Goal: Task Accomplishment & Management: Use online tool/utility

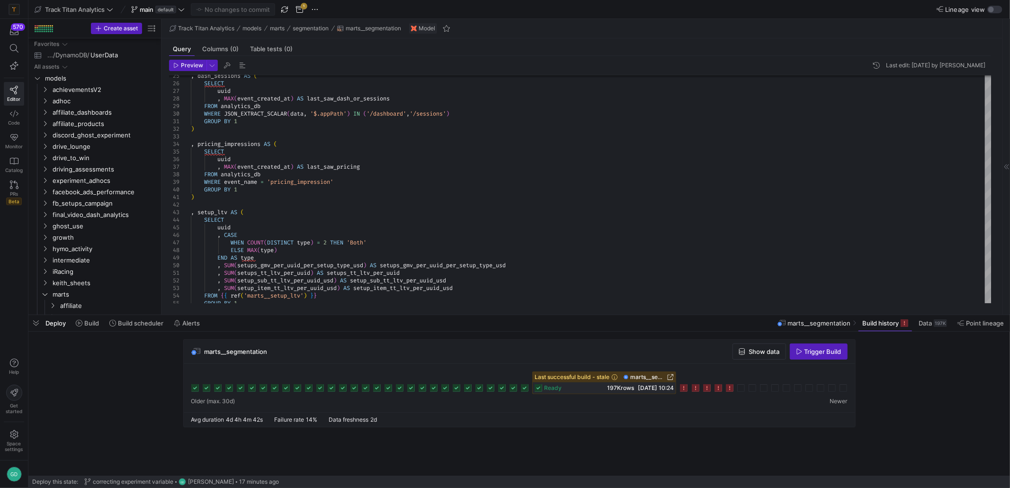
scroll to position [155, 0]
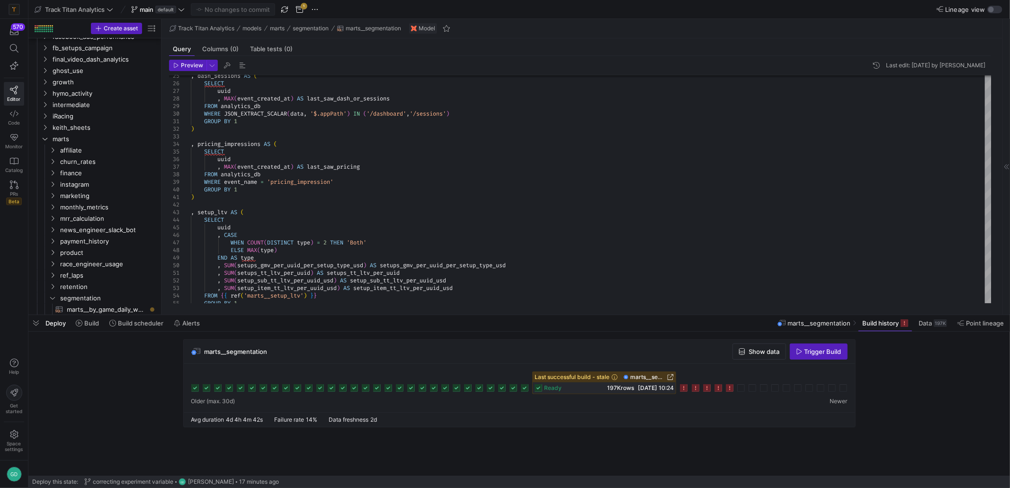
click at [731, 391] on icon at bounding box center [730, 388] width 8 height 8
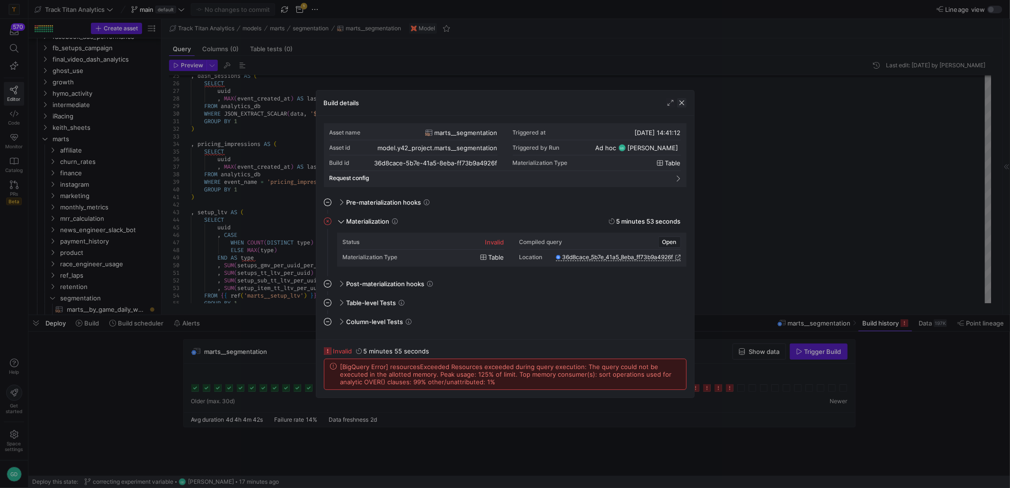
click at [682, 101] on span "button" at bounding box center [681, 102] width 9 height 9
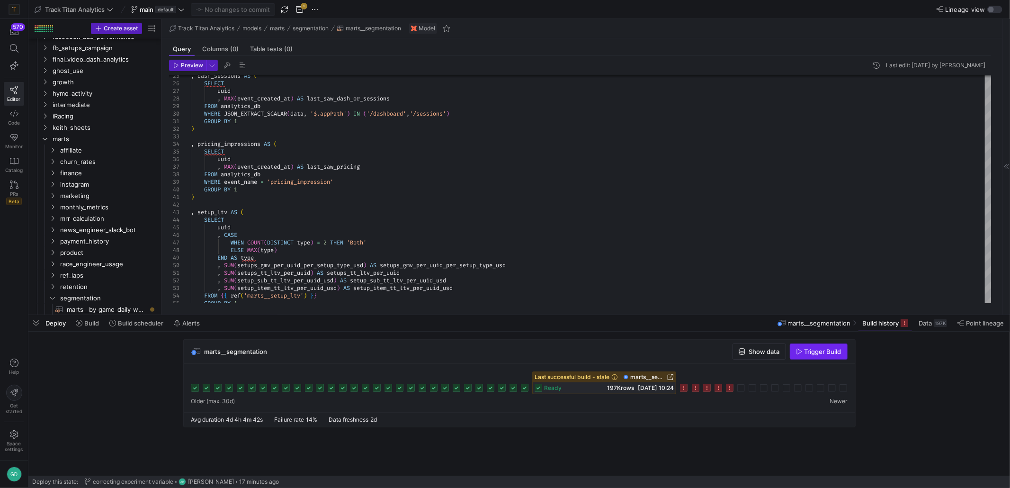
click at [809, 358] on span "button" at bounding box center [819, 351] width 57 height 15
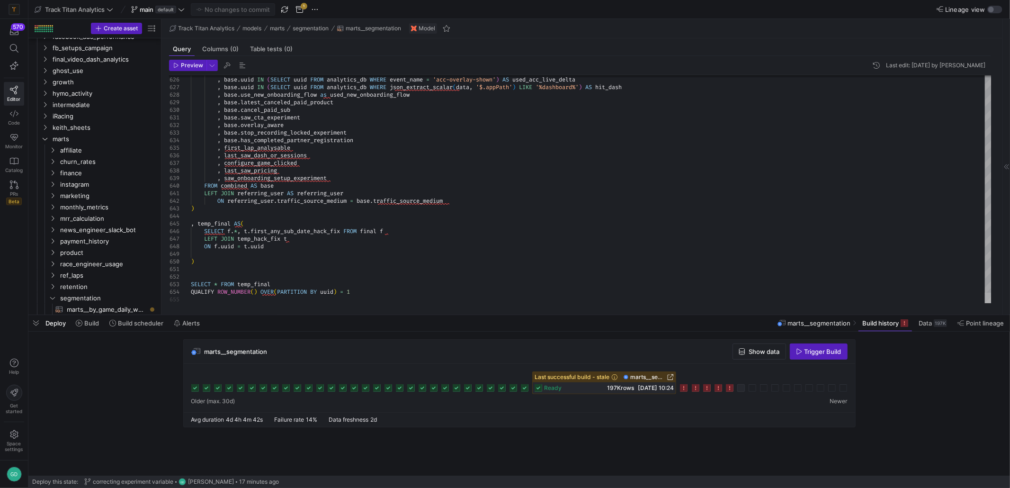
click at [992, 303] on div at bounding box center [988, 298] width 7 height 10
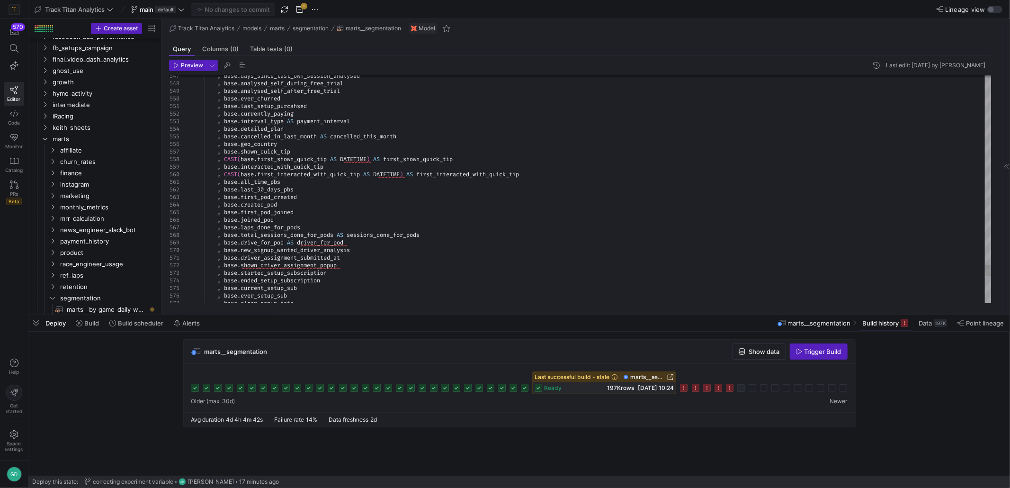
type textarea ", base.all_time_pbs , base.last_30_days_pbs , base.first_pod_created , base.cre…"
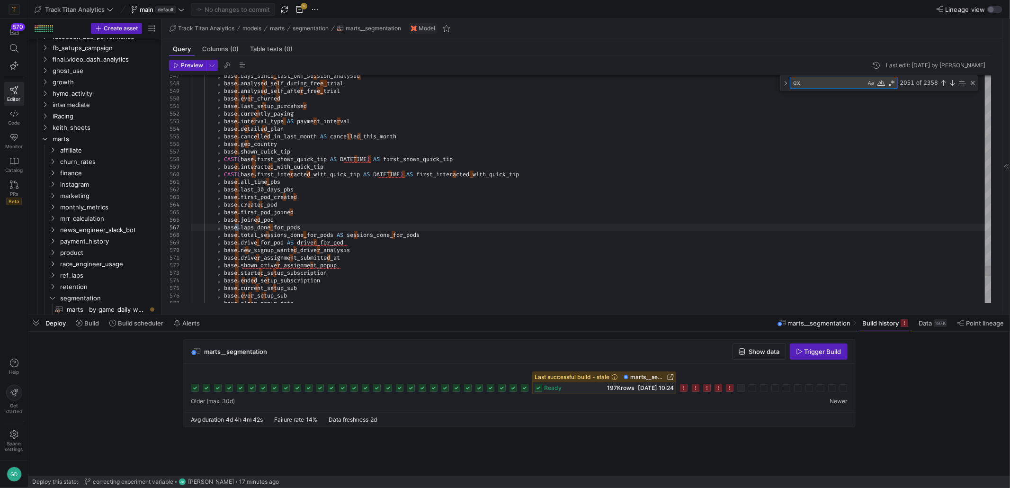
type textarea "exp"
type textarea ", base.saw_cta_experiment , base.overlay_aware , base.stop_recording_locked_exp…"
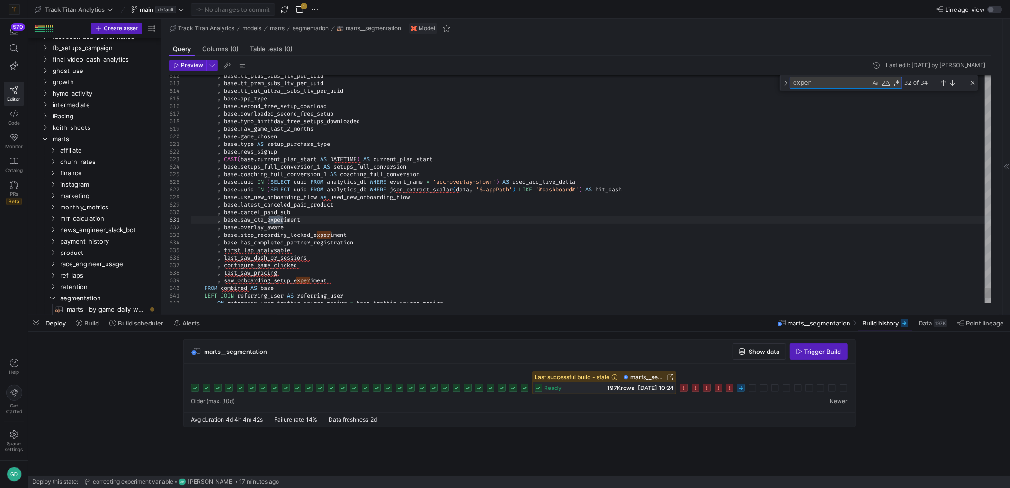
type textarea "experi"
type textarea ", user_device_type.traffic_source_source , user_device_type.referred_a_user , u…"
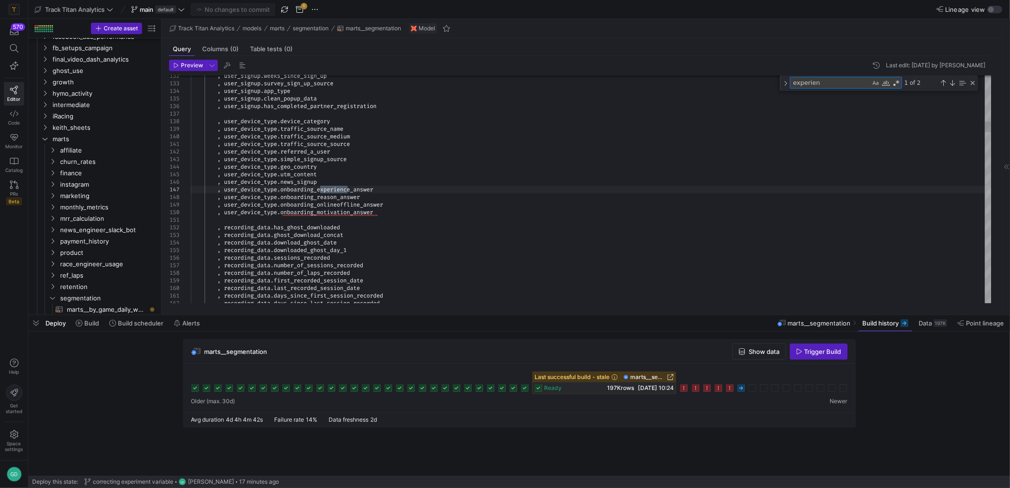
type textarea "experient"
type textarea "e"
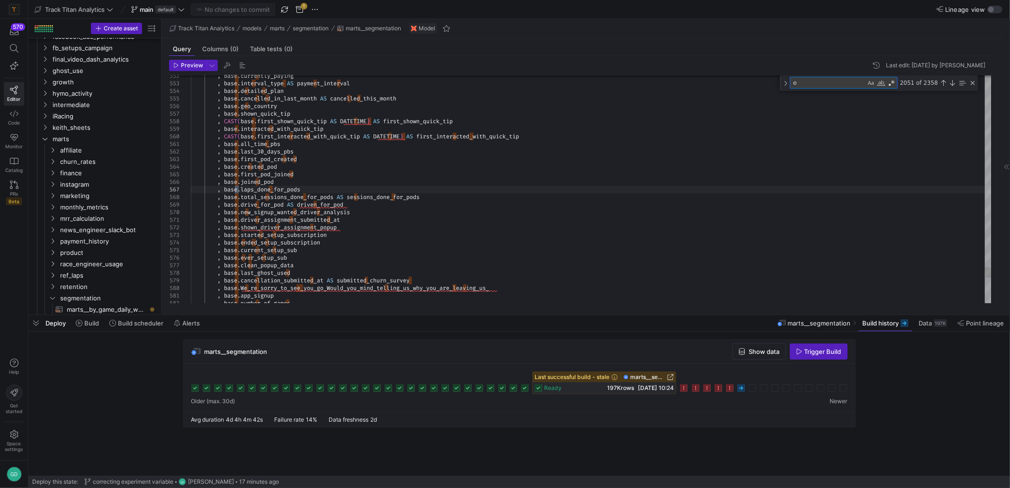
type textarea ", base.type AS setup_purchase_type , base.news_signup , CAST(base.current_plan_…"
type textarea "ex"
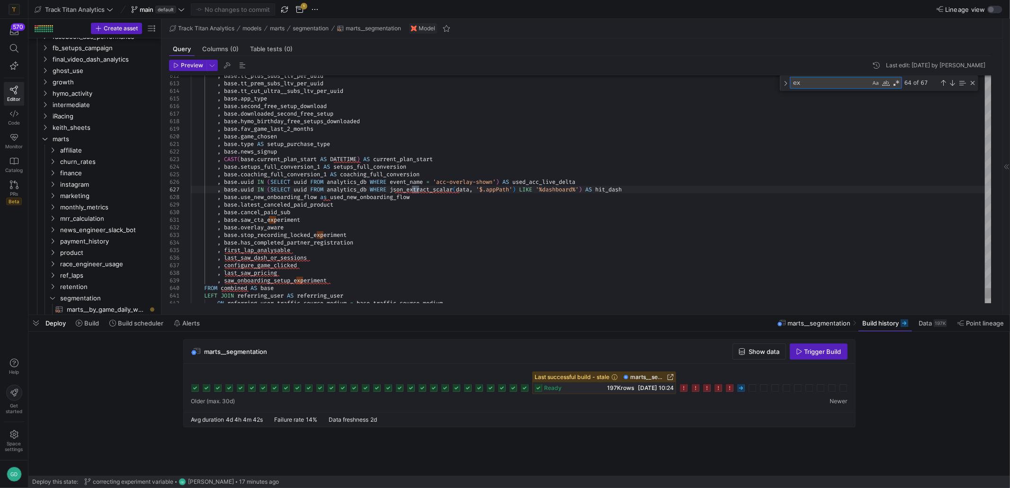
type textarea ", base.saw_cta_experiment , base.overlay_aware , base.stop_recording_locked_exp…"
type textarea "experiment"
type textarea ", temp_hack_fix AS( SELECT uuid, PARSE_DATE('%d/%m/%Y', first_subscription_date…"
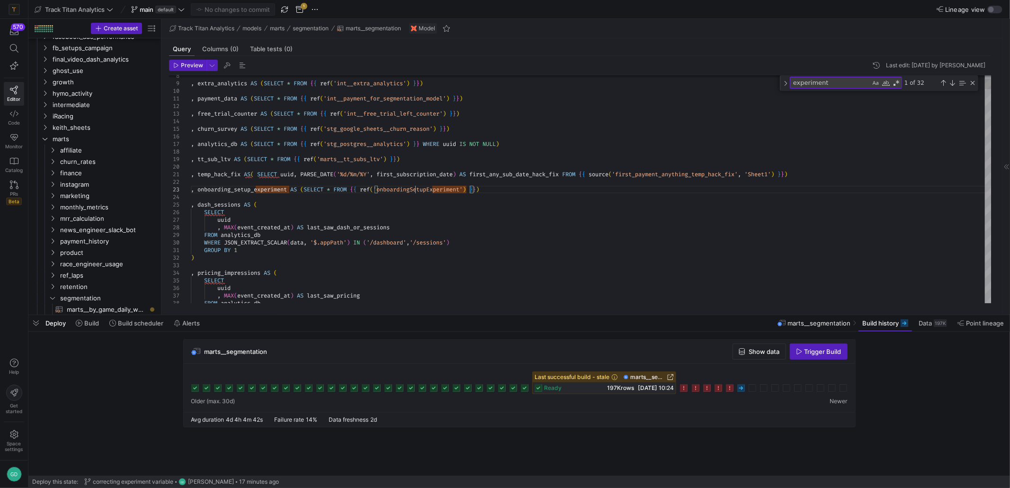
type textarea "onboarding_setup_experiment"
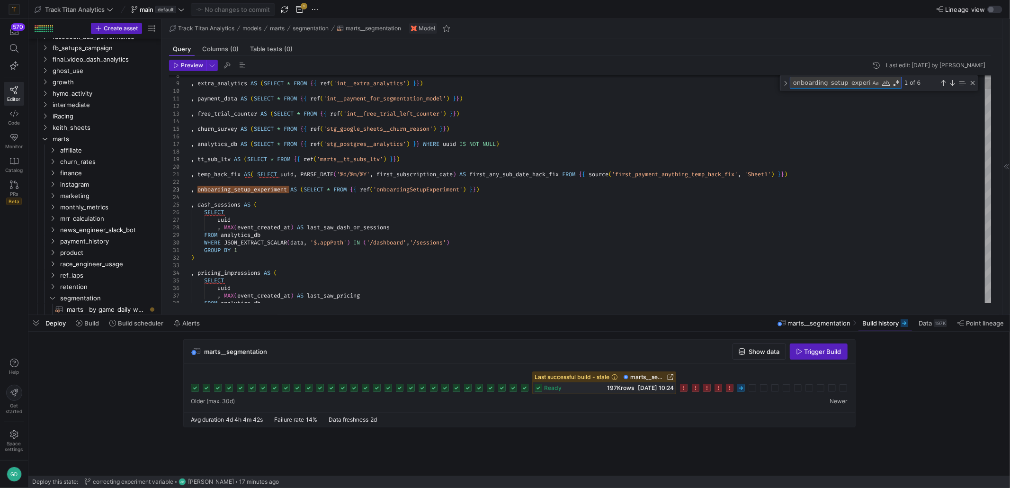
scroll to position [0, 8]
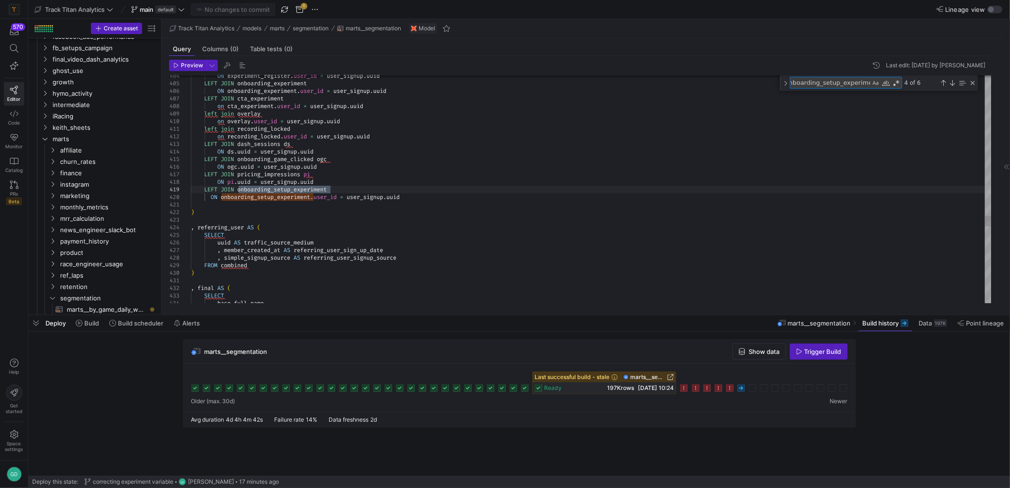
click at [60, 137] on span "marts" at bounding box center [93, 139] width 81 height 11
click at [67, 141] on span "marts" at bounding box center [93, 139] width 81 height 11
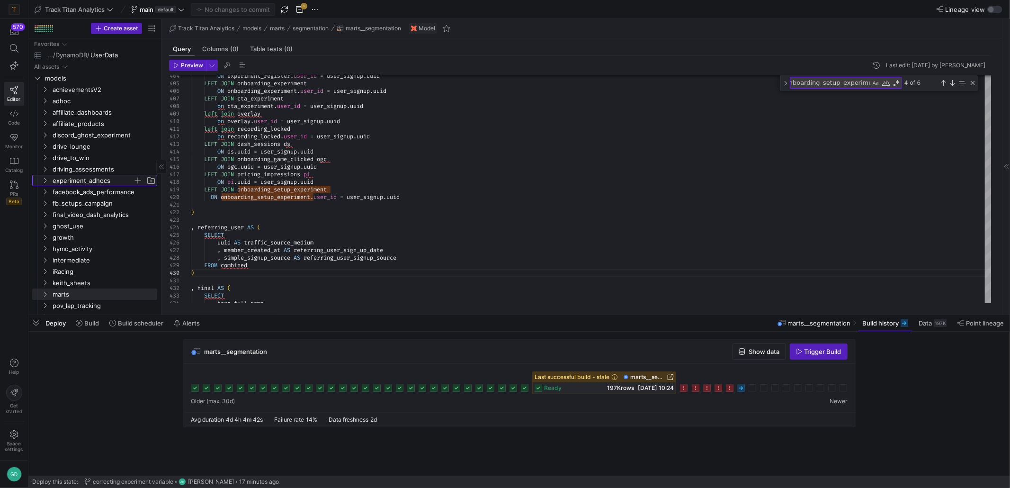
click at [124, 180] on span "experiment_adhocs" at bounding box center [93, 180] width 81 height 11
click at [103, 193] on span "setups" at bounding box center [96, 192] width 73 height 11
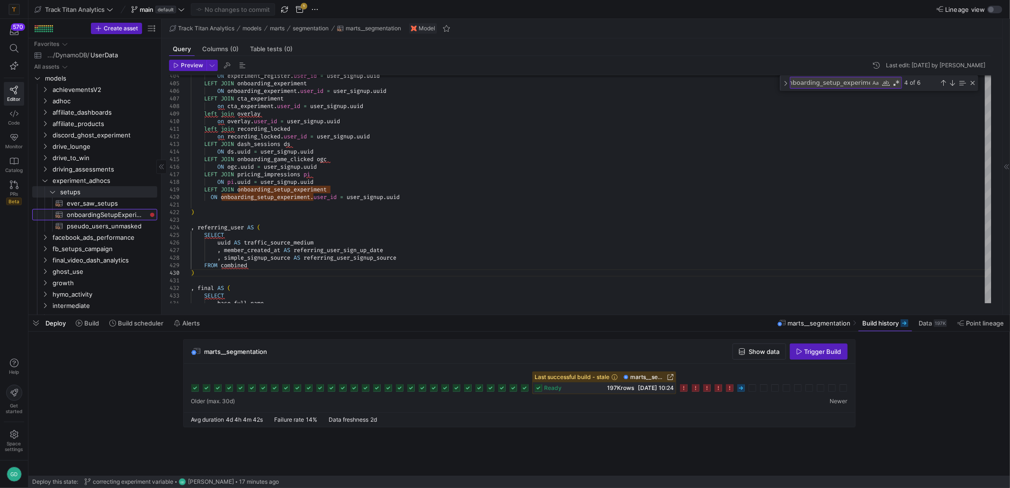
click at [109, 212] on span "onboardingSetupExperiment​​​​​​​​​​" at bounding box center [107, 214] width 80 height 11
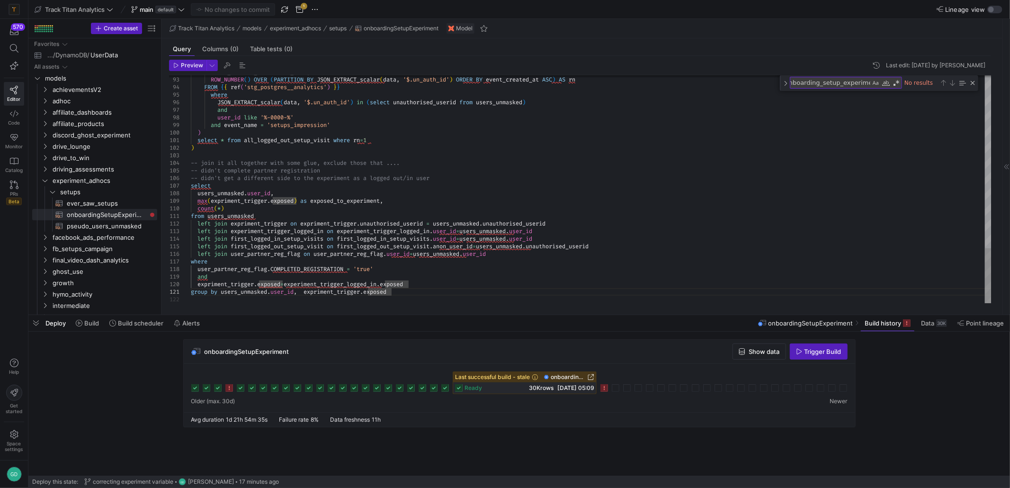
click at [606, 388] on icon at bounding box center [605, 388] width 8 height 8
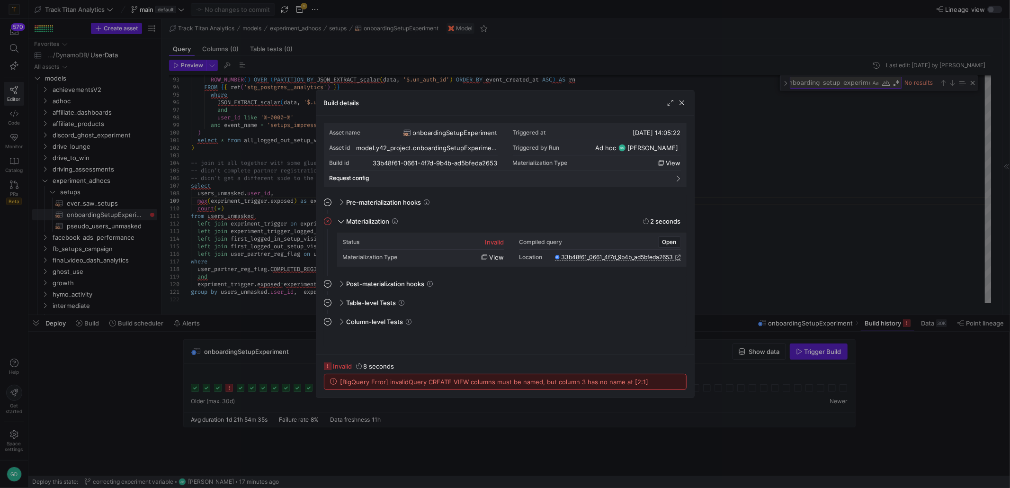
click at [735, 252] on div at bounding box center [505, 244] width 1010 height 488
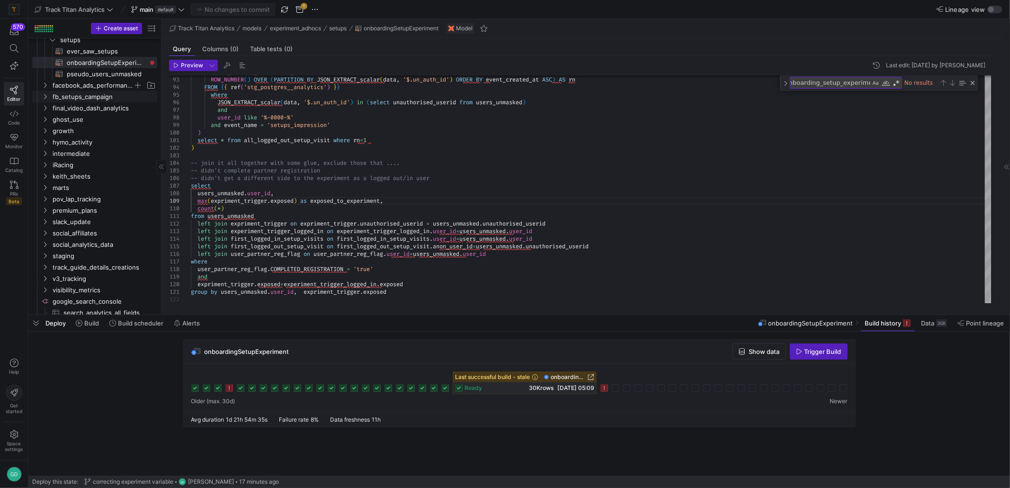
scroll to position [57, 0]
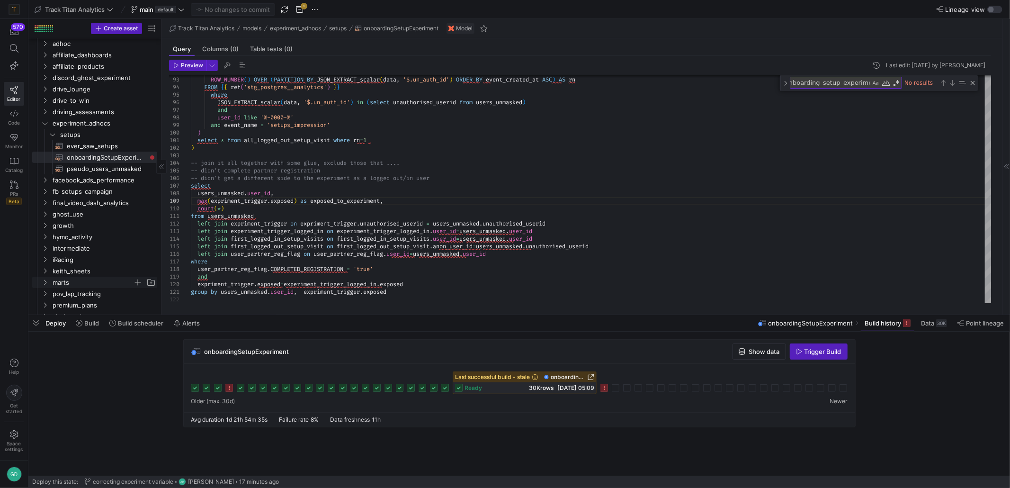
click at [92, 287] on span "marts" at bounding box center [93, 282] width 81 height 11
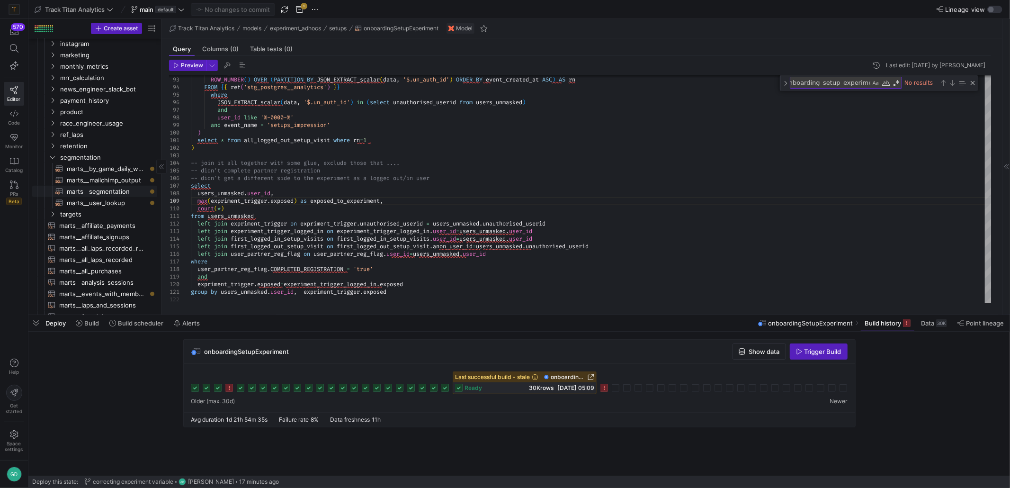
click at [113, 189] on span "marts__segmentation​​​​​​​​​​" at bounding box center [107, 191] width 80 height 11
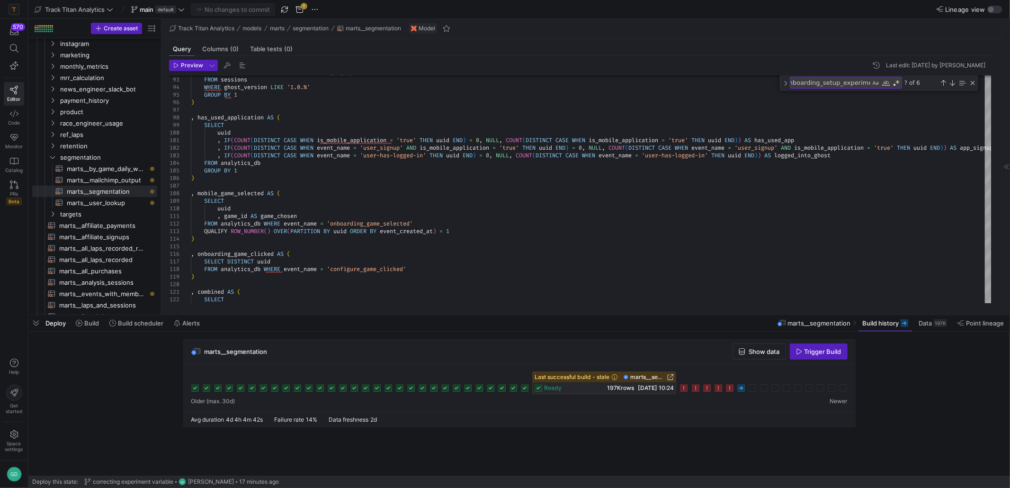
click at [742, 388] on rect at bounding box center [742, 388] width 8 height 8
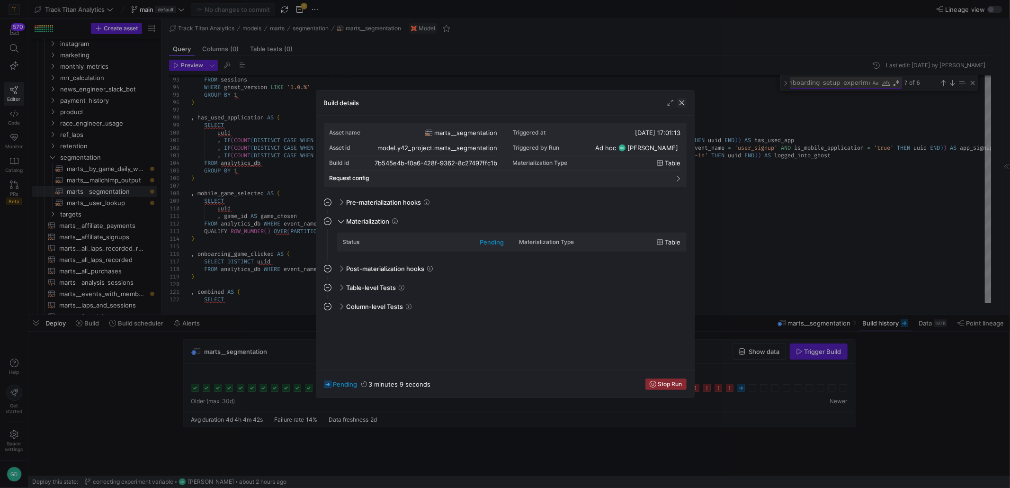
click at [681, 102] on span "button" at bounding box center [681, 102] width 9 height 9
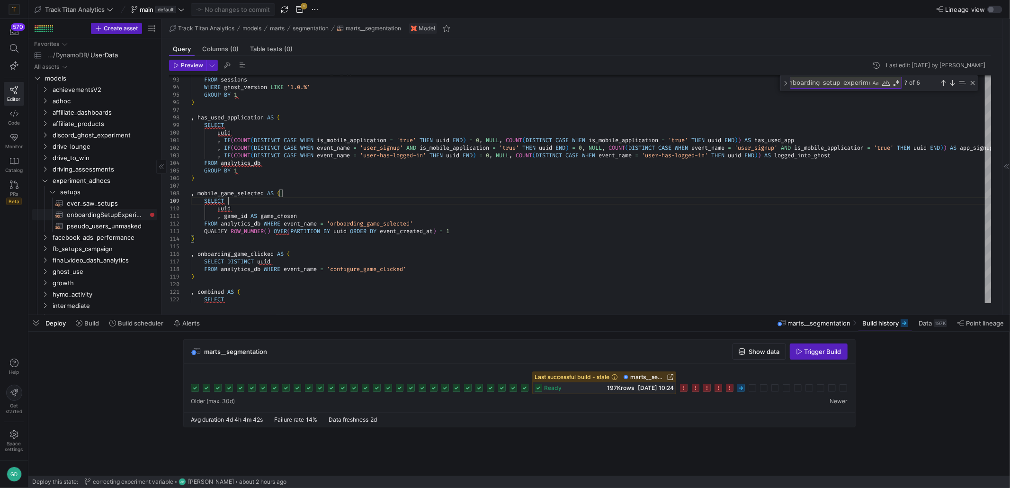
click at [101, 212] on span "onboardingSetupExperiment​​​​​​​​​​" at bounding box center [107, 214] width 80 height 11
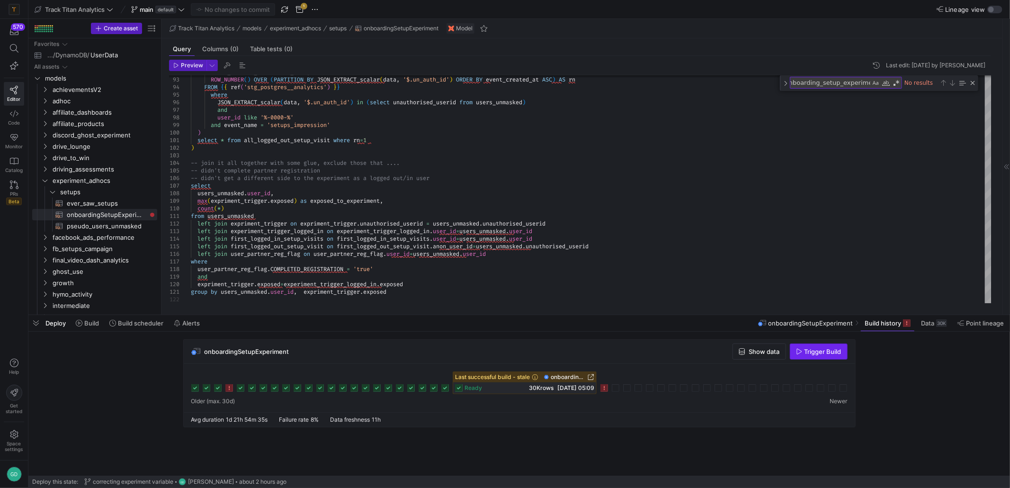
click at [806, 353] on span "Trigger Build" at bounding box center [823, 352] width 37 height 8
click at [971, 81] on div "Close (Escape)" at bounding box center [973, 83] width 8 height 8
drag, startPoint x: 660, startPoint y: 165, endPoint x: 623, endPoint y: 6, distance: 162.9
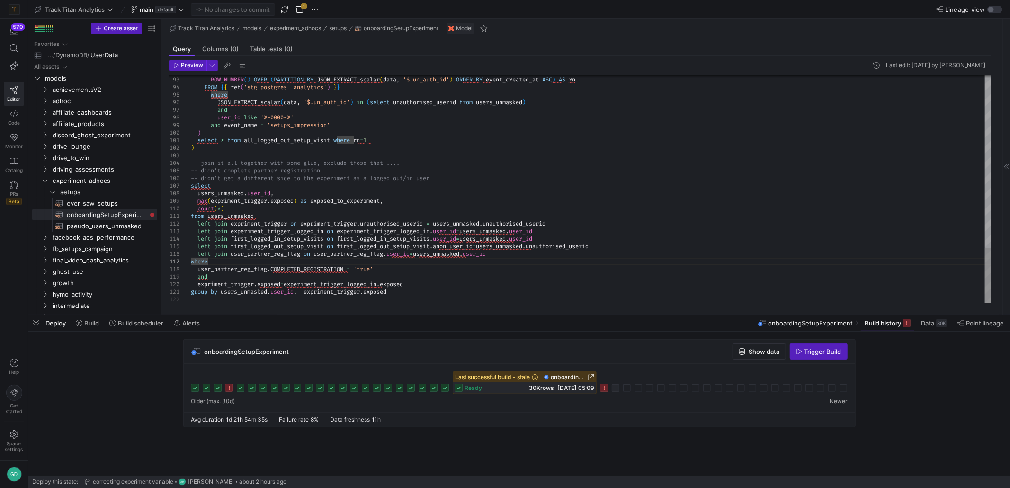
click at [616, 390] on icon at bounding box center [616, 388] width 8 height 8
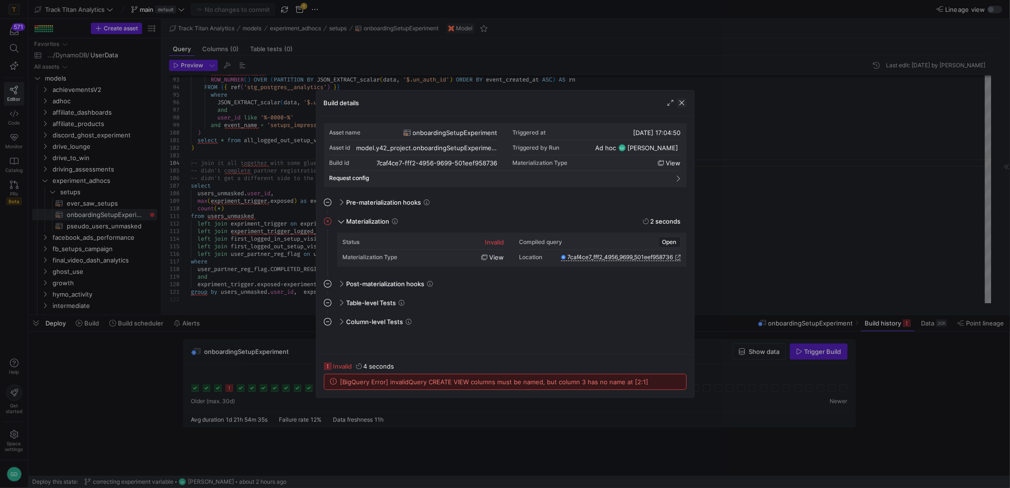
drag, startPoint x: 686, startPoint y: 104, endPoint x: 680, endPoint y: 102, distance: 6.6
click at [685, 104] on span "button" at bounding box center [681, 102] width 9 height 9
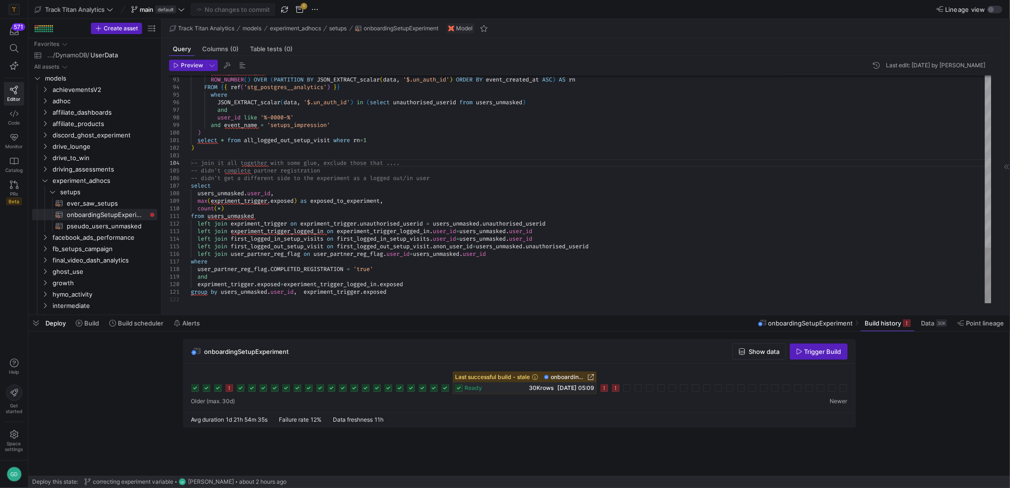
drag, startPoint x: 261, startPoint y: 214, endPoint x: 261, endPoint y: 207, distance: 6.6
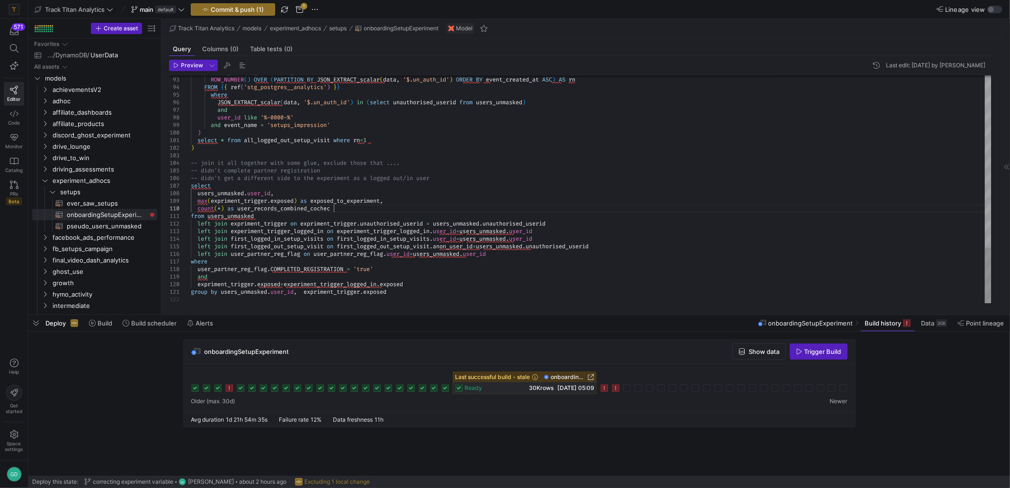
scroll to position [68, 145]
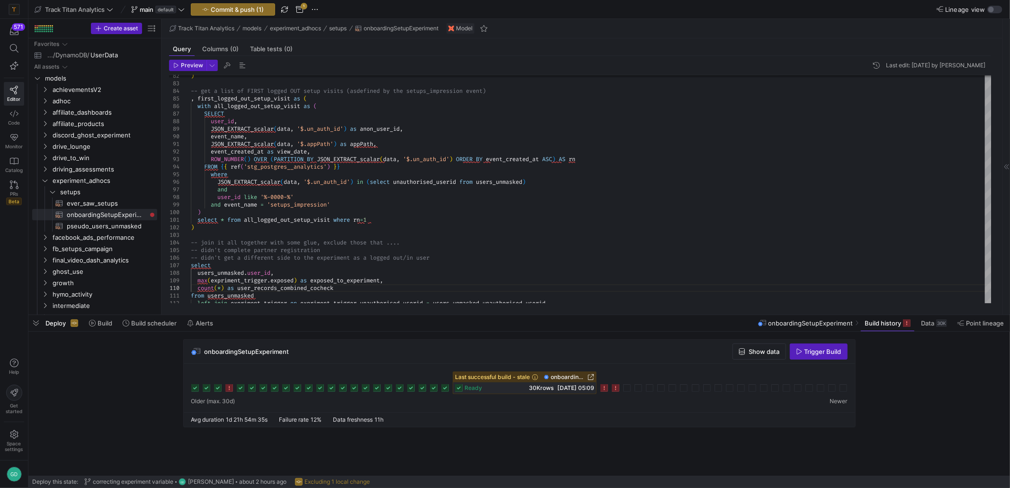
click at [191, 59] on div "Preview Last edit: Sunday 05 October 2025 by Gavin Dewhirst 92 93 94 95 96 97 9…" at bounding box center [581, 181] width 838 height 251
click at [189, 68] on span "Preview" at bounding box center [192, 65] width 22 height 7
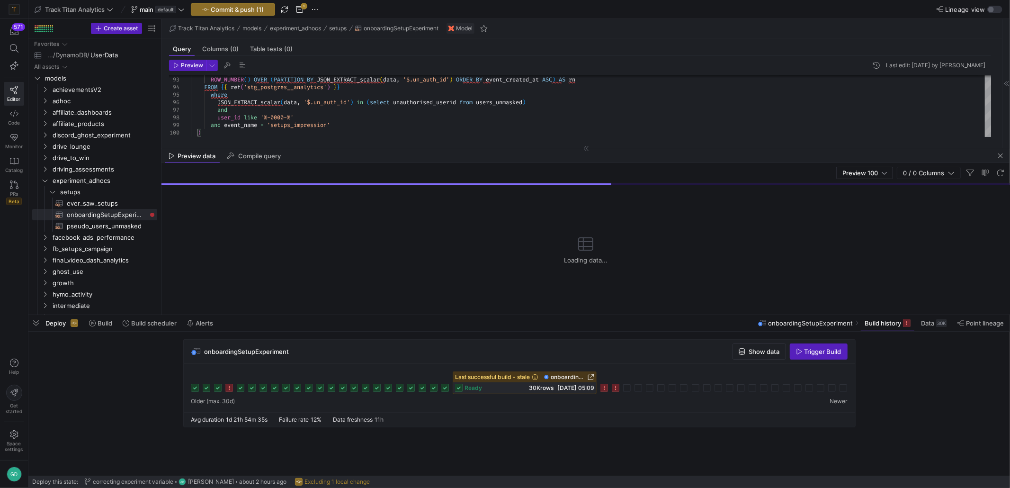
click at [495, 157] on div "Preview data Compile query" at bounding box center [586, 156] width 849 height 14
click at [427, 139] on div "Preview Last edit: Sunday 05 October 2025 by Gavin Dewhirst 92 93 94 95 96 97 9…" at bounding box center [581, 98] width 838 height 85
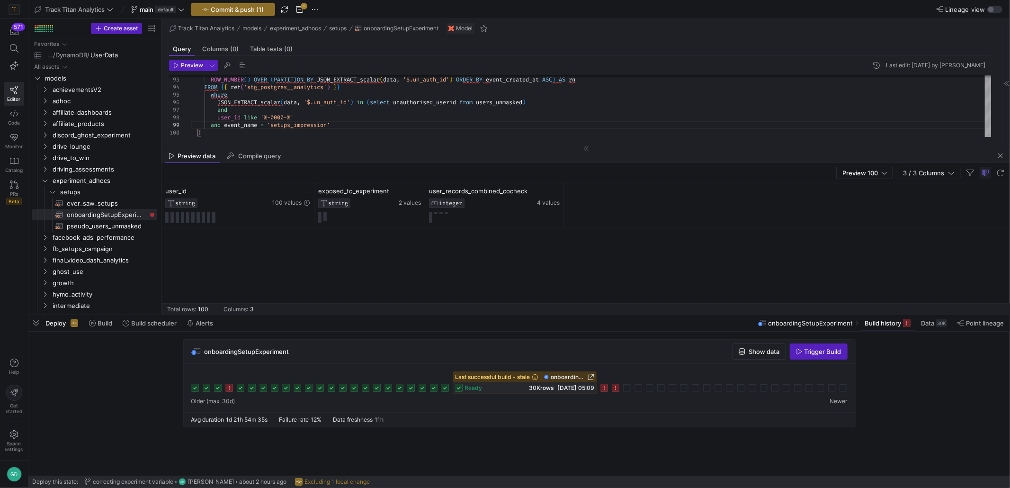
scroll to position [1326, 0]
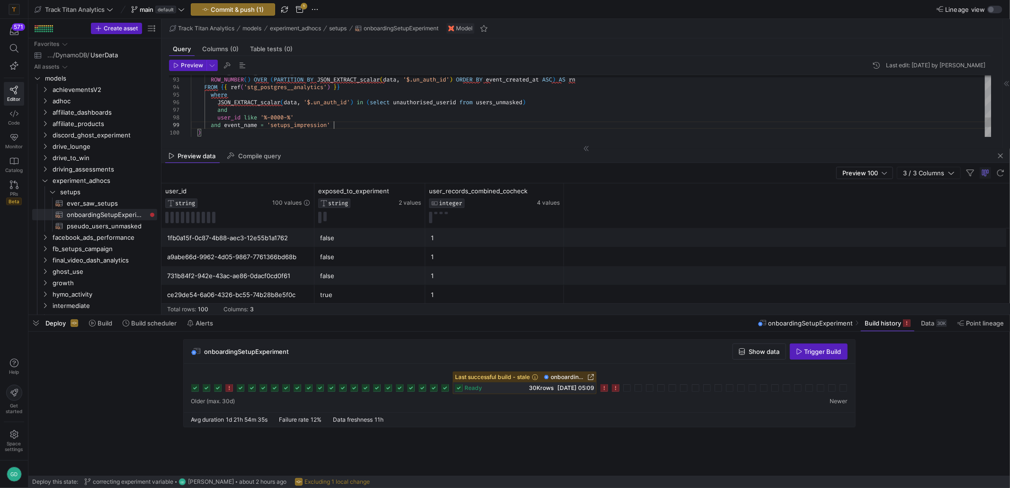
click at [216, 2] on y42-top-nav "Track Titan Analytics main default Commit & push (1) 1 Lineage view" at bounding box center [519, 9] width 982 height 19
click at [803, 345] on span "button" at bounding box center [819, 351] width 57 height 15
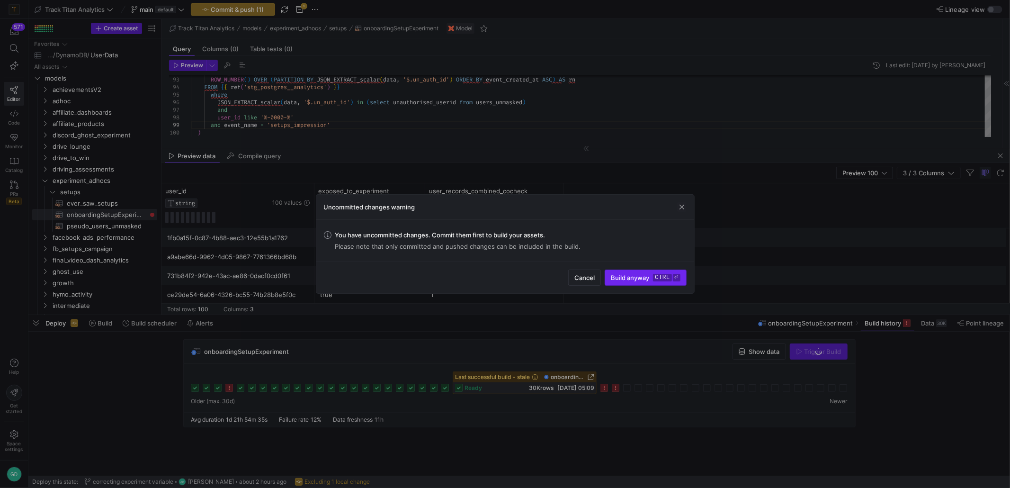
drag, startPoint x: 667, startPoint y: 287, endPoint x: 663, endPoint y: 285, distance: 4.9
click at [666, 286] on div "Cancel Build anyway ctrl ⏎" at bounding box center [505, 277] width 378 height 32
click at [646, 281] on span "submit" at bounding box center [645, 277] width 81 height 15
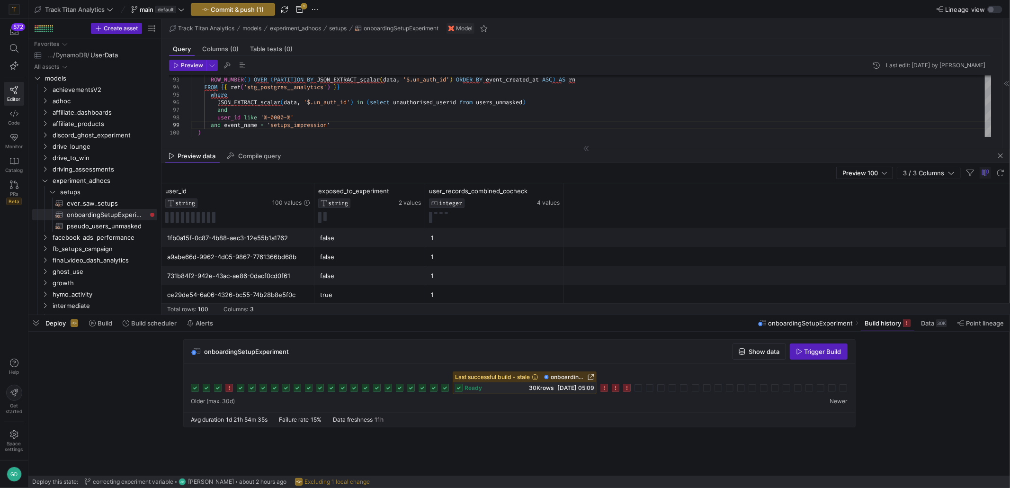
click at [625, 389] on icon at bounding box center [627, 388] width 8 height 8
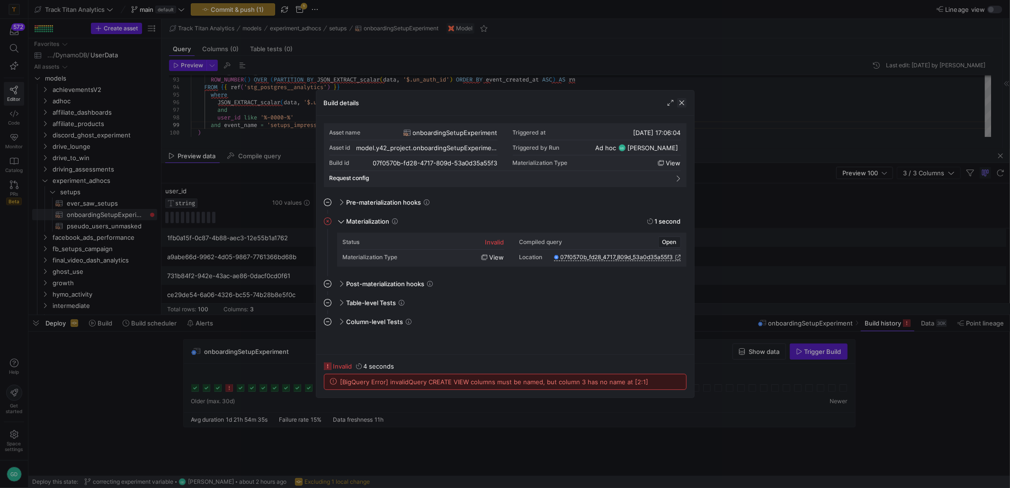
click at [683, 99] on span "button" at bounding box center [681, 102] width 9 height 9
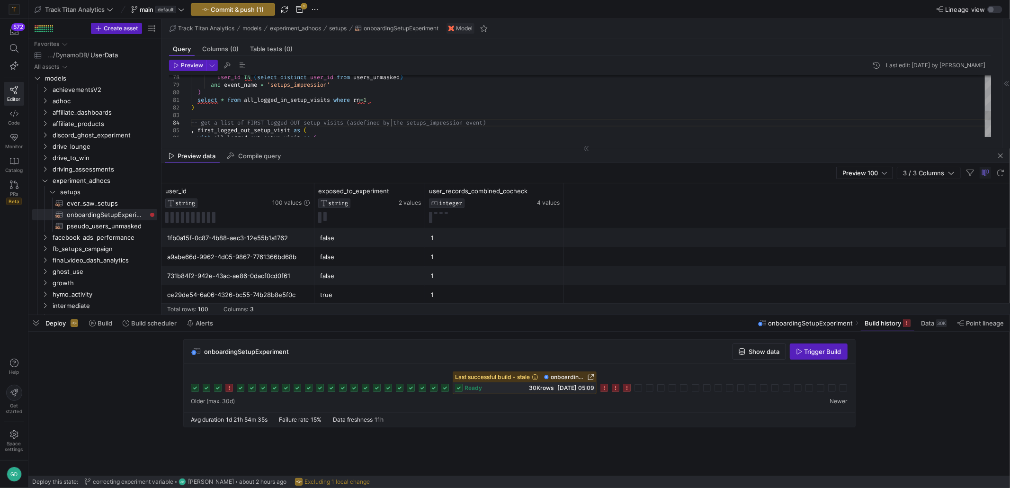
click at [37, 324] on span "button" at bounding box center [35, 323] width 15 height 16
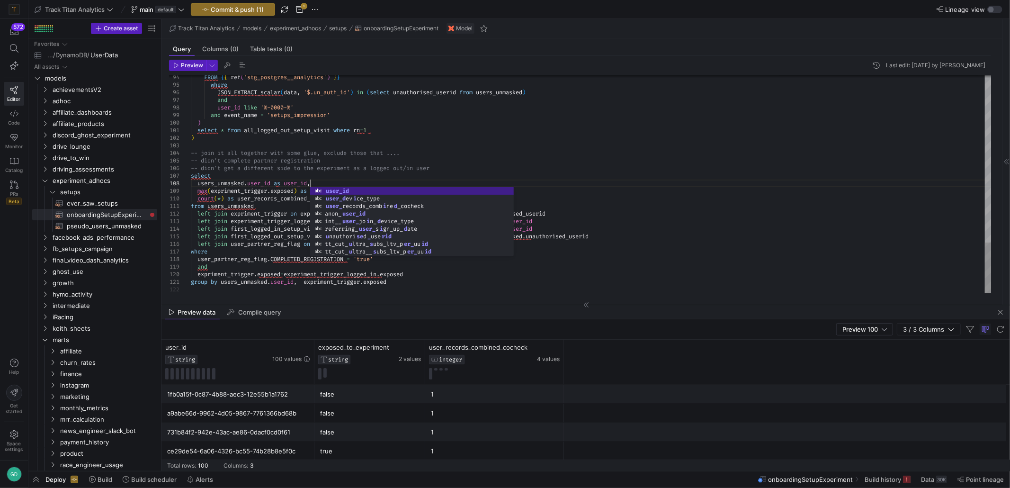
scroll to position [60, 119]
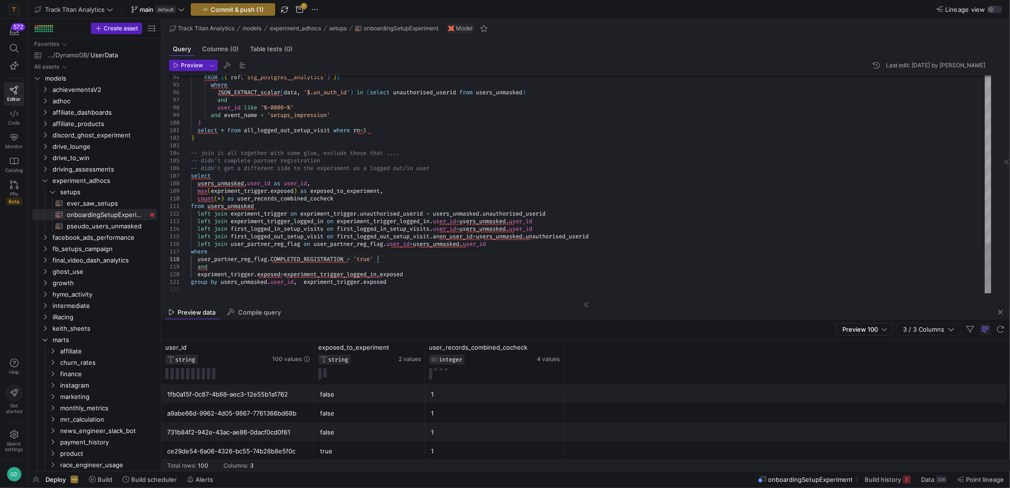
type textarea "unauthorised_userid left join experiment_trigger_logged_in on experiment_trigge…"
click at [171, 68] on span "button" at bounding box center [188, 65] width 36 height 10
click at [226, 13] on span "Commit & push (1)" at bounding box center [237, 10] width 53 height 8
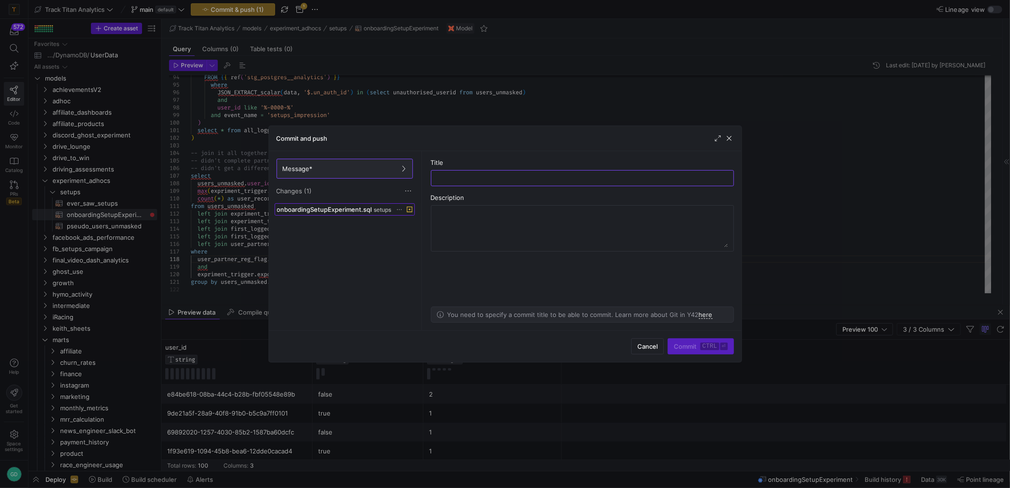
click at [365, 215] on span at bounding box center [344, 209] width 139 height 11
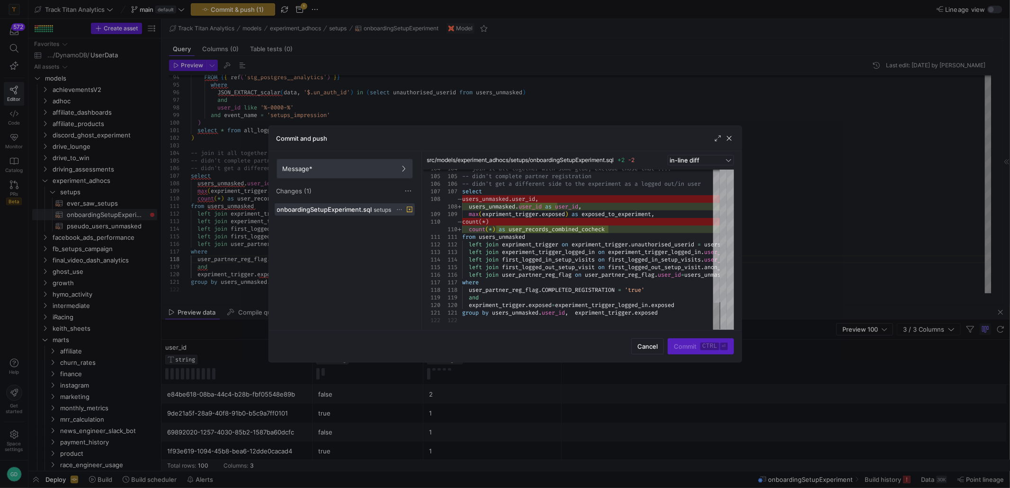
drag, startPoint x: 386, startPoint y: 167, endPoint x: 420, endPoint y: 173, distance: 34.7
click at [387, 167] on span "Message*" at bounding box center [345, 169] width 124 height 8
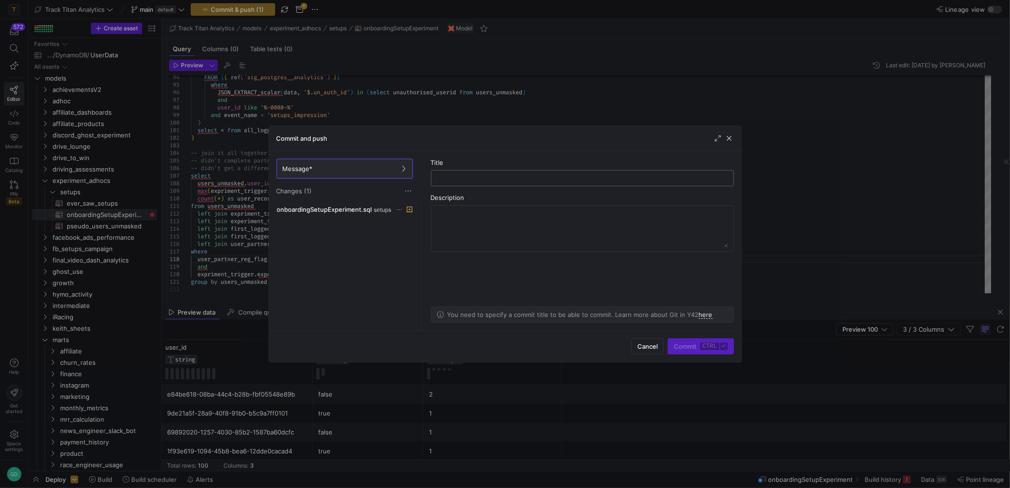
click at [486, 179] on input "text" at bounding box center [582, 178] width 287 height 8
type input "correcting name"
click at [708, 342] on kbd "ctrl" at bounding box center [710, 346] width 18 height 8
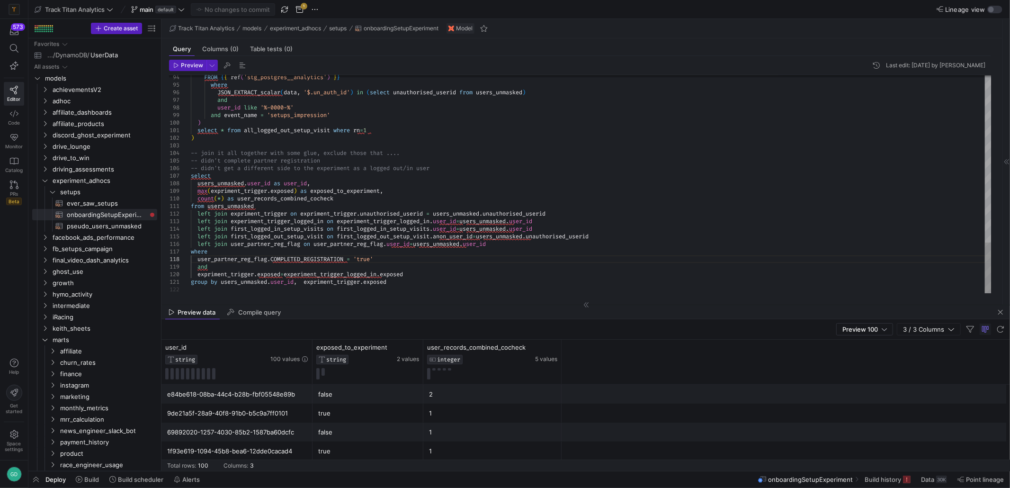
click at [901, 479] on span "Build history" at bounding box center [888, 480] width 46 height 8
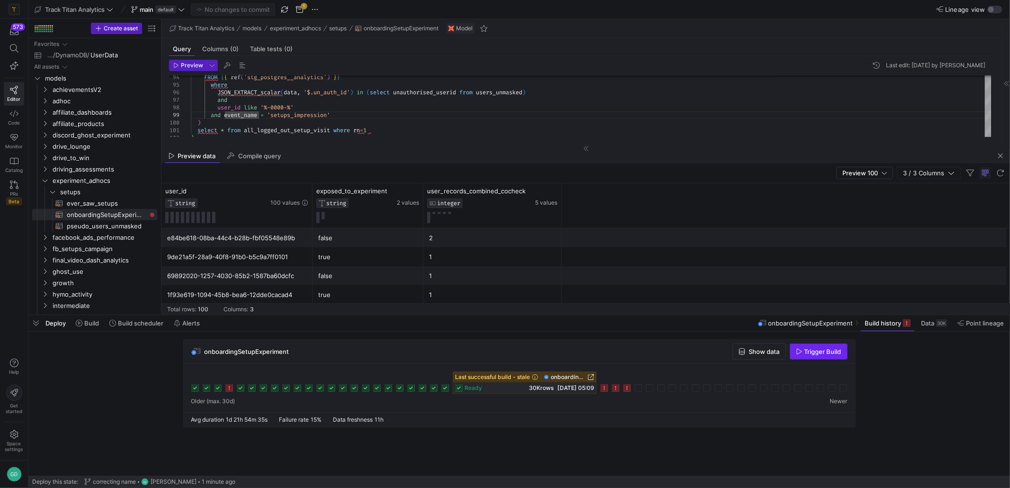
click at [814, 351] on span "Trigger Build" at bounding box center [823, 352] width 37 height 8
click at [638, 387] on div at bounding box center [639, 388] width 8 height 8
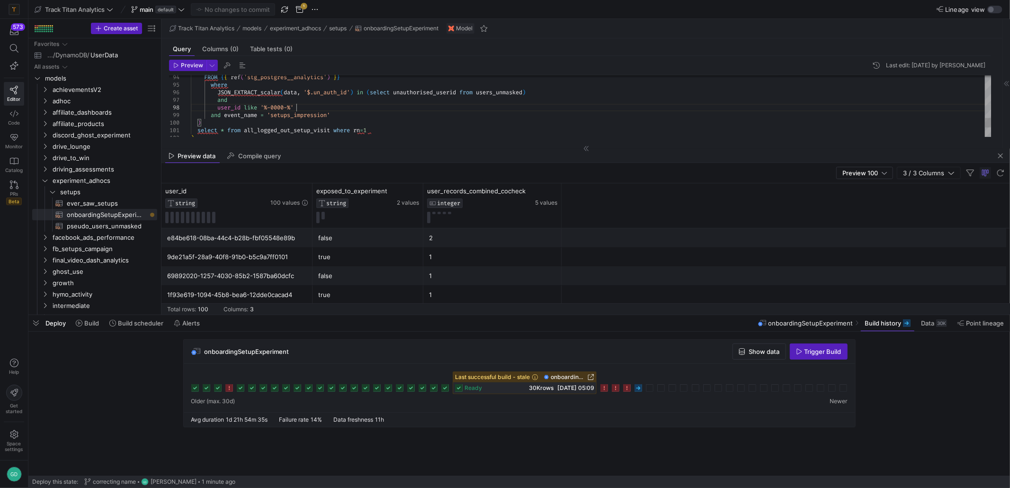
click at [640, 390] on span "05/10/25, 17:09" at bounding box center [622, 388] width 36 height 7
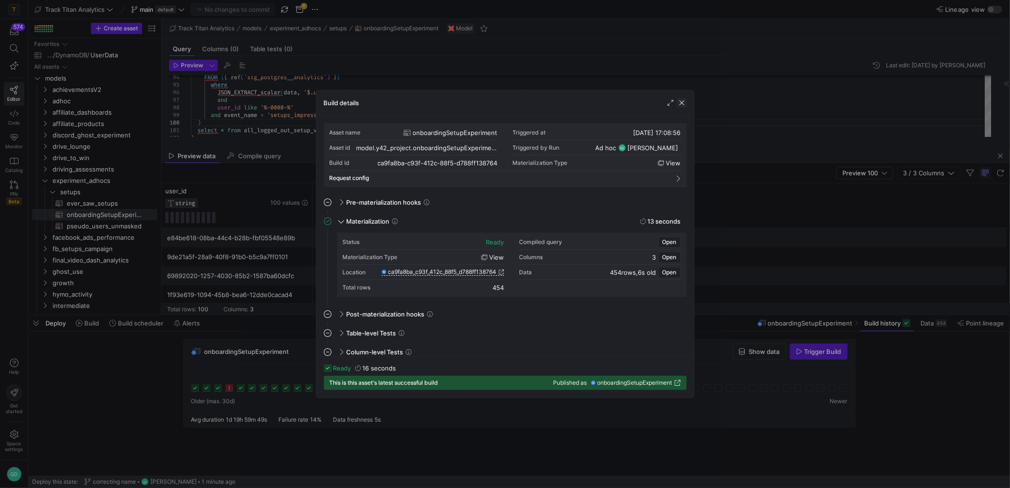
click at [684, 99] on span "button" at bounding box center [681, 102] width 9 height 9
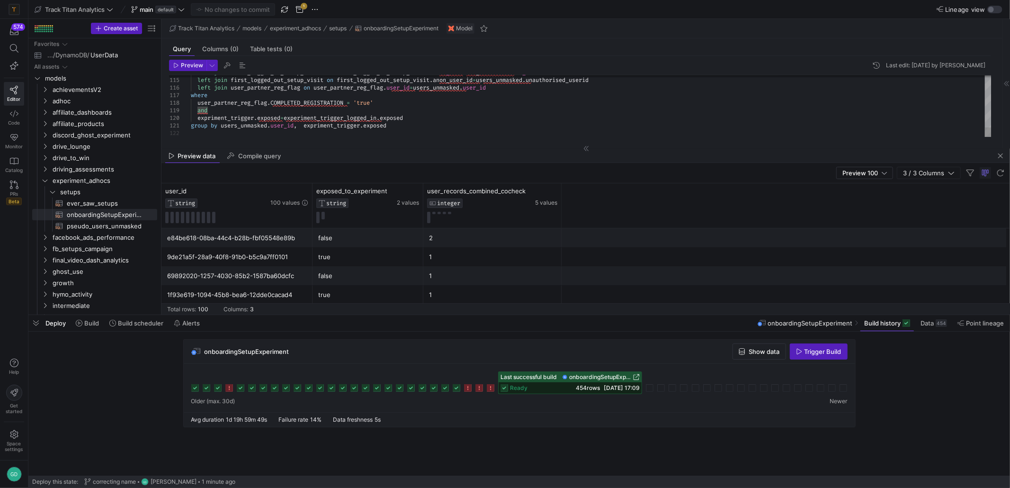
scroll to position [15, 9]
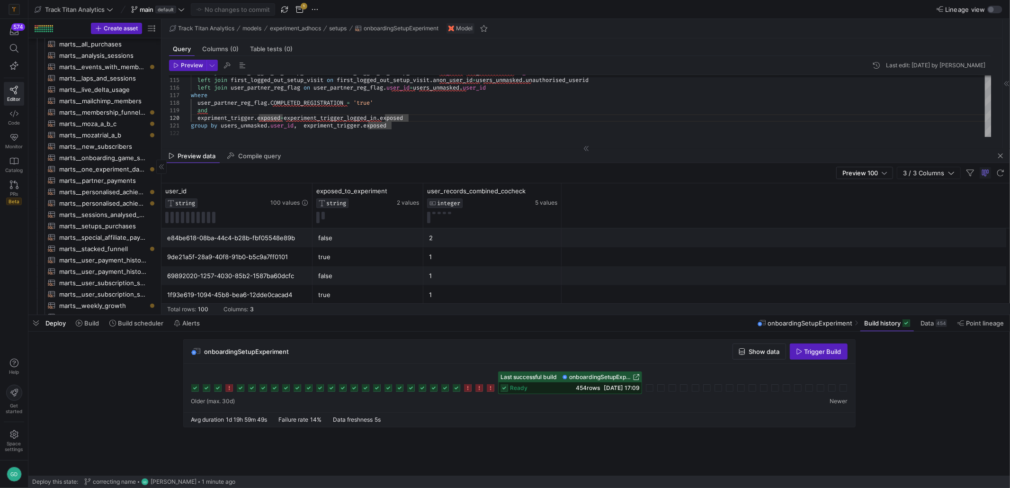
scroll to position [284, 0]
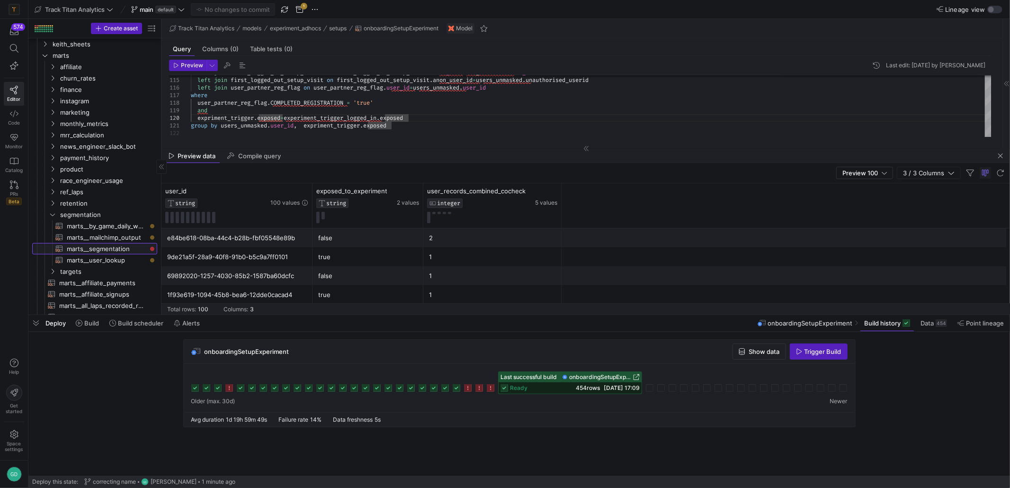
click at [100, 252] on span "marts__segmentation​​​​​​​​​​" at bounding box center [107, 248] width 80 height 11
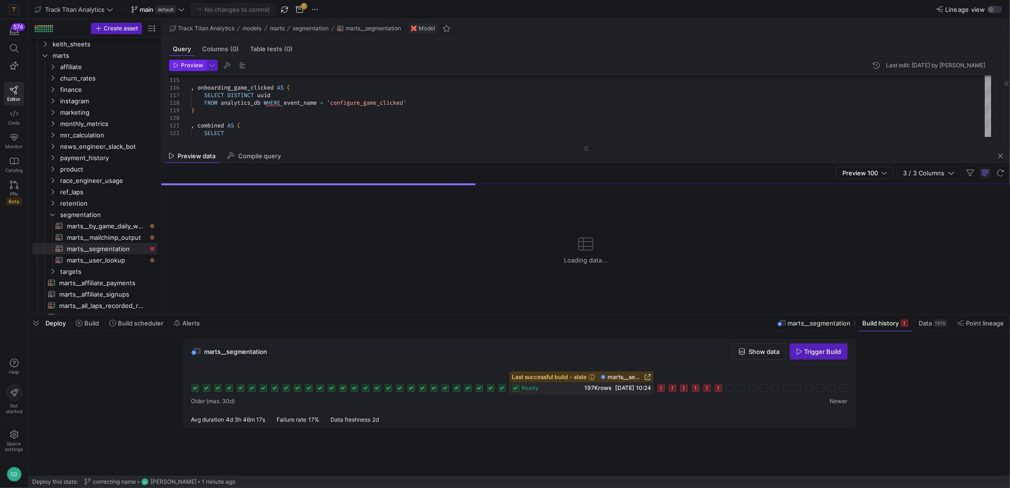
click at [189, 62] on span "Preview" at bounding box center [192, 65] width 22 height 7
click at [610, 148] on div at bounding box center [586, 148] width 849 height 0
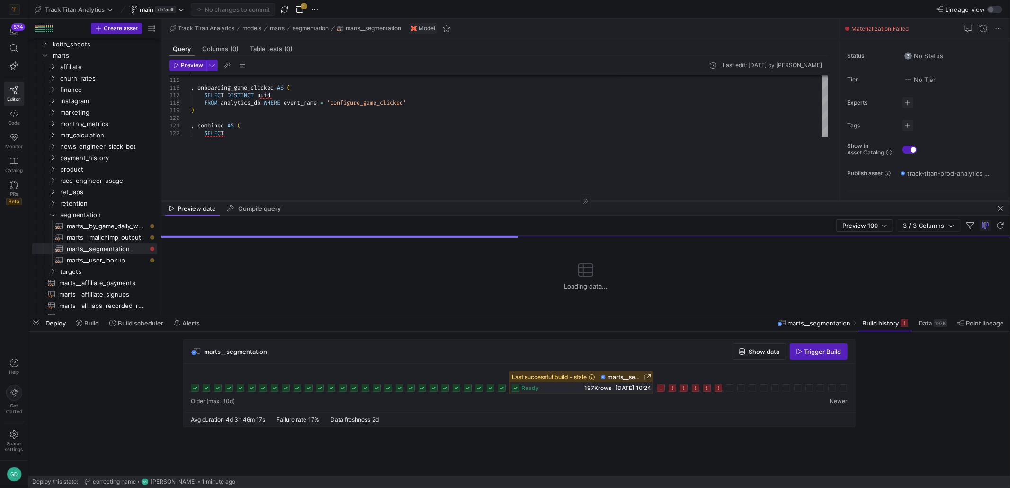
drag, startPoint x: 601, startPoint y: 148, endPoint x: 603, endPoint y: 201, distance: 52.6
click at [603, 201] on div at bounding box center [586, 201] width 849 height 0
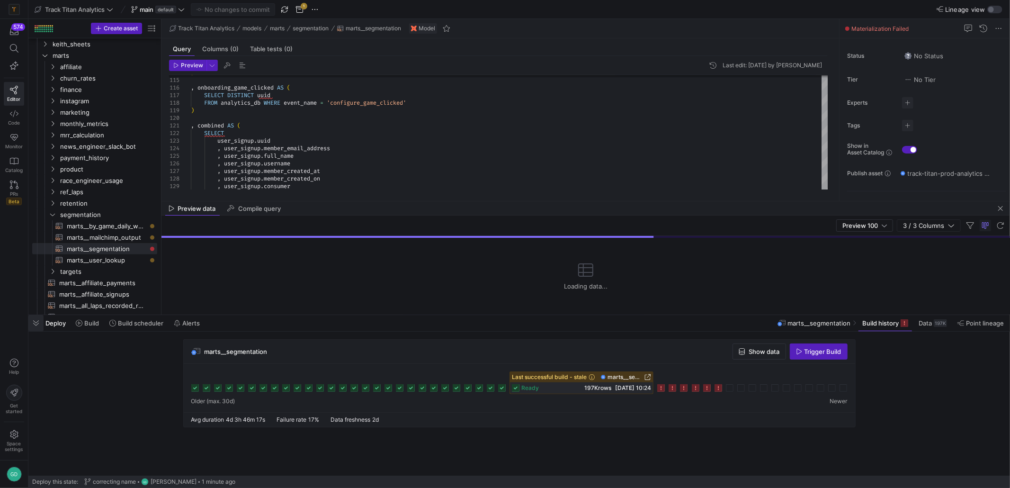
click at [34, 325] on span "button" at bounding box center [35, 323] width 15 height 16
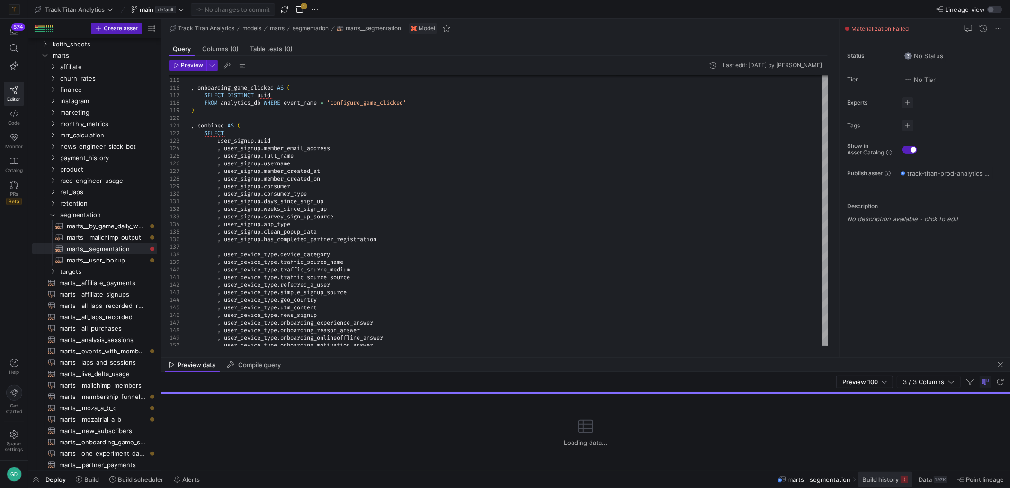
drag, startPoint x: 919, startPoint y: 487, endPoint x: 895, endPoint y: 483, distance: 23.9
click at [918, 487] on span at bounding box center [933, 479] width 36 height 15
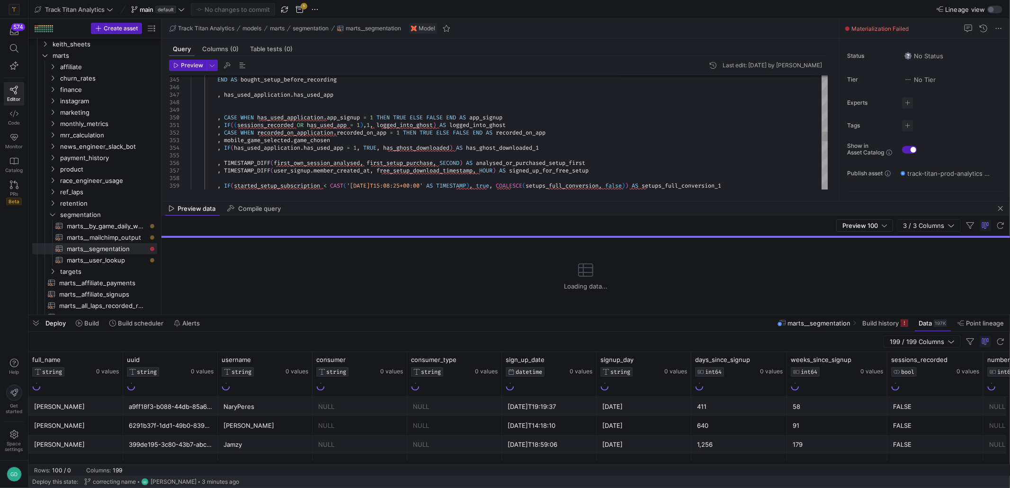
click at [880, 321] on span "Build history" at bounding box center [881, 323] width 36 height 8
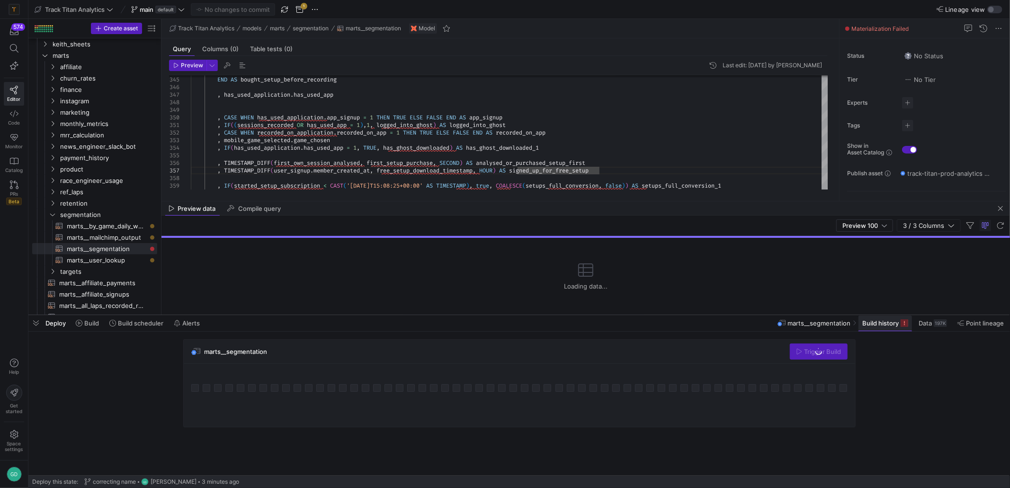
click at [883, 320] on span "Build history" at bounding box center [881, 323] width 36 height 8
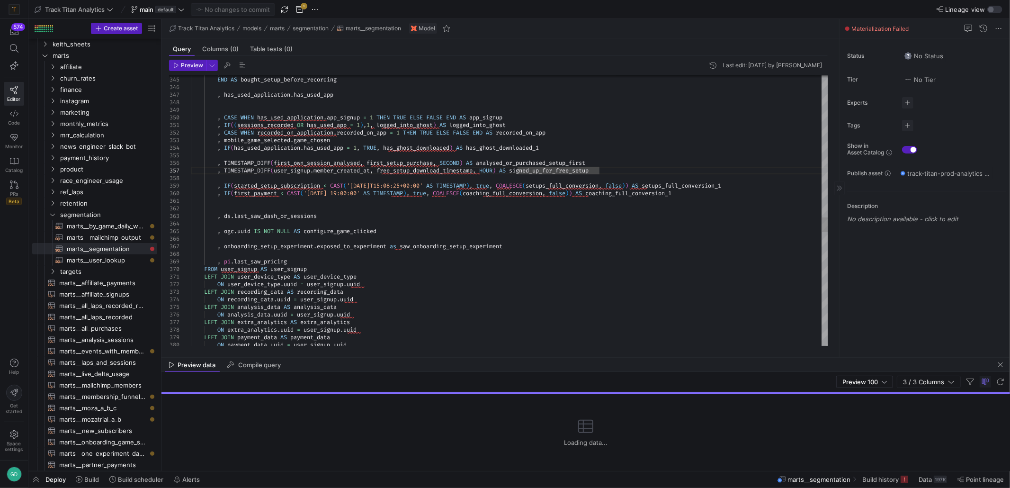
click at [883, 324] on div "Status No Status Tier No Tier Experts No expert s Tags No tags Show in Asset Ca…" at bounding box center [925, 197] width 171 height 319
click at [892, 479] on span "Build history" at bounding box center [881, 480] width 36 height 8
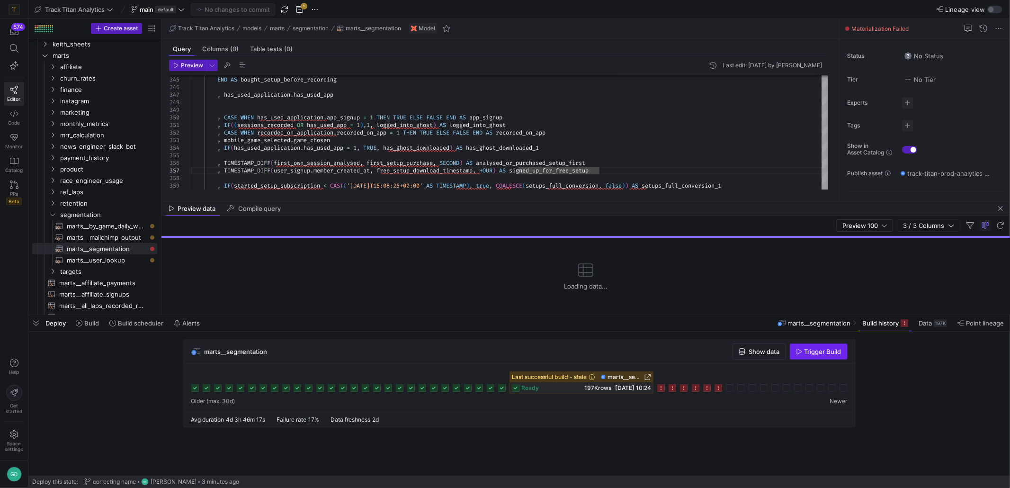
click at [816, 352] on span "Trigger Build" at bounding box center [823, 352] width 37 height 8
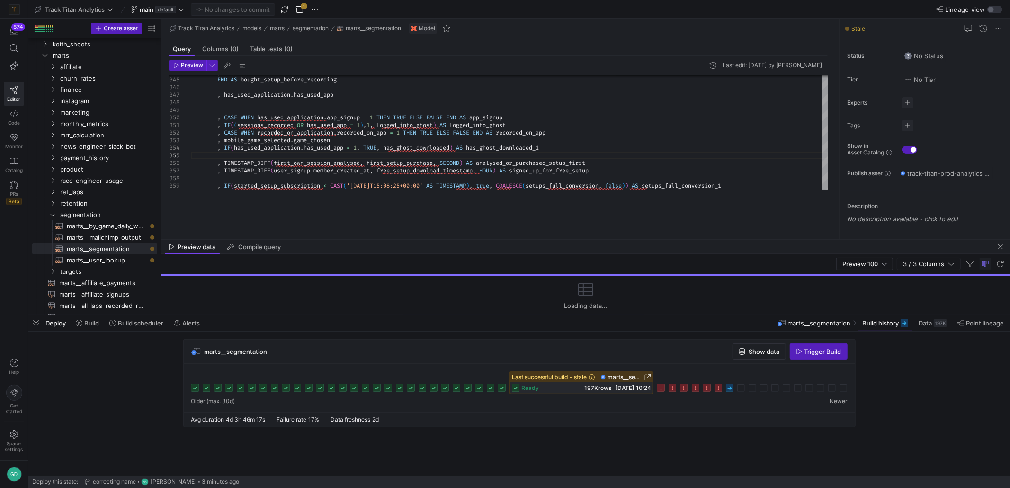
drag, startPoint x: 555, startPoint y: 200, endPoint x: 388, endPoint y: 279, distance: 184.6
click at [542, 239] on div at bounding box center [586, 239] width 849 height 0
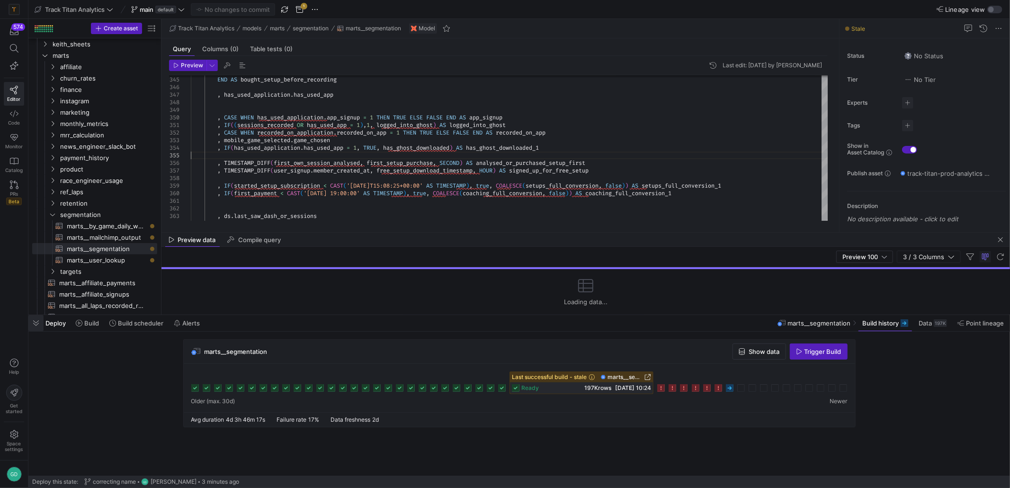
click at [37, 329] on span "button" at bounding box center [35, 323] width 15 height 16
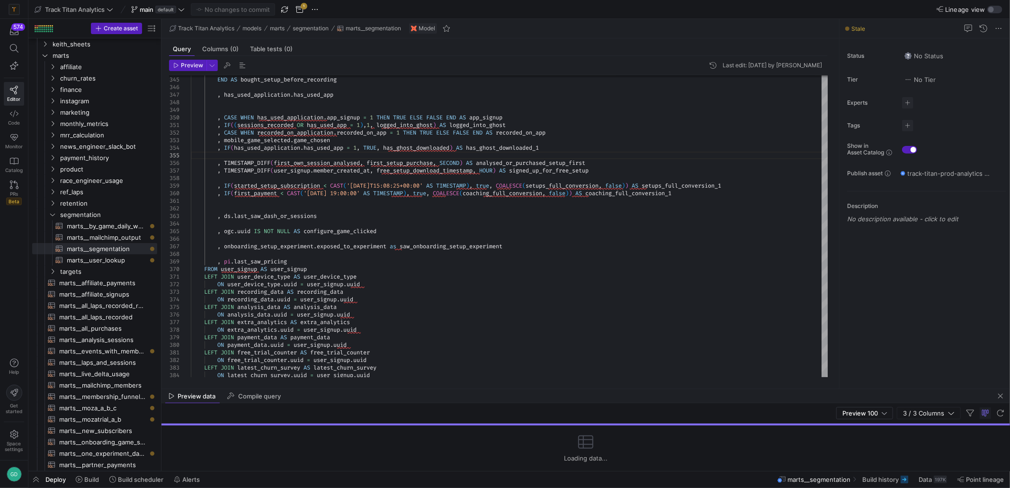
click at [58, 479] on span "Deploy" at bounding box center [55, 480] width 20 height 8
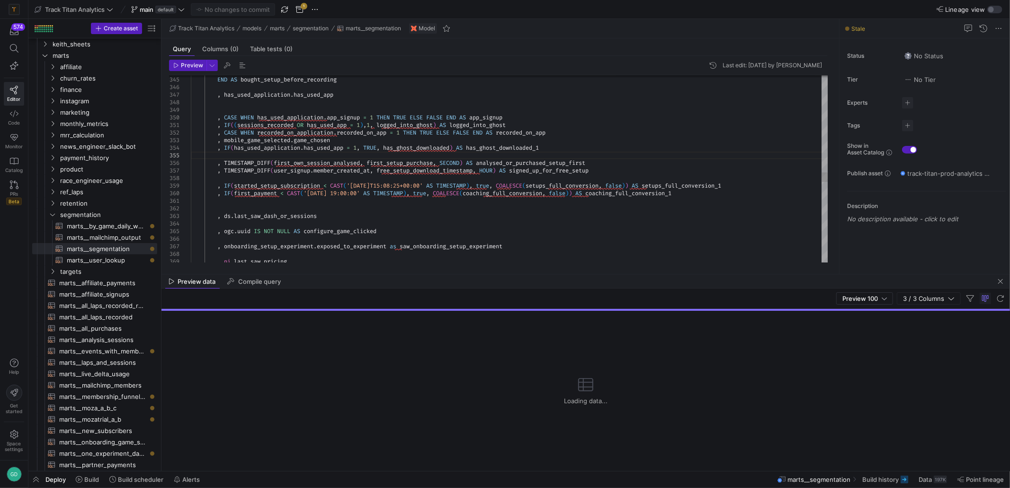
drag, startPoint x: 455, startPoint y: 388, endPoint x: 448, endPoint y: 273, distance: 114.9
click at [448, 274] on div at bounding box center [586, 274] width 849 height 0
click at [710, 331] on div "Loading data..." at bounding box center [586, 391] width 849 height 160
drag, startPoint x: 217, startPoint y: 303, endPoint x: 197, endPoint y: 289, distance: 24.5
click at [211, 304] on div "Preview 100 3 / 3 Columns" at bounding box center [586, 298] width 849 height 20
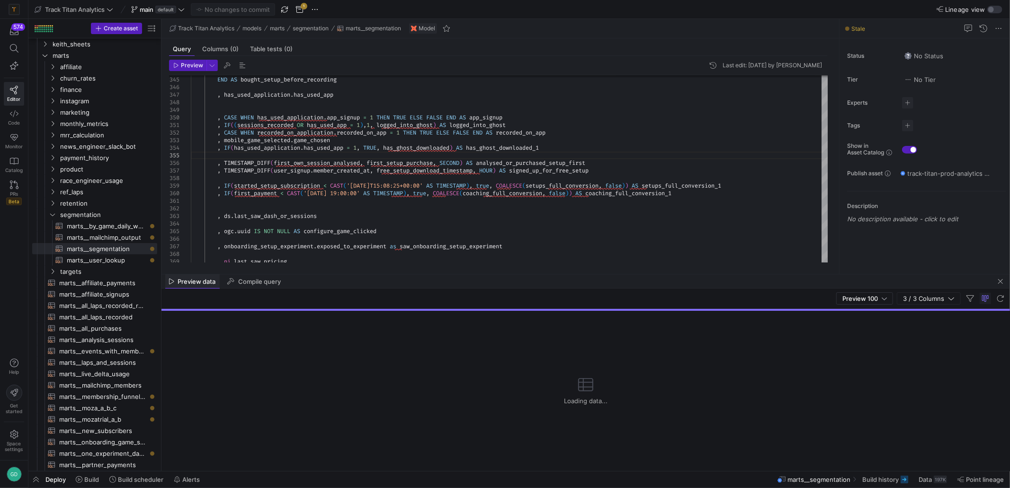
drag, startPoint x: 189, startPoint y: 282, endPoint x: 171, endPoint y: 282, distance: 19.0
click at [187, 284] on span "Preview data" at bounding box center [197, 282] width 38 height 6
click at [841, 315] on div "Loading data..." at bounding box center [586, 391] width 849 height 160
click at [55, 479] on span "Deploy" at bounding box center [55, 480] width 20 height 8
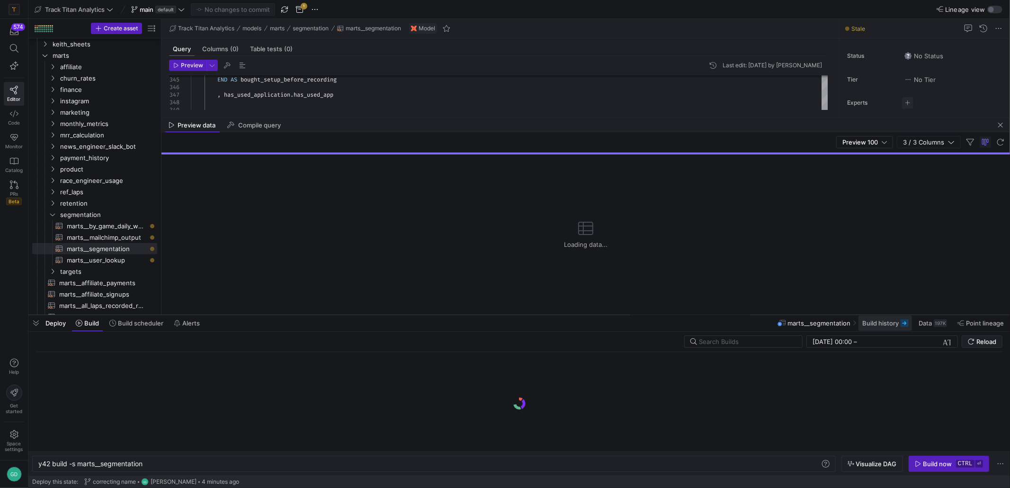
click at [898, 323] on span "Build history" at bounding box center [881, 323] width 36 height 8
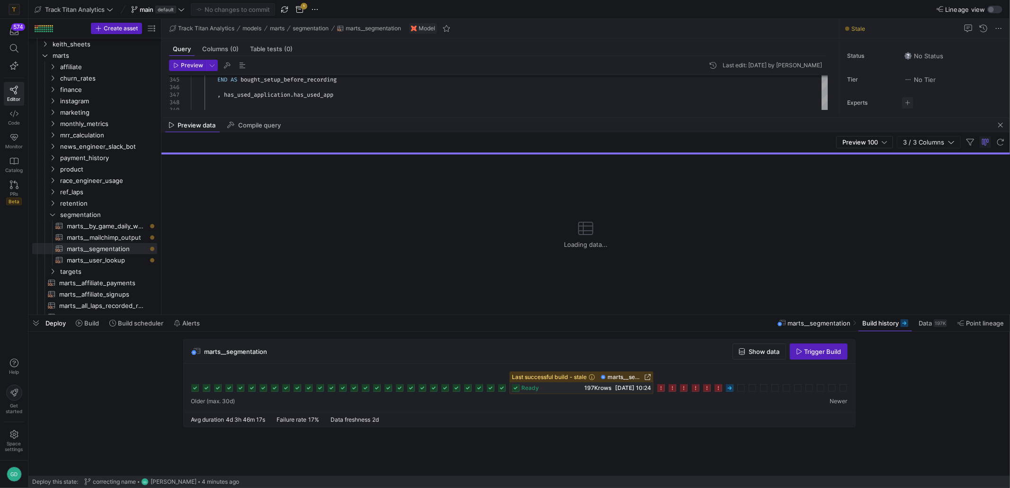
click at [732, 389] on icon at bounding box center [730, 388] width 8 height 8
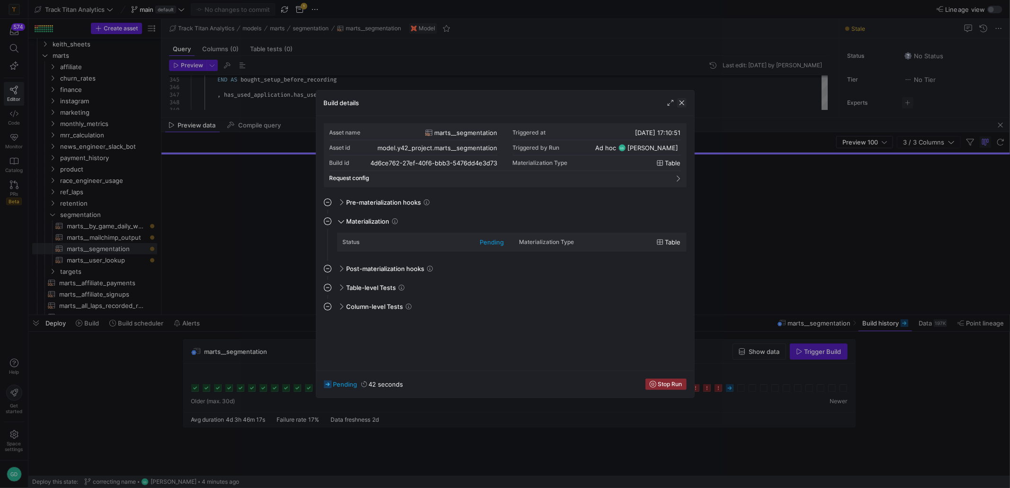
drag, startPoint x: 682, startPoint y: 99, endPoint x: 680, endPoint y: 103, distance: 4.9
click at [682, 99] on span "button" at bounding box center [681, 102] width 9 height 9
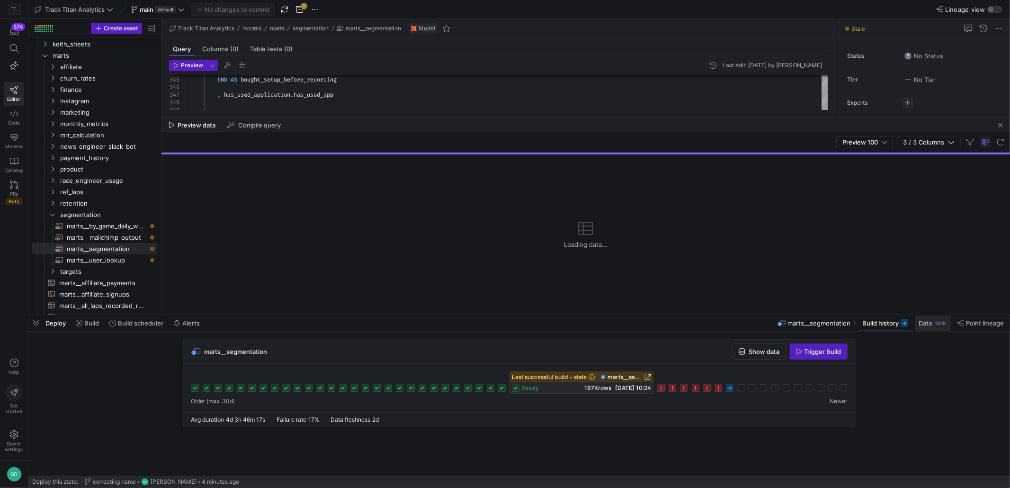
click at [918, 324] on span at bounding box center [933, 322] width 36 height 15
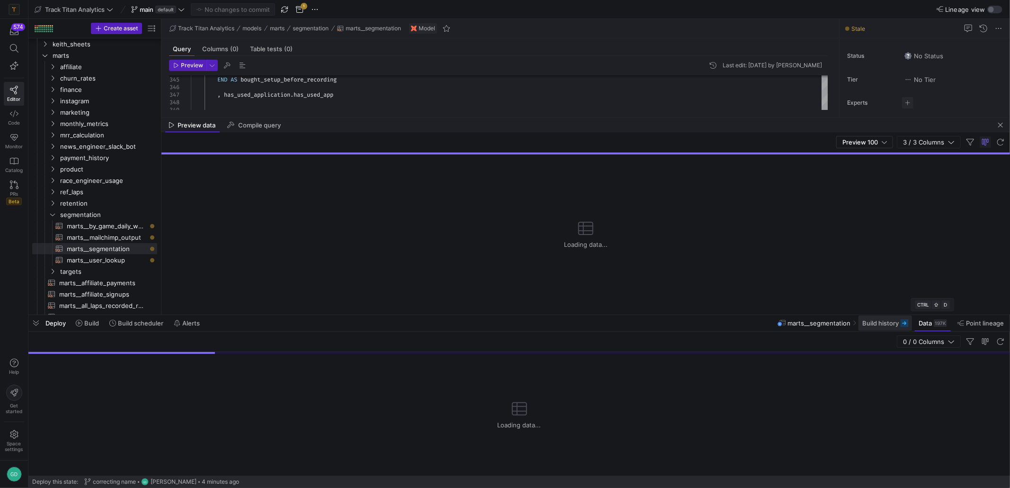
click at [885, 327] on span at bounding box center [886, 322] width 54 height 15
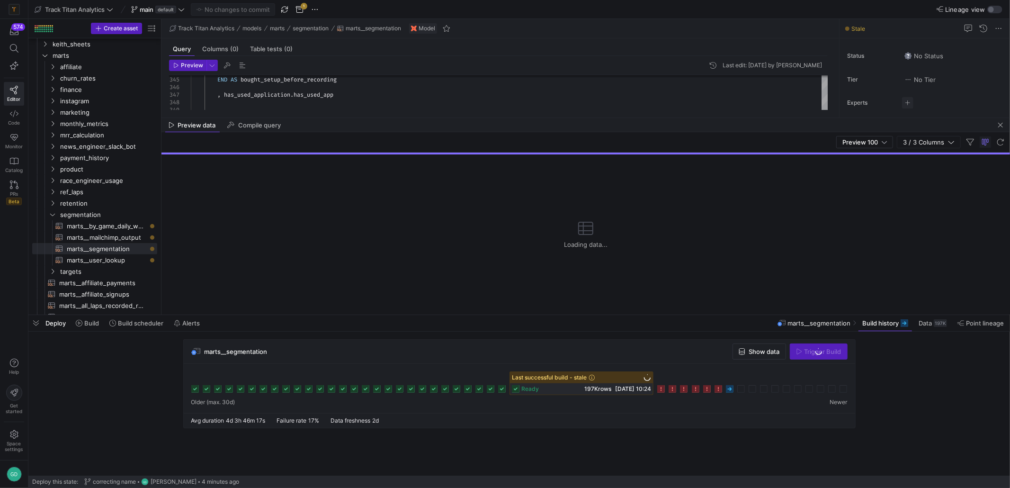
click at [583, 203] on y42-empty-state "Loading data..." at bounding box center [586, 234] width 44 height 160
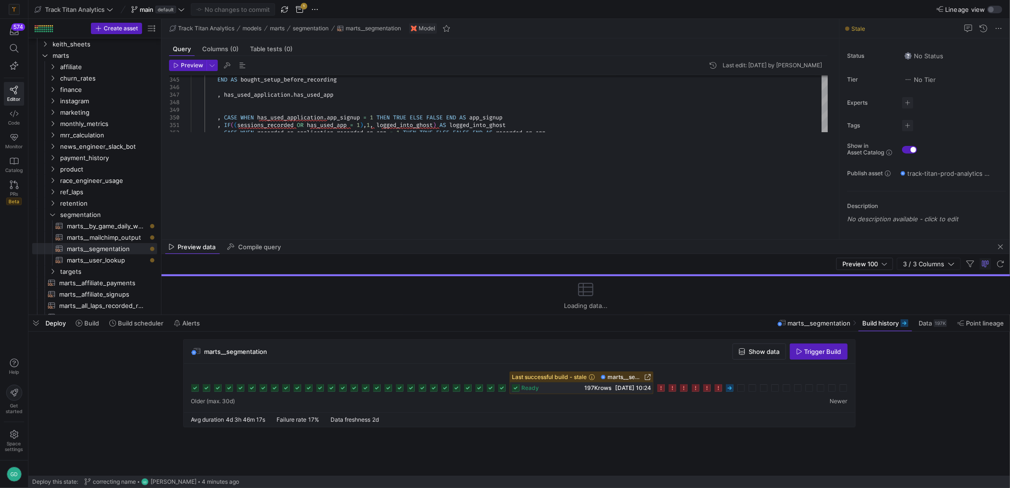
drag, startPoint x: 570, startPoint y: 118, endPoint x: 555, endPoint y: 240, distance: 122.7
click at [555, 240] on as-split "Track Titan Analytics models marts segmentation marts__segmentation Model Query…" at bounding box center [586, 167] width 849 height 296
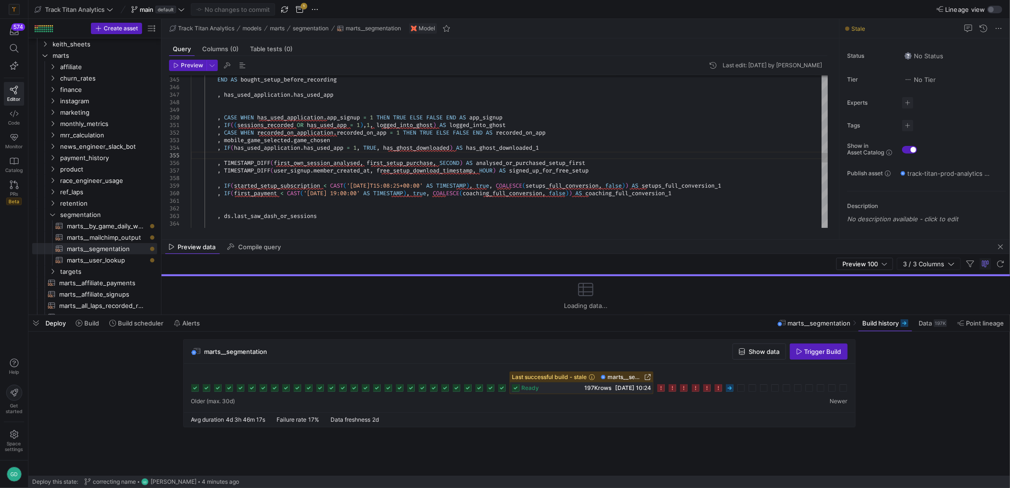
type textarea ", IF((sessions_recorded OR has_used_app = 1),1, logged_into_ghost) AS logged_in…"
click at [708, 66] on y42-asset-history "Last edit: [DATE] by [PERSON_NAME]" at bounding box center [765, 65] width 115 height 11
click at [708, 66] on span "button" at bounding box center [713, 65] width 11 height 11
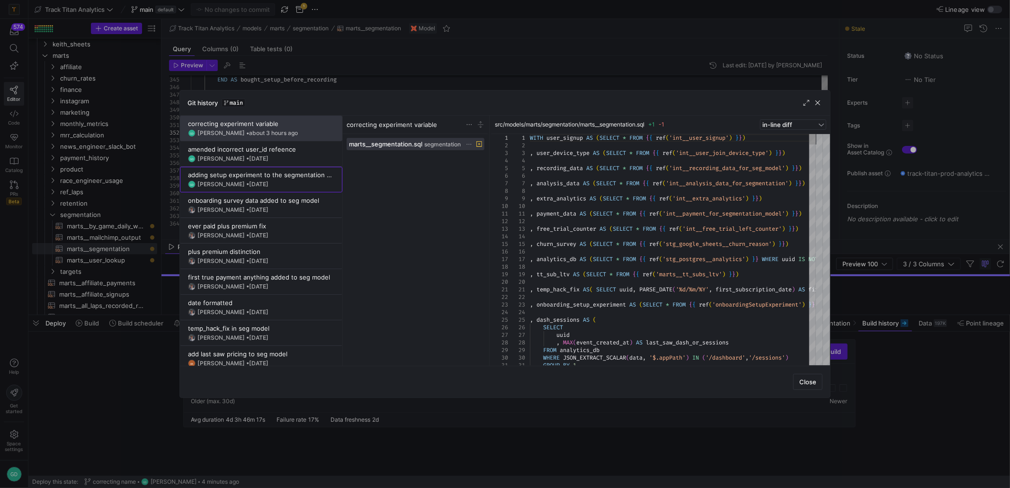
click at [266, 185] on span "26 Sept 2025" at bounding box center [258, 183] width 19 height 7
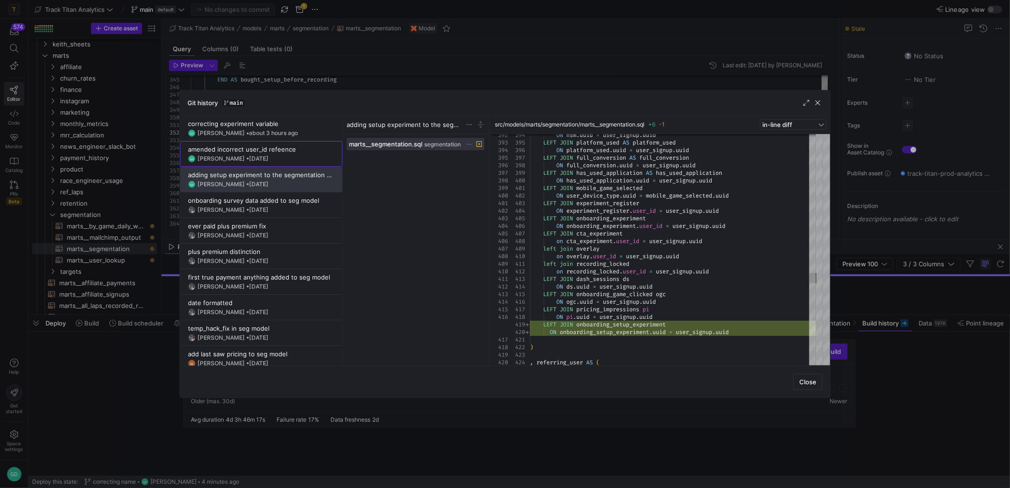
click at [206, 151] on div "amended incorrect user_id refeence" at bounding box center [261, 149] width 146 height 8
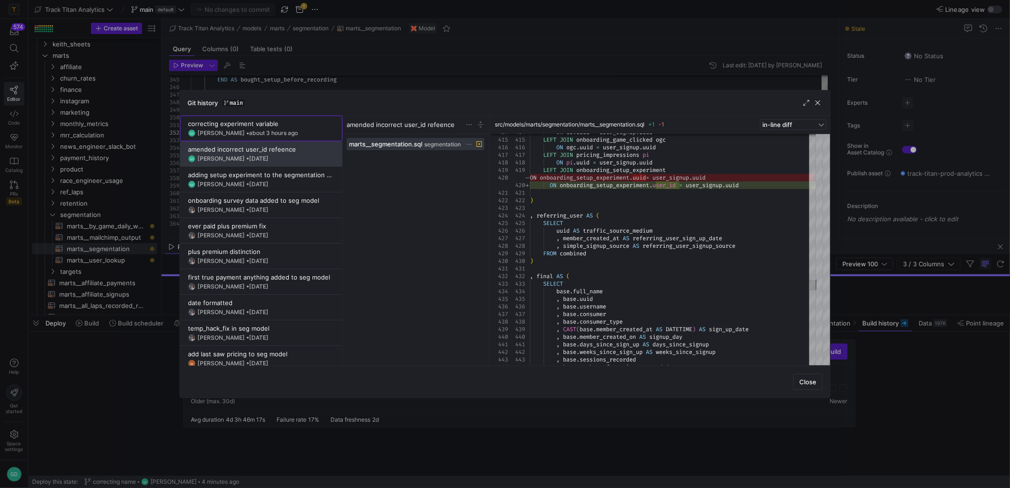
click at [227, 120] on div "correcting experiment variable" at bounding box center [261, 124] width 146 height 8
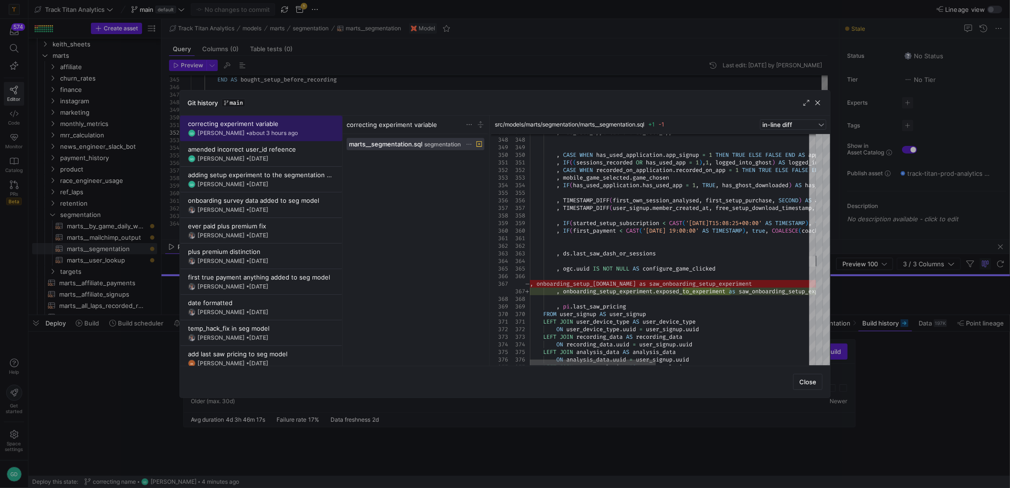
click at [813, 261] on div at bounding box center [813, 249] width 7 height 231
click at [615, 360] on div at bounding box center [593, 363] width 126 height 6
click at [809, 379] on span "Close" at bounding box center [808, 382] width 17 height 8
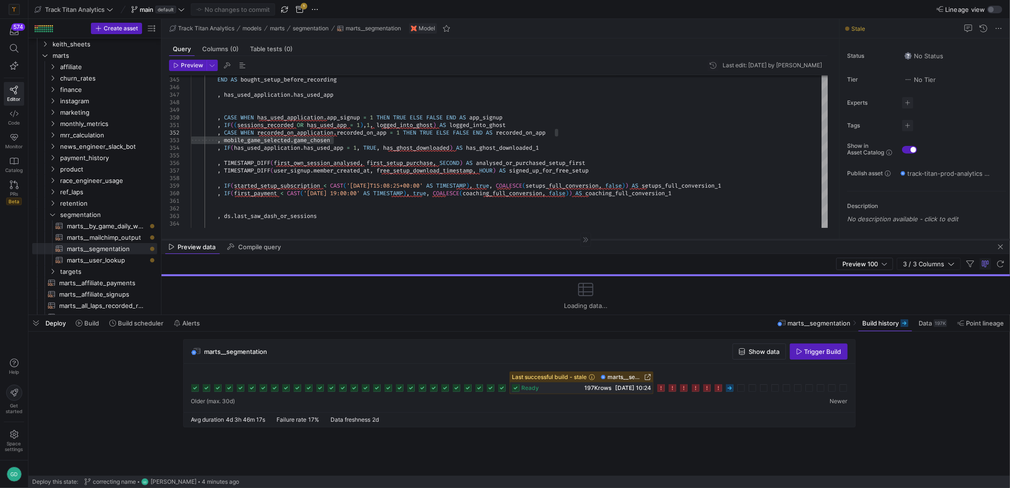
click at [606, 240] on div at bounding box center [586, 239] width 849 height 0
drag, startPoint x: 606, startPoint y: 240, endPoint x: 604, endPoint y: 171, distance: 69.2
click at [604, 171] on as-split "Track Titan Analytics models marts segmentation marts__segmentation Model Query…" at bounding box center [586, 167] width 849 height 296
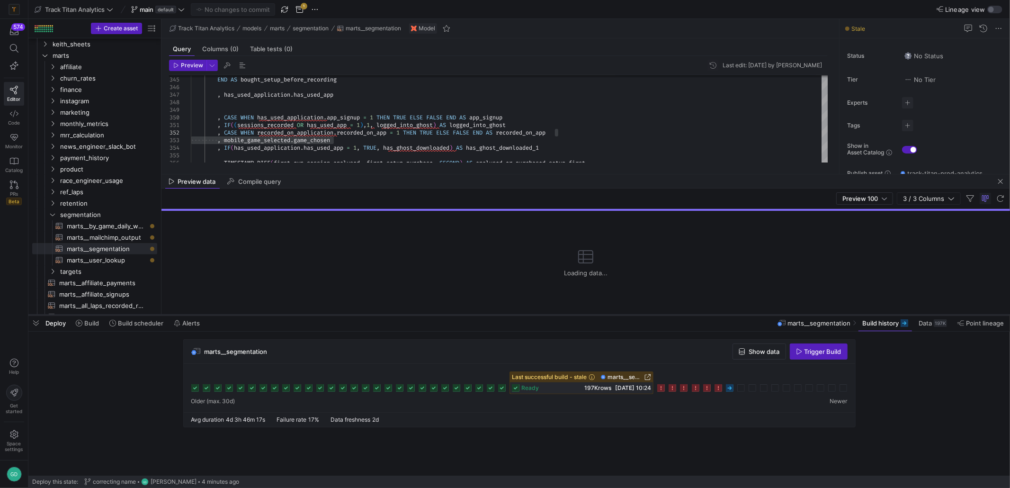
drag, startPoint x: 629, startPoint y: 239, endPoint x: 640, endPoint y: 313, distance: 74.8
click at [622, 174] on div at bounding box center [586, 174] width 849 height 0
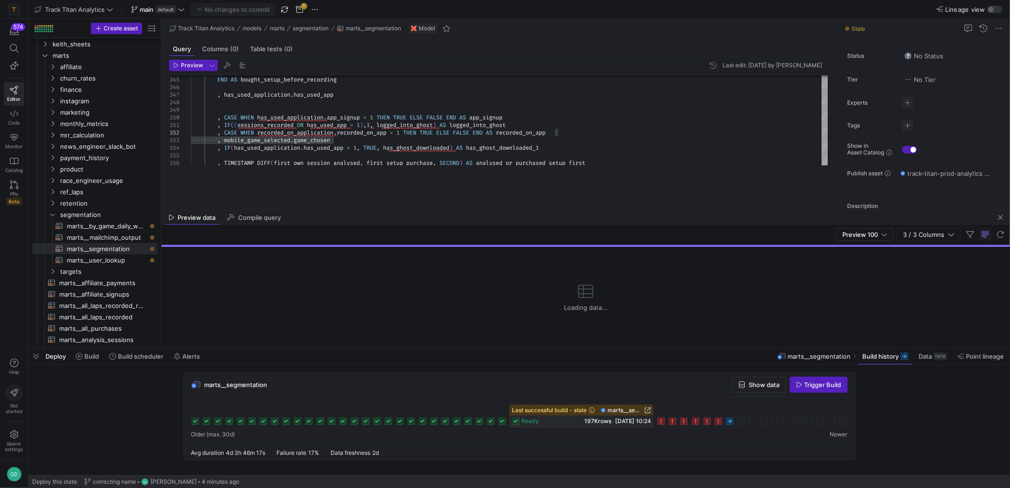
drag, startPoint x: 643, startPoint y: 313, endPoint x: 641, endPoint y: 346, distance: 33.2
click at [641, 346] on div at bounding box center [519, 348] width 982 height 4
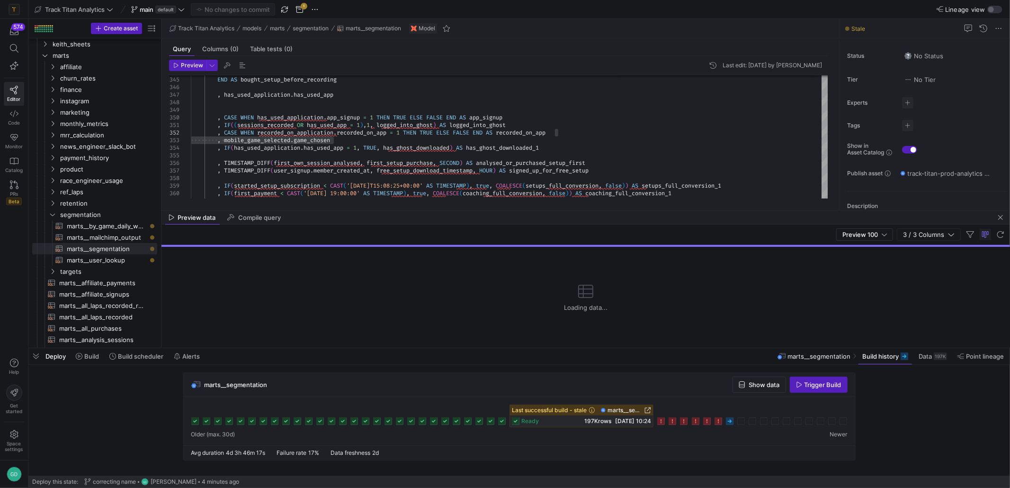
click at [730, 421] on g at bounding box center [730, 421] width 8 height 8
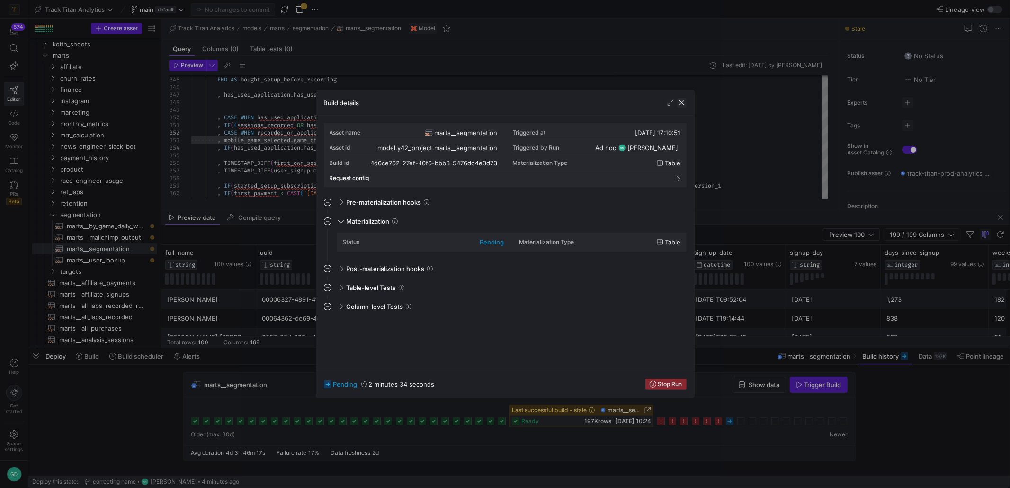
drag, startPoint x: 689, startPoint y: 95, endPoint x: 683, endPoint y: 101, distance: 8.7
click at [688, 97] on div "Build details" at bounding box center [505, 102] width 378 height 25
click at [681, 104] on span "button" at bounding box center [681, 102] width 9 height 9
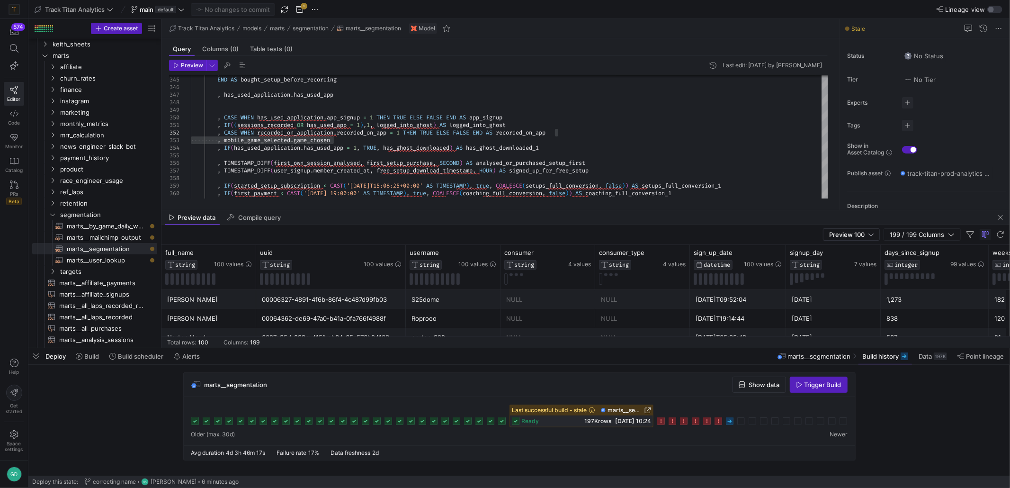
scroll to position [0, 8]
click at [733, 423] on icon at bounding box center [730, 421] width 8 height 8
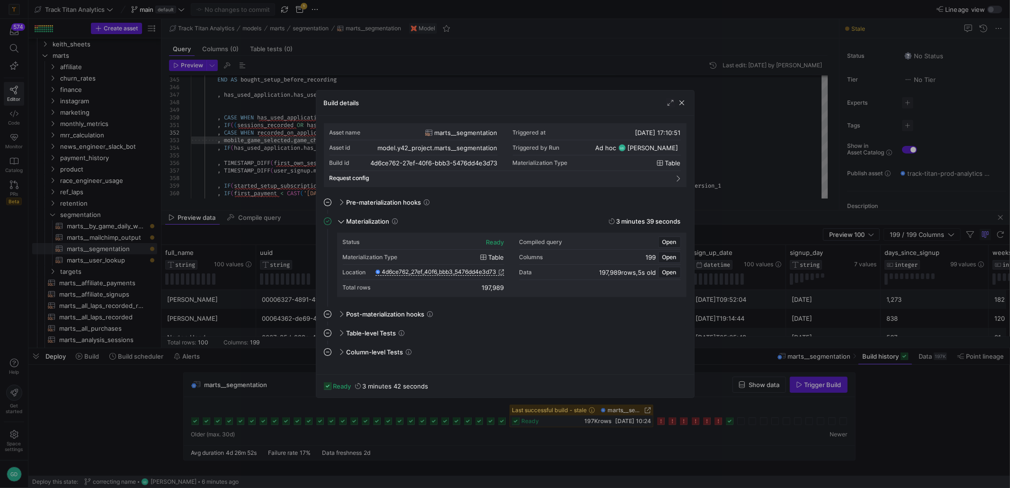
click at [681, 110] on div "Build details" at bounding box center [505, 102] width 378 height 25
click at [680, 105] on span "button" at bounding box center [681, 102] width 9 height 9
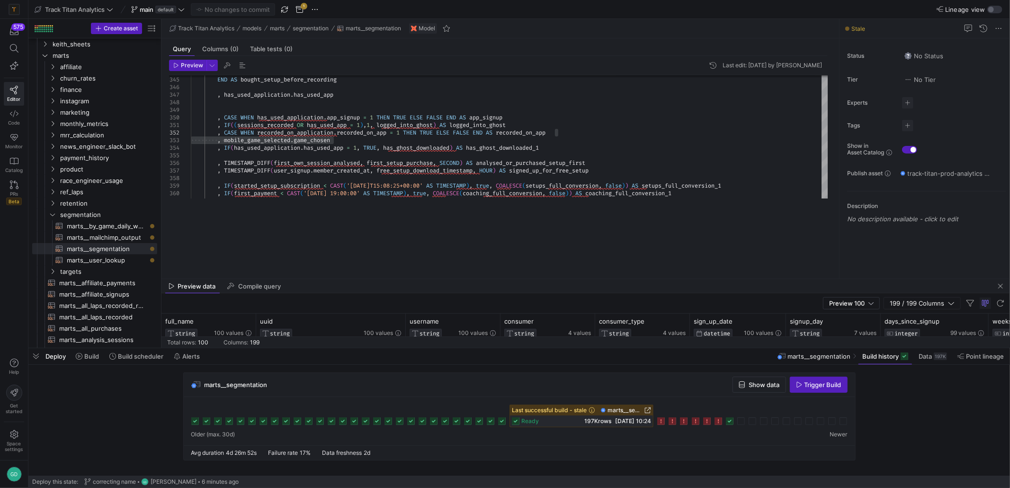
drag, startPoint x: 432, startPoint y: 210, endPoint x: 353, endPoint y: 0, distance: 224.1
click at [429, 279] on div at bounding box center [586, 279] width 849 height 0
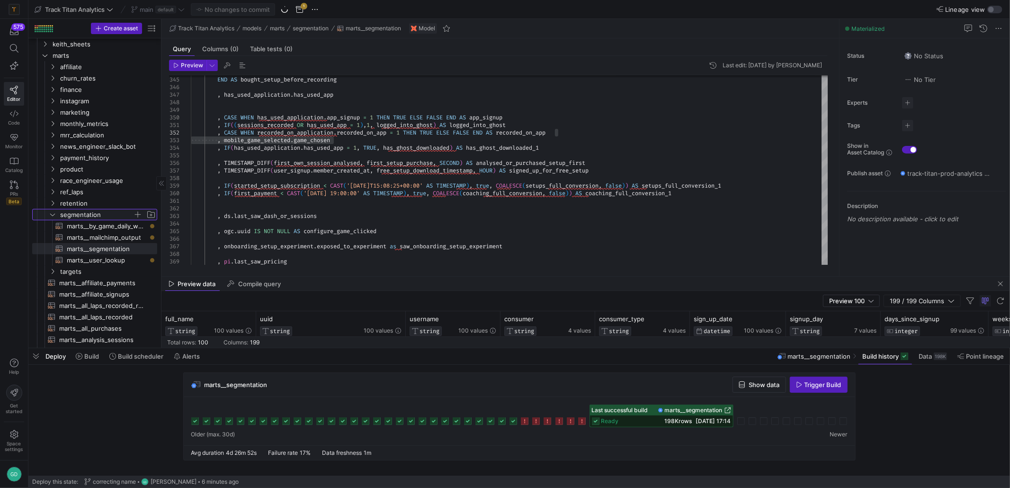
click at [98, 213] on span "segmentation" at bounding box center [96, 214] width 73 height 11
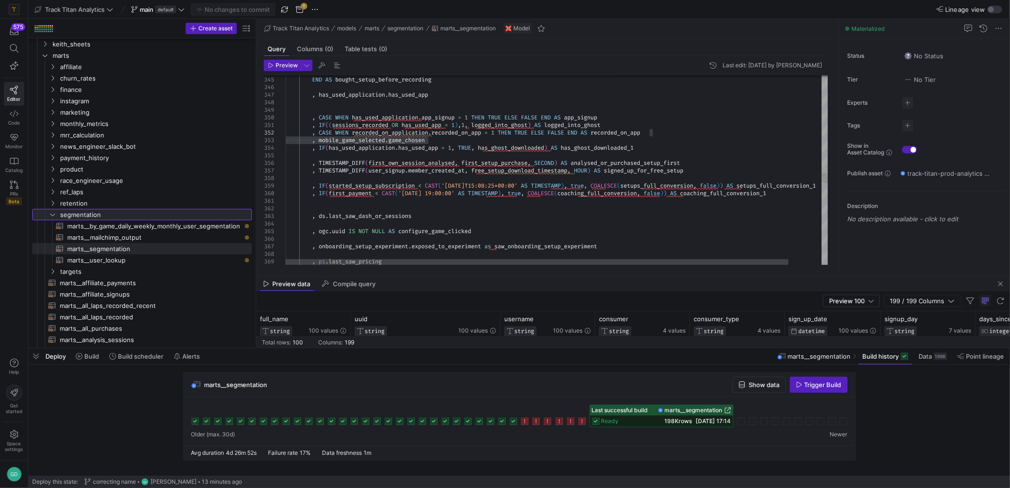
drag, startPoint x: 162, startPoint y: 243, endPoint x: 273, endPoint y: 251, distance: 111.1
click at [273, 251] on as-split "Create asset Drag here to set row groups Drag here to set column labels Group 1…" at bounding box center [519, 183] width 982 height 329
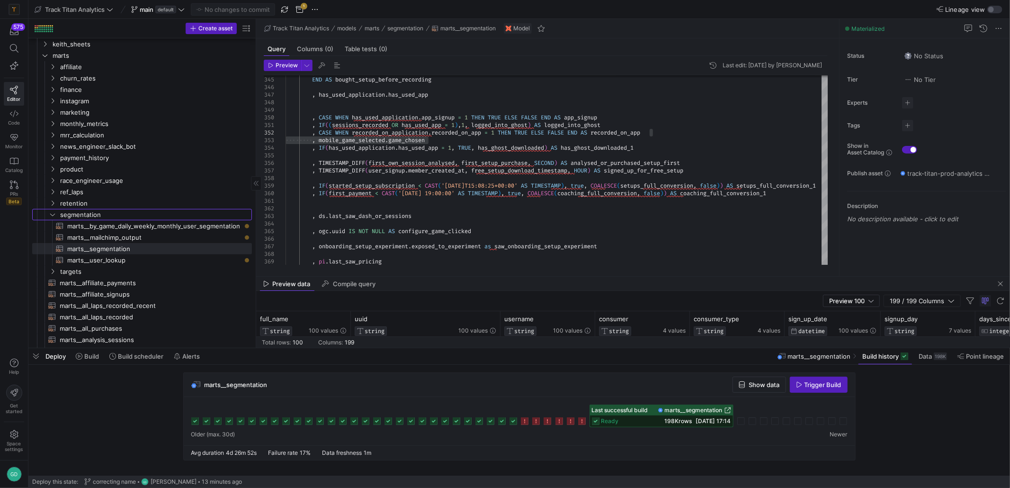
scroll to position [0, 0]
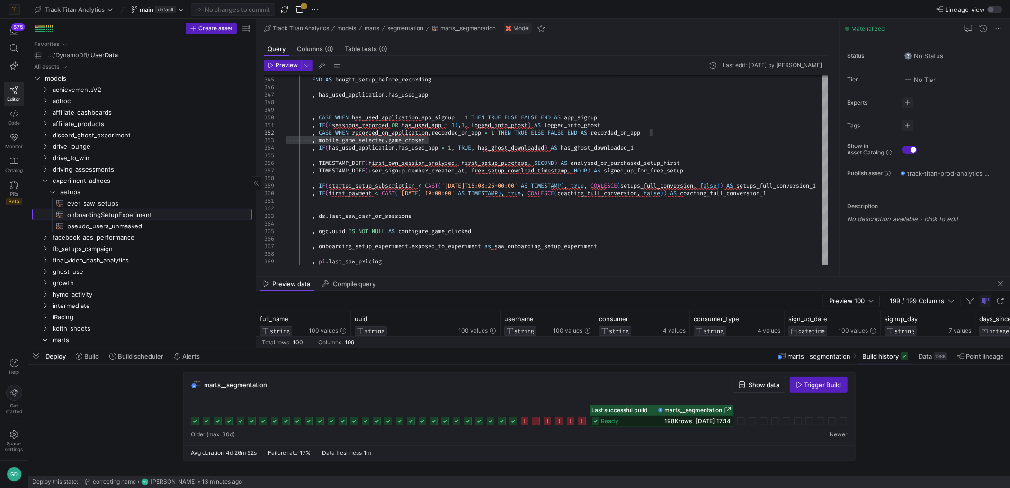
click at [111, 218] on span "onboardingSetupExperiment​​​​​​​​​​" at bounding box center [154, 214] width 174 height 11
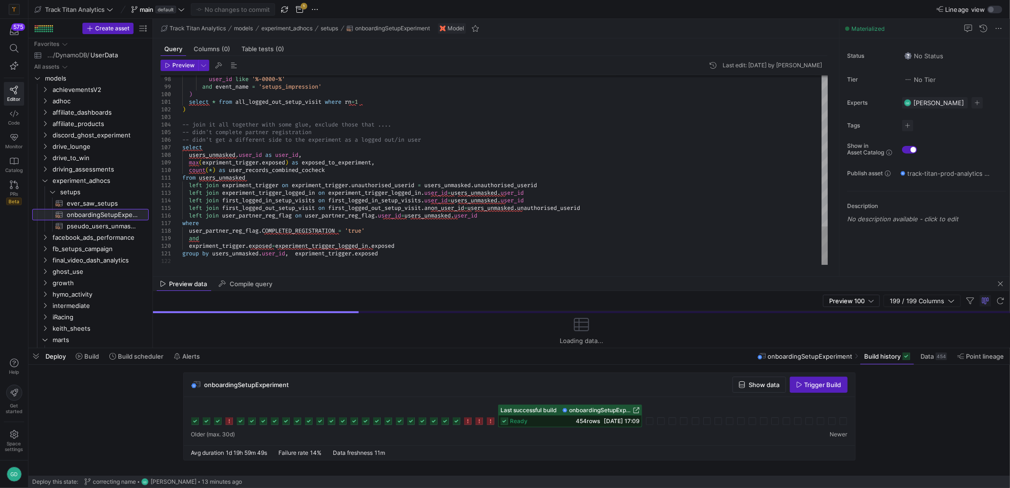
drag, startPoint x: 254, startPoint y: 242, endPoint x: 572, endPoint y: 290, distance: 321.0
click at [32, 359] on span "button" at bounding box center [35, 356] width 15 height 16
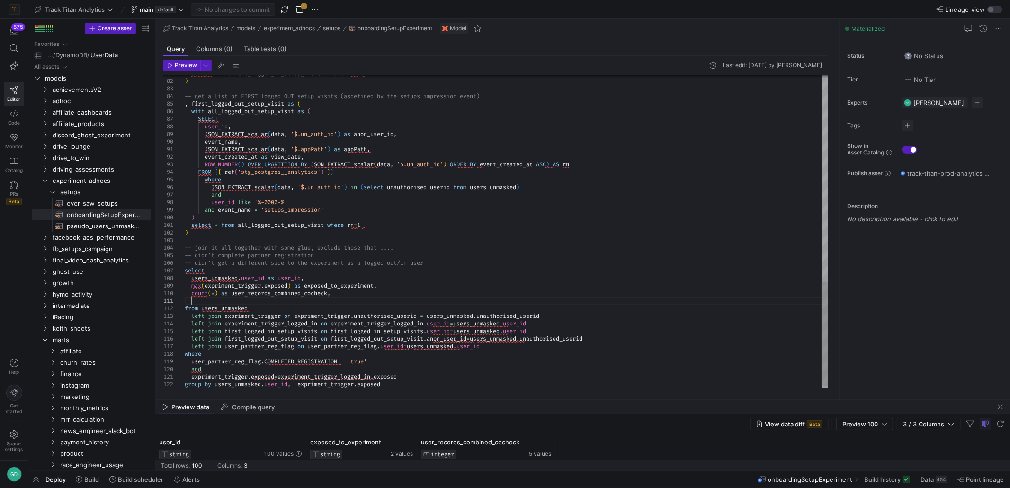
scroll to position [7, 6]
drag, startPoint x: 374, startPoint y: 376, endPoint x: 208, endPoint y: 374, distance: 165.8
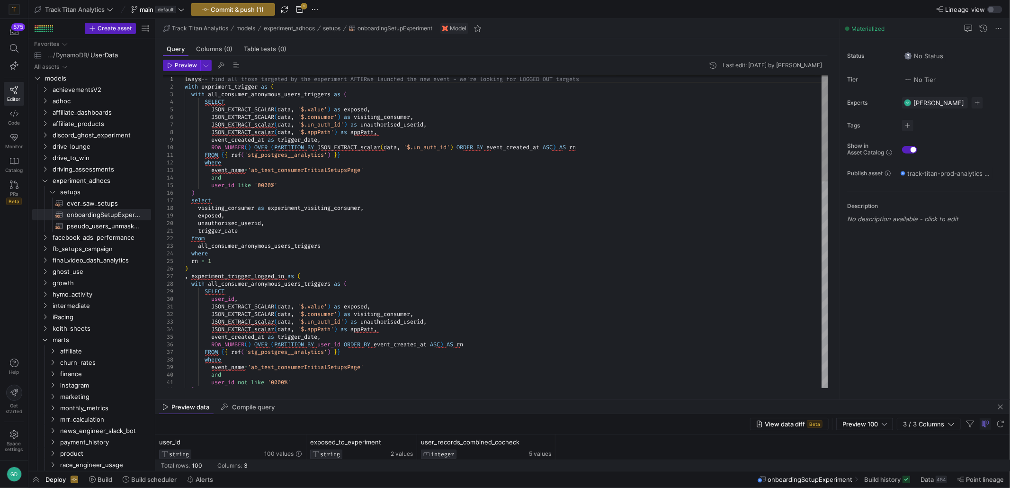
scroll to position [7, 17]
drag, startPoint x: 394, startPoint y: 287, endPoint x: 403, endPoint y: 271, distance: 18.3
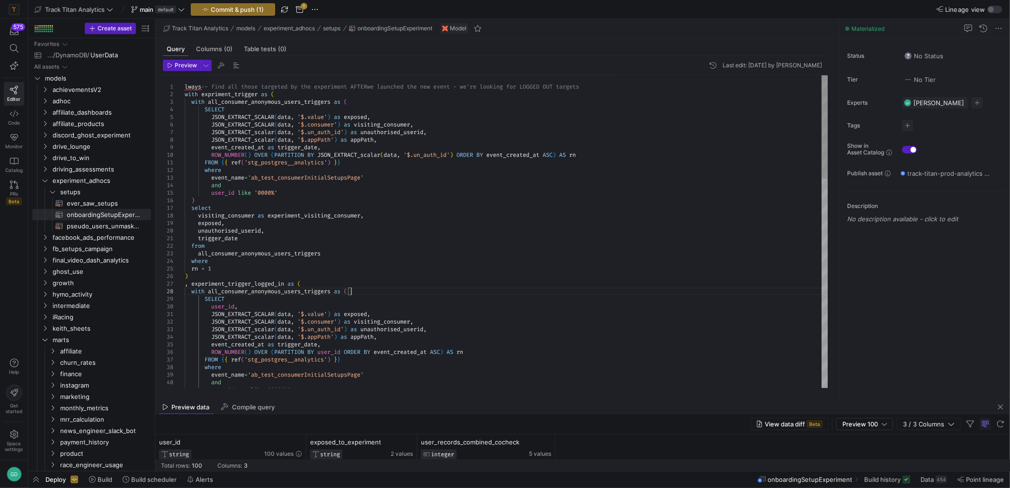
drag, startPoint x: 417, startPoint y: 250, endPoint x: 417, endPoint y: 245, distance: 5.2
drag, startPoint x: 415, startPoint y: 231, endPoint x: 420, endPoint y: 230, distance: 5.2
type textarea "FROM {{ ref('stg_postgres__analytics') }} where event_name='ab_test_consumerIni…"
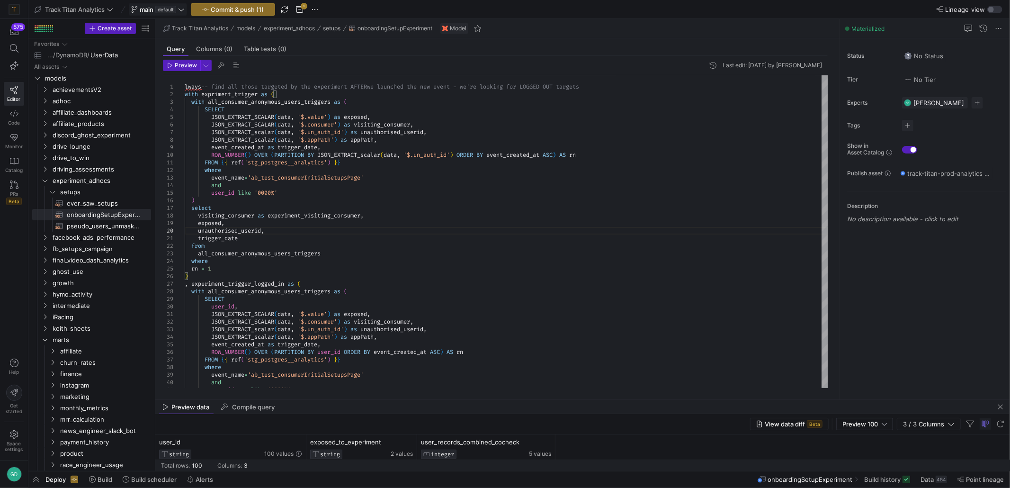
click at [184, 10] on icon at bounding box center [181, 9] width 7 height 7
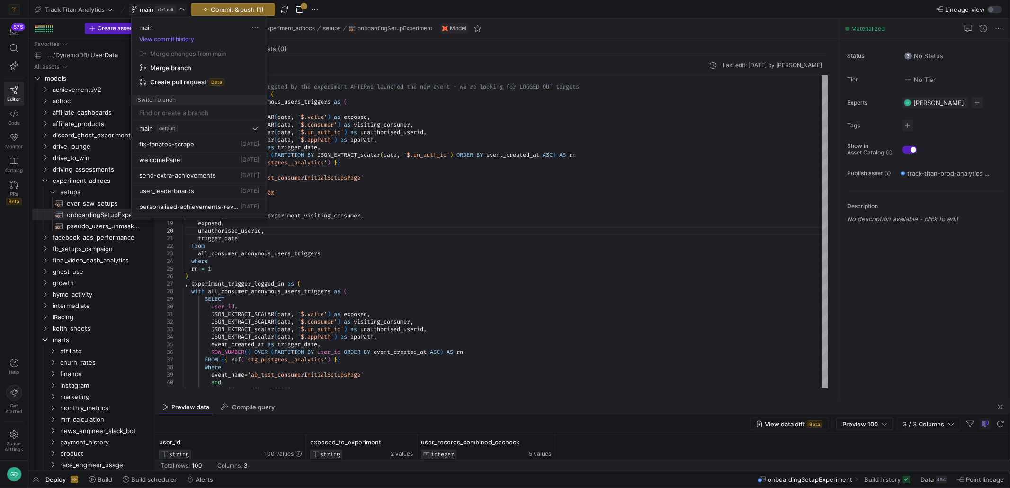
click at [249, 9] on div at bounding box center [505, 244] width 1010 height 488
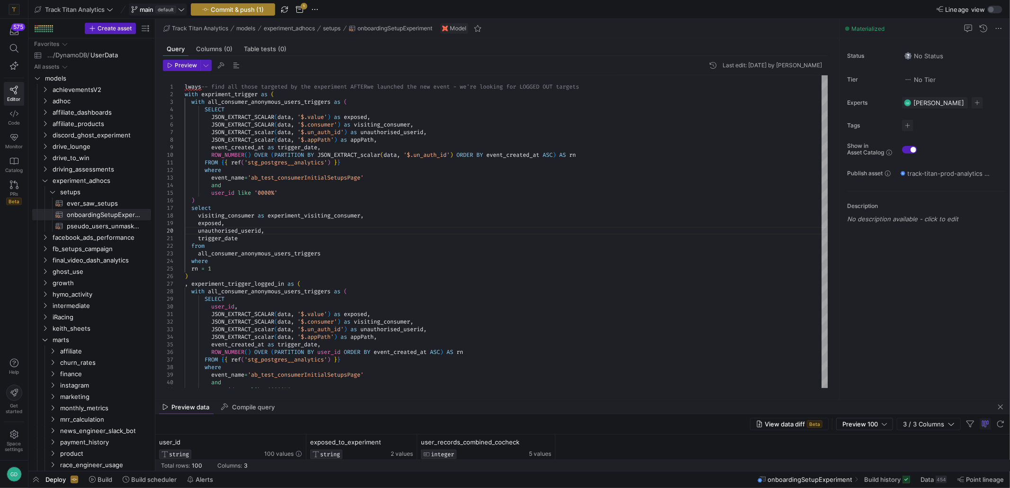
click at [267, 9] on span "button" at bounding box center [232, 9] width 83 height 11
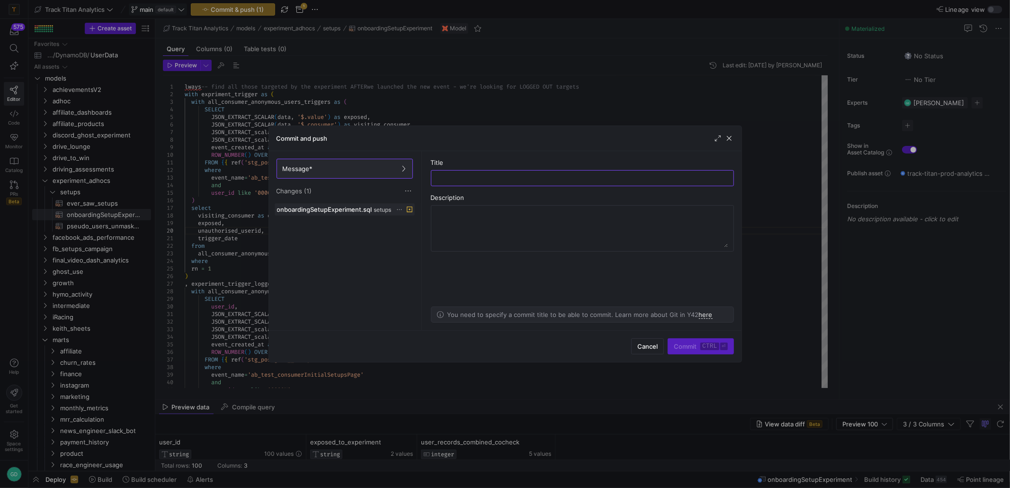
click at [399, 207] on icon at bounding box center [400, 210] width 6 height 6
click at [429, 239] on span "Discard" at bounding box center [436, 237] width 66 height 8
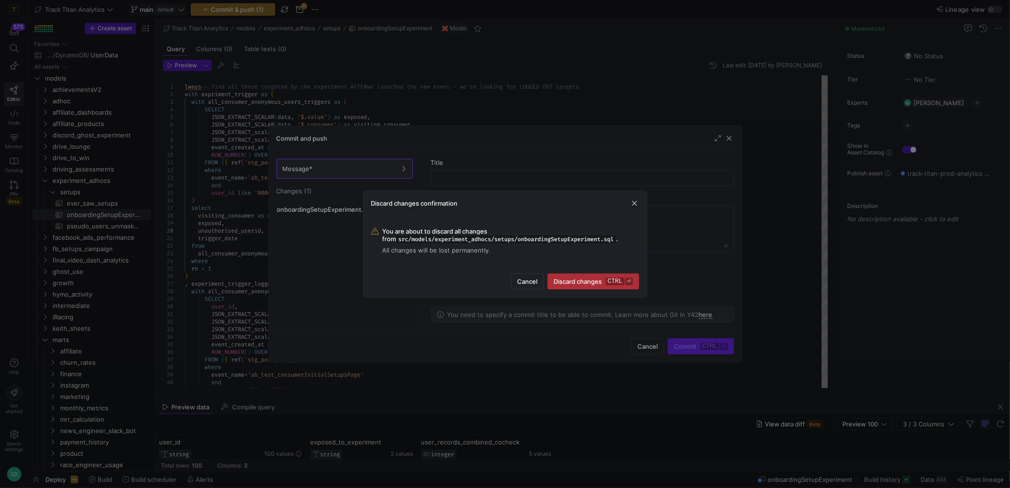
click at [606, 288] on div "Cancel Discard changes ctrl ⏎" at bounding box center [505, 281] width 283 height 32
click at [586, 278] on span "Discard changes ctrl ⏎" at bounding box center [593, 282] width 79 height 8
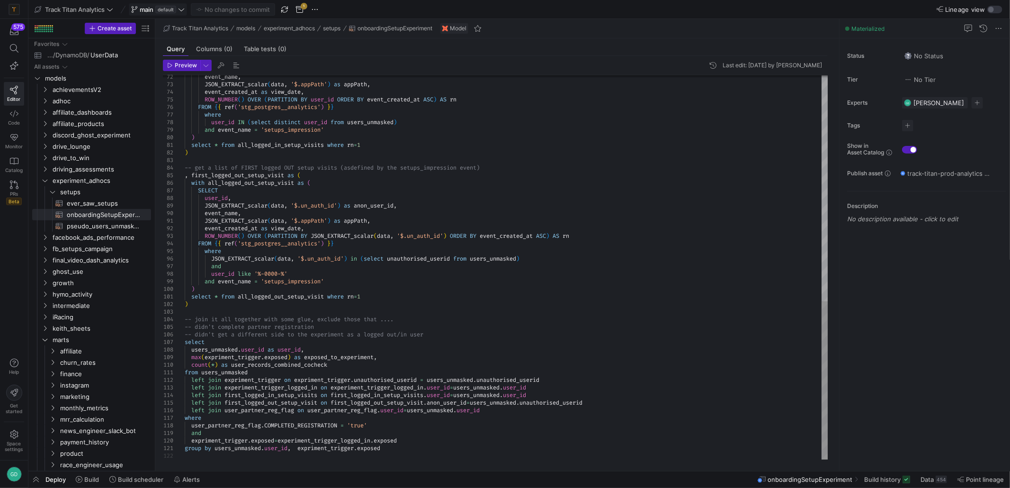
drag, startPoint x: 402, startPoint y: 443, endPoint x: 196, endPoint y: 435, distance: 206.2
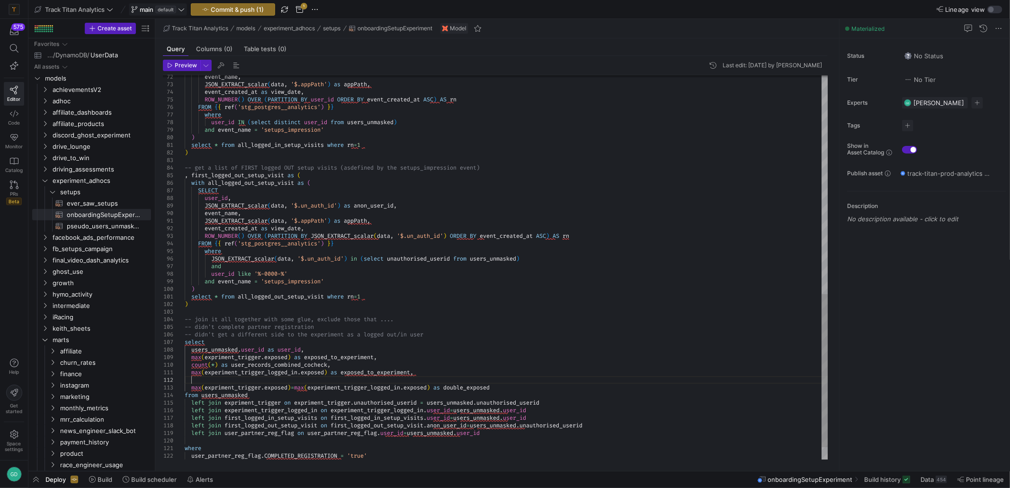
scroll to position [7, 6]
drag, startPoint x: 201, startPoint y: 389, endPoint x: 229, endPoint y: 398, distance: 29.8
click at [203, 390] on div "event_name , JSON_EXTRACT_scalar ( data , '$.appPath' ) as appPath , event_crea…" at bounding box center [507, 8] width 644 height 963
drag, startPoint x: 213, startPoint y: 381, endPoint x: 243, endPoint y: 386, distance: 30.7
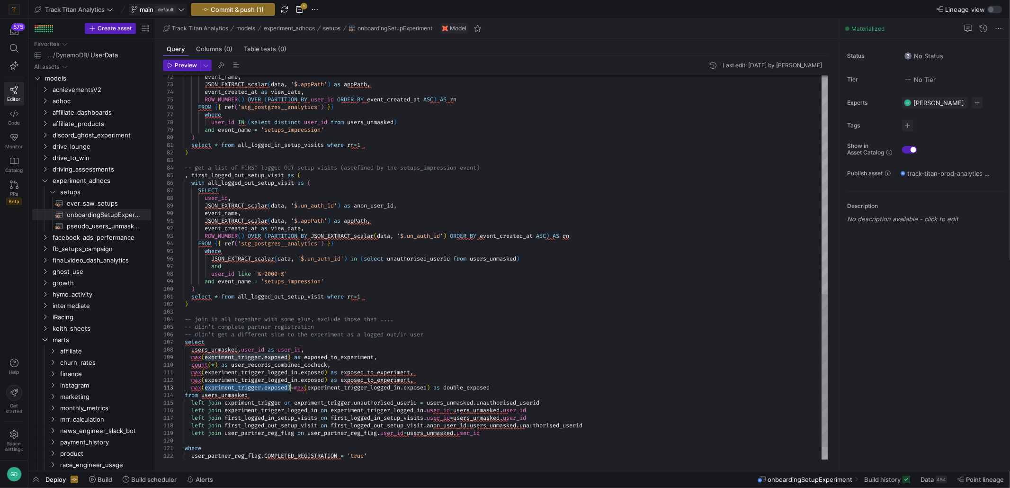
click at [214, 381] on div "event_name , JSON_EXTRACT_scalar ( data , '$.appPath' ) as appPath , event_crea…" at bounding box center [507, 8] width 644 height 963
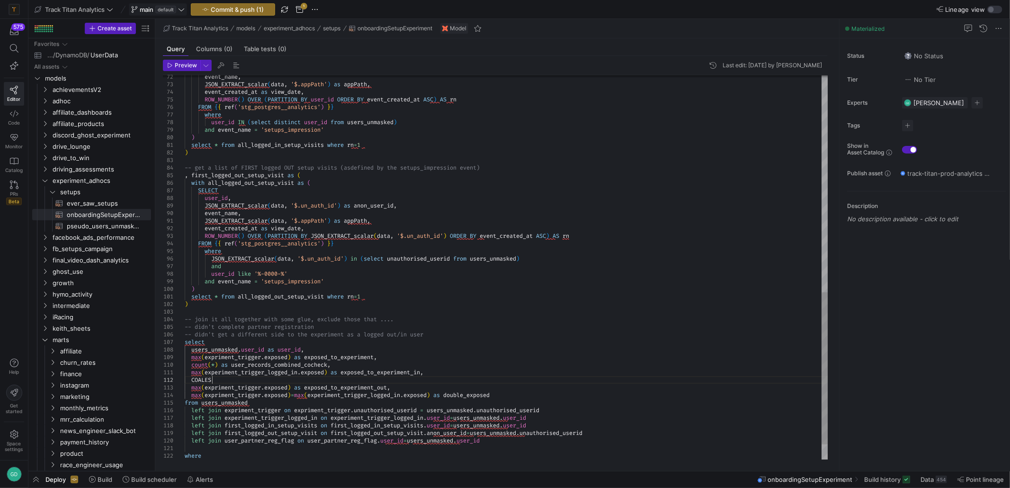
scroll to position [7, 30]
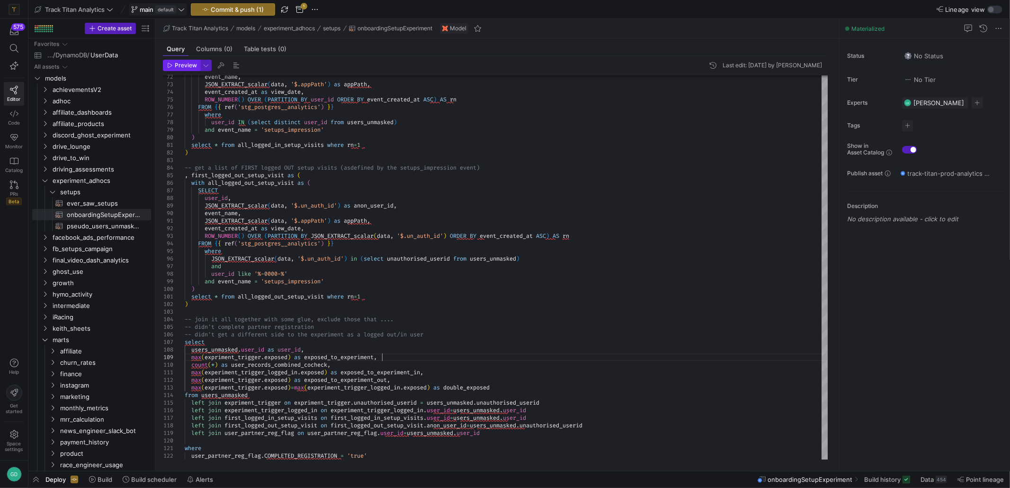
click at [189, 64] on span "Preview" at bounding box center [186, 65] width 22 height 7
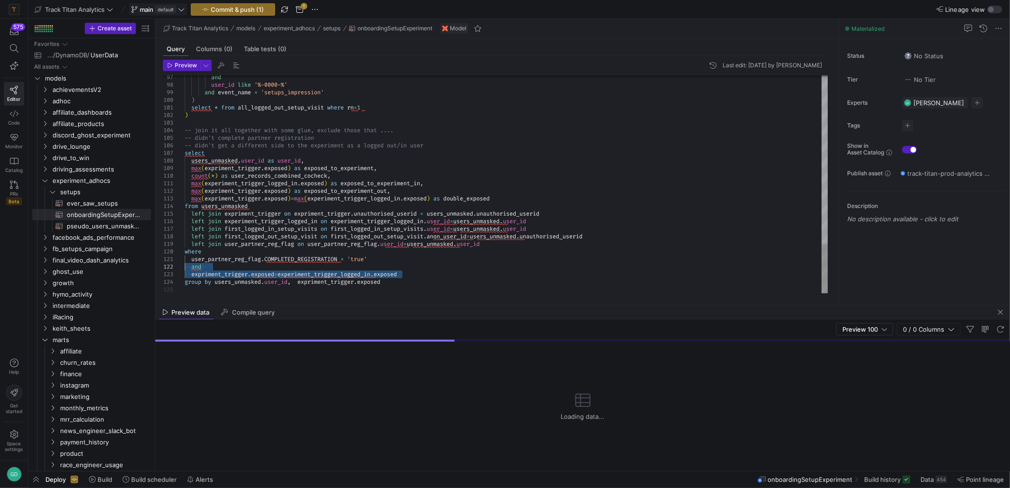
drag, startPoint x: 308, startPoint y: 270, endPoint x: 156, endPoint y: 264, distance: 152.2
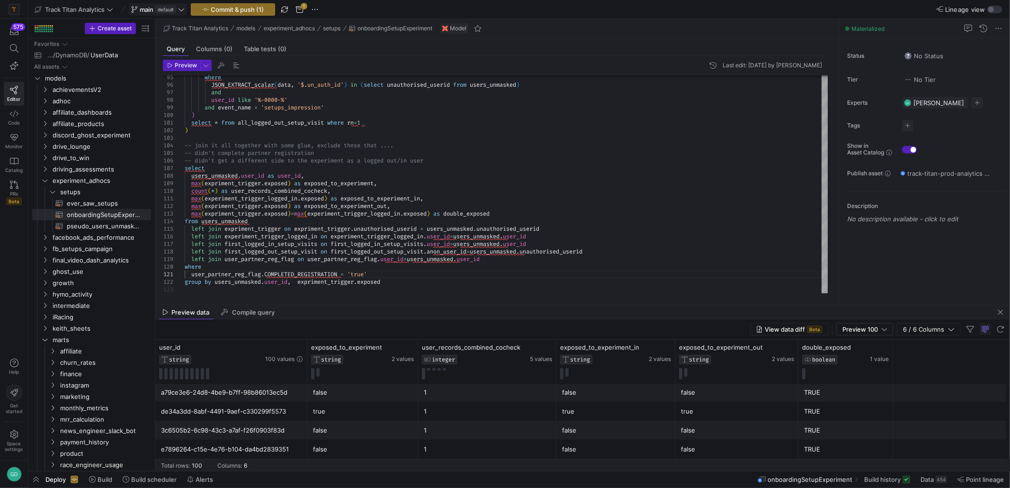
scroll to position [284, 0]
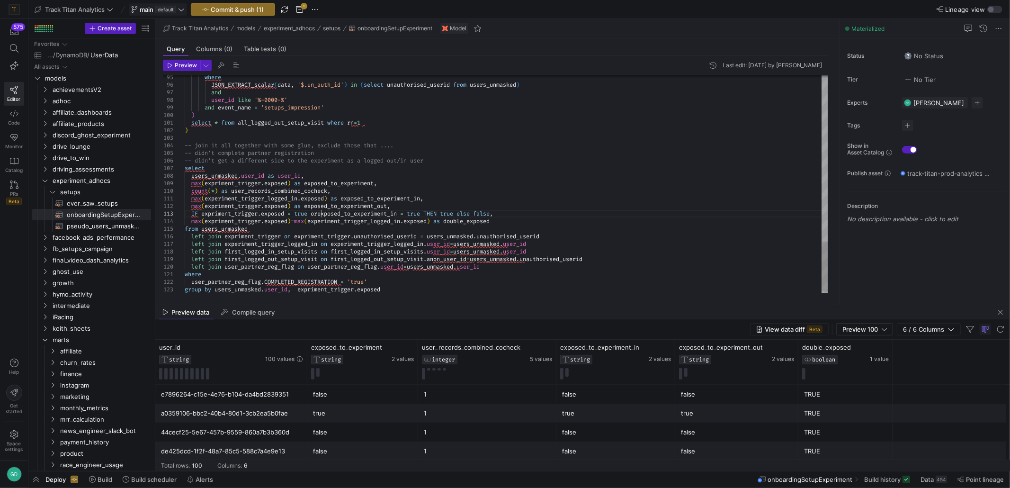
scroll to position [15, 140]
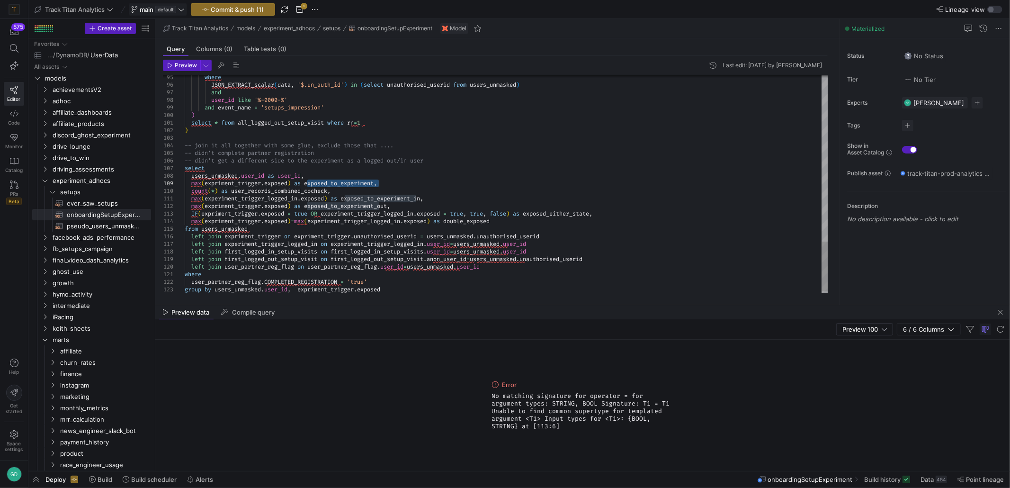
drag, startPoint x: 201, startPoint y: 214, endPoint x: 261, endPoint y: 222, distance: 59.7
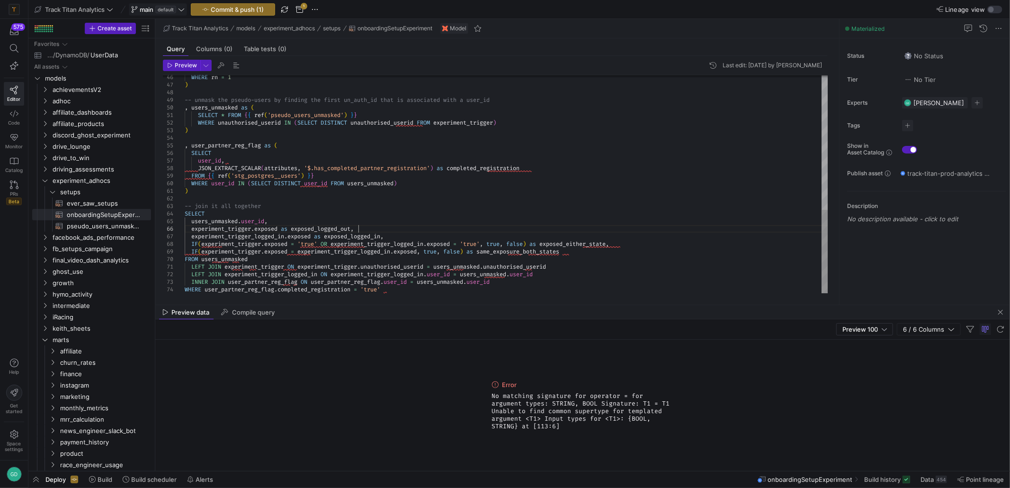
drag, startPoint x: 399, startPoint y: 233, endPoint x: 425, endPoint y: 237, distance: 26.4
click at [400, 233] on div "WHERE rn = 1 ) -- unmask the pseudo-users by finding the first un _auth_id that…" at bounding box center [507, 9] width 644 height 568
click at [534, 237] on div "WHERE rn = 1 ) -- unmask the pseudo-users by finding the first un _auth_id that…" at bounding box center [507, 9] width 644 height 568
click at [587, 243] on div "WHERE rn = 1 ) -- unmask the pseudo-users by finding the first un _auth_id that…" at bounding box center [507, 9] width 644 height 568
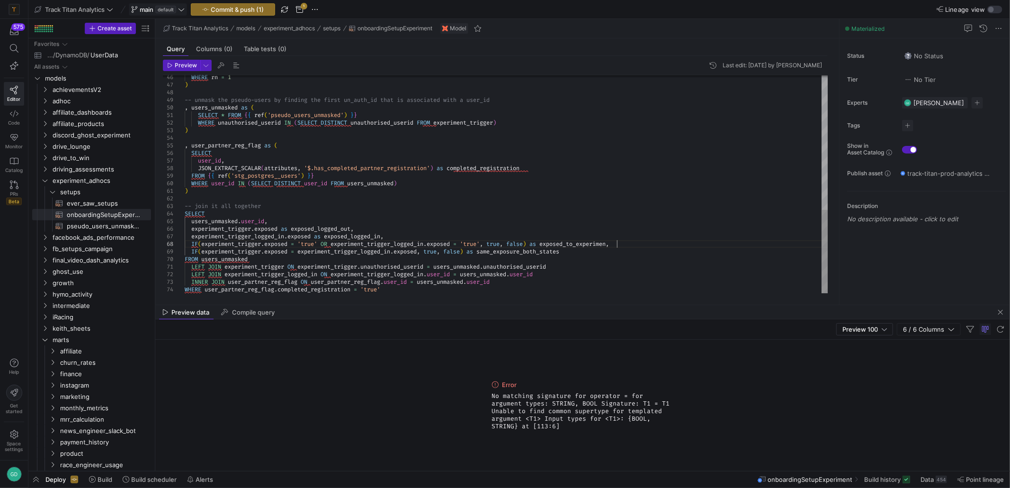
scroll to position [53, 435]
click at [488, 165] on div "WHERE rn = 1 ) -- unmask the pseudo-users by finding the first un _auth_id that…" at bounding box center [507, 9] width 644 height 568
click at [533, 208] on div "WHERE rn = 1 ) -- unmask the pseudo-users by finding the first un _auth_id that…" at bounding box center [507, 9] width 644 height 568
type textarea ") -- join it all together SELECT users_unmasked.user_id, experiment_[DOMAIN_NAM…"
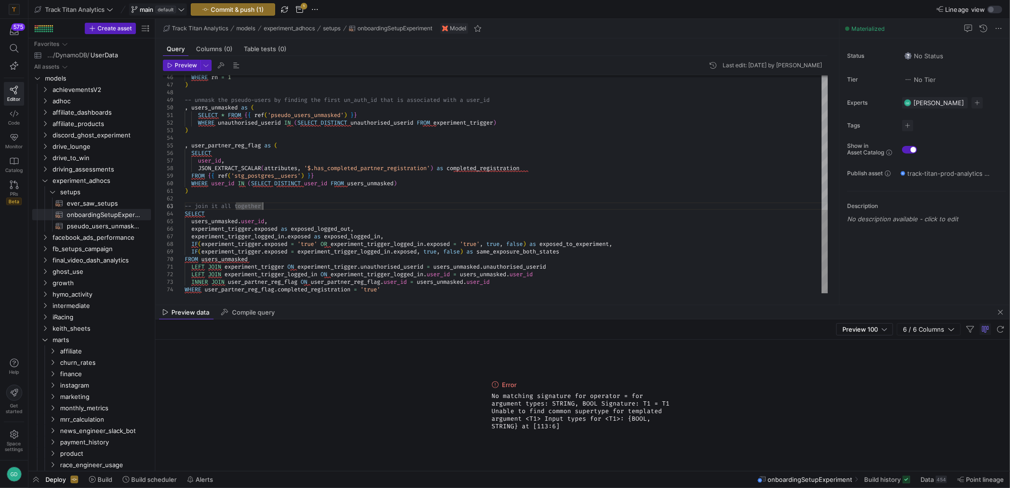
click at [577, 245] on div "WHERE rn = 1 ) -- unmask the pseudo-users by finding the first un _auth_id that…" at bounding box center [507, 9] width 644 height 568
click at [573, 245] on div "WHERE rn = 1 ) -- unmask the pseudo-users by finding the first un _auth_id that…" at bounding box center [507, 9] width 644 height 568
drag, startPoint x: 573, startPoint y: 245, endPoint x: 581, endPoint y: 246, distance: 7.7
click at [574, 245] on div "WHERE rn = 1 ) -- unmask the pseudo-users by finding the first un _auth_id that…" at bounding box center [507, 9] width 644 height 568
click at [177, 63] on span "Preview" at bounding box center [186, 65] width 22 height 7
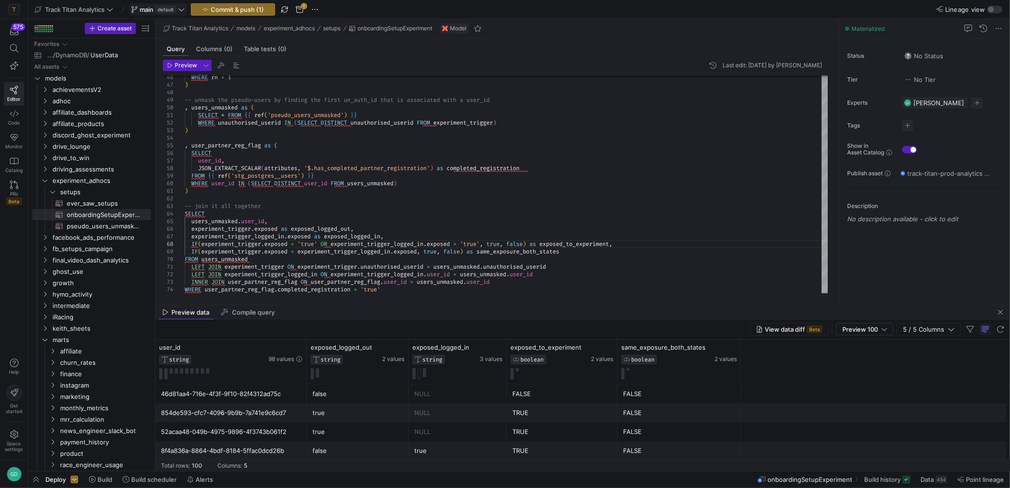
scroll to position [1808, 0]
click at [239, 2] on y42-top-nav "Track Titan Analytics main default Commit & push (1) 1 Lineage view" at bounding box center [519, 9] width 982 height 19
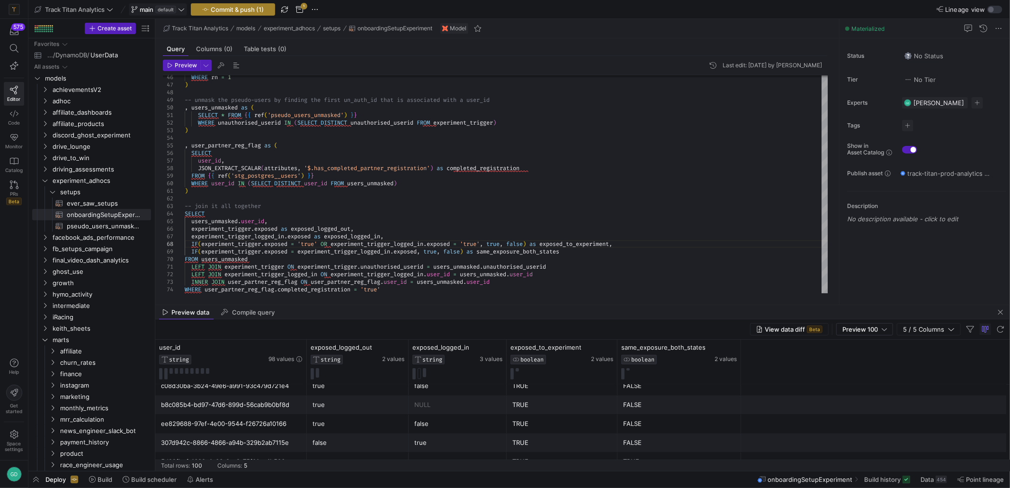
click at [238, 10] on span "Commit & push (1)" at bounding box center [237, 10] width 53 height 8
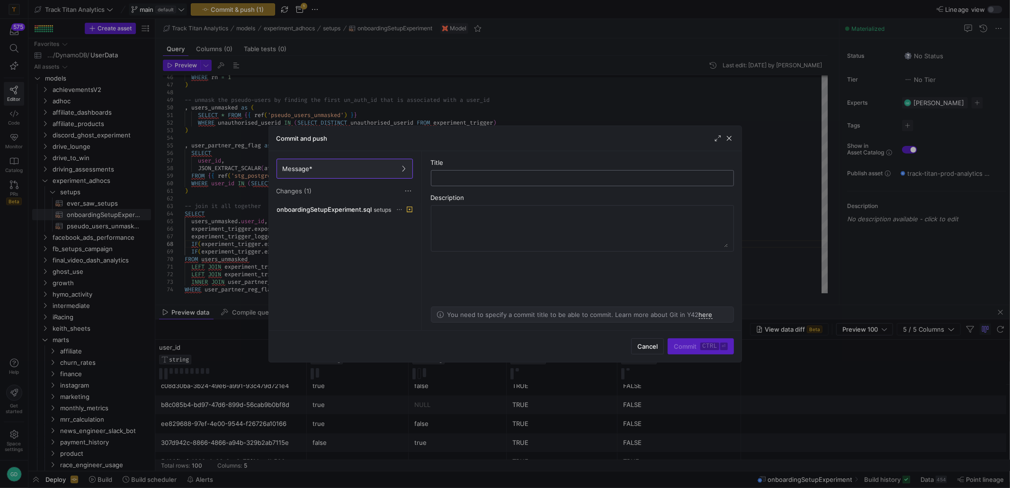
type input "e"
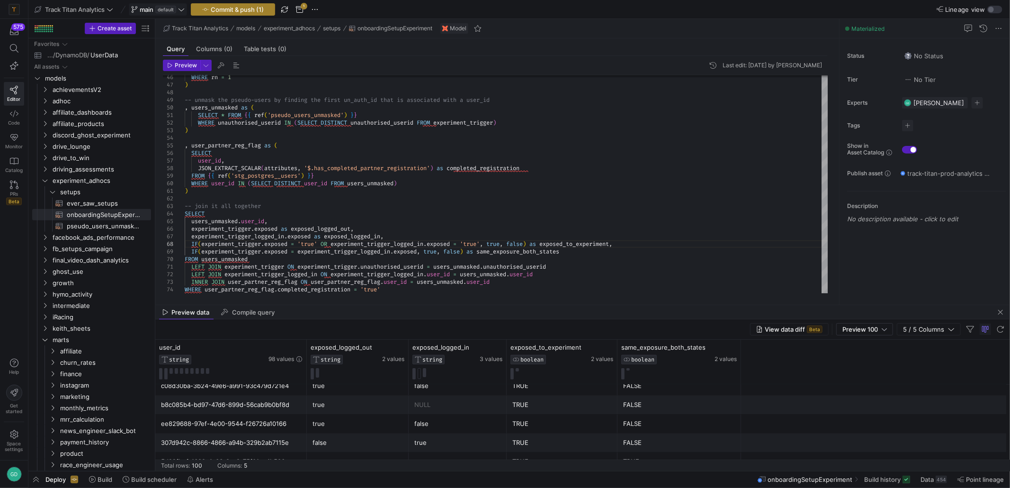
click at [241, 12] on span "Commit & push (1)" at bounding box center [237, 10] width 53 height 8
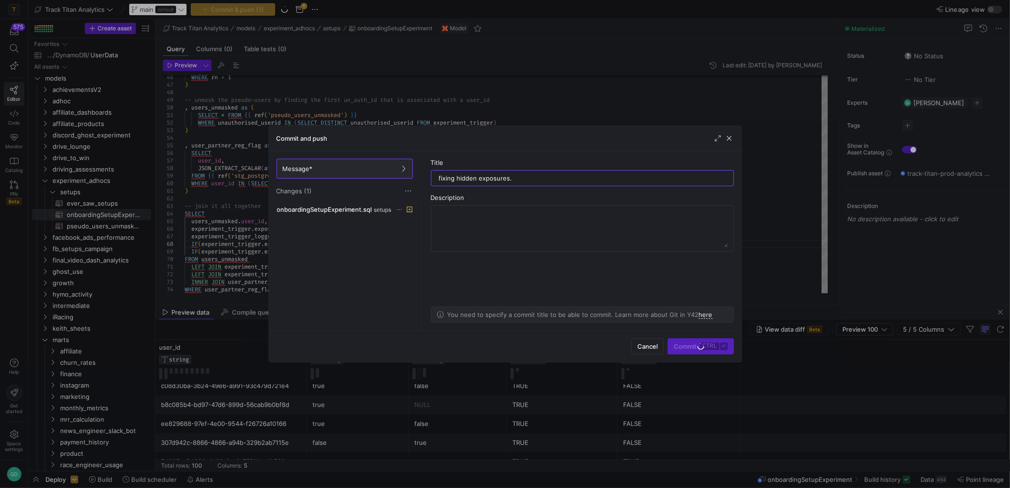
type input "fixing hidden exposures."
click at [699, 346] on span "Commit ctrl ⏎" at bounding box center [701, 346] width 54 height 8
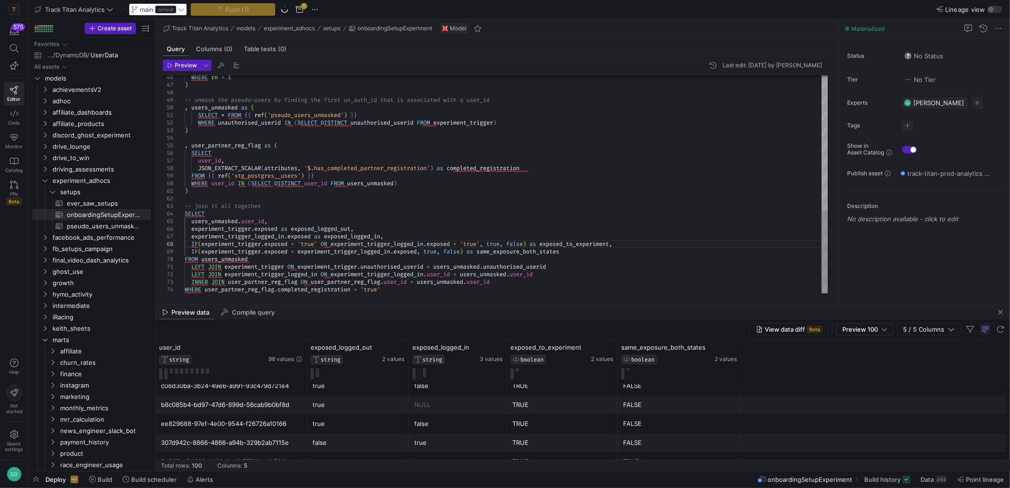
click at [591, 226] on div "WHERE rn = 1 ) -- unmask the pseudo-users by finding the first un _auth_id that…" at bounding box center [507, 9] width 644 height 568
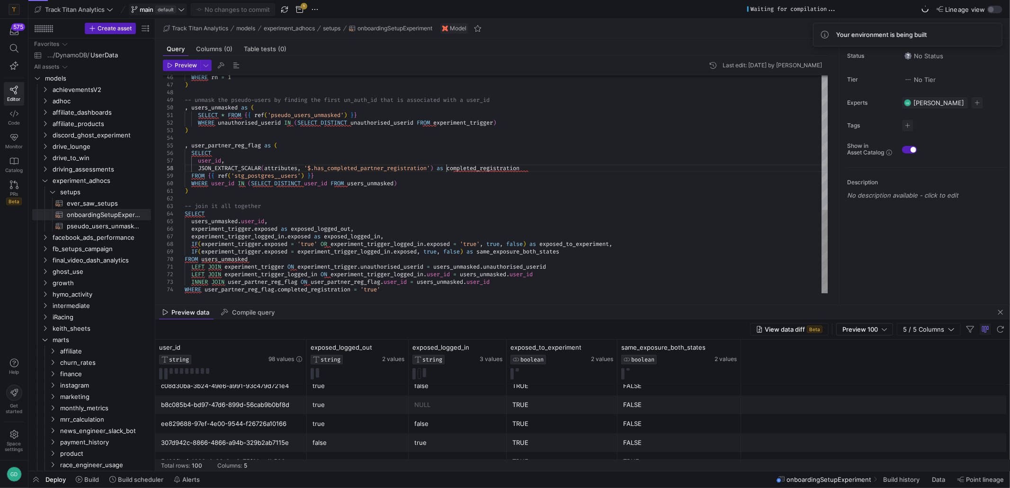
scroll to position [53, 347]
click at [448, 165] on div "WHERE rn = 1 ) -- unmask the pseudo-users by finding the first un _auth_id that…" at bounding box center [507, 9] width 644 height 568
click at [505, 166] on div "WHERE rn = 1 ) -- unmask the pseudo-users by finding the first un _auth_id that…" at bounding box center [507, 9] width 644 height 568
click at [556, 170] on div "WHERE rn = 1 ) -- unmask the pseudo-users by finding the first un _auth_id that…" at bounding box center [507, 9] width 644 height 568
click at [867, 484] on span at bounding box center [888, 479] width 54 height 15
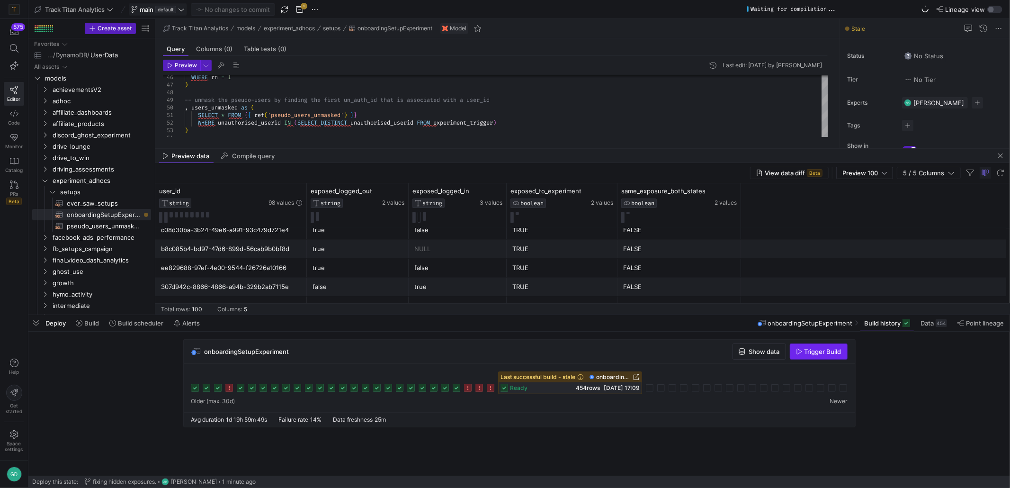
click at [809, 353] on span "Trigger Build" at bounding box center [823, 352] width 37 height 8
click at [1004, 155] on span "button" at bounding box center [1000, 155] width 11 height 11
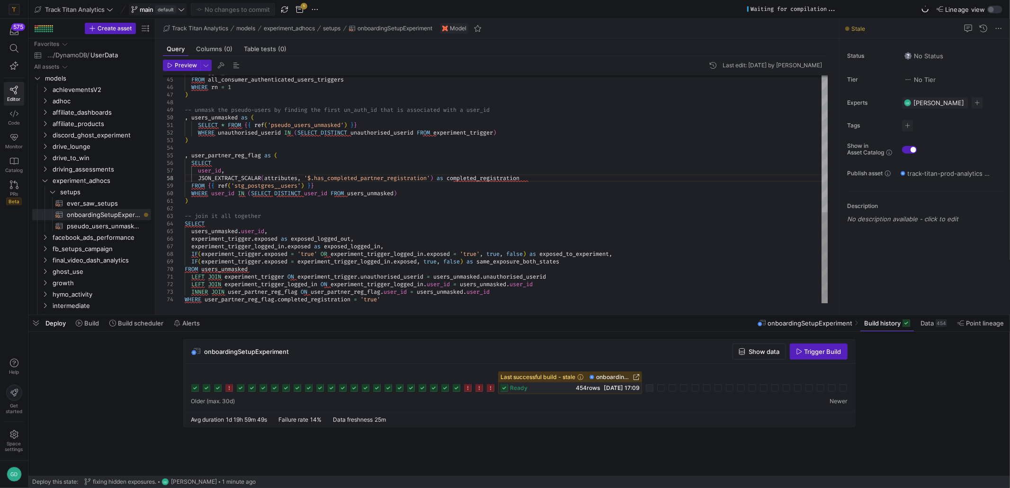
click at [671, 170] on div "WHERE rn = 1 ) -- unmask the pseudo-users by finding the first un _auth_id that…" at bounding box center [507, 19] width 644 height 568
click at [654, 389] on icon at bounding box center [650, 388] width 8 height 8
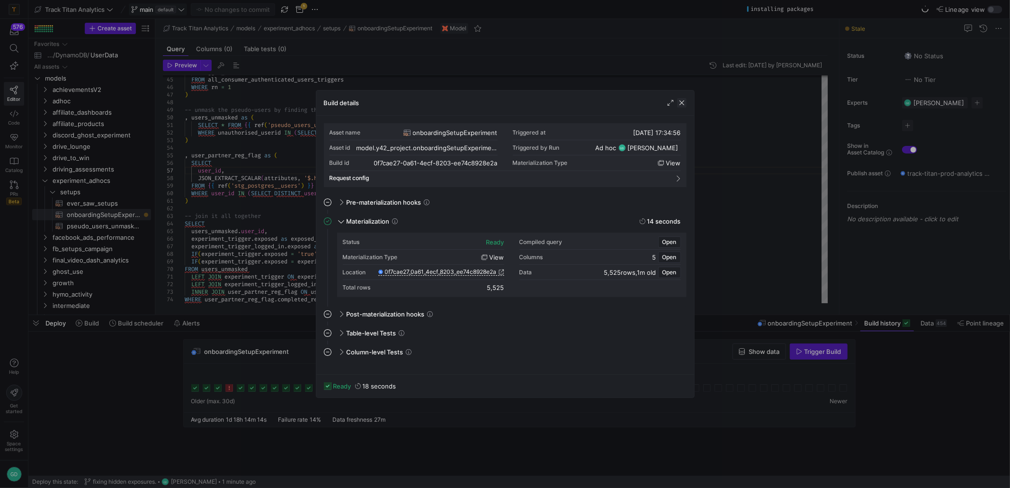
click at [681, 104] on span "button" at bounding box center [681, 102] width 9 height 9
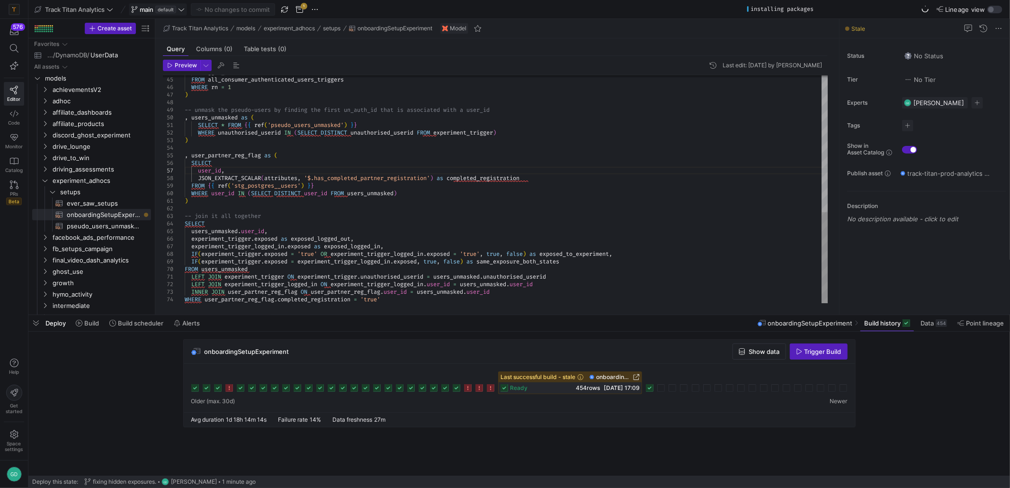
click at [697, 205] on div "WHERE rn = 1 ) -- unmask the pseudo-users by finding the first un _auth_id that…" at bounding box center [507, 19] width 644 height 568
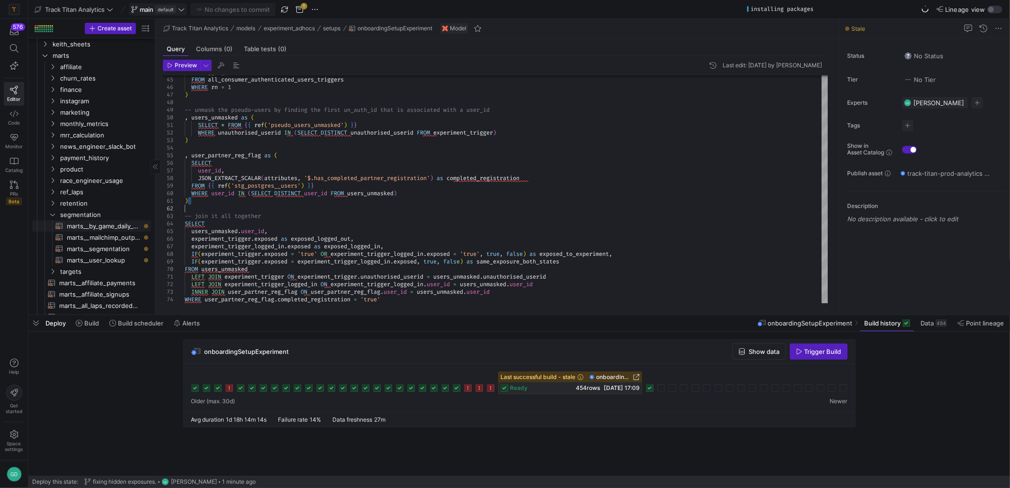
scroll to position [284, 0]
click at [103, 252] on span "marts__segmentation​​​​​​​​​​" at bounding box center [103, 248] width 73 height 11
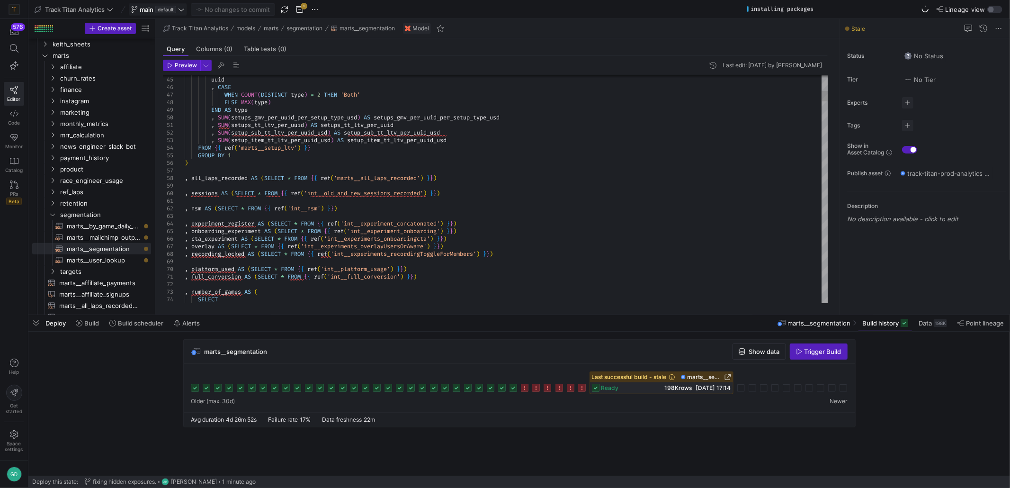
click at [814, 360] on div "marts__segmentation Show data Trigger Build" at bounding box center [520, 352] width 672 height 24
click at [808, 354] on span "Trigger Build" at bounding box center [823, 352] width 37 height 8
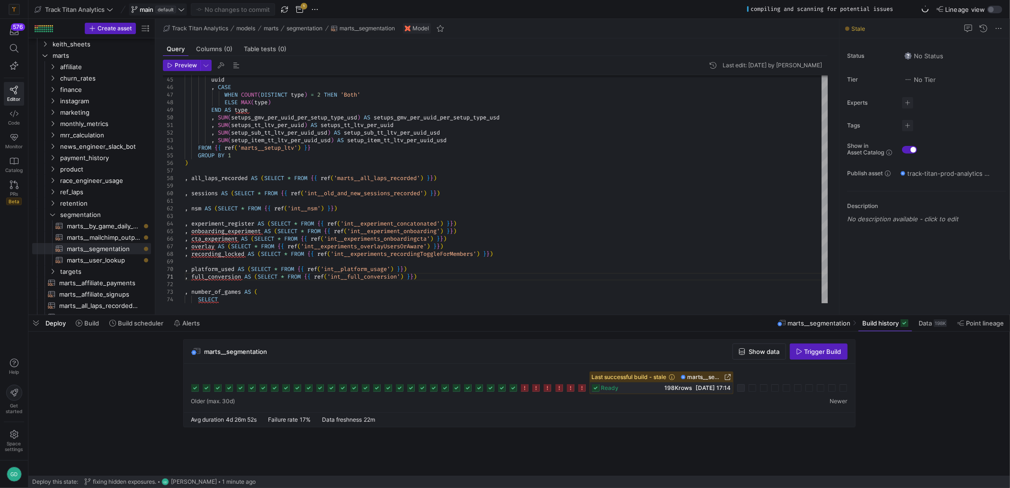
click at [740, 389] on div at bounding box center [742, 388] width 8 height 8
click at [743, 389] on div at bounding box center [742, 388] width 8 height 8
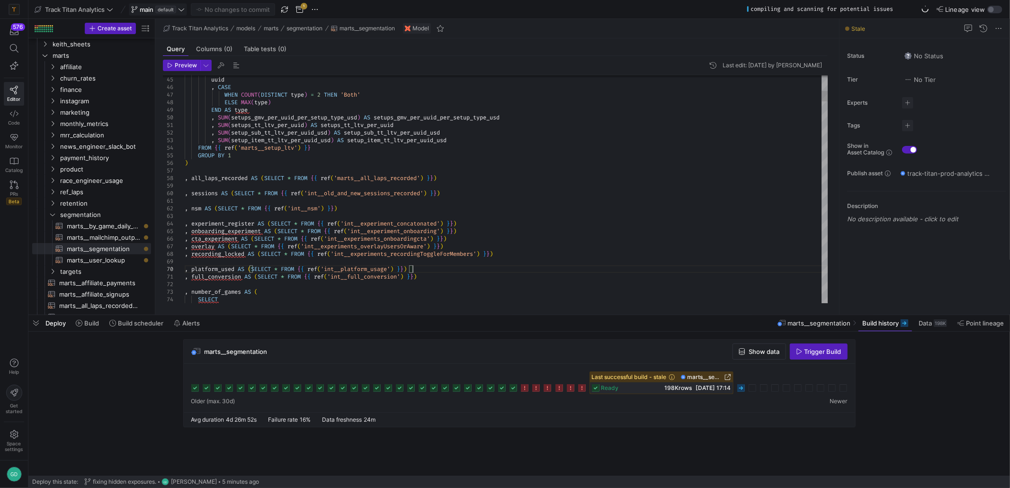
click at [739, 390] on icon at bounding box center [742, 388] width 8 height 8
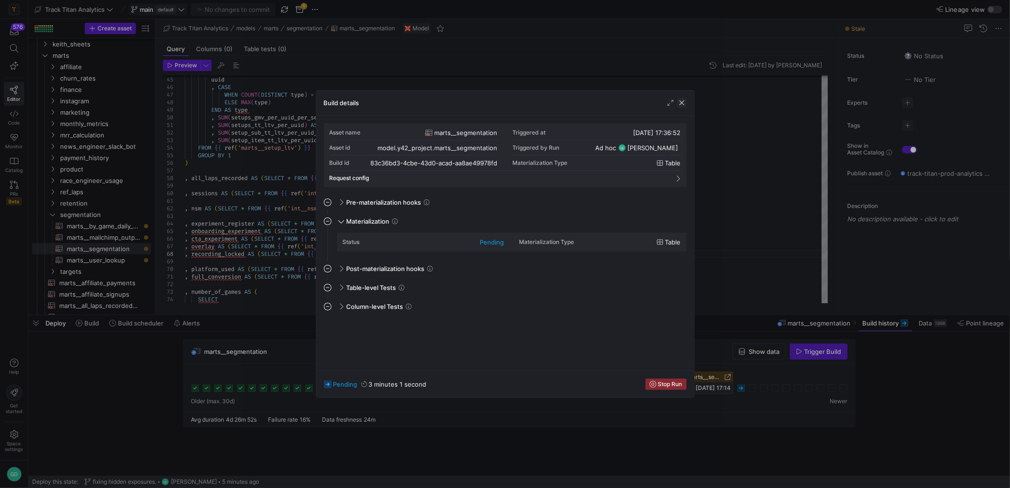
drag, startPoint x: 686, startPoint y: 97, endPoint x: 684, endPoint y: 103, distance: 6.6
click at [686, 99] on div "Build details" at bounding box center [505, 102] width 378 height 25
click at [681, 109] on div "Build details" at bounding box center [505, 102] width 378 height 25
click at [673, 166] on span "table" at bounding box center [674, 163] width 16 height 8
click at [676, 105] on div at bounding box center [676, 102] width 21 height 9
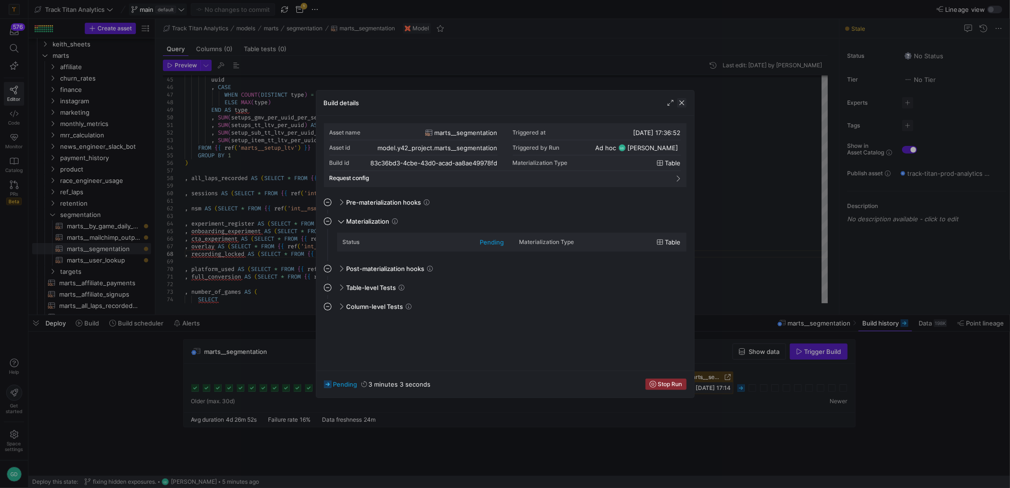
click at [685, 102] on span "button" at bounding box center [681, 102] width 9 height 9
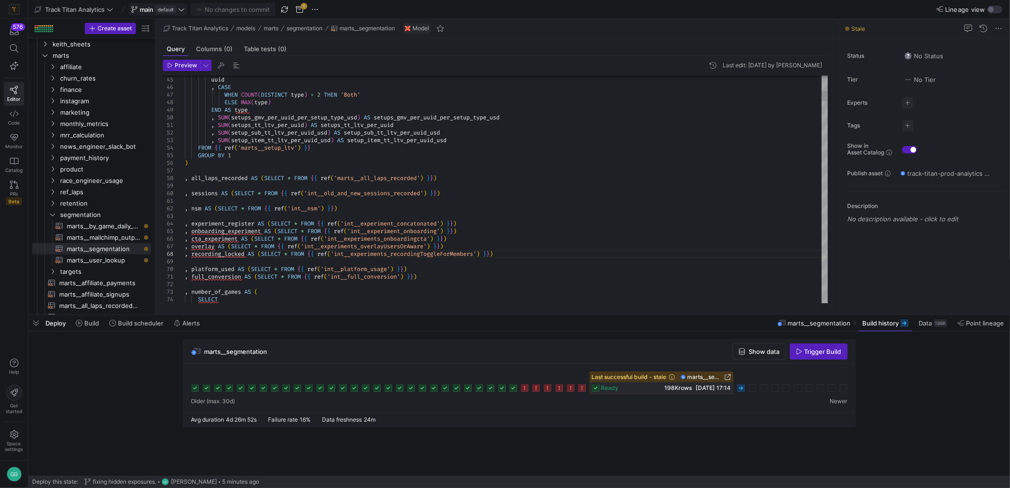
type textarea ", SUM(setups_tt_ltv_per_uuid) AS setups_tt_ltv_per_uuid , SUM(setup_sub_tt_ltv_…"
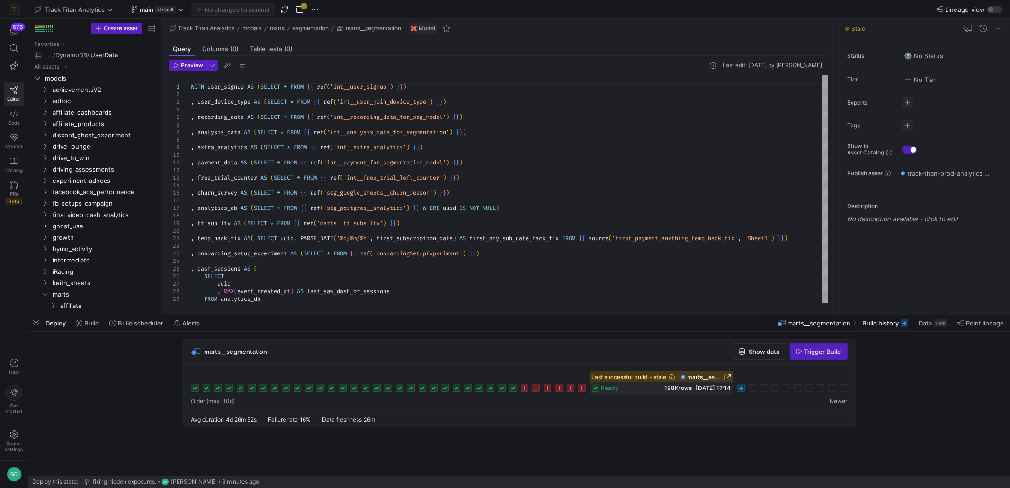
click at [742, 391] on div at bounding box center [742, 388] width 8 height 8
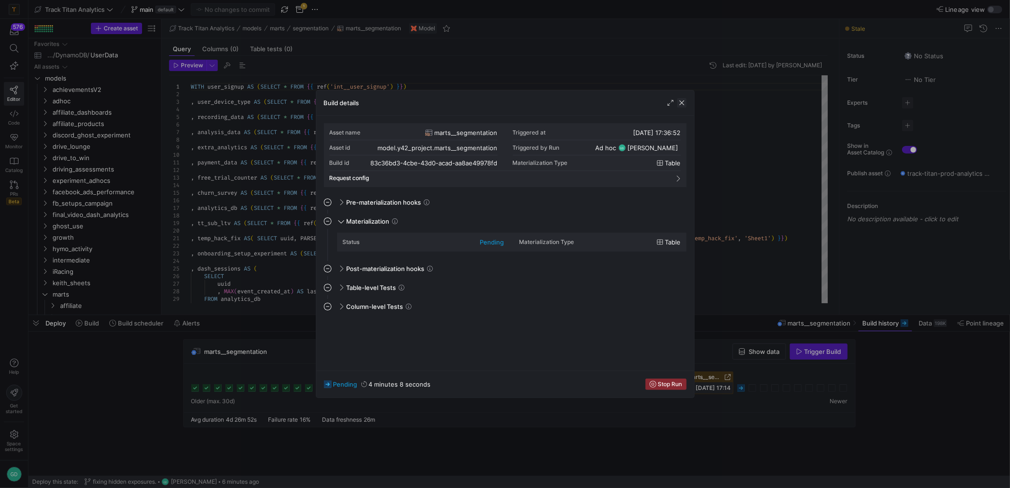
click at [680, 104] on span "button" at bounding box center [681, 102] width 9 height 9
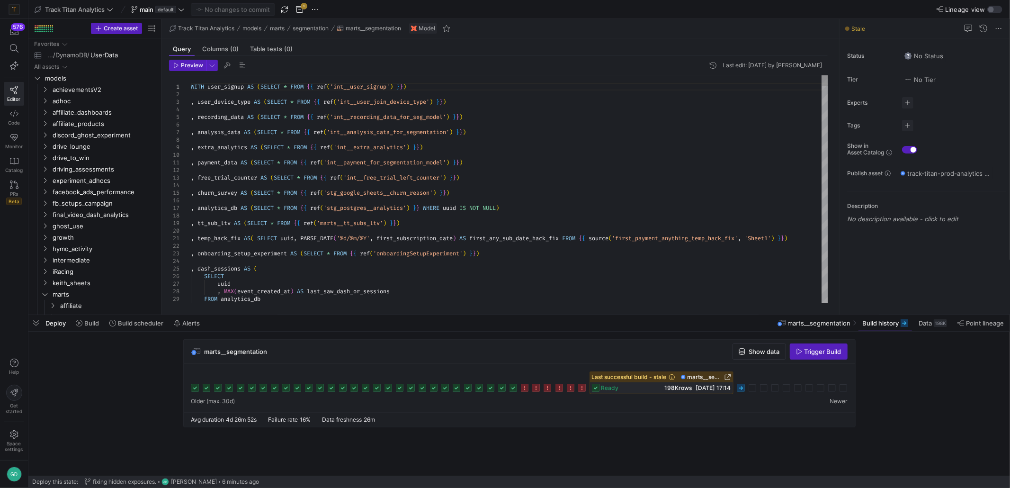
click at [533, 196] on div at bounding box center [505, 244] width 1010 height 488
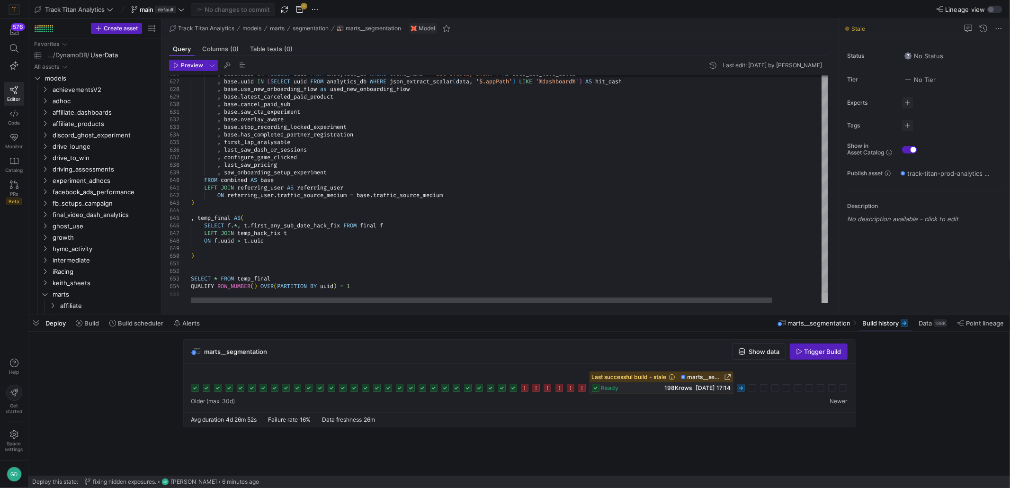
click at [825, 299] on div at bounding box center [825, 298] width 7 height 10
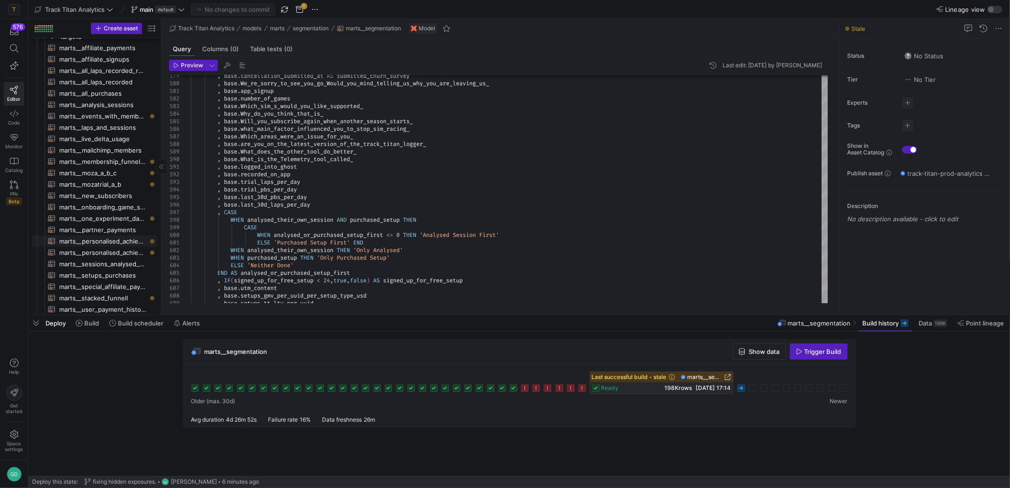
scroll to position [663, 0]
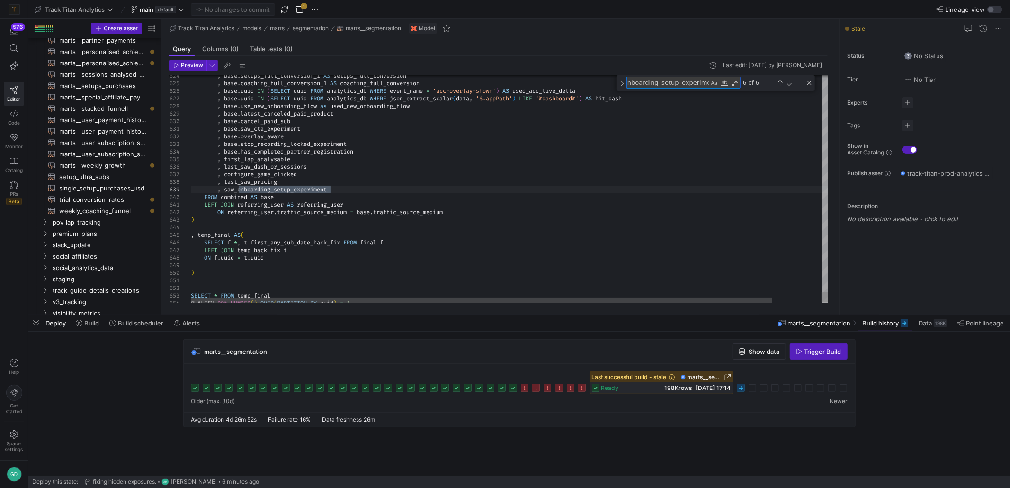
type textarea ", temp_hack_fix AS( SELECT uuid, PARSE_DATE('%d/%m/%Y', first_subscription_date…"
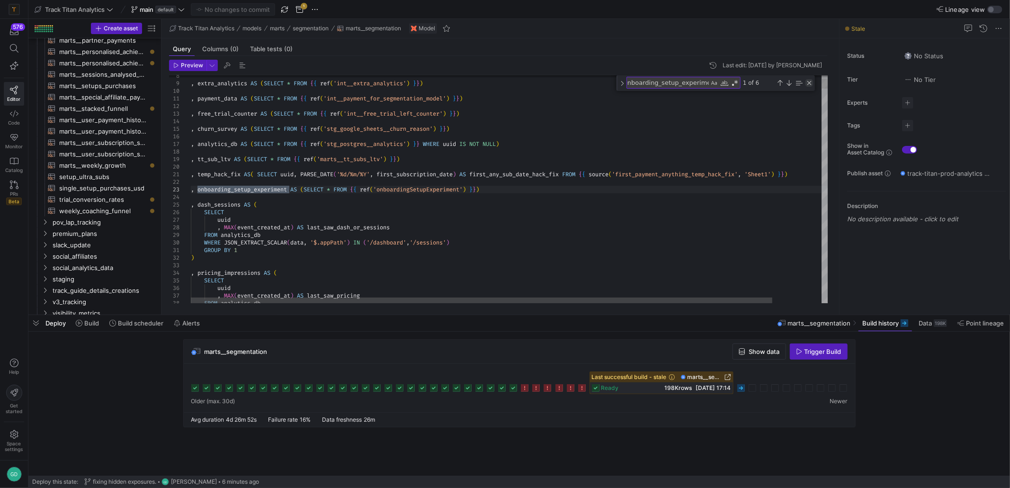
click at [808, 85] on div "Close (Escape)" at bounding box center [810, 83] width 8 height 8
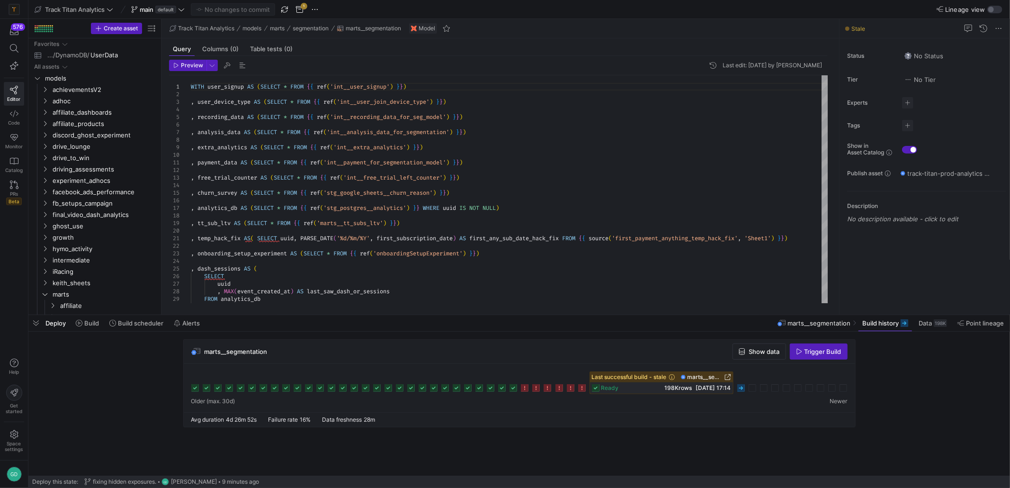
click at [747, 391] on div at bounding box center [519, 382] width 657 height 23
click at [738, 389] on icon at bounding box center [742, 388] width 8 height 8
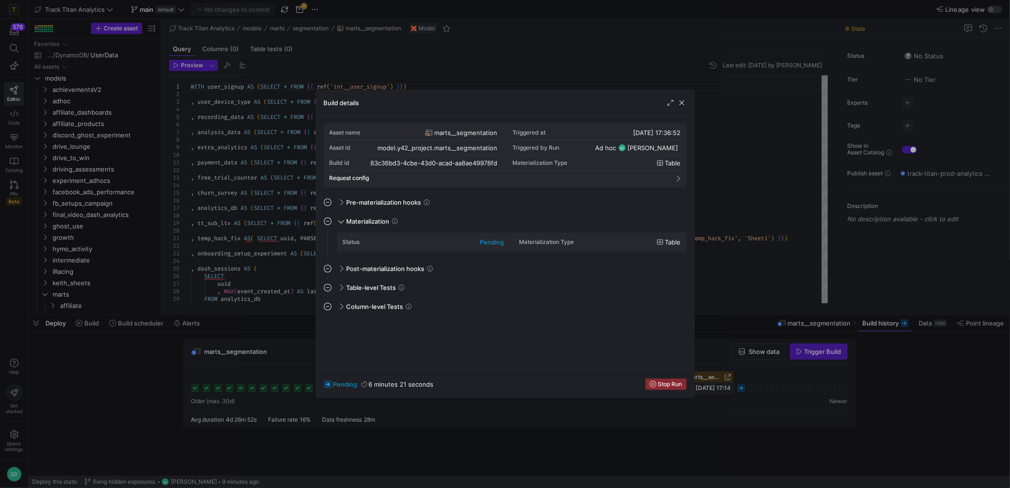
click at [676, 101] on div at bounding box center [676, 102] width 21 height 9
click at [682, 100] on span "button" at bounding box center [681, 102] width 9 height 9
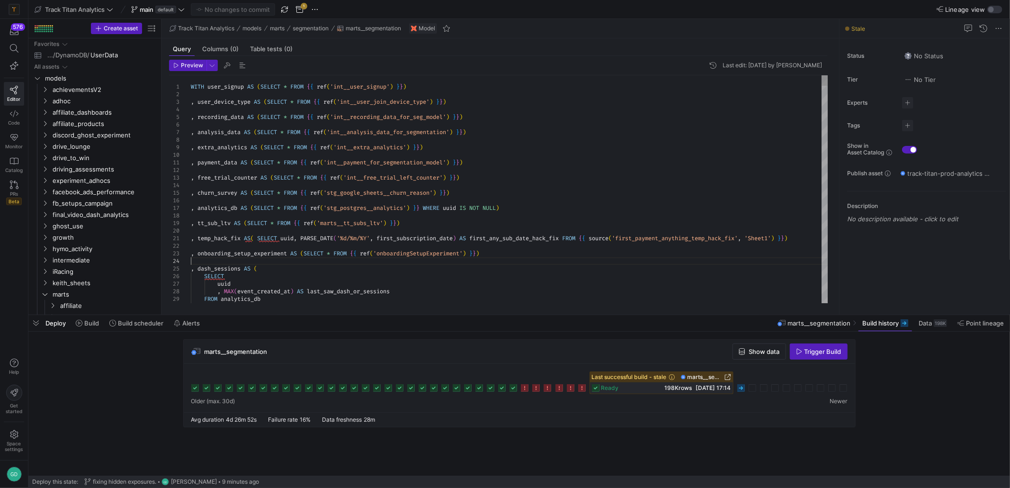
click at [285, 5] on span "button" at bounding box center [284, 9] width 11 height 11
click at [739, 387] on icon at bounding box center [742, 388] width 8 height 8
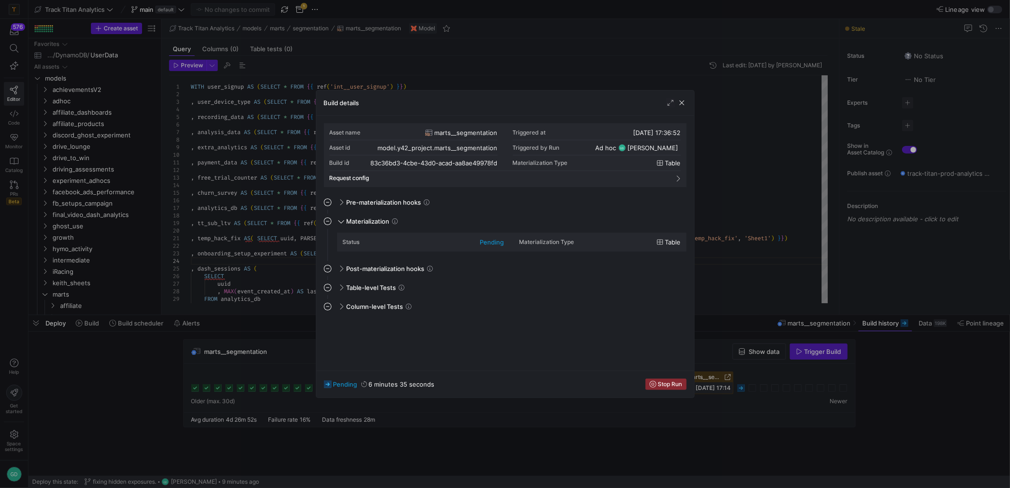
click at [679, 383] on span "Stop Run" at bounding box center [670, 384] width 24 height 7
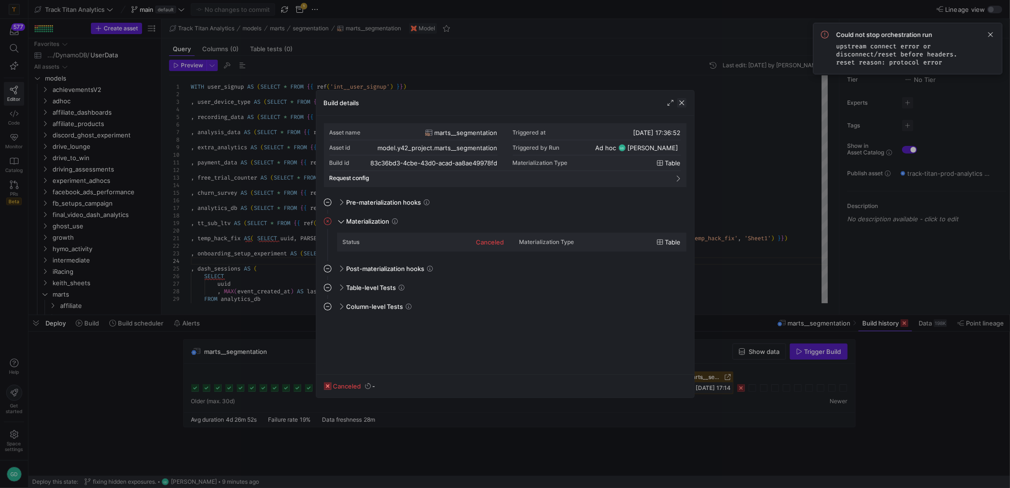
click at [681, 101] on span "button" at bounding box center [681, 102] width 9 height 9
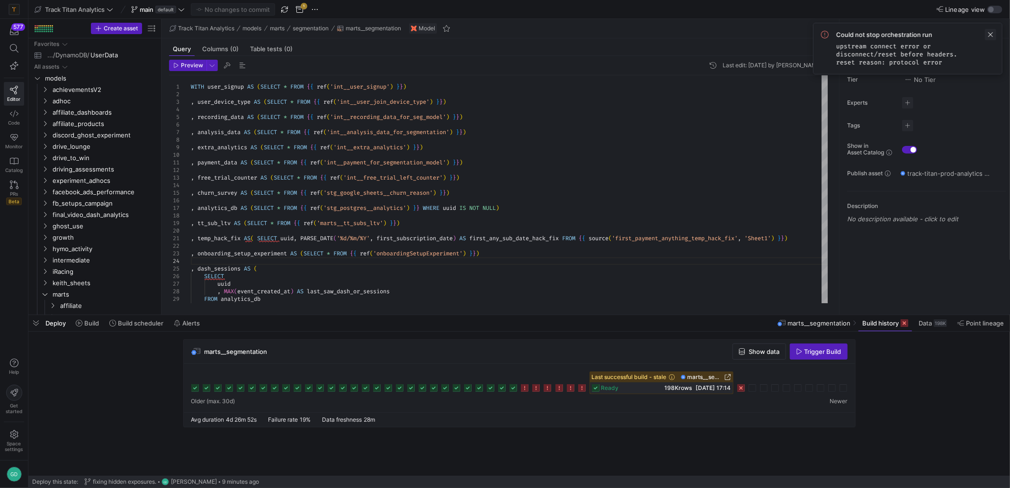
click at [991, 33] on span at bounding box center [990, 34] width 11 height 11
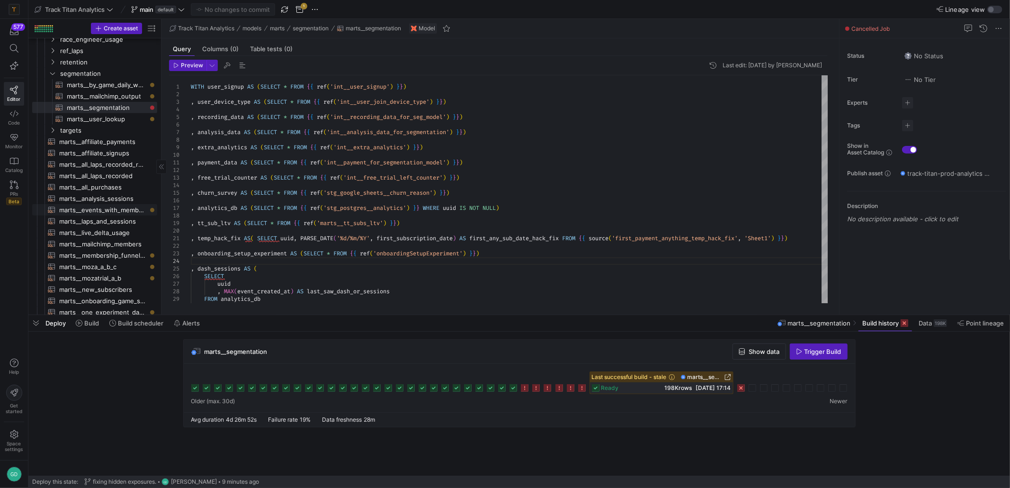
scroll to position [379, 0]
click at [108, 109] on span "marts__segmentation​​​​​​​​​​" at bounding box center [107, 108] width 80 height 11
click at [108, 95] on span "marts__mailchimp_output​​​​​​​​​​" at bounding box center [107, 97] width 80 height 11
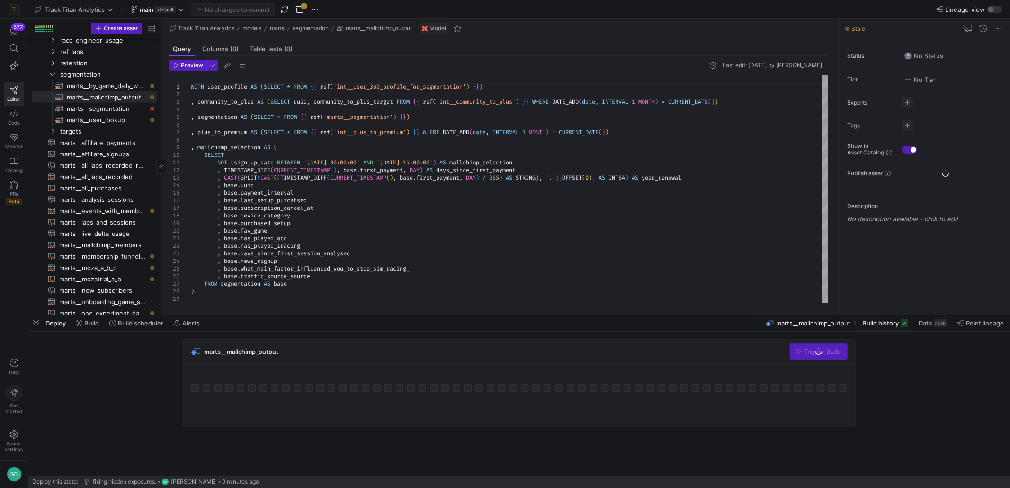
click at [113, 112] on span "marts__segmentation​​​​​​​​​​" at bounding box center [107, 108] width 80 height 11
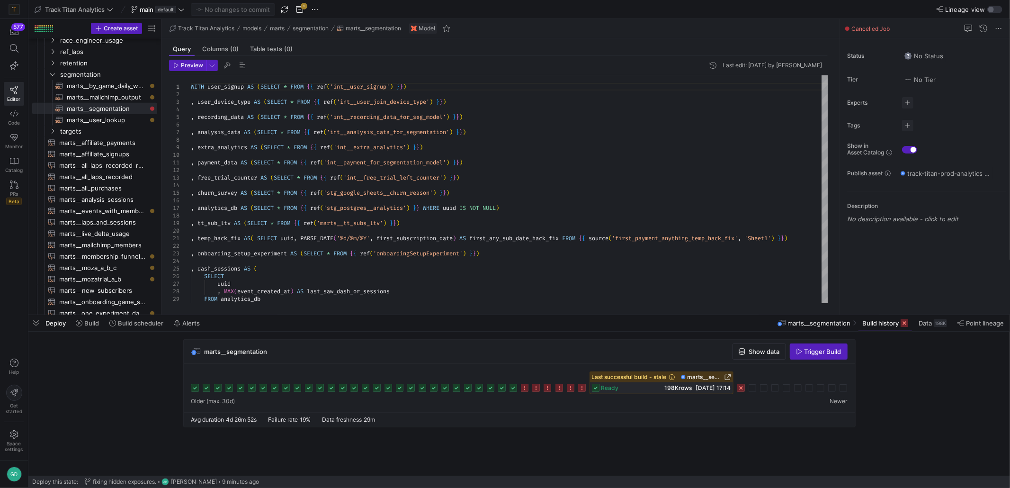
click at [740, 389] on rect at bounding box center [742, 388] width 8 height 8
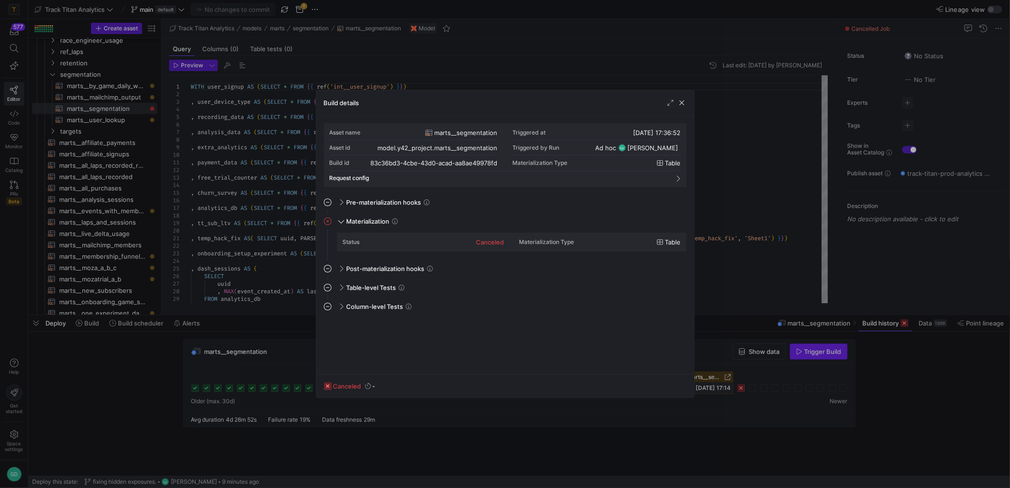
click at [803, 346] on div at bounding box center [505, 244] width 1010 height 488
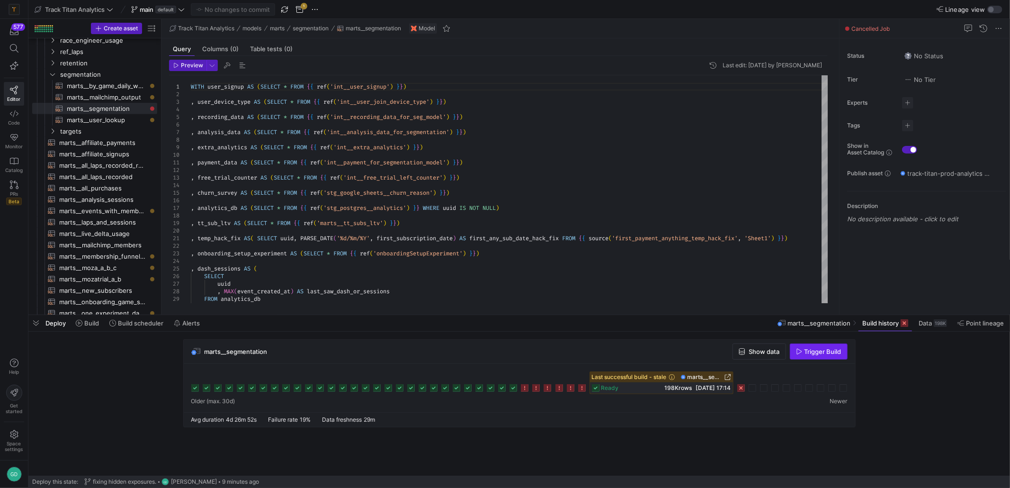
click at [817, 359] on button "Trigger Build" at bounding box center [819, 351] width 58 height 16
click at [754, 389] on g at bounding box center [753, 388] width 8 height 8
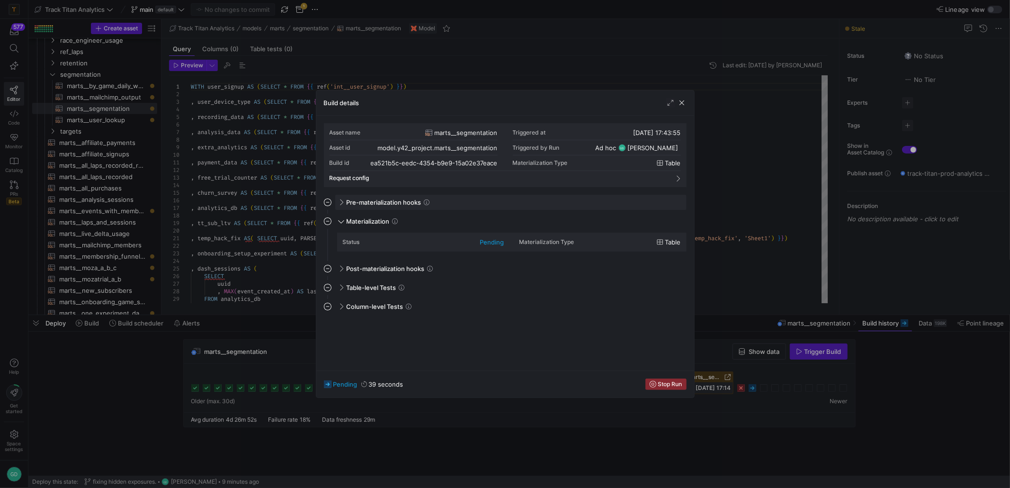
click at [336, 196] on div "Pre-materialization hooks" at bounding box center [510, 202] width 351 height 15
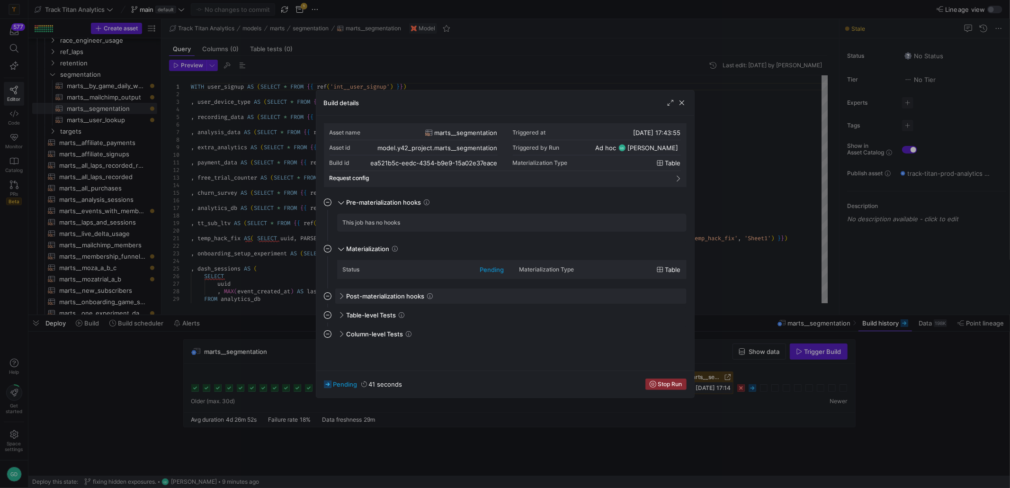
click at [331, 297] on icon at bounding box center [328, 296] width 8 height 8
click at [740, 253] on div at bounding box center [505, 244] width 1010 height 488
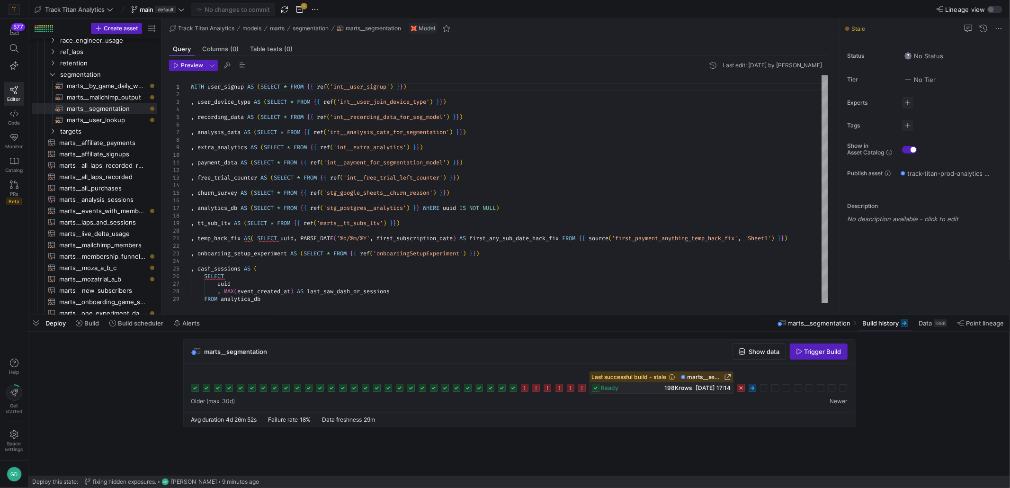
click at [820, 326] on span "marts__segmentation" at bounding box center [819, 323] width 63 height 8
click at [880, 326] on span "Build history" at bounding box center [881, 323] width 36 height 8
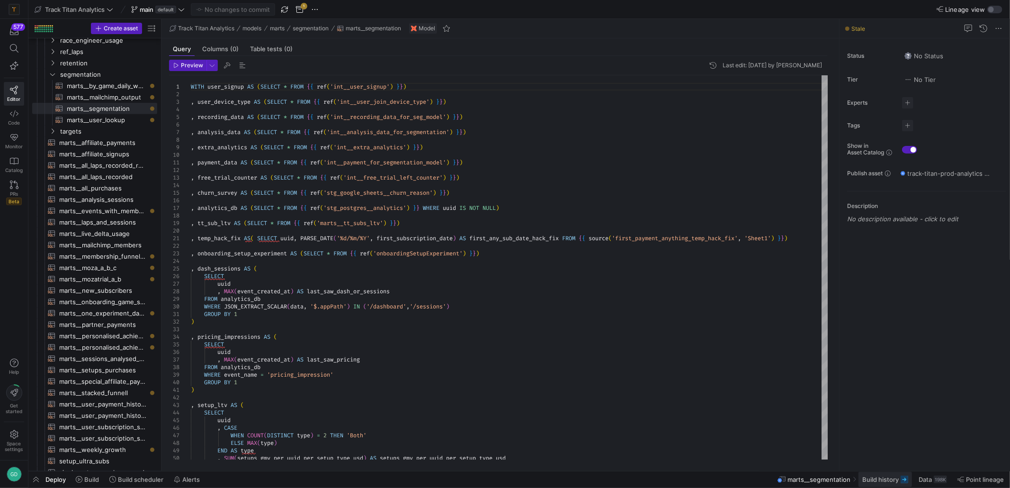
click at [888, 483] on span at bounding box center [886, 479] width 54 height 15
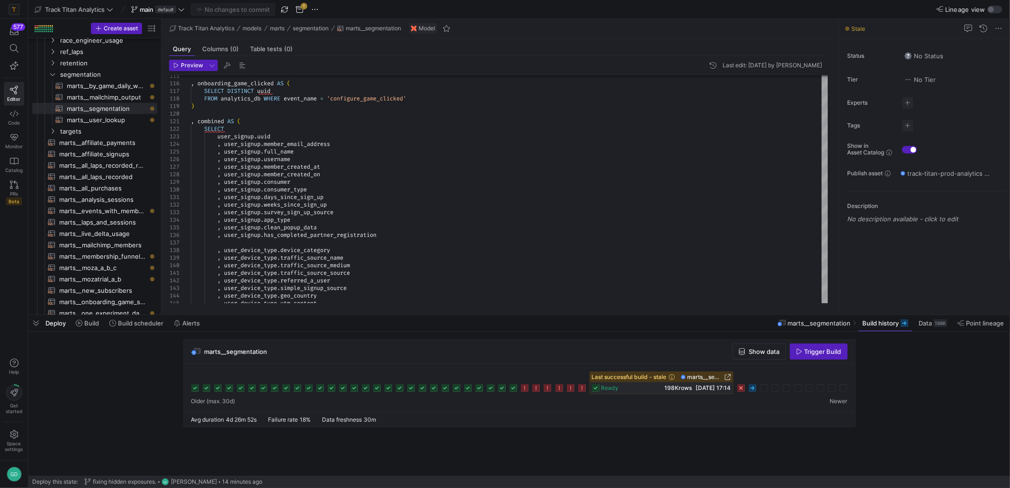
click at [753, 389] on icon at bounding box center [753, 388] width 8 height 8
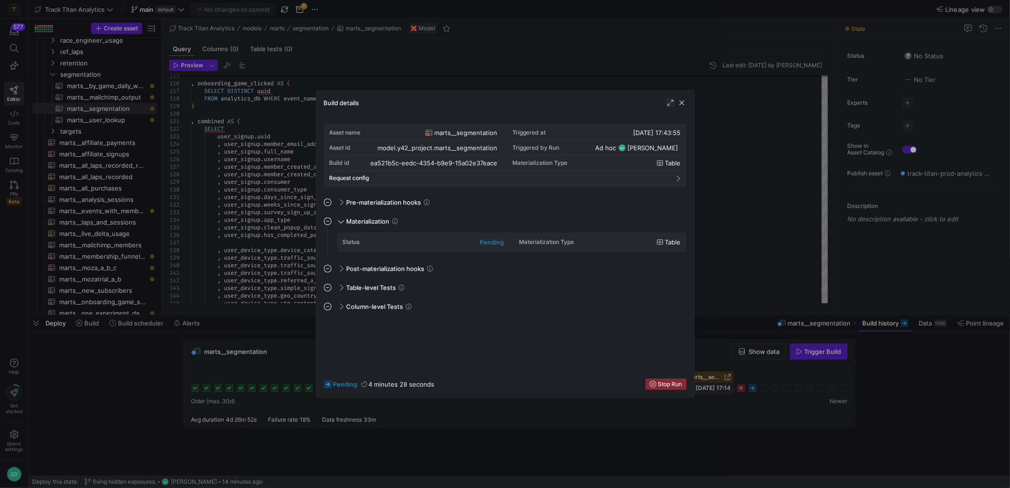
click at [675, 104] on span "button" at bounding box center [670, 102] width 9 height 9
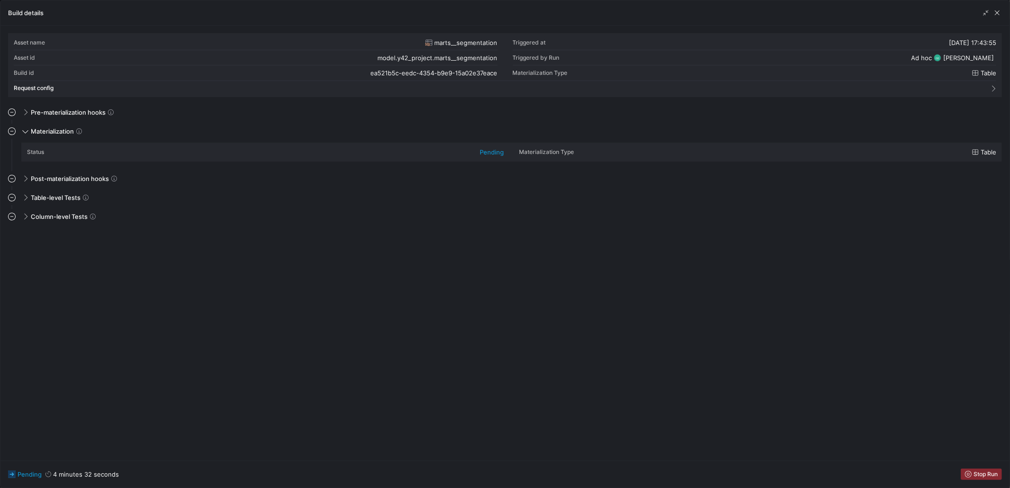
drag, startPoint x: 1000, startPoint y: 14, endPoint x: 997, endPoint y: 26, distance: 11.8
click at [1000, 16] on span "button" at bounding box center [997, 12] width 9 height 9
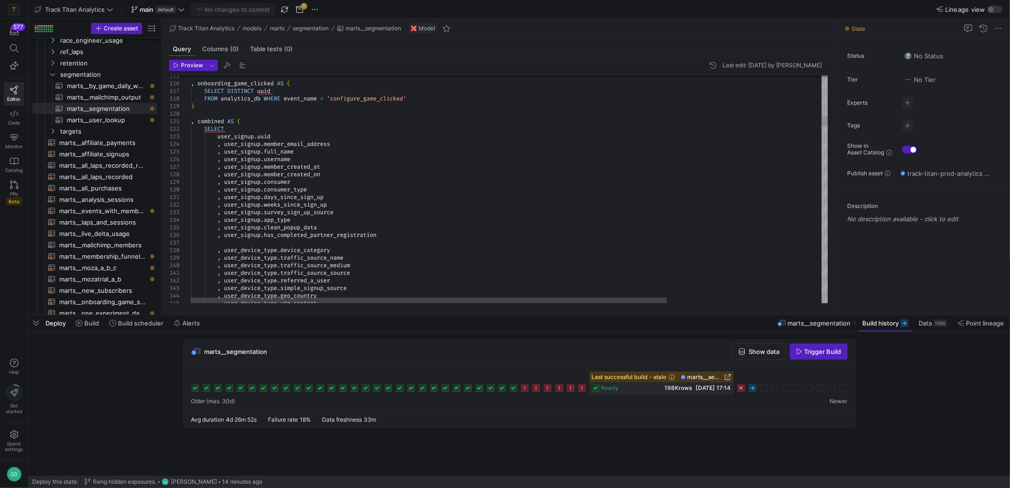
type textarea ", combined AS ( SELECT user_signup.uuid , user_signup.member_email_address , us…"
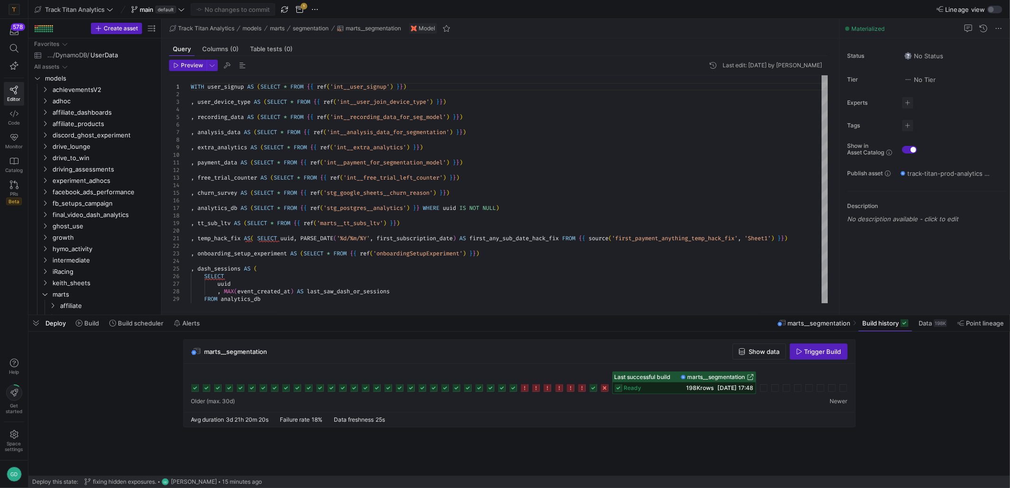
click at [553, 305] on div "Preview Last edit: [DATE] by [PERSON_NAME] 1 2 3 4 5 6 7 8 9 10 11 12 13 14 15 …" at bounding box center [499, 181] width 674 height 251
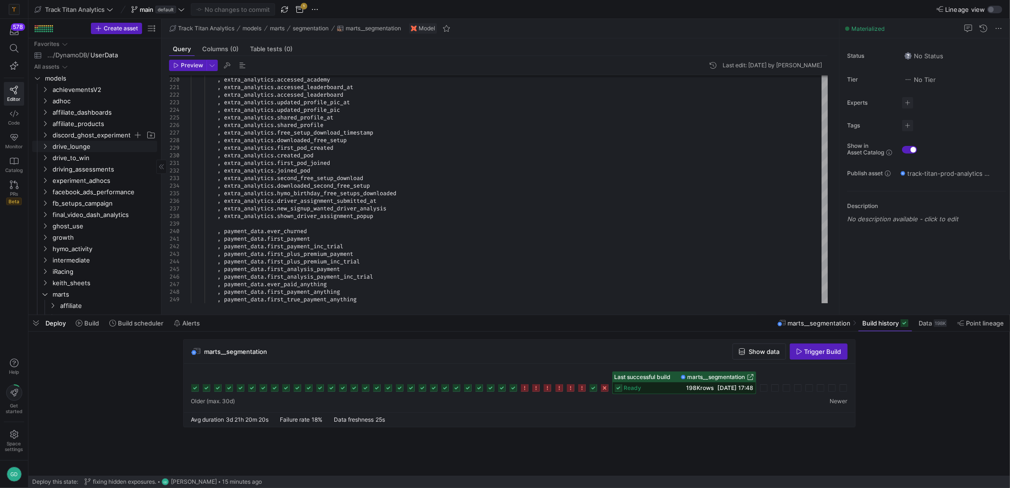
click at [101, 135] on span "discord_ghost_experiment" at bounding box center [93, 135] width 81 height 11
click at [77, 115] on span "affiliate_dashboards" at bounding box center [93, 112] width 81 height 11
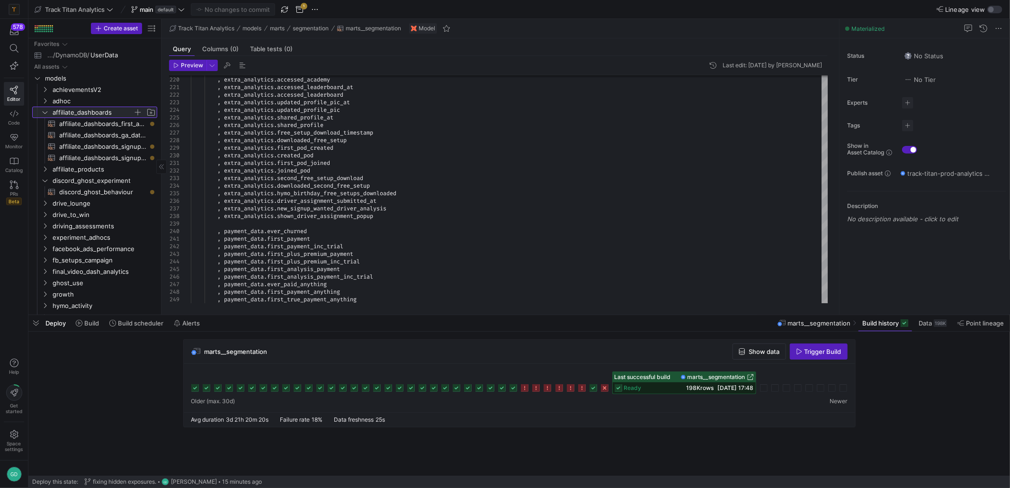
click at [81, 110] on span "affiliate_dashboards" at bounding box center [93, 112] width 81 height 11
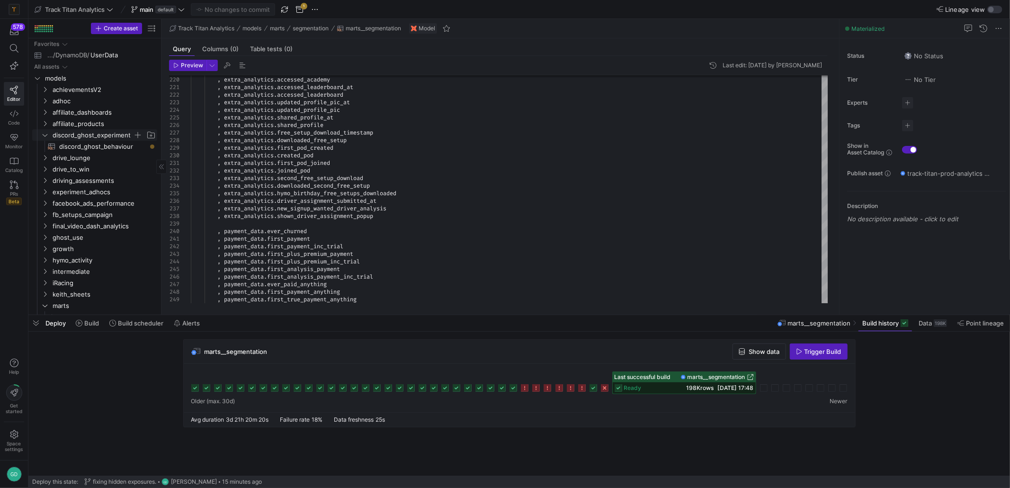
click at [80, 139] on span "discord_ghost_experiment" at bounding box center [93, 135] width 81 height 11
click at [53, 162] on span "drive_to_win" at bounding box center [93, 158] width 81 height 11
click at [53, 163] on span "drive_to_win" at bounding box center [93, 158] width 81 height 11
click at [50, 113] on span "affiliate_dashboards" at bounding box center [98, 112] width 117 height 10
click at [47, 114] on icon at bounding box center [45, 112] width 7 height 6
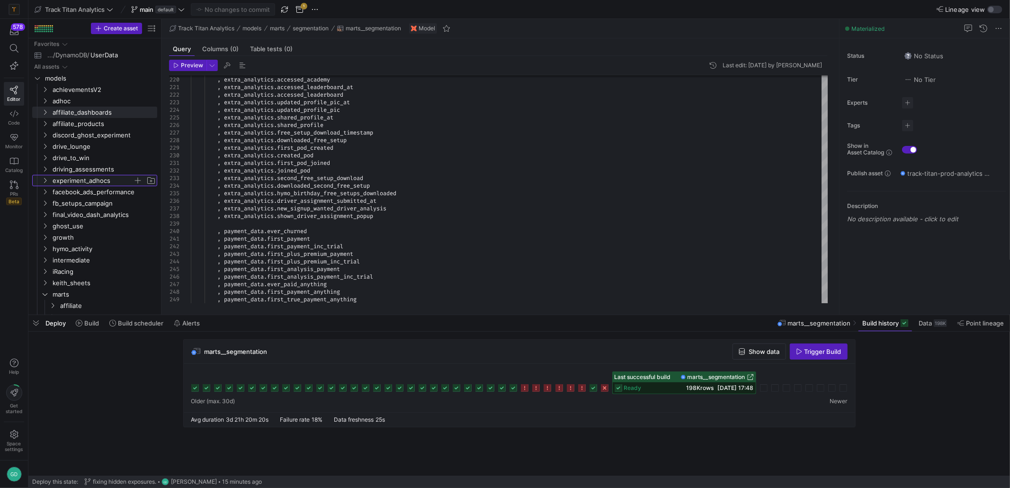
click at [108, 180] on span "experiment_adhocs" at bounding box center [93, 180] width 81 height 11
click at [89, 194] on span "setups" at bounding box center [96, 192] width 73 height 11
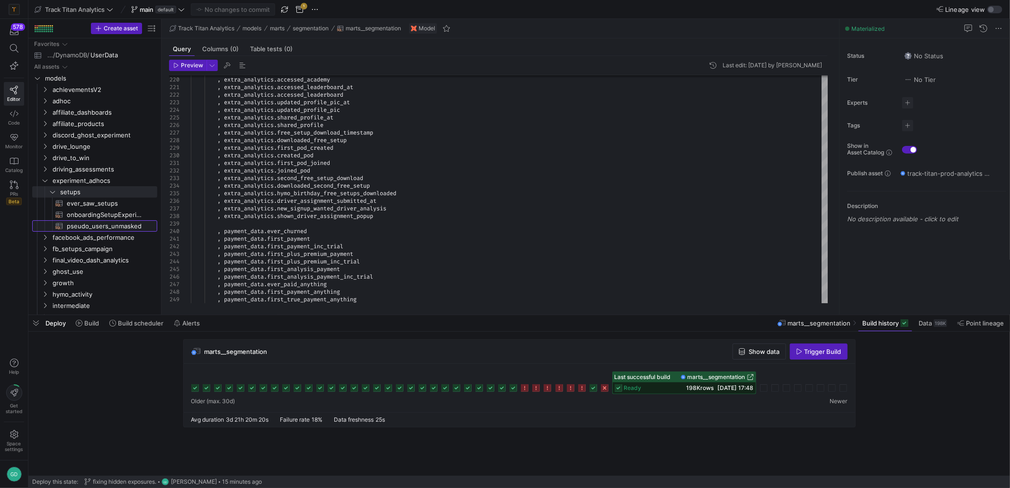
click at [101, 222] on span "pseudo_users_unmasked​​​​​​​​​​" at bounding box center [107, 226] width 80 height 11
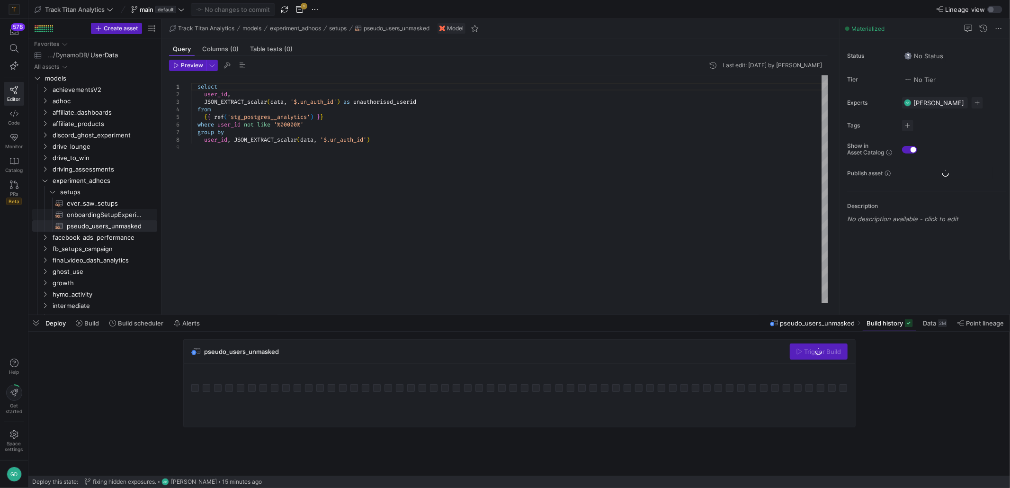
click at [100, 215] on span "onboardingSetupExperiment​​​​​​​​​​" at bounding box center [107, 214] width 80 height 11
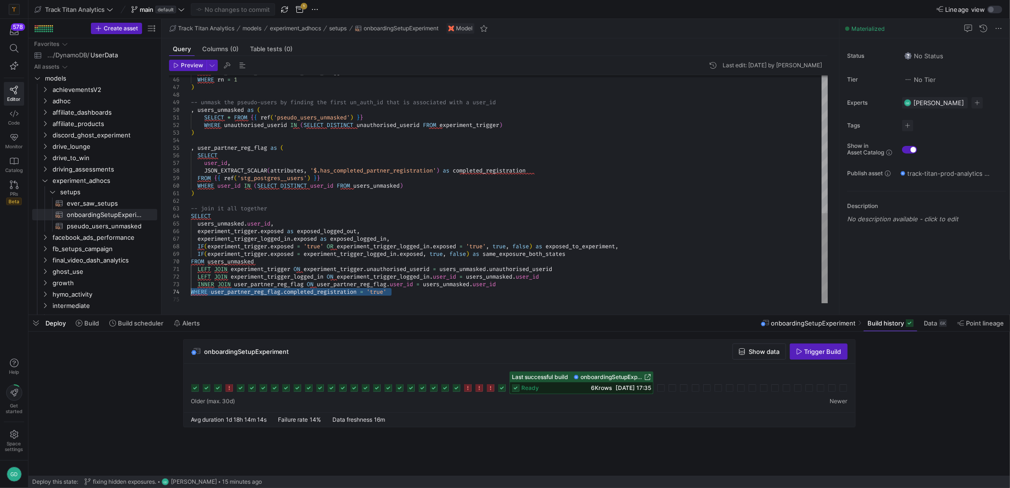
drag, startPoint x: 330, startPoint y: 289, endPoint x: 191, endPoint y: 288, distance: 138.8
click at [191, 287] on div "FROM all_consumer_authenticated_users_triggers WHERE rn = 1 ) -- unmask the pse…" at bounding box center [510, 15] width 638 height 576
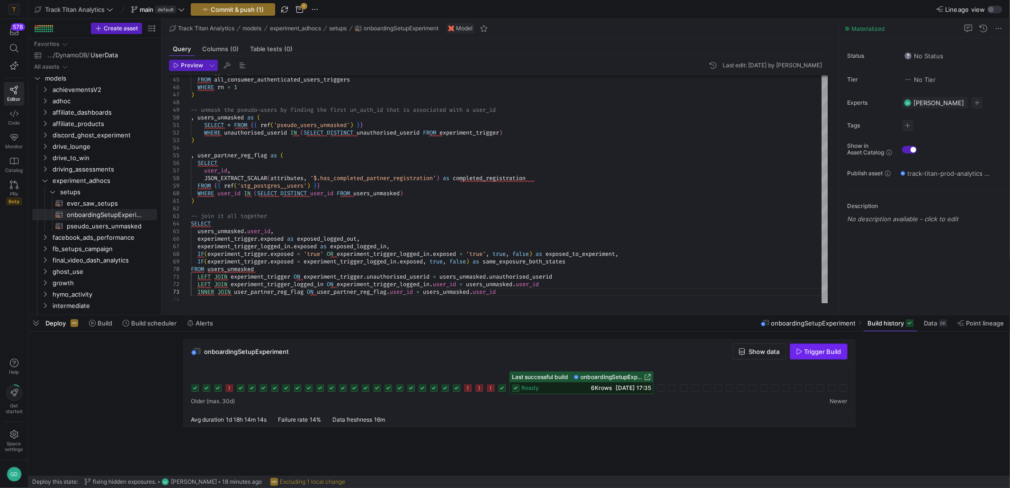
click at [814, 346] on span "button" at bounding box center [819, 351] width 57 height 15
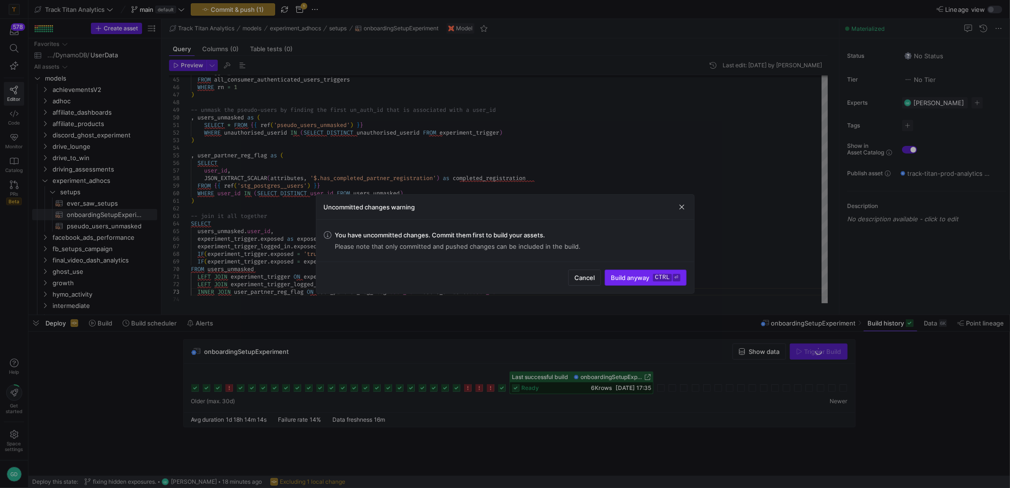
click at [650, 279] on span "Build anyway ctrl ⏎" at bounding box center [645, 278] width 69 height 8
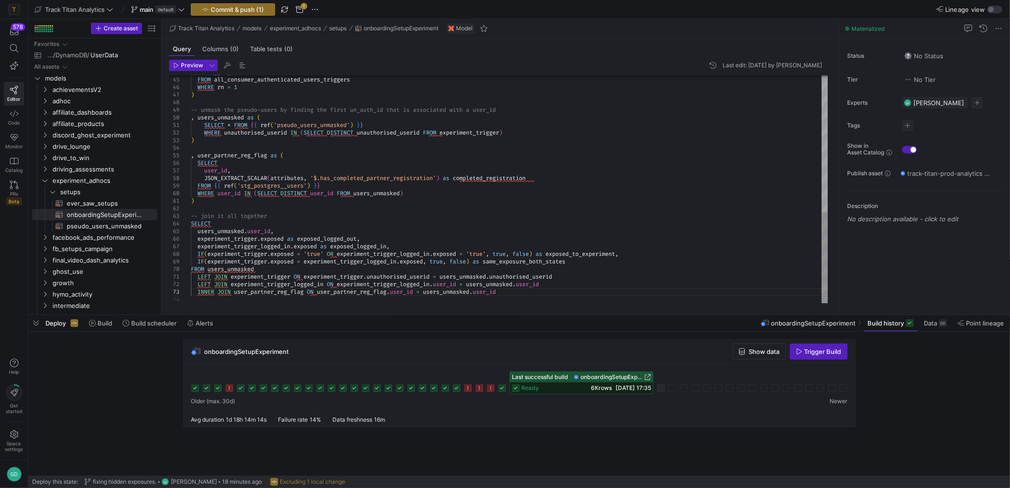
click at [667, 266] on div "FROM all_consumer_authenticated_users_triggers WHERE rn = 1 ) -- unmask the pse…" at bounding box center [510, 19] width 638 height 568
click at [649, 259] on div "FROM all_consumer_authenticated_users_triggers WHERE rn = 1 ) -- unmask the pse…" at bounding box center [510, 19] width 638 height 568
click at [662, 389] on icon at bounding box center [662, 388] width 8 height 8
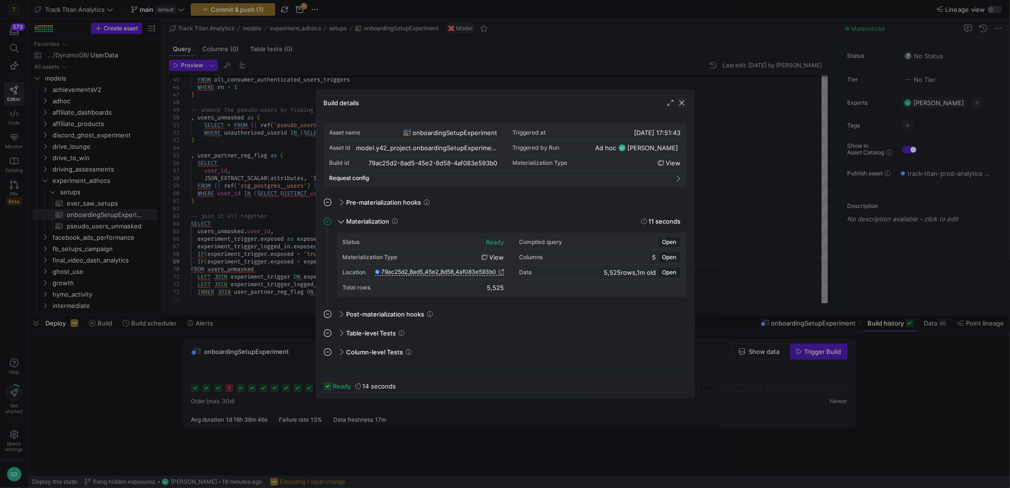
click at [681, 101] on span "button" at bounding box center [681, 102] width 9 height 9
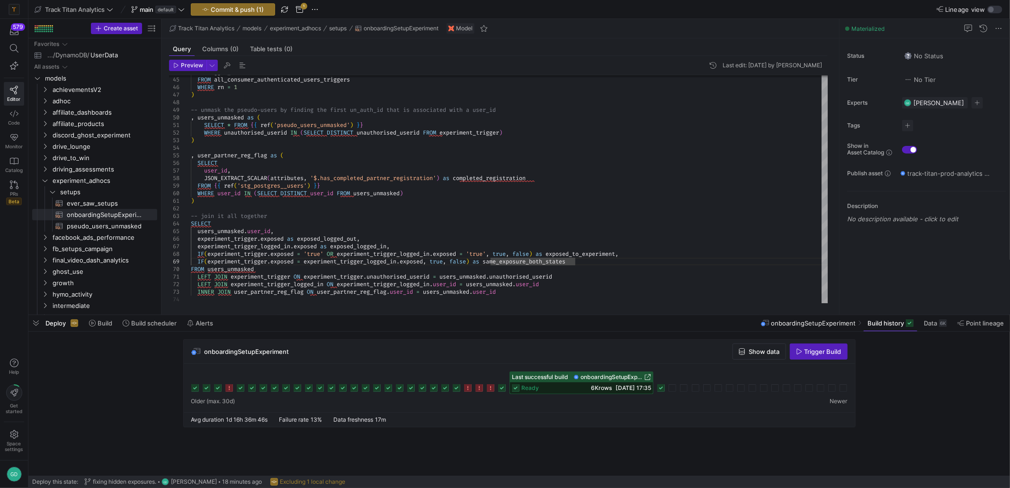
click at [660, 389] on rect at bounding box center [662, 388] width 8 height 8
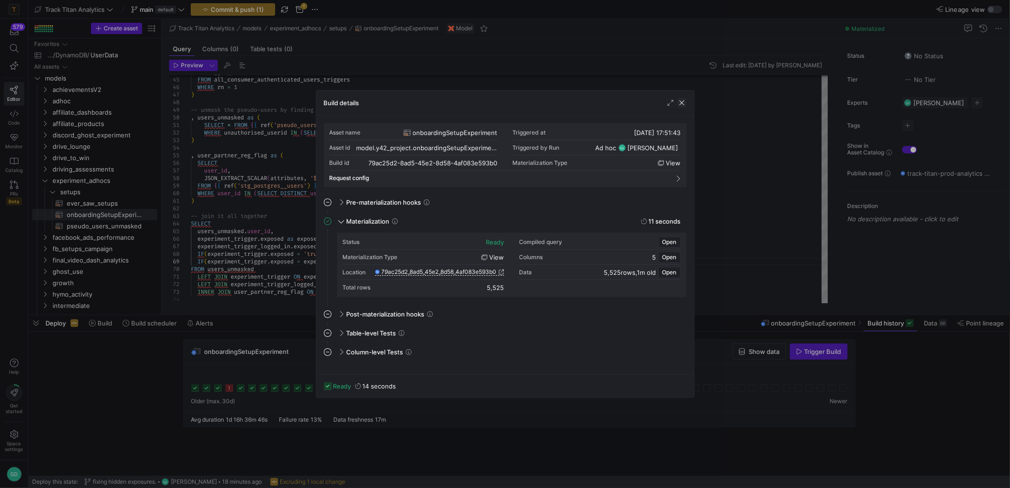
click at [678, 101] on span "button" at bounding box center [681, 102] width 9 height 9
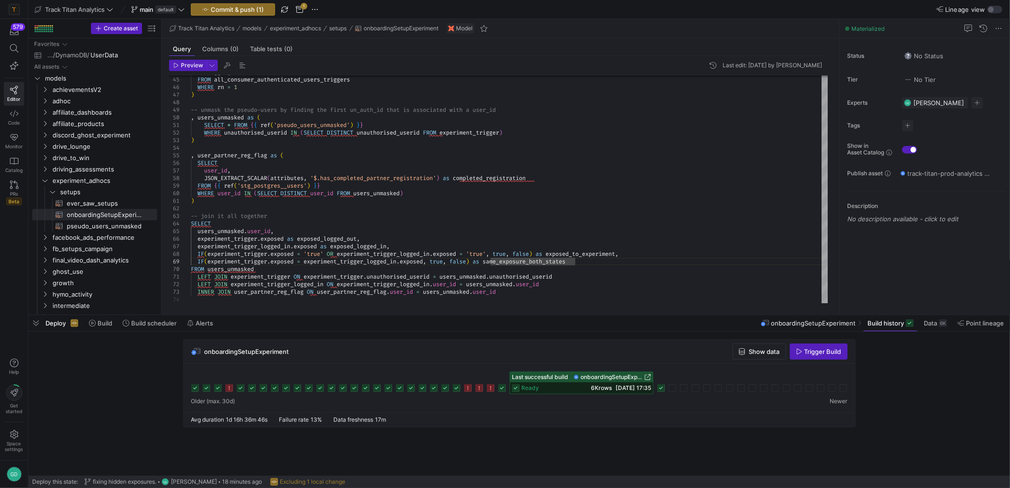
click at [577, 396] on div at bounding box center [520, 388] width 672 height 48
click at [567, 388] on div "ready 6K rows [DATE] 17:35" at bounding box center [581, 387] width 143 height 11
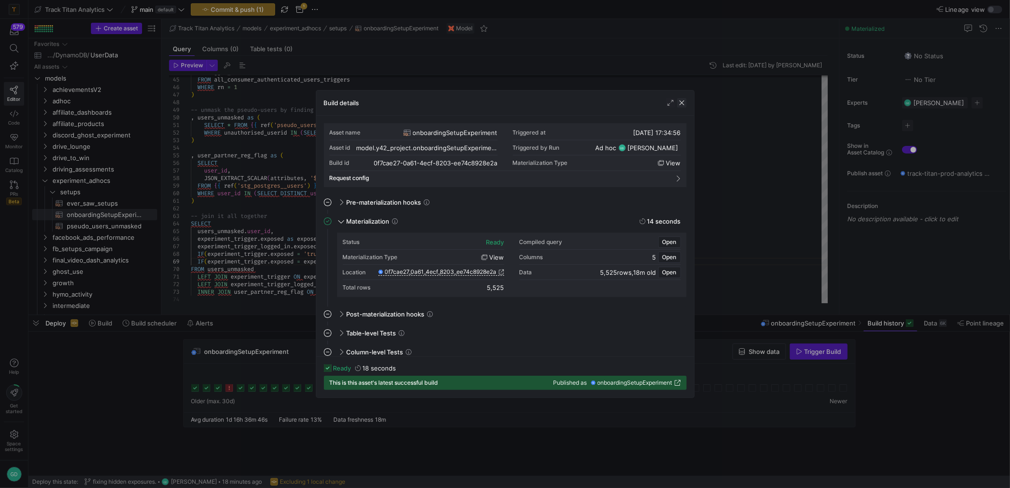
click at [685, 103] on span "button" at bounding box center [681, 102] width 9 height 9
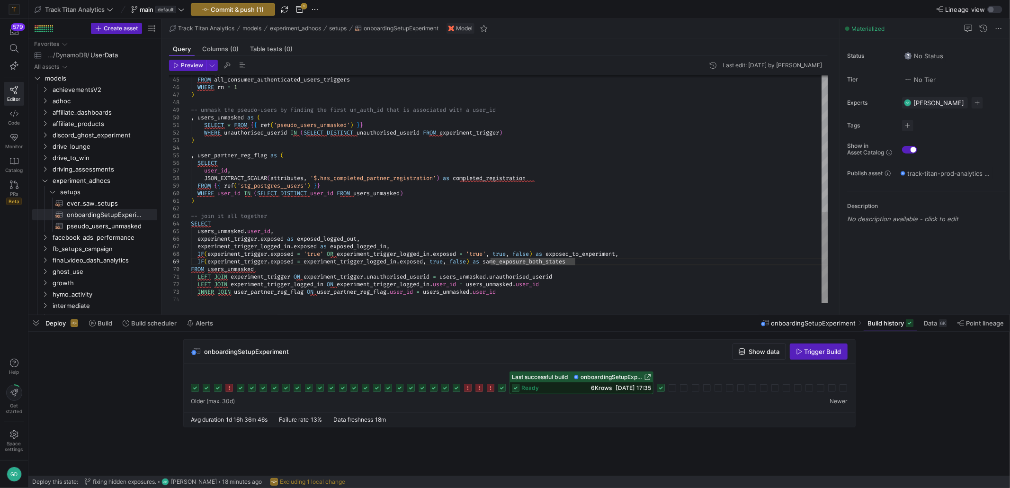
click at [206, 158] on div "FROM all_consumer_authenticated_users_triggers WHERE rn = 1 ) -- unmask the pse…" at bounding box center [510, 19] width 638 height 568
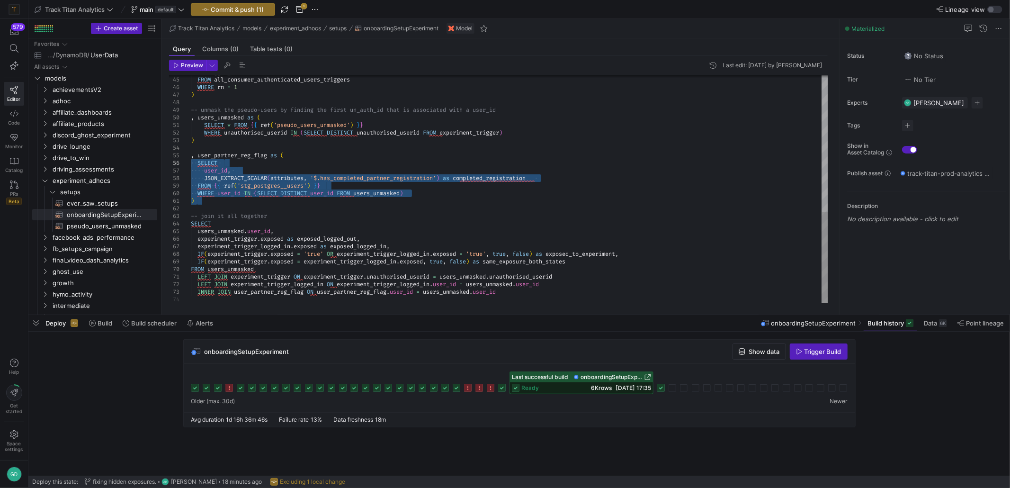
drag, startPoint x: 129, startPoint y: 179, endPoint x: 122, endPoint y: 161, distance: 18.7
click at [191, 161] on div "FROM all_consumer_authenticated_users_triggers WHERE rn = 1 ) -- unmask the pse…" at bounding box center [510, 19] width 638 height 568
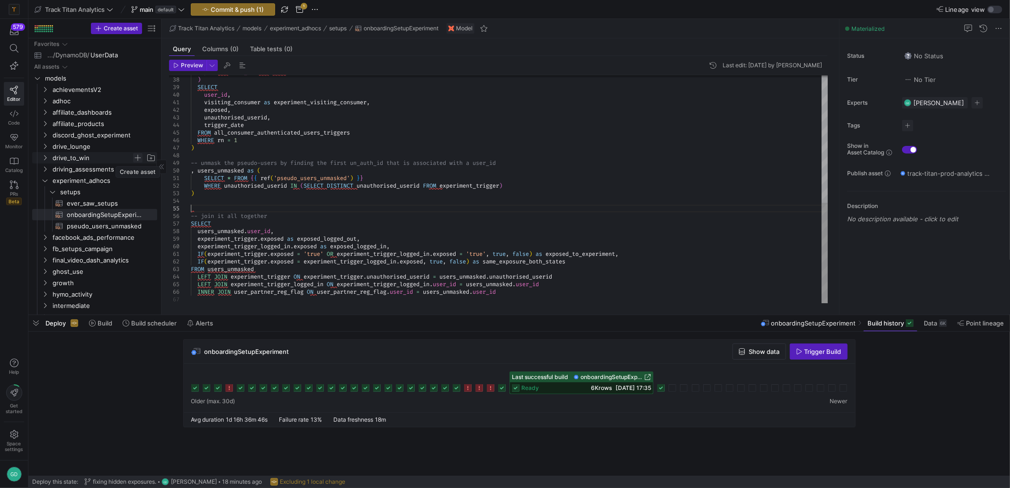
scroll to position [0, 319]
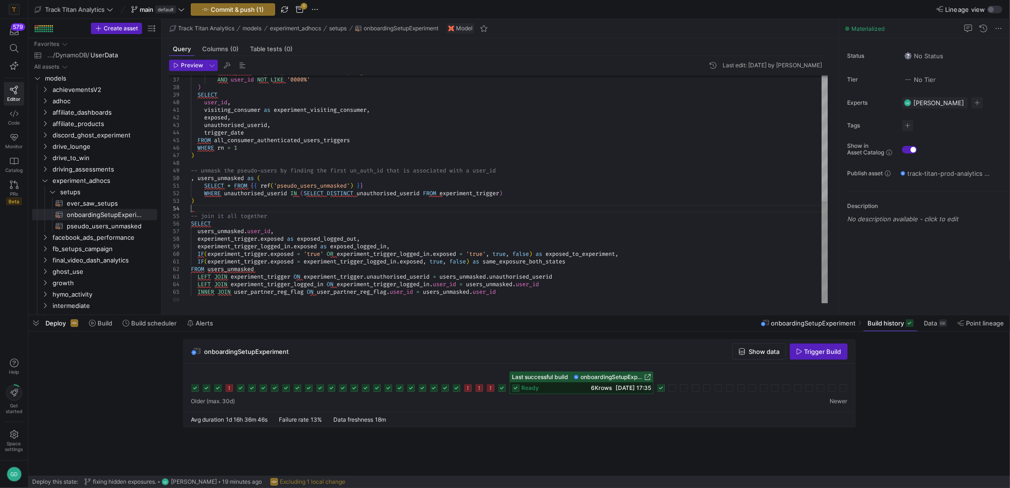
click at [305, 176] on div "FROM all_consumer_authenticated_users_triggers WHERE rn = 1 ) -- unmask the pse…" at bounding box center [510, 49] width 638 height 508
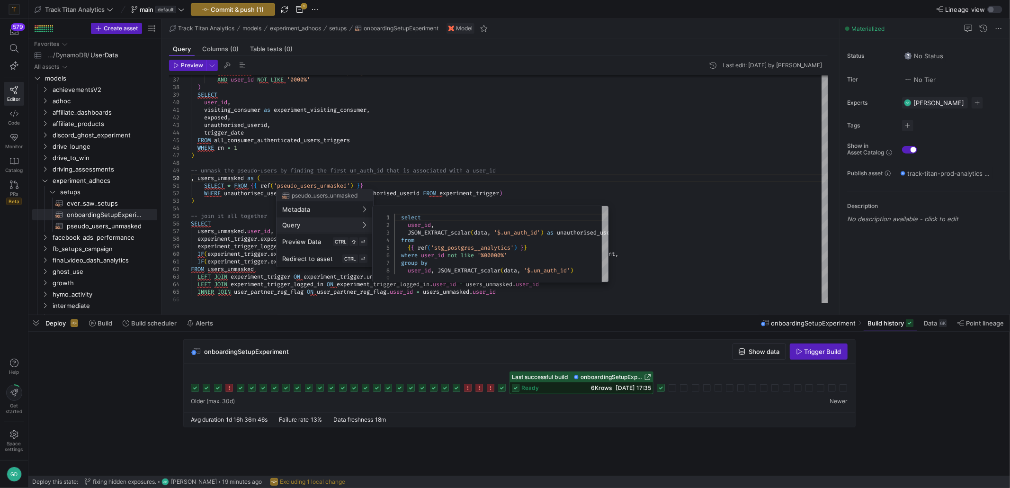
click at [494, 186] on div at bounding box center [505, 244] width 1010 height 488
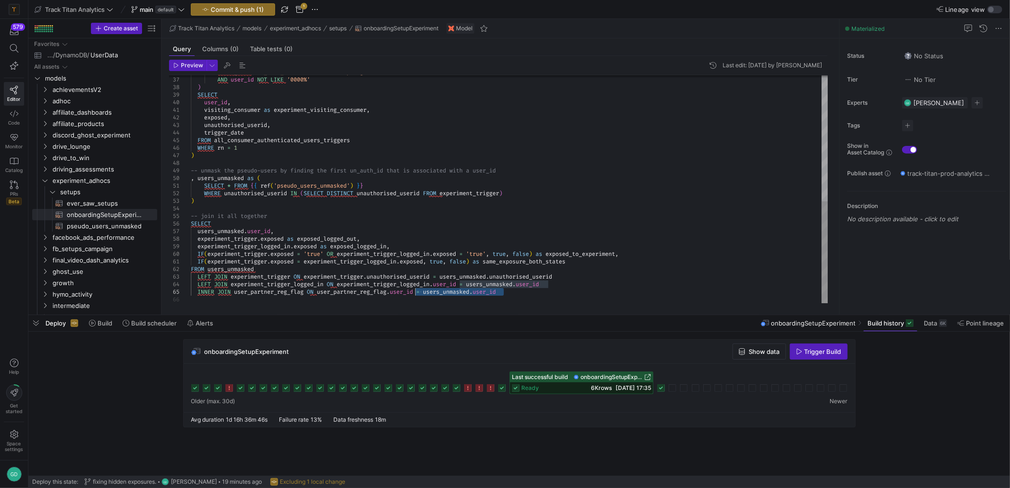
scroll to position [0, 70]
drag, startPoint x: 509, startPoint y: 292, endPoint x: 143, endPoint y: 290, distance: 366.2
click at [191, 290] on div "FROM all_consumer_authenticated_users_triggers WHERE rn = 1 ) -- unmask the pse…" at bounding box center [510, 49] width 638 height 508
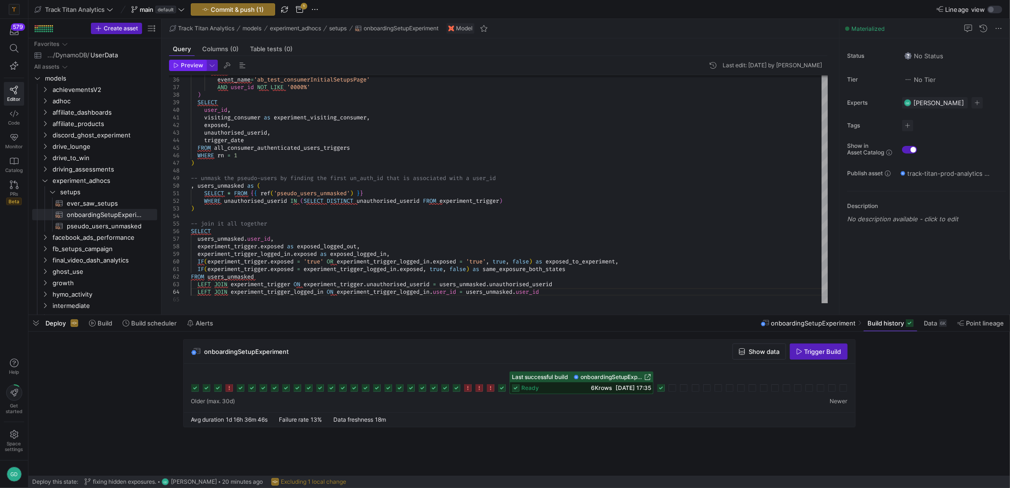
click at [190, 65] on span "Preview" at bounding box center [192, 65] width 22 height 7
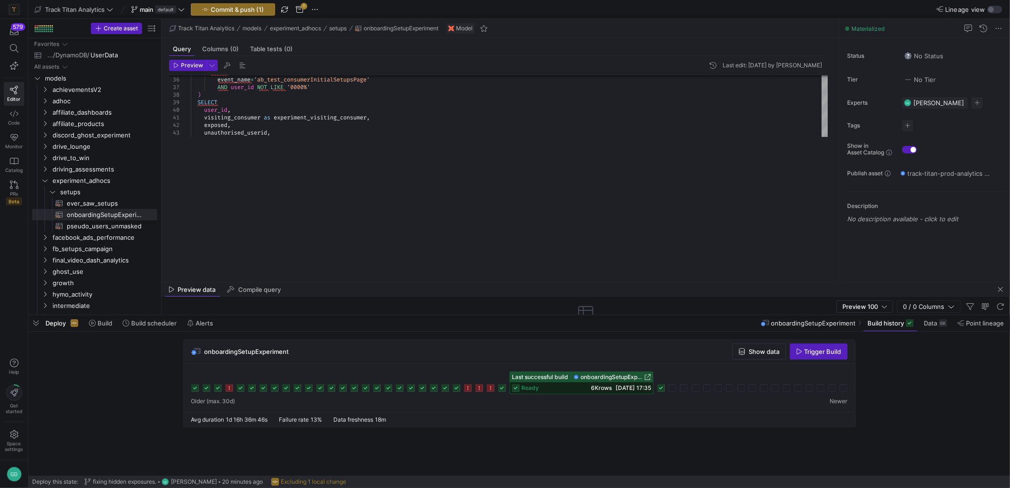
drag, startPoint x: 506, startPoint y: 148, endPoint x: 510, endPoint y: 273, distance: 125.6
click at [508, 282] on div at bounding box center [586, 282] width 849 height 0
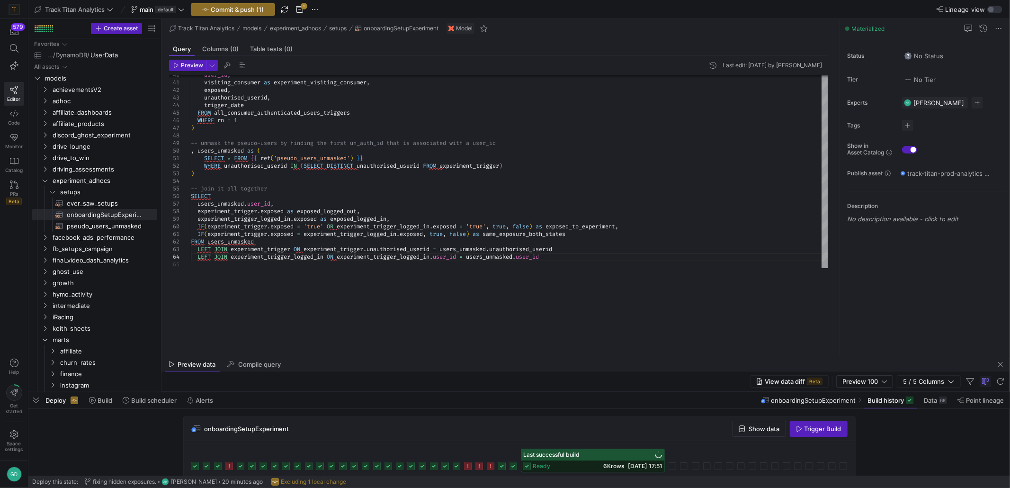
drag, startPoint x: 463, startPoint y: 321, endPoint x: 457, endPoint y: 381, distance: 60.0
click at [455, 390] on div at bounding box center [519, 392] width 982 height 4
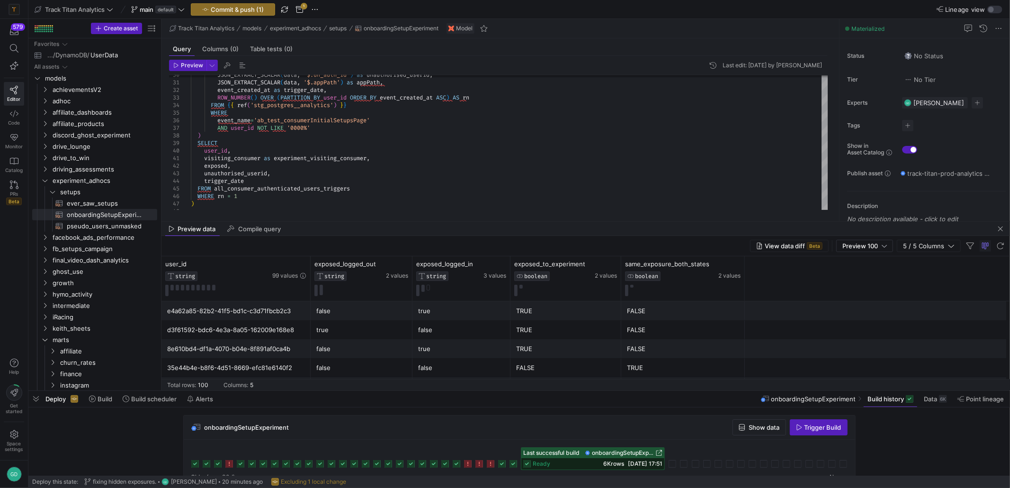
drag, startPoint x: 456, startPoint y: 356, endPoint x: 451, endPoint y: 222, distance: 134.2
click at [451, 222] on as-split "Track Titan Analytics models experiment_adhocs setups onboardingSetupExperiment…" at bounding box center [586, 204] width 849 height 371
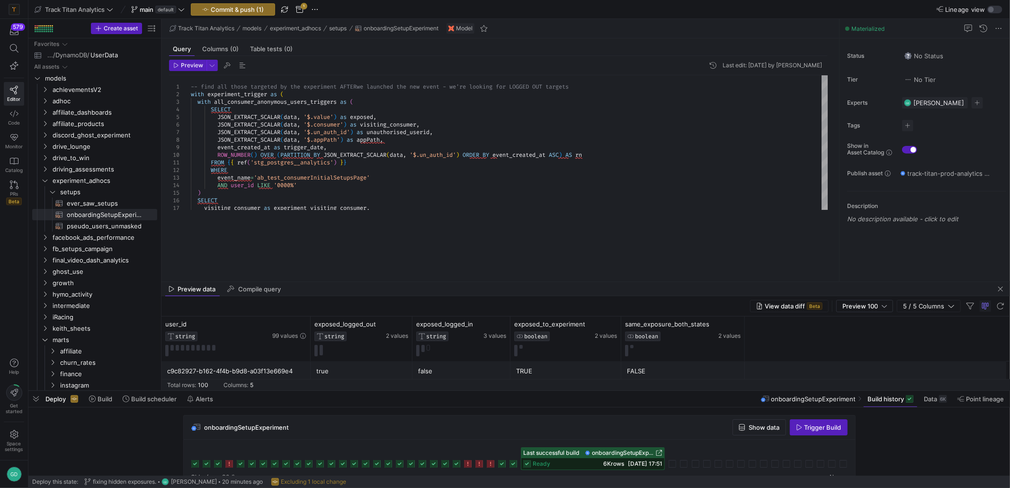
drag, startPoint x: 526, startPoint y: 221, endPoint x: 532, endPoint y: 271, distance: 50.0
click at [526, 282] on div at bounding box center [586, 281] width 849 height 0
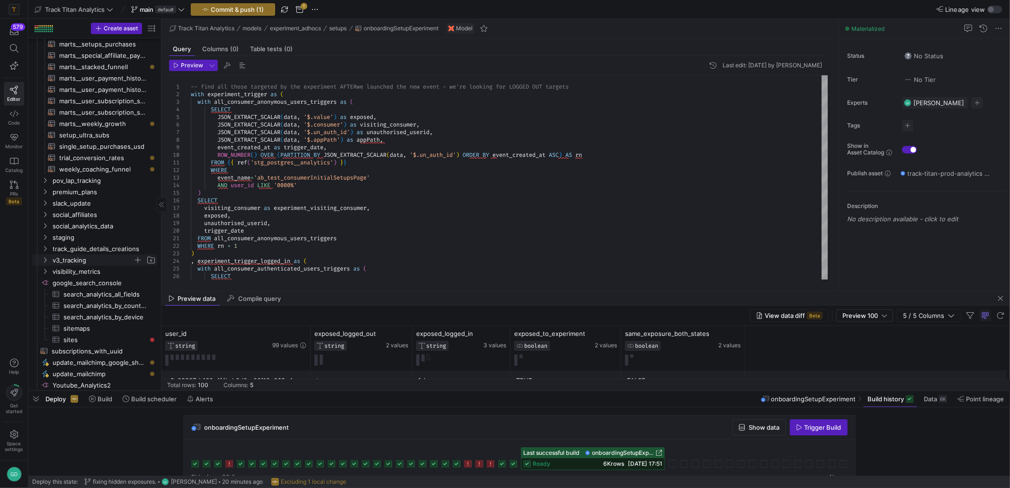
scroll to position [0, 0]
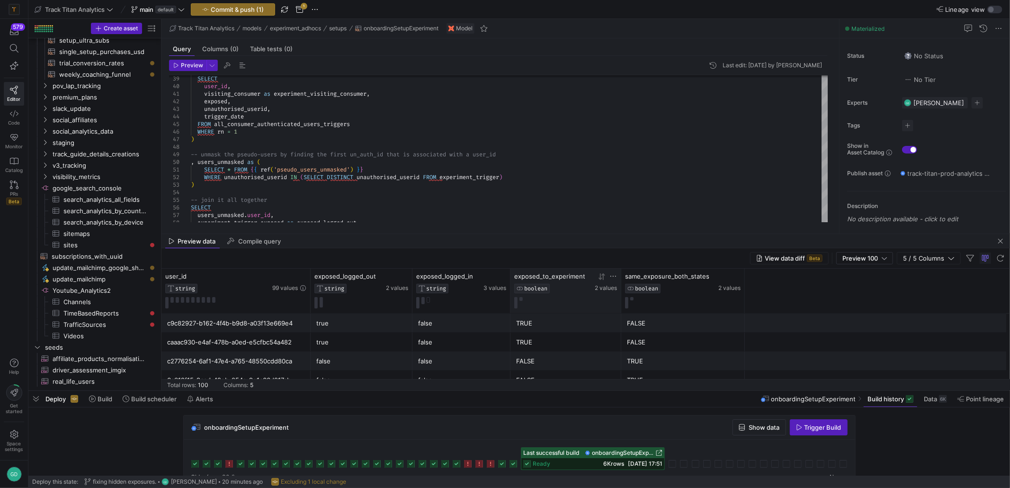
drag, startPoint x: 538, startPoint y: 290, endPoint x: 611, endPoint y: 298, distance: 72.9
click at [537, 234] on div at bounding box center [586, 234] width 849 height 0
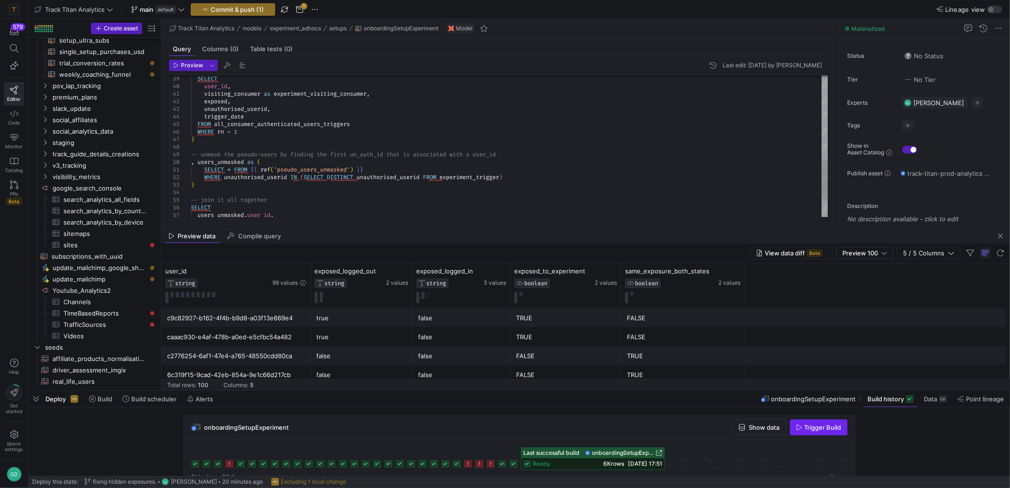
click at [814, 427] on span "Trigger Build" at bounding box center [823, 428] width 37 height 8
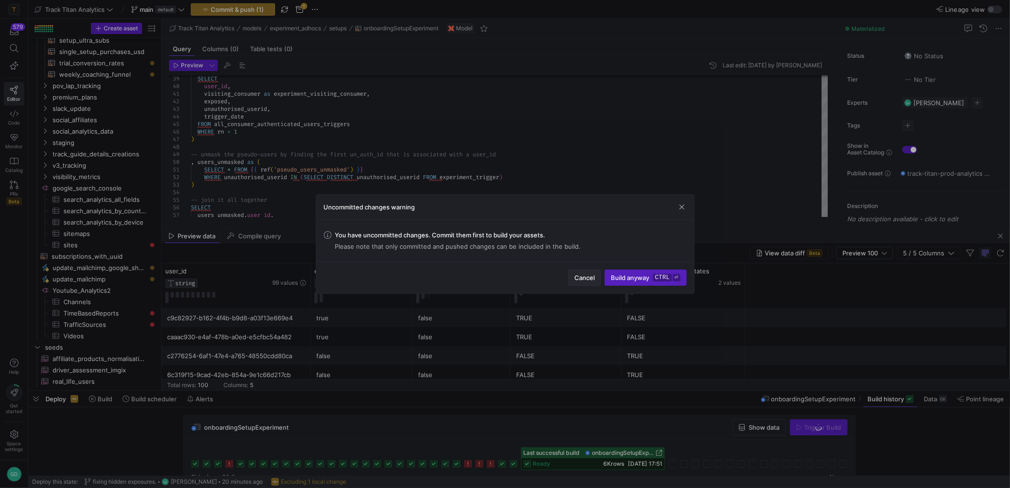
click at [588, 274] on span "Cancel" at bounding box center [585, 278] width 20 height 8
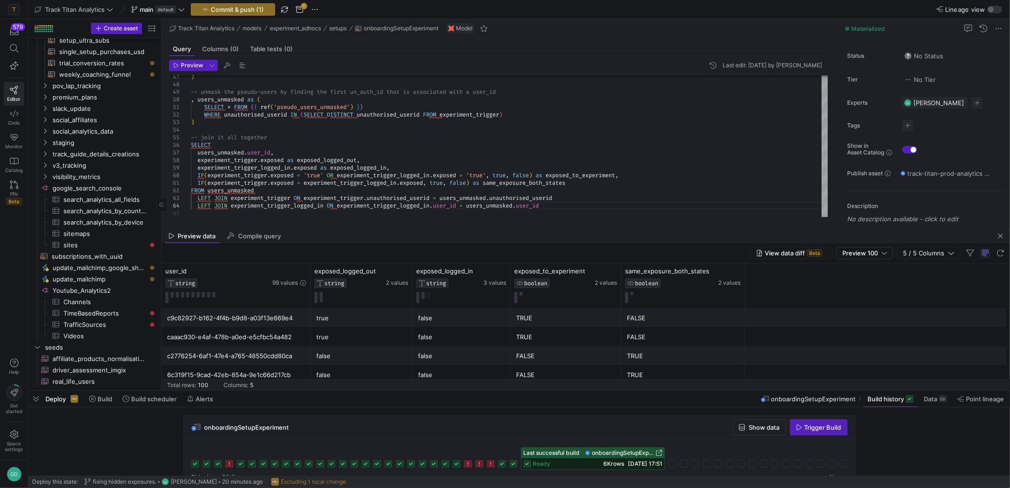
scroll to position [371, 0]
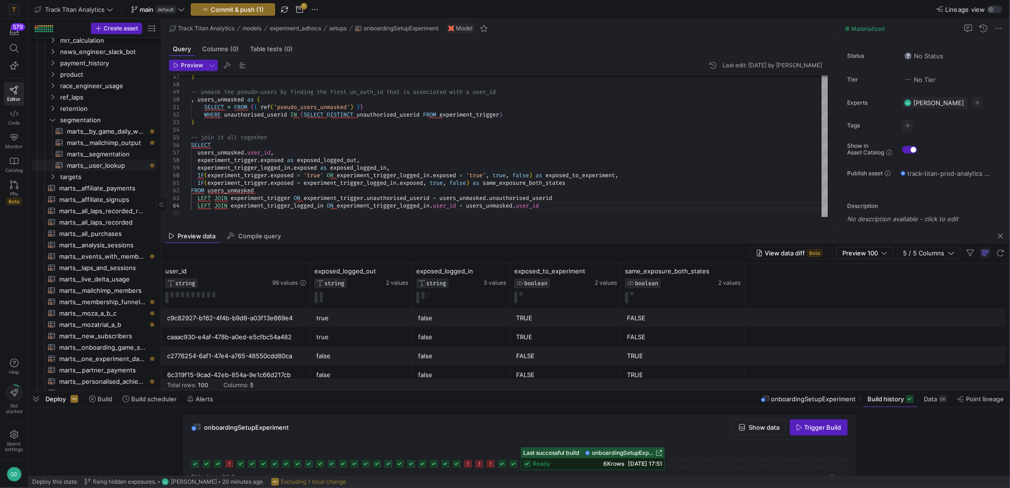
click at [119, 162] on span "marts__user_lookup​​​​​​​​​​" at bounding box center [107, 165] width 80 height 11
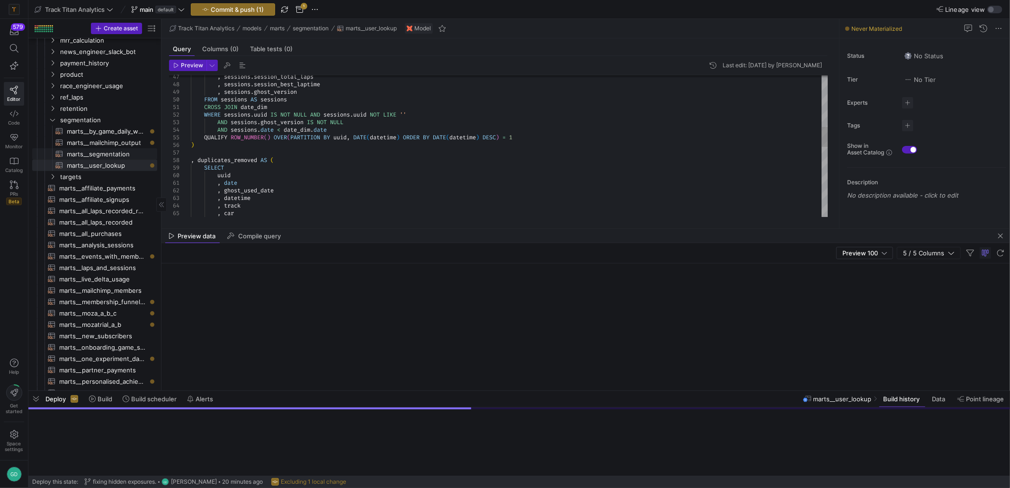
click at [117, 156] on span "marts__segmentation​​​​​​​​​​" at bounding box center [107, 154] width 80 height 11
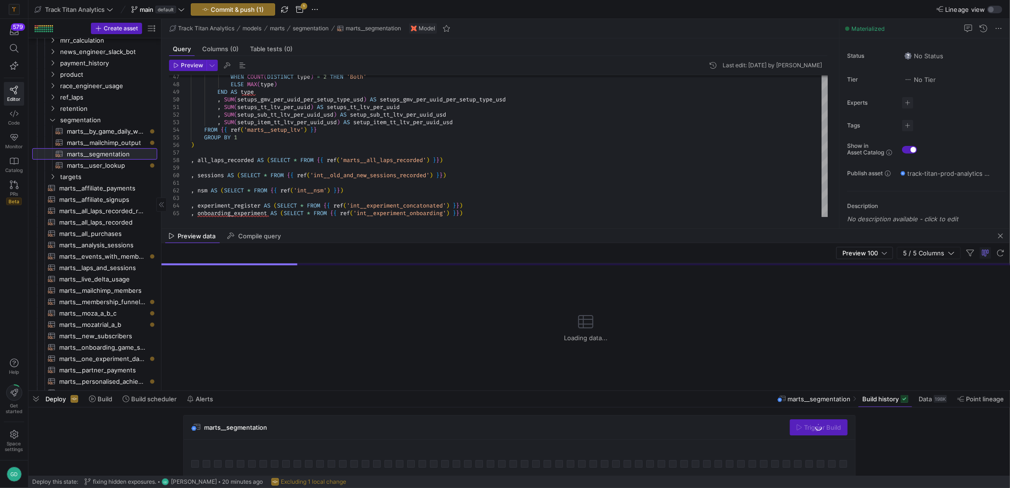
click at [123, 156] on span "marts__segmentation​​​​​​​​​​" at bounding box center [107, 154] width 80 height 11
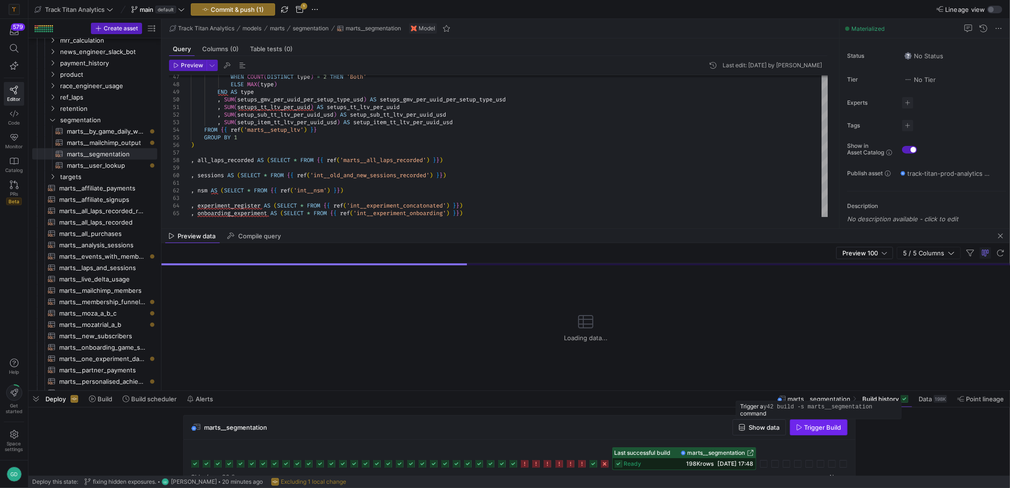
click at [821, 432] on span "button" at bounding box center [819, 427] width 57 height 15
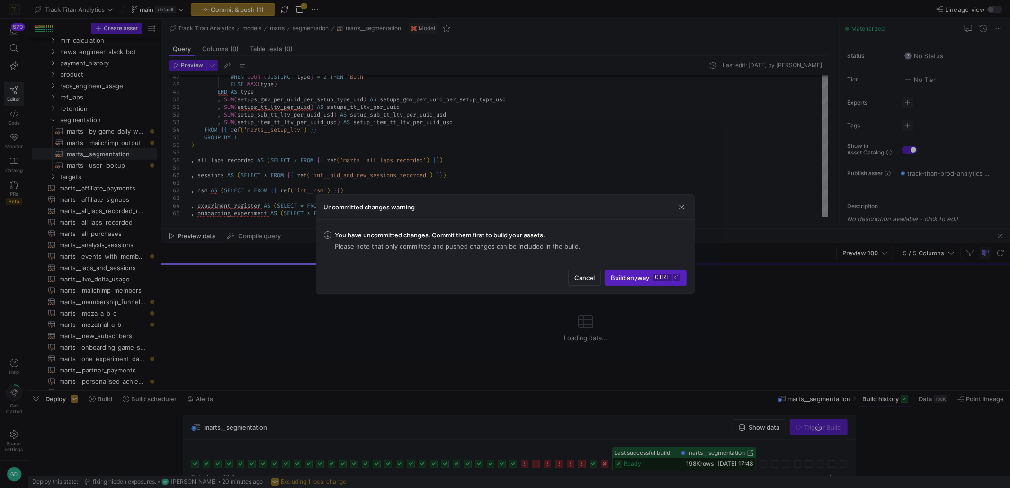
click at [641, 286] on div "Cancel Build anyway ctrl ⏎" at bounding box center [505, 277] width 378 height 32
click at [631, 279] on span "Build anyway ctrl ⏎" at bounding box center [645, 278] width 69 height 8
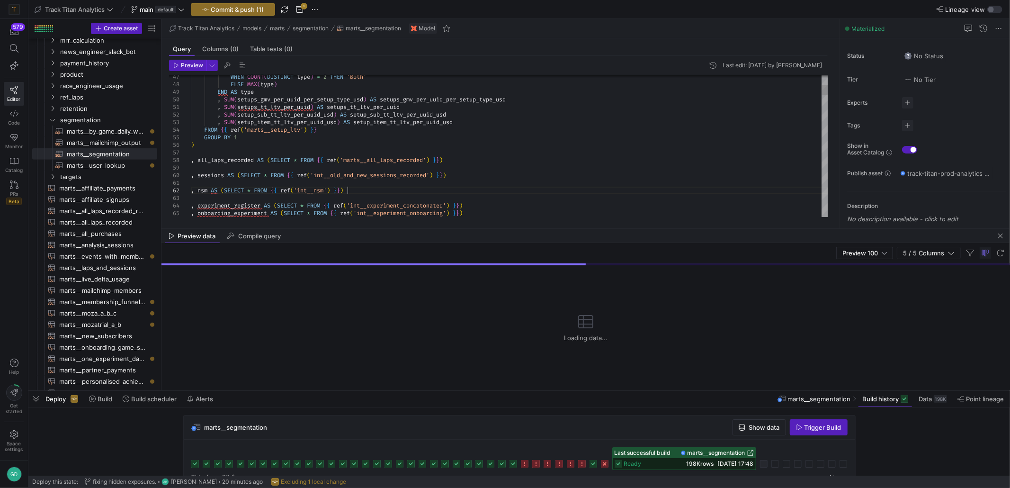
type textarea ", SUM(setups_tt_ltv_per_uuid) AS setups_tt_ltv_per_uuid , SUM(setup_sub_tt_ltv_…"
click at [204, 253] on div "Preview 100 5 / 5 Columns" at bounding box center [586, 253] width 849 height 20
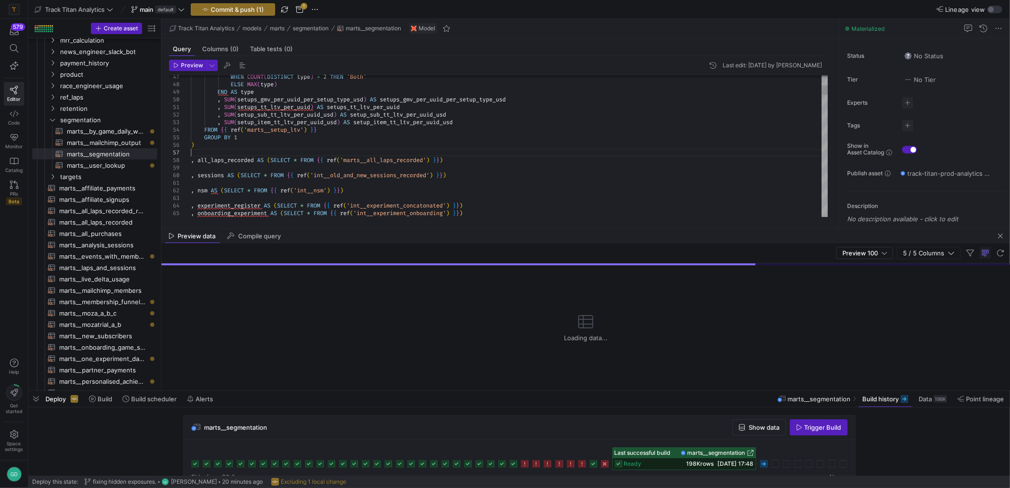
scroll to position [0, 2]
click at [585, 192] on div at bounding box center [505, 244] width 1010 height 488
drag, startPoint x: 248, startPoint y: 16, endPoint x: 250, endPoint y: 9, distance: 7.7
click at [248, 15] on y42-top-nav "Track Titan Analytics main default Commit & push (1) 1 Lineage view" at bounding box center [519, 9] width 982 height 19
click at [249, 6] on span "Commit & push (1)" at bounding box center [237, 10] width 53 height 8
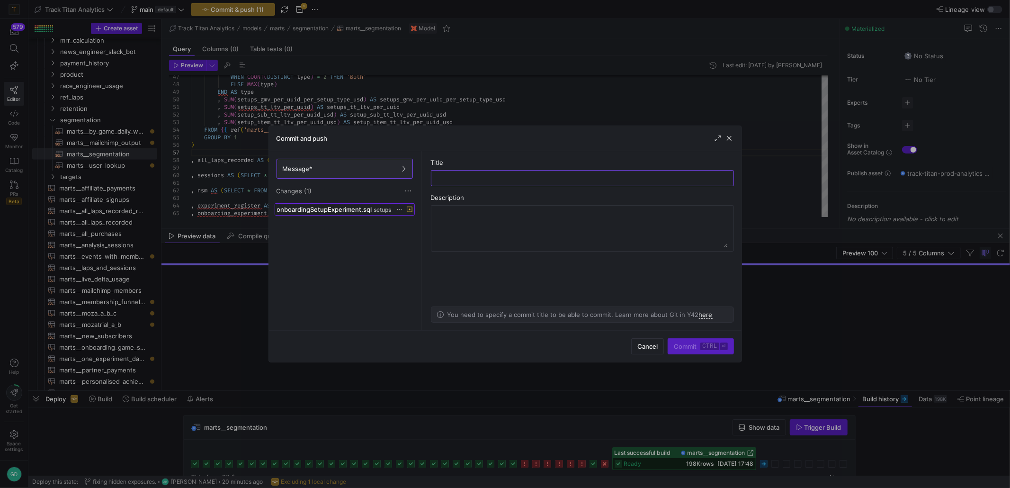
click at [357, 212] on span "onboardingSetupExperiment.sql" at bounding box center [324, 210] width 95 height 8
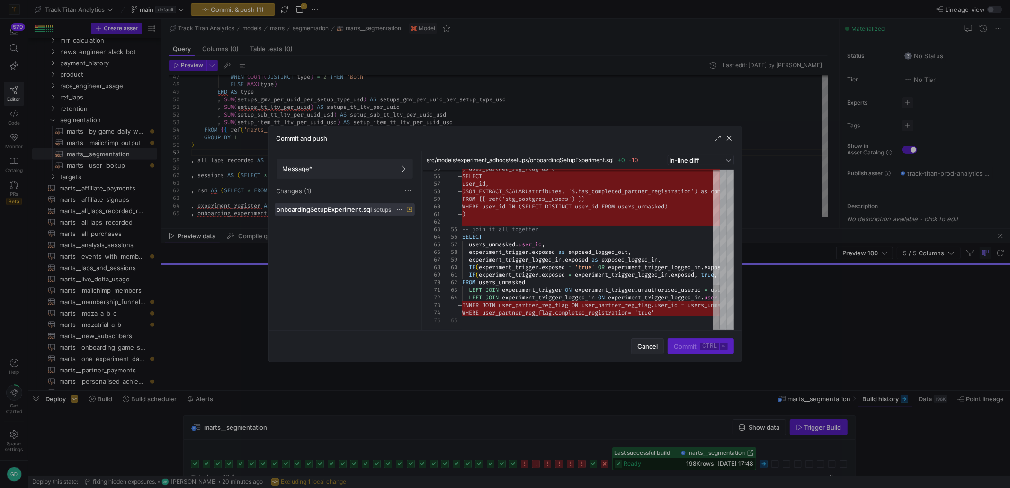
click at [644, 342] on span "Cancel" at bounding box center [648, 346] width 20 height 8
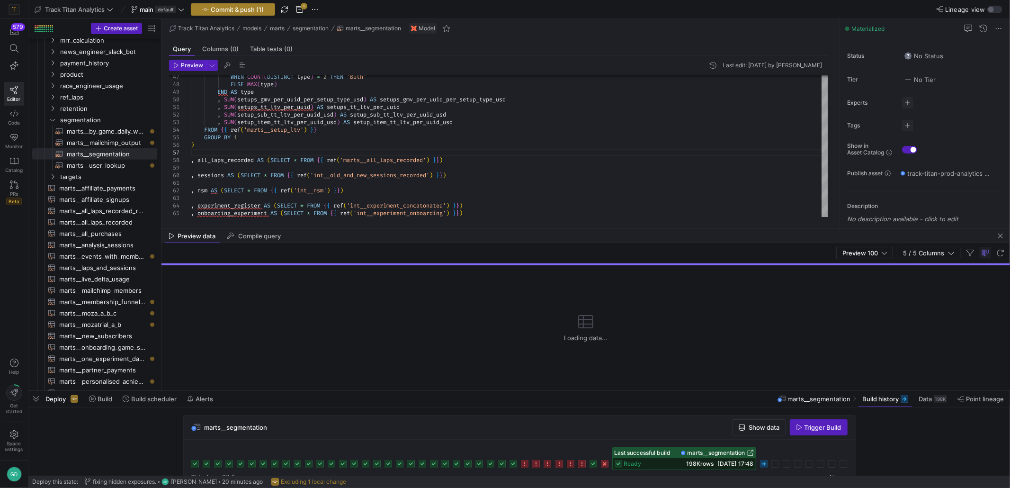
click at [261, 10] on span "Commit & push (1)" at bounding box center [237, 10] width 53 height 8
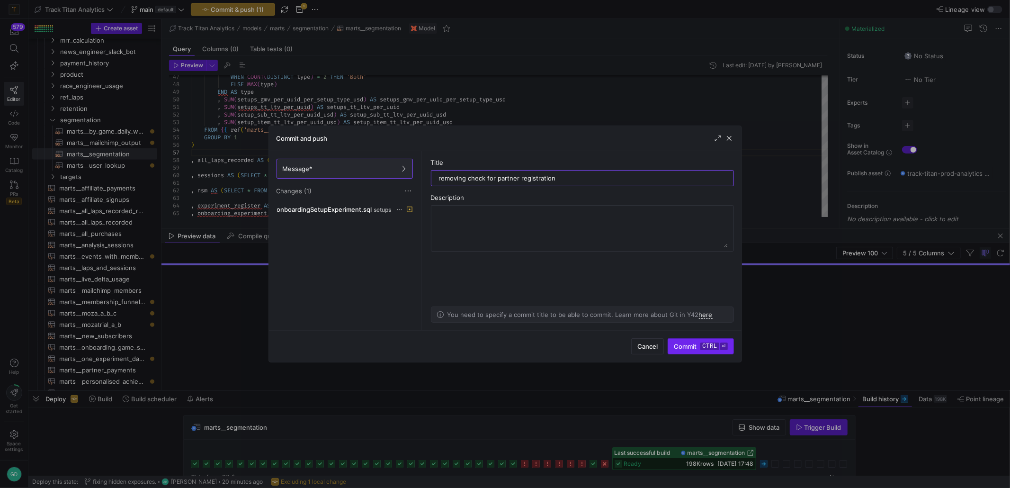
type input "removing check for partner registration"
click at [695, 339] on span "submit" at bounding box center [700, 346] width 65 height 15
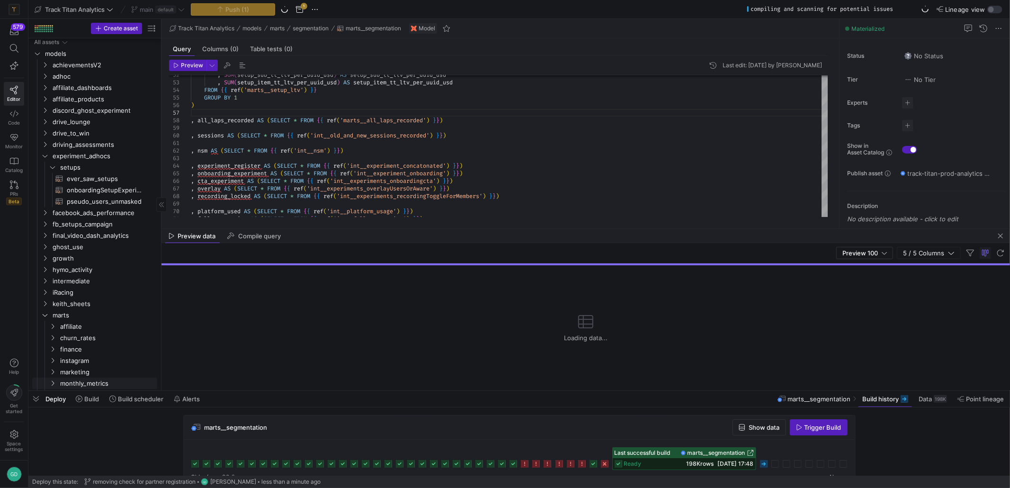
scroll to position [0, 0]
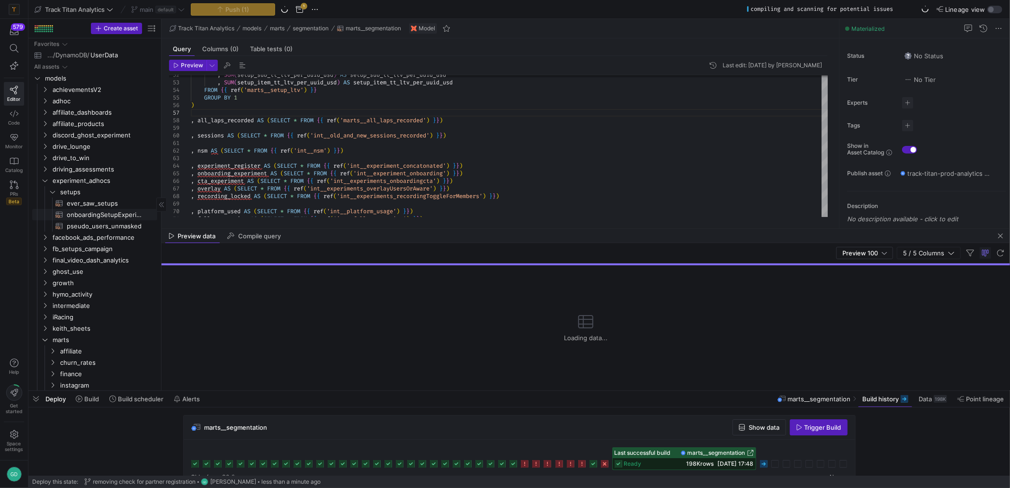
click at [107, 212] on span "onboardingSetupExperiment​​​​​​​​​​" at bounding box center [107, 214] width 80 height 11
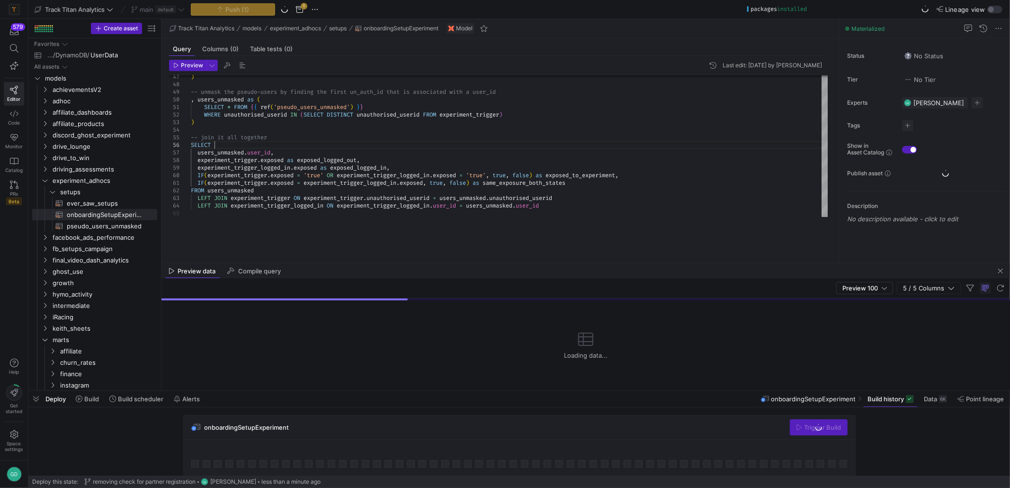
drag, startPoint x: 563, startPoint y: 227, endPoint x: 568, endPoint y: 261, distance: 34.0
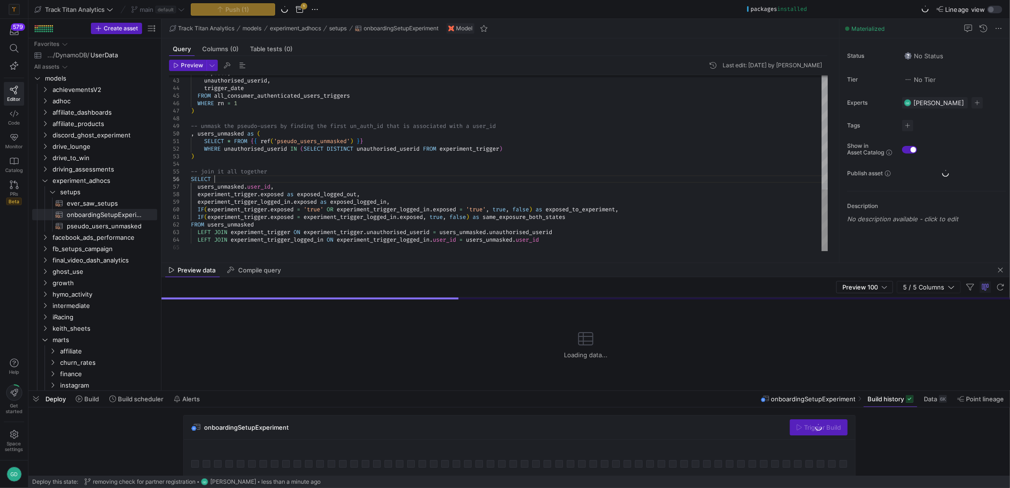
click at [537, 180] on div ") -- unmask the pseudo-users by finding the first un _auth_id that is associate…" at bounding box center [510, 1] width 638 height 500
click at [538, 180] on div ") -- unmask the pseudo-users by finding the first un _auth_id that is associate…" at bounding box center [510, 1] width 638 height 500
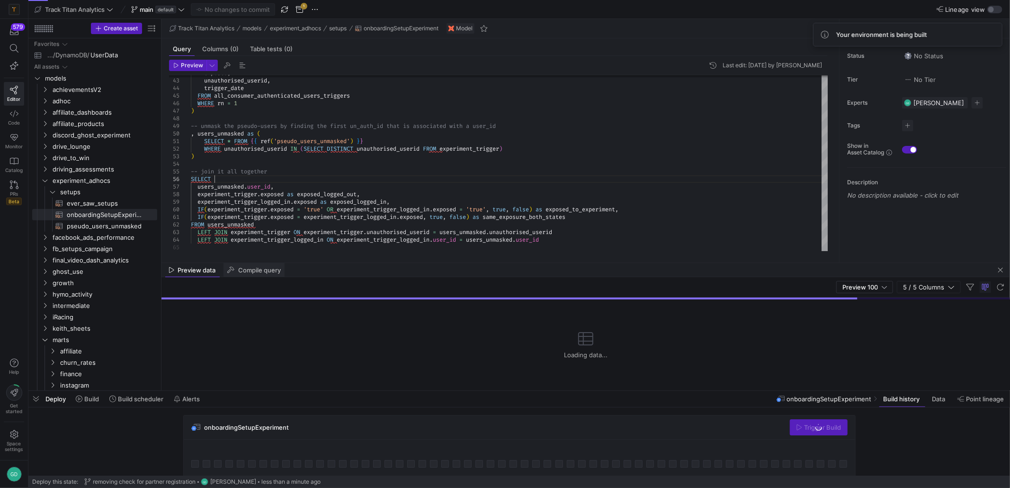
click at [276, 269] on span "Compile query" at bounding box center [259, 270] width 43 height 6
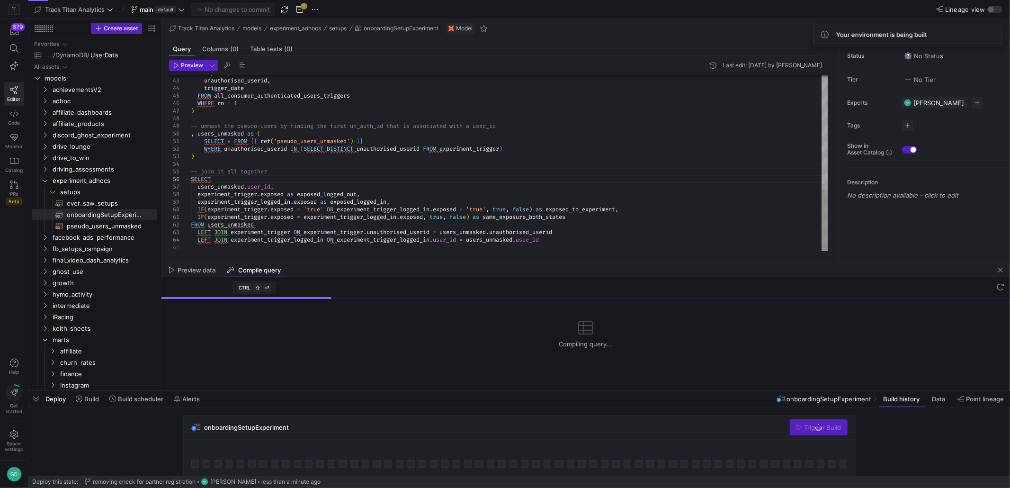
click at [309, 229] on div ") -- unmask the pseudo-users by finding the first un _auth_id that is associate…" at bounding box center [510, 1] width 638 height 500
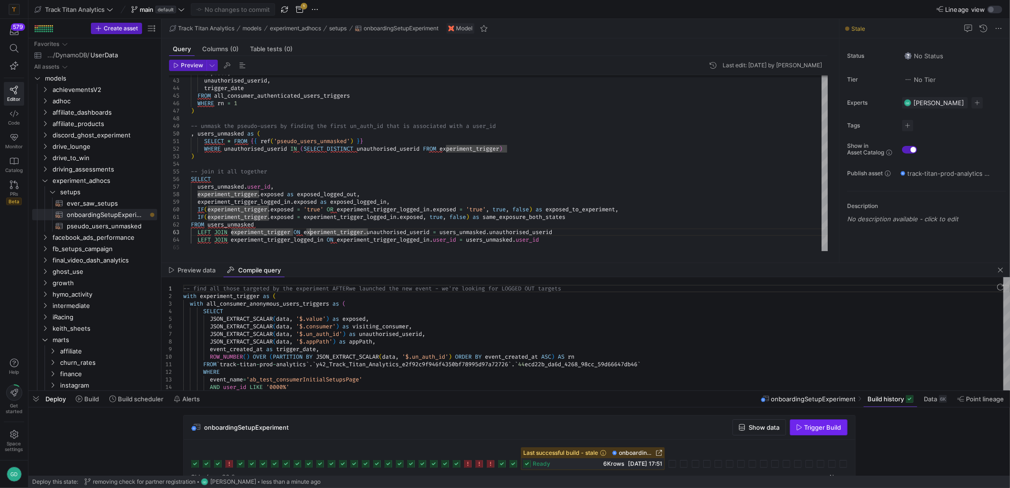
click at [812, 427] on span "Trigger Build" at bounding box center [823, 428] width 37 height 8
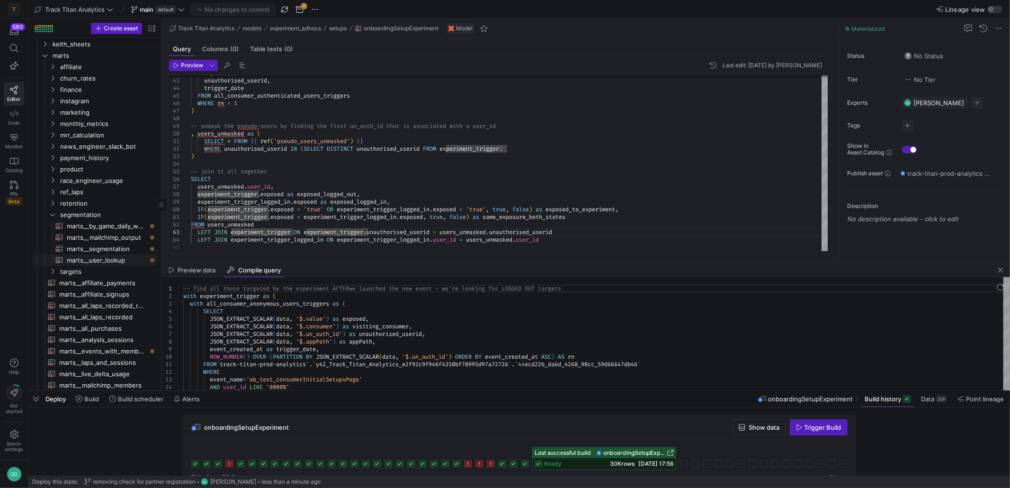
click at [107, 248] on span "marts__segmentation​​​​​​​​​​" at bounding box center [107, 248] width 80 height 11
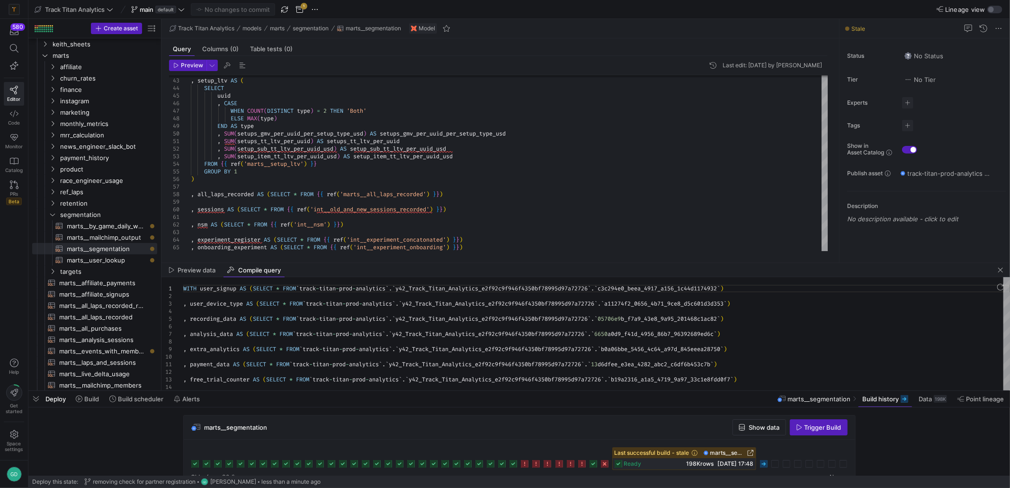
click at [763, 462] on icon at bounding box center [764, 464] width 8 height 8
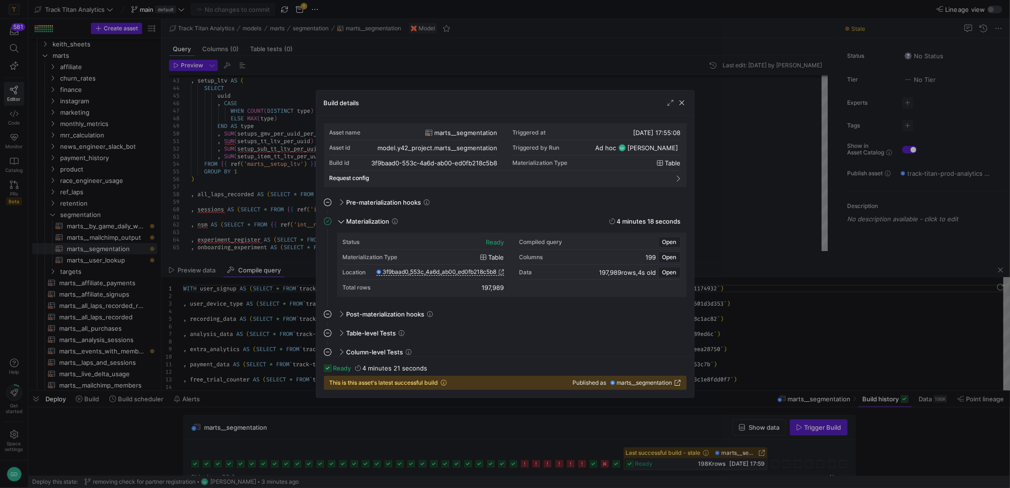
click at [684, 108] on div "Build details" at bounding box center [505, 102] width 378 height 25
click at [681, 102] on span "button" at bounding box center [681, 102] width 9 height 9
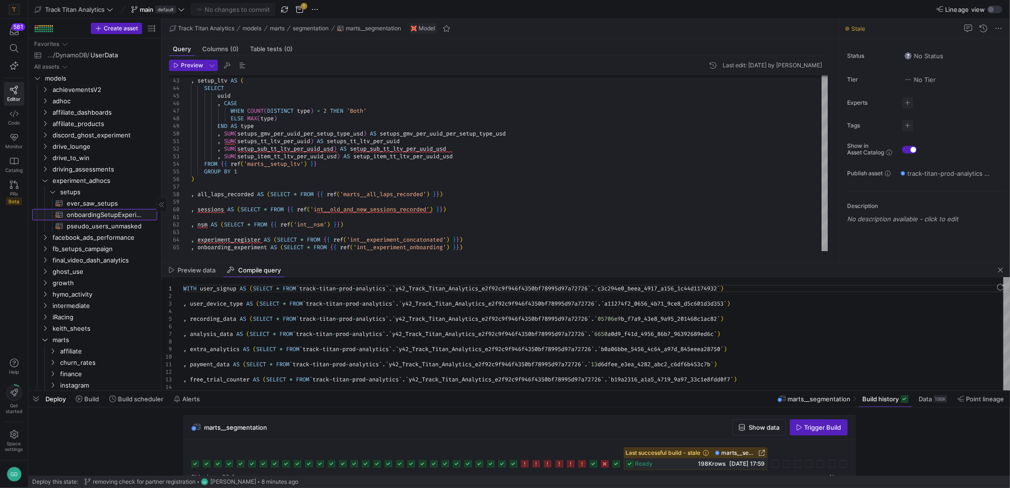
click at [99, 209] on span "onboardingSetupExperiment​​​​​​​​​​" at bounding box center [107, 214] width 80 height 11
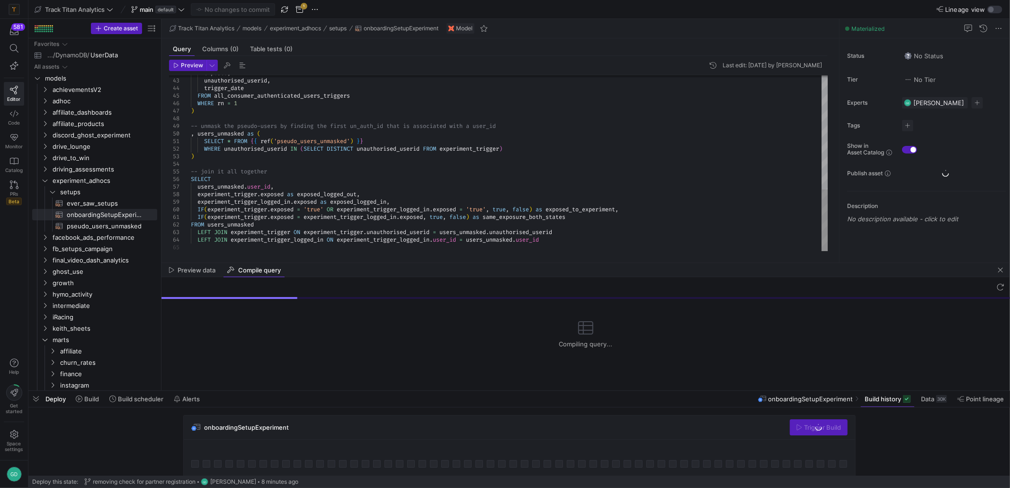
scroll to position [64, 105]
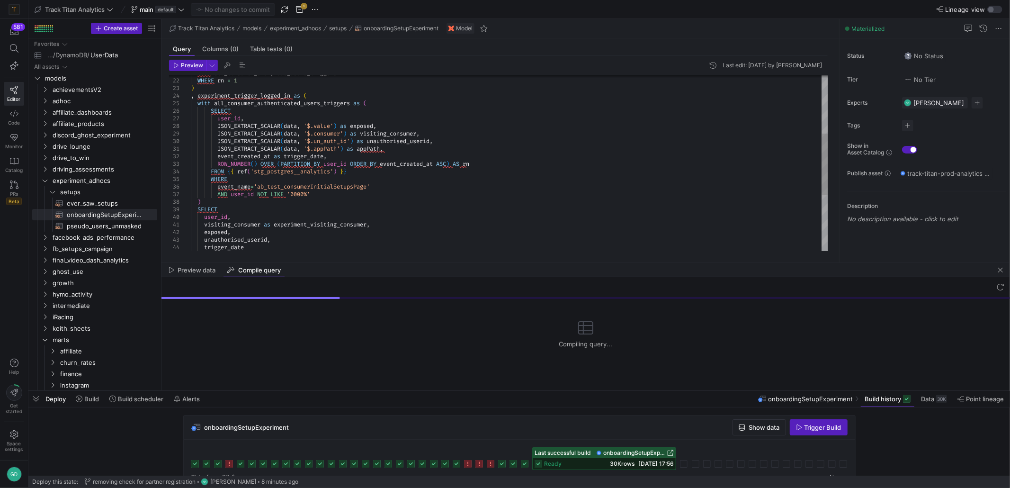
click at [325, 188] on div "exposed , unauthorised_userid , trigger_date AND user_id NOT LIKE '0000%' ) SEL…" at bounding box center [510, 160] width 638 height 500
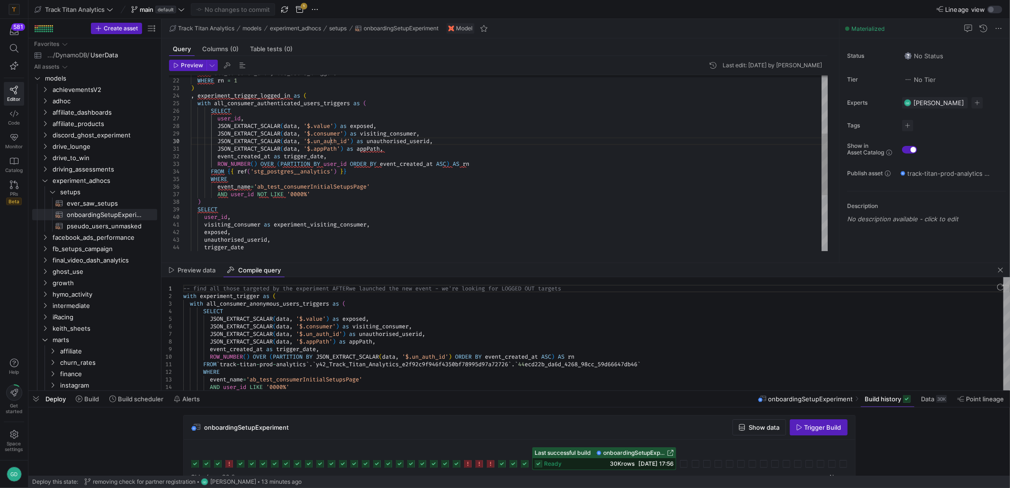
click at [331, 140] on div "exposed , unauthorised_userid , trigger_date AND user_id NOT LIKE '0000%' ) SEL…" at bounding box center [510, 160] width 638 height 500
click at [331, 141] on div "exposed , unauthorised_userid , trigger_date AND user_id NOT LIKE '0000%' ) SEL…" at bounding box center [510, 160] width 638 height 500
click at [419, 168] on div "exposed , unauthorised_userid , trigger_date AND user_id NOT LIKE '0000%' ) SEL…" at bounding box center [510, 160] width 638 height 500
click at [419, 167] on div "exposed , unauthorised_userid , trigger_date AND user_id NOT LIKE '0000%' ) SEL…" at bounding box center [510, 160] width 638 height 500
click at [307, 166] on div "exposed , unauthorised_userid , trigger_date AND user_id NOT LIKE '0000%' ) SEL…" at bounding box center [510, 160] width 638 height 500
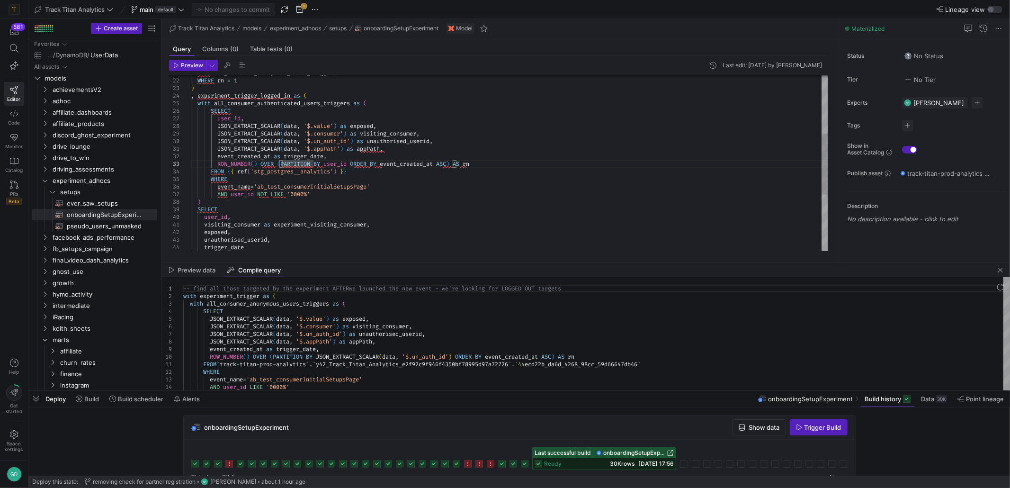
click at [312, 132] on div "exposed , unauthorised_userid , trigger_date AND user_id NOT LIKE '0000%' ) SEL…" at bounding box center [510, 160] width 638 height 500
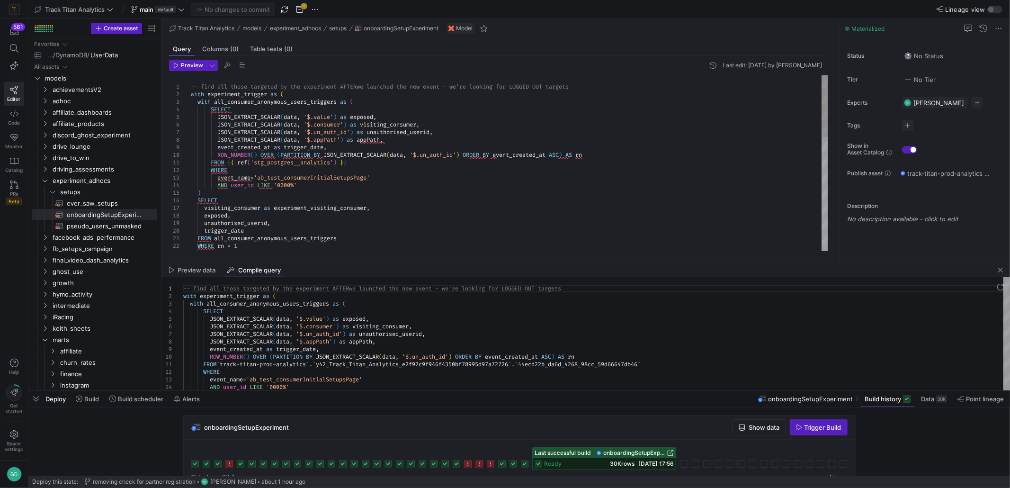
type textarea "-- find all those targeted by the experiment AFTER we launched the new event - …"
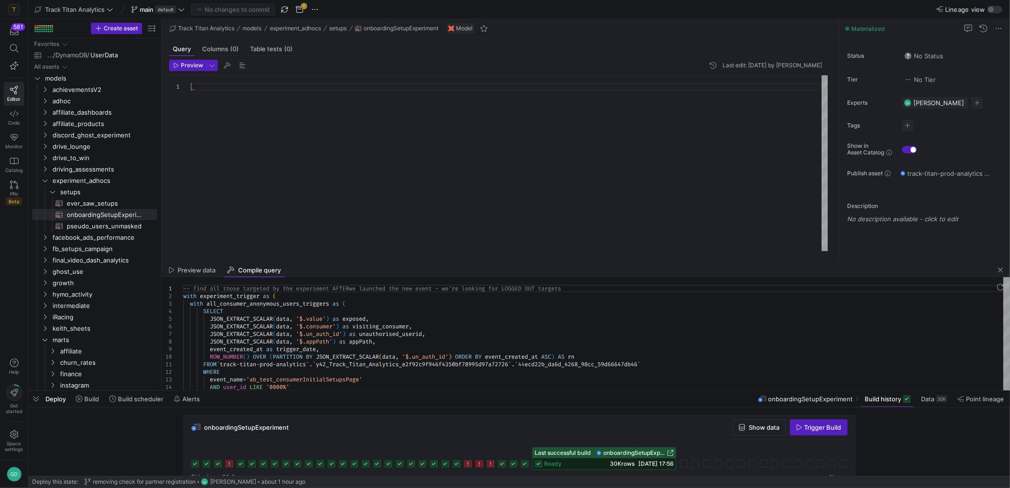
scroll to position [7, 0]
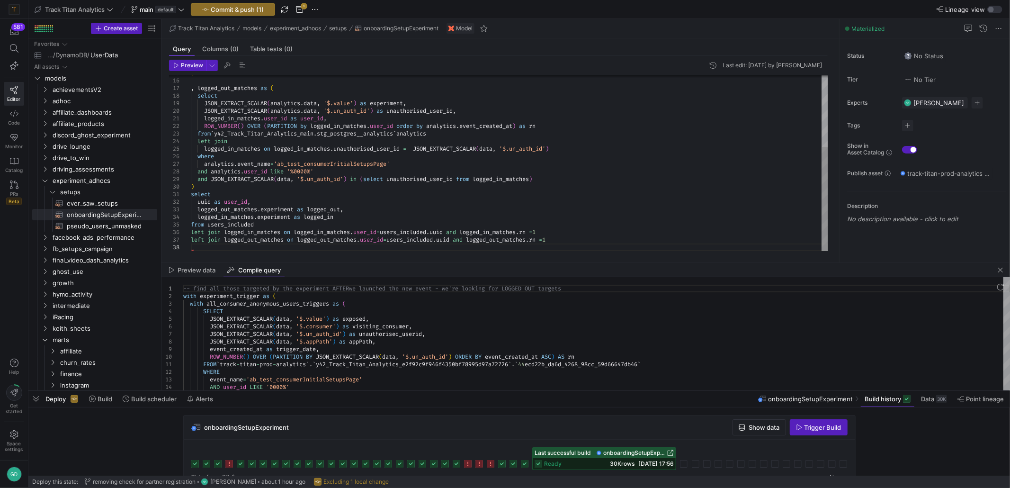
click at [442, 133] on div ") , logged_out_matches as ( select JSON_EXTRACT_SCALAR ( analytics . data , '$.…" at bounding box center [510, 103] width 638 height 296
drag, startPoint x: 410, startPoint y: 133, endPoint x: 415, endPoint y: 135, distance: 5.1
click at [408, 132] on div ") , logged_out_matches as ( select JSON_EXTRACT_SCALAR ( analytics . data , '$.…" at bounding box center [510, 103] width 638 height 296
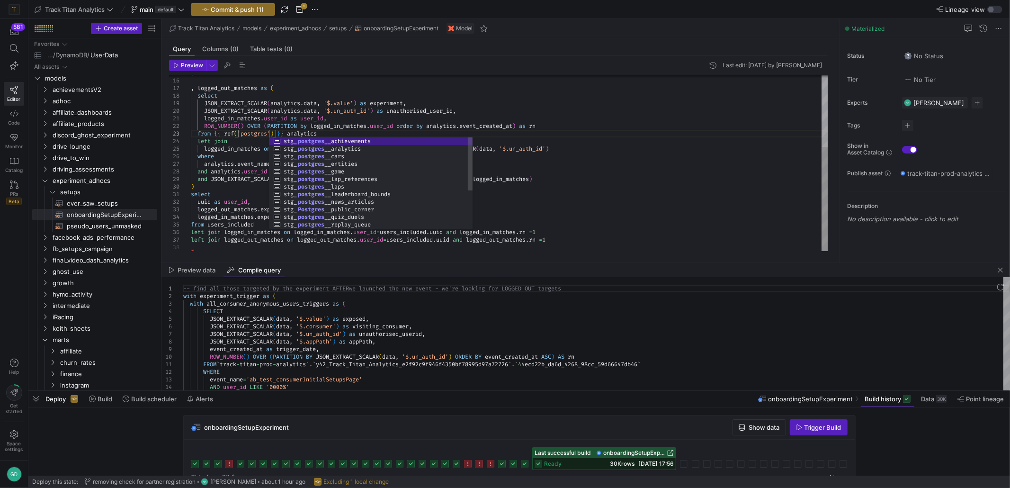
scroll to position [15, 77]
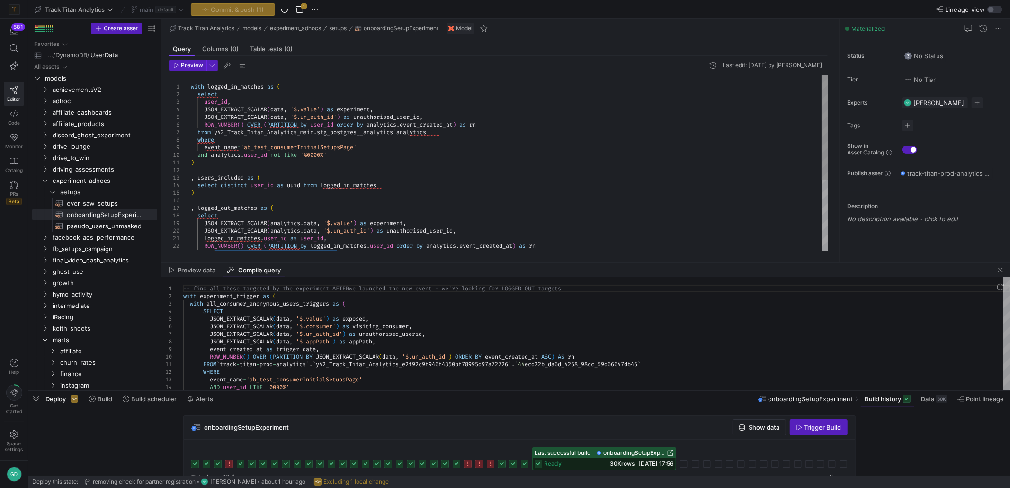
click at [402, 131] on div ") , logged_out_matches as ( select JSON_EXTRACT_SCALAR ( analytics . data , '$.…" at bounding box center [510, 223] width 638 height 296
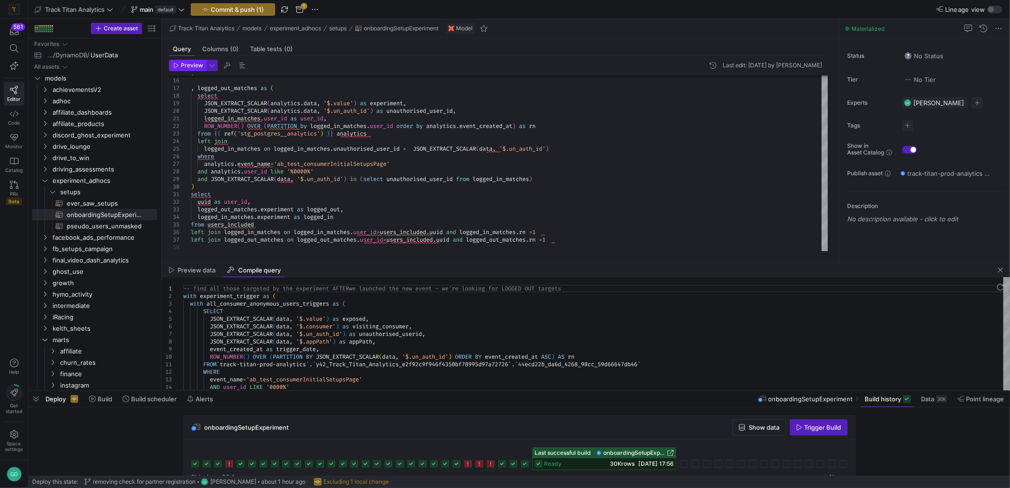
click at [171, 64] on span "button" at bounding box center [188, 65] width 36 height 10
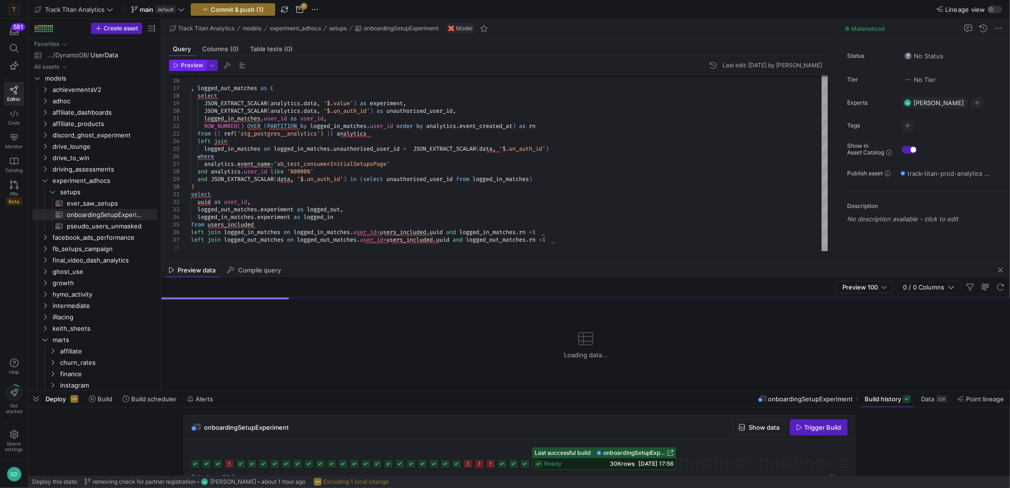
scroll to position [49, 146]
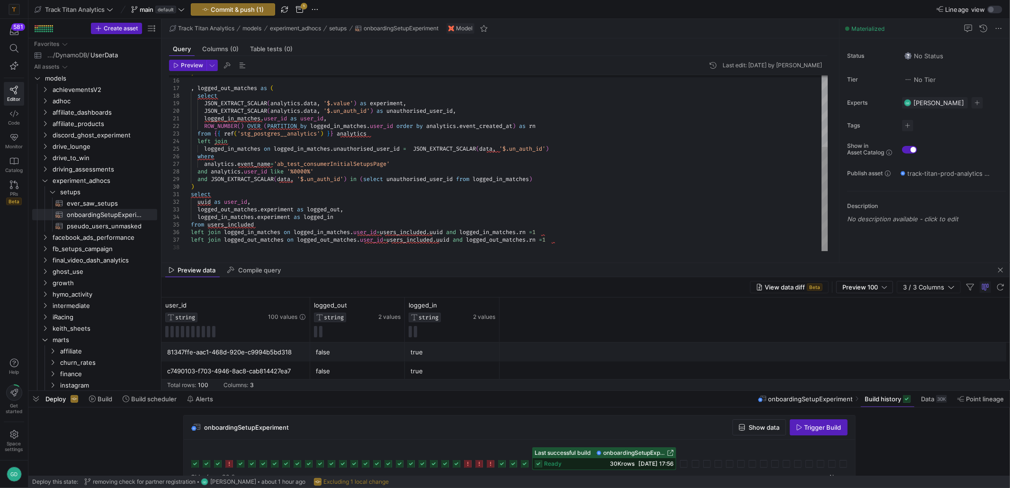
click at [348, 221] on div ") , logged_out_matches as ( select JSON_EXTRACT_SCALAR ( analytics . data , '$.…" at bounding box center [510, 103] width 638 height 296
click at [394, 218] on div ") , logged_out_matches as ( select JSON_EXTRACT_SCALAR ( analytics . data , '$.…" at bounding box center [510, 103] width 638 height 296
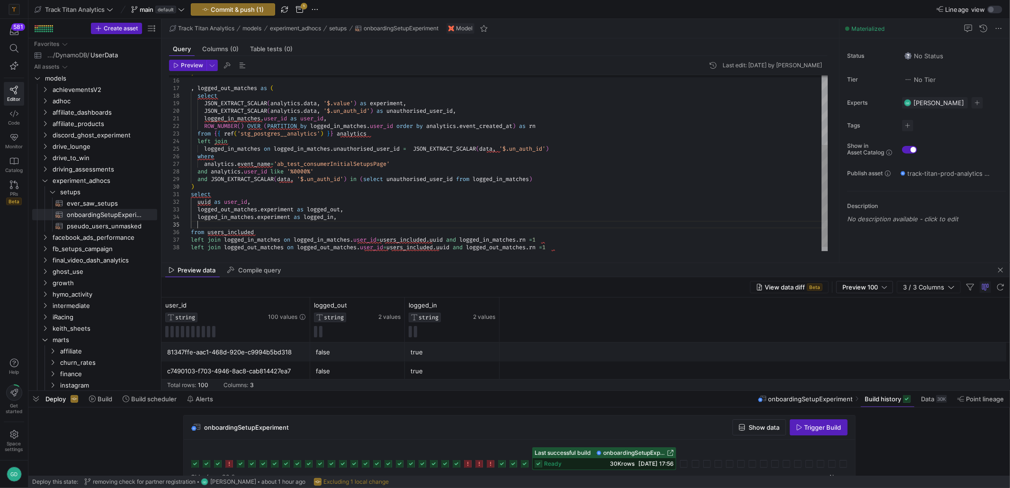
scroll to position [30, 6]
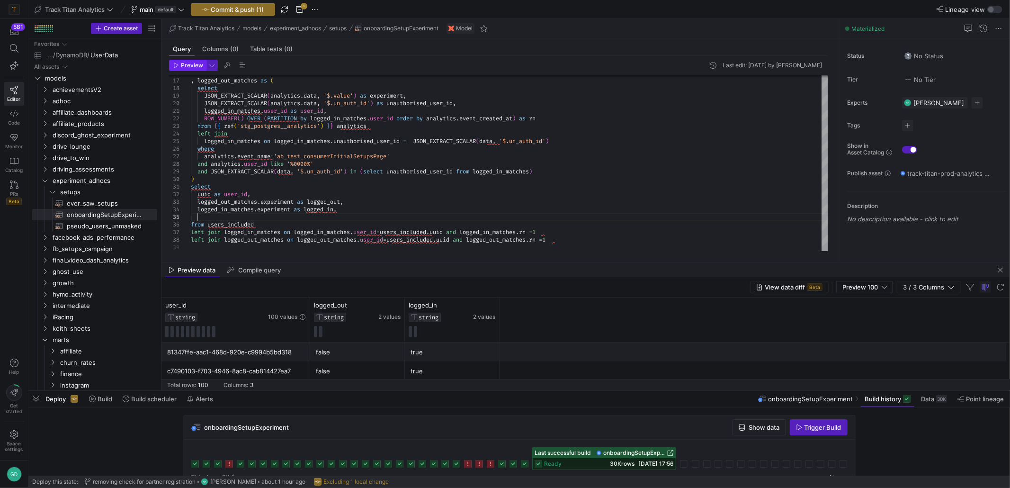
click at [192, 67] on span "Preview" at bounding box center [192, 65] width 22 height 7
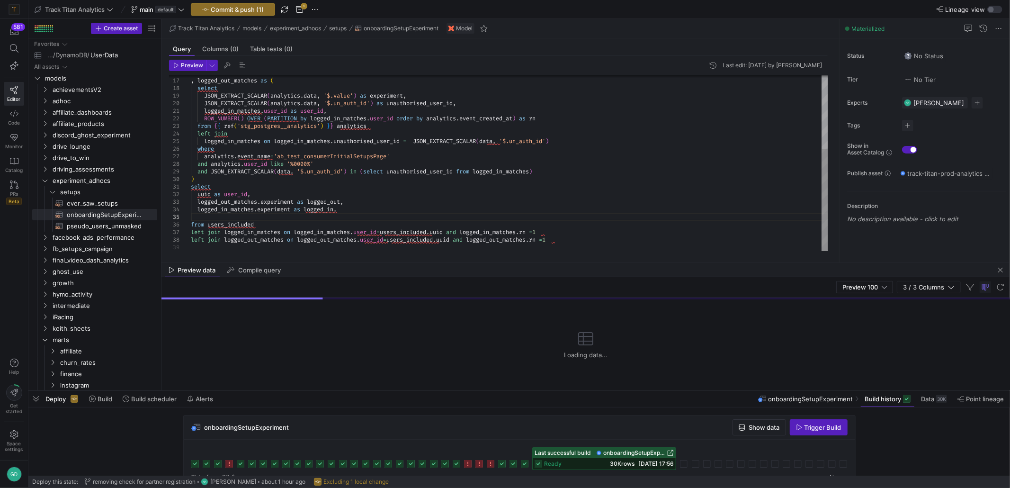
drag, startPoint x: 357, startPoint y: 213, endPoint x: 383, endPoint y: 218, distance: 26.5
click at [357, 213] on div ", logged_out_matches as ( select JSON_EXTRACT_SCALAR ( analytics . data , '$.va…" at bounding box center [510, 99] width 638 height 303
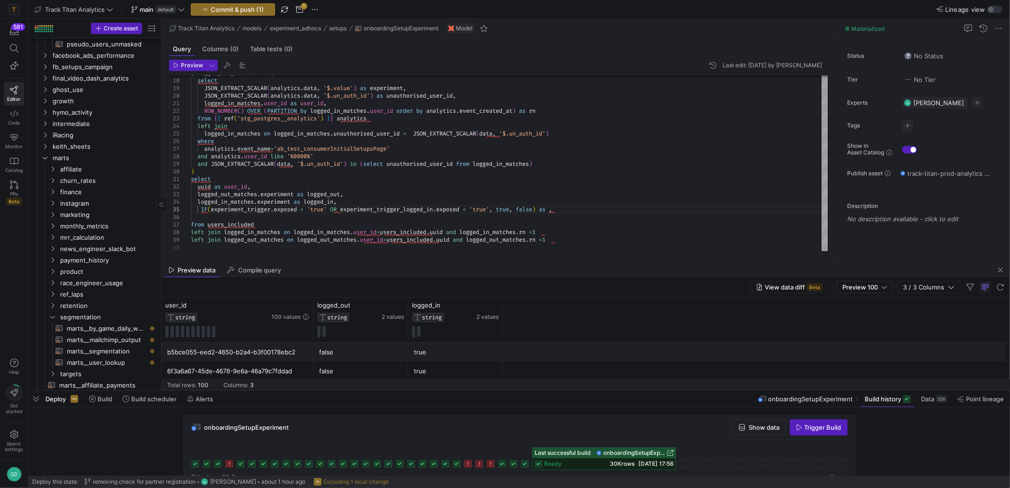
scroll to position [277, 0]
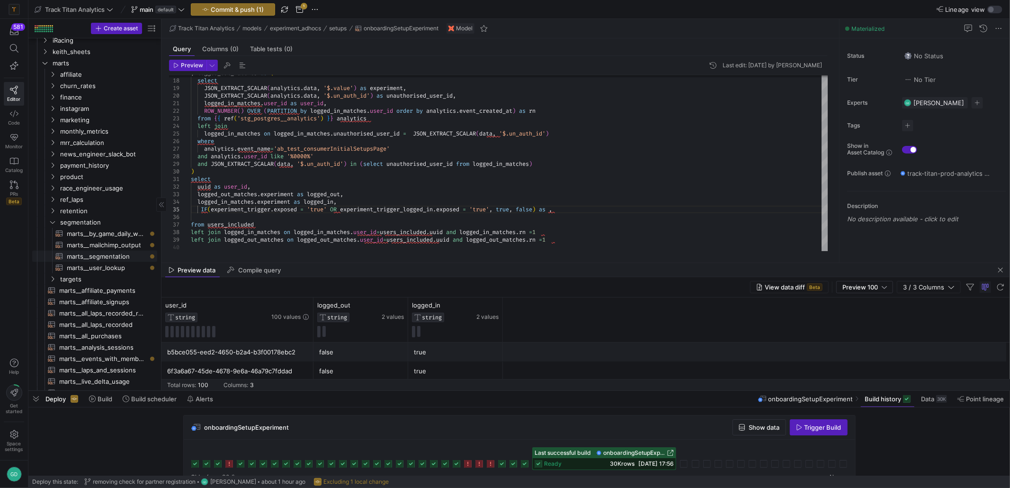
click at [99, 260] on span "marts__segmentation​​​​​​​​​​" at bounding box center [107, 256] width 80 height 11
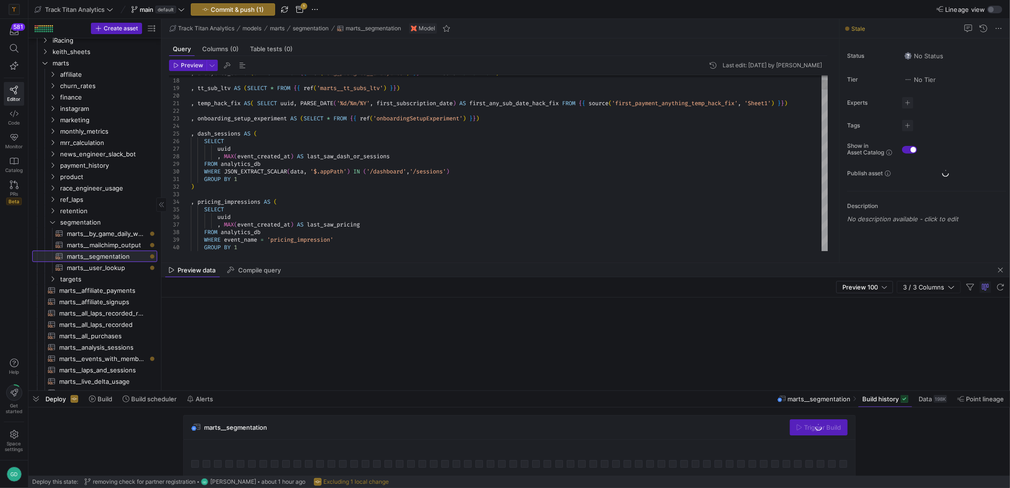
scroll to position [30, 282]
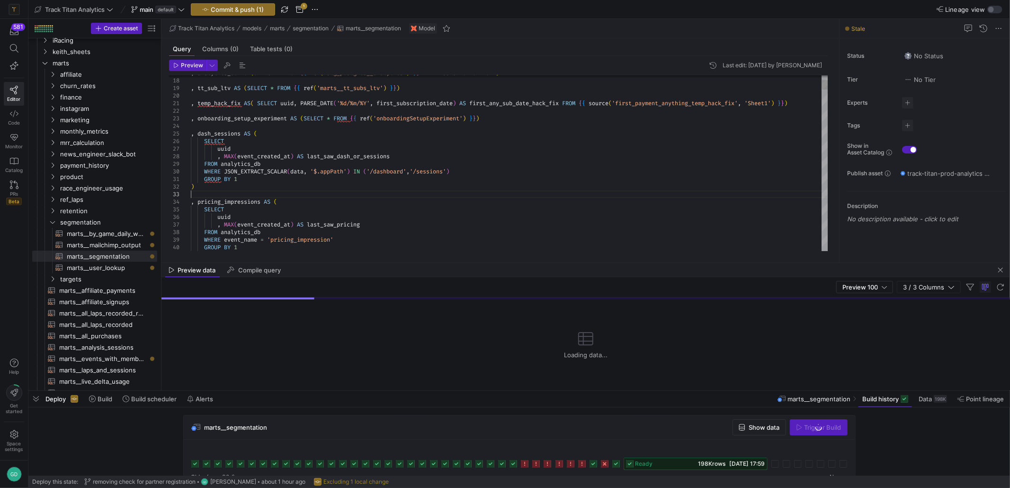
scroll to position [30, 0]
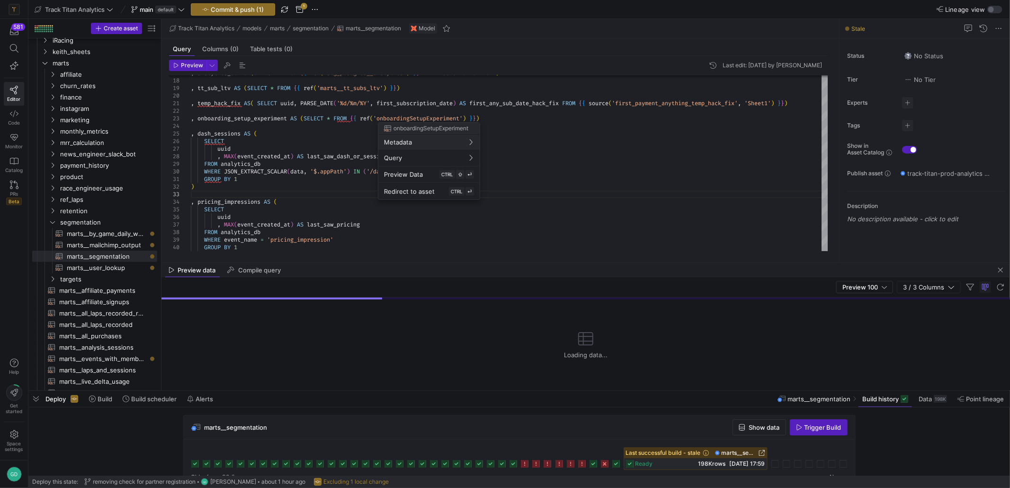
click at [226, 116] on div at bounding box center [505, 244] width 1010 height 488
type textarea ", temp_hack_fix AS( SELECT uuid, PARSE_DATE('%d/%m/%Y', first_subscription_date…"
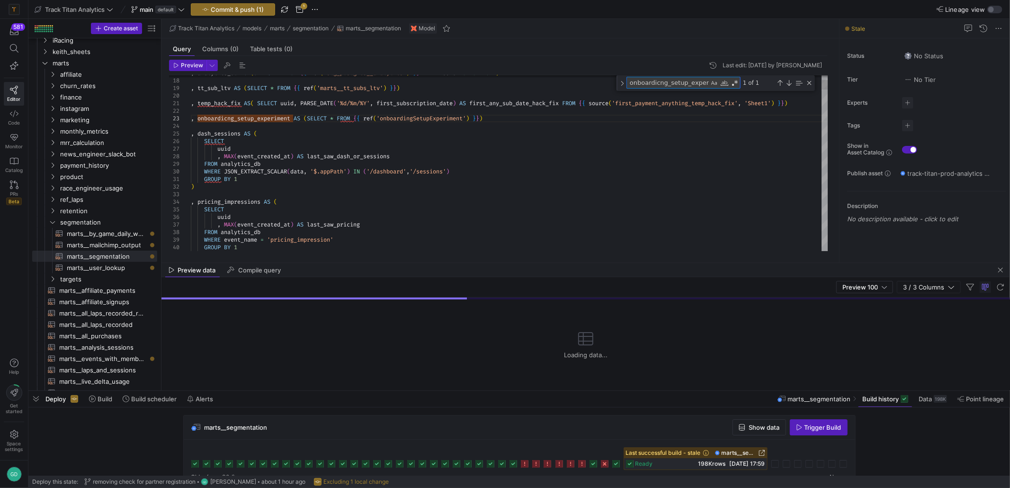
type textarea "IF(experiment_trigger.exposed = 'true' OR experiment_trigger_logged_in.exposed …"
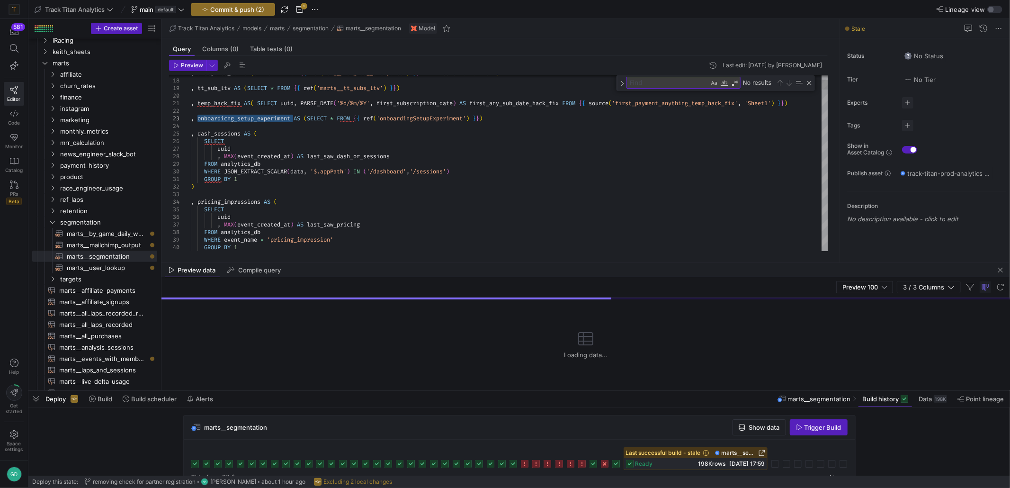
type textarea "onboardicng_setup_experiment"
type textarea ", temp_hack_fix AS( SELECT uuid, PARSE_DATE('%d/%m/%Y', first_subscription_date…"
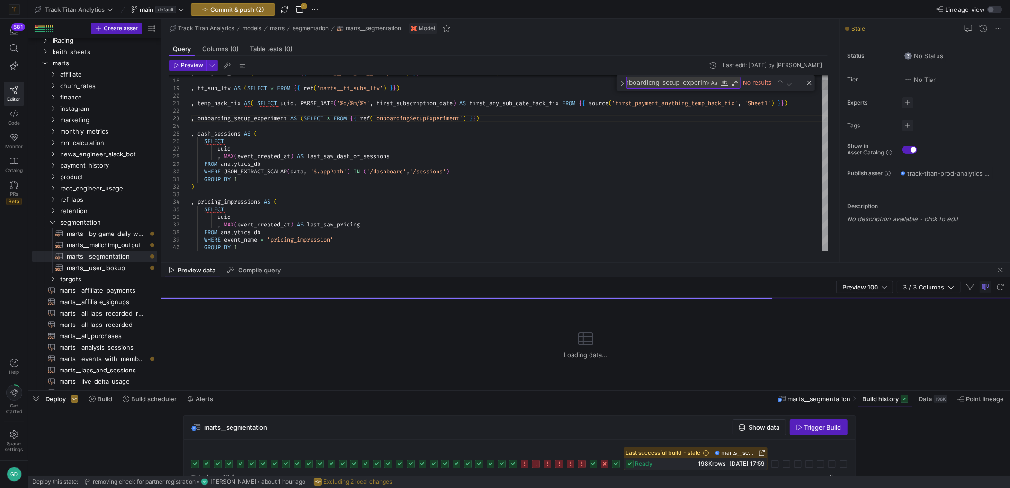
type textarea "onboarding_setup_experiment"
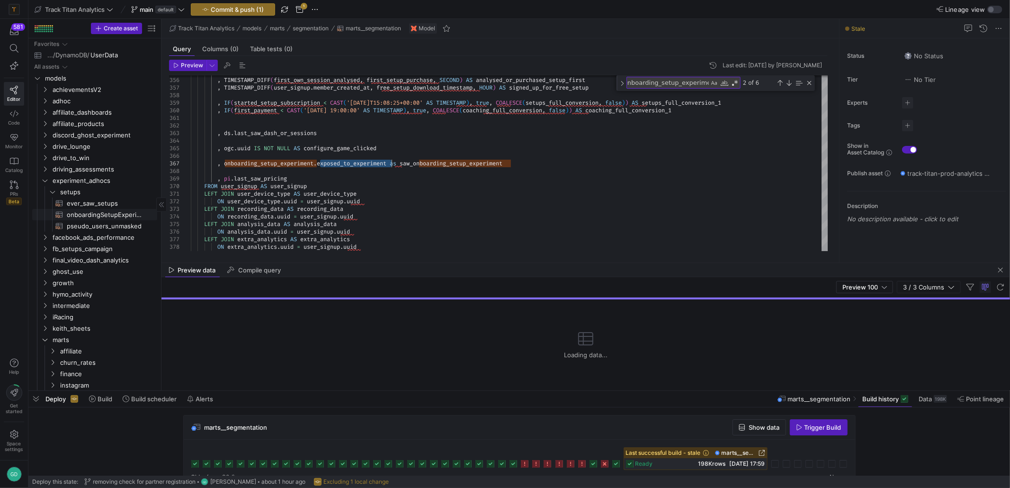
click at [123, 218] on span "onboardingSetupExperiment​​​​​​​​​​" at bounding box center [107, 214] width 80 height 11
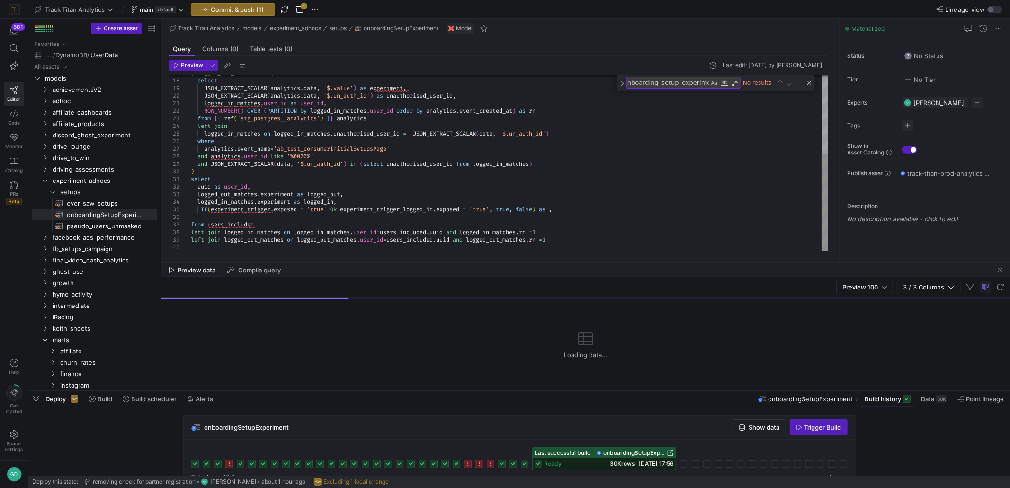
click at [281, 209] on div ", logged_out_matches as ( select JSON_EXTRACT_SCALAR ( analytics . data , '$.va…" at bounding box center [510, 91] width 638 height 319
click at [520, 207] on div ", logged_out_matches as ( select JSON_EXTRACT_SCALAR ( analytics . data , '$.va…" at bounding box center [510, 91] width 638 height 319
click at [379, 214] on div ", logged_out_matches as ( select JSON_EXTRACT_SCALAR ( analytics . data , '$.va…" at bounding box center [510, 91] width 638 height 319
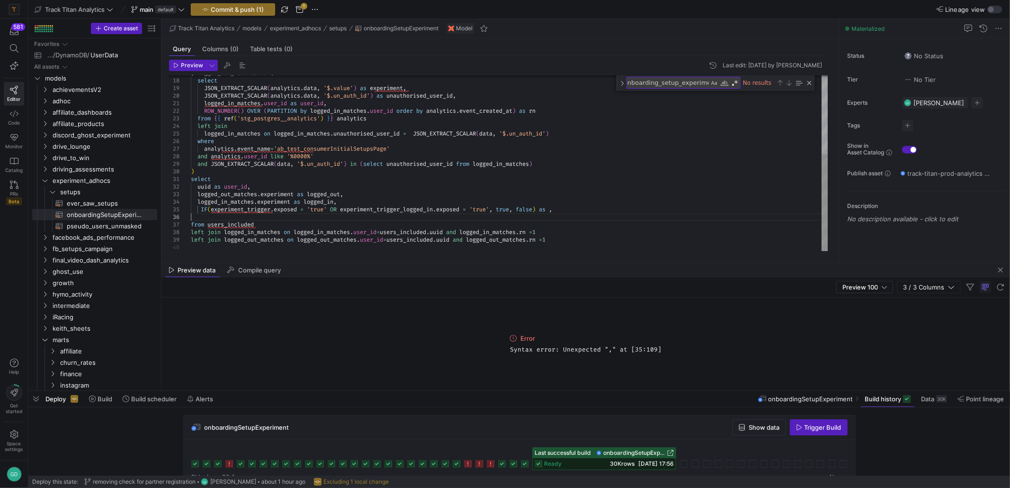
click at [252, 211] on div ", logged_out_matches as ( select JSON_EXTRACT_SCALAR ( analytics . data , '$.va…" at bounding box center [510, 91] width 638 height 319
drag, startPoint x: 401, startPoint y: 207, endPoint x: 398, endPoint y: 203, distance: 4.9
click at [401, 207] on div ", logged_out_matches as ( select JSON_EXTRACT_SCALAR ( analytics . data , '$.va…" at bounding box center [510, 91] width 638 height 319
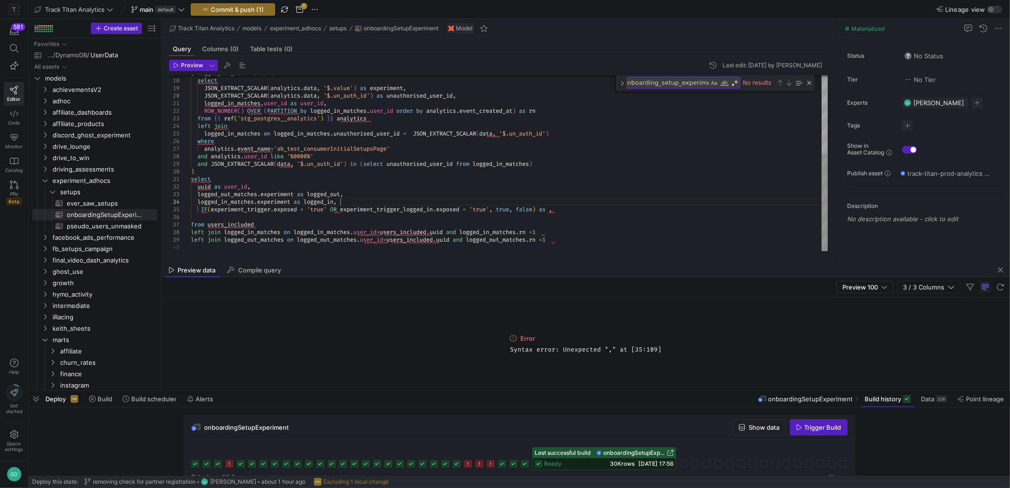
click at [397, 199] on div ", logged_out_matches as ( select JSON_EXTRACT_SCALAR ( analytics . data , '$.va…" at bounding box center [510, 91] width 638 height 319
drag, startPoint x: 571, startPoint y: 210, endPoint x: 562, endPoint y: 210, distance: 9.0
click at [572, 210] on div ", logged_out_matches as ( select JSON_EXTRACT_SCALAR ( analytics . data , '$.va…" at bounding box center [510, 91] width 638 height 319
click at [209, 205] on div ", logged_out_matches as ( select JSON_EXTRACT_SCALAR ( analytics . data , '$.va…" at bounding box center [510, 91] width 638 height 319
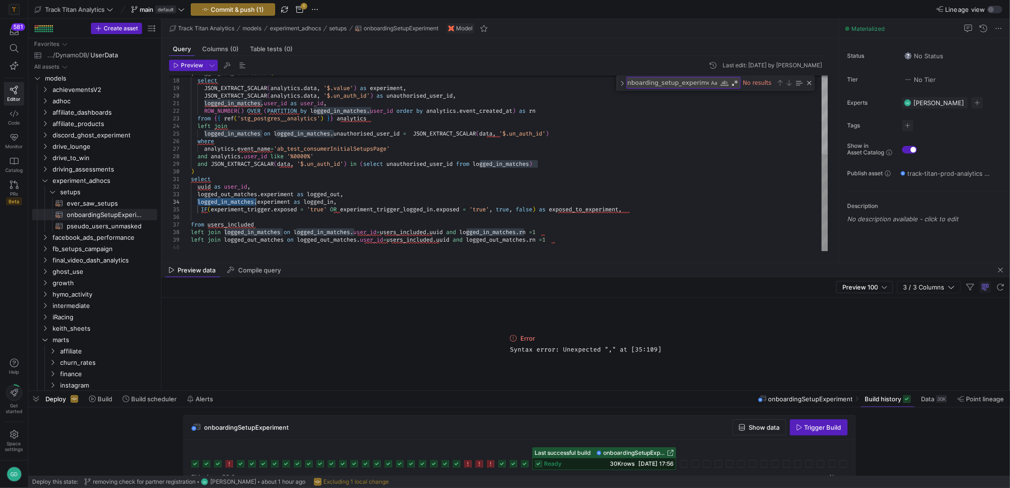
click at [209, 205] on div ", logged_out_matches as ( select JSON_EXTRACT_SCALAR ( analytics . data , '$.va…" at bounding box center [510, 91] width 638 height 319
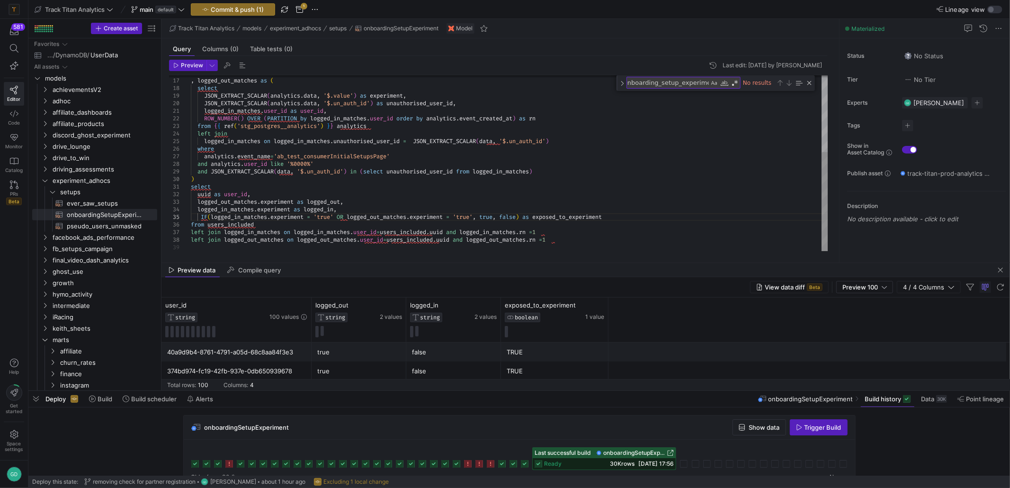
click at [333, 162] on div ", logged_out_matches as ( select JSON_EXTRACT_SCALAR ( analytics . data , '$.va…" at bounding box center [510, 95] width 638 height 311
click at [188, 68] on span "Preview" at bounding box center [192, 65] width 22 height 7
click at [597, 176] on div ", logged_out_matches as ( select JSON_EXTRACT_SCALAR ( analytics . data , '$.va…" at bounding box center [510, 95] width 638 height 311
click at [531, 278] on div "View data diff Beta Preview 100 4 / 4 Columns" at bounding box center [586, 287] width 849 height 20
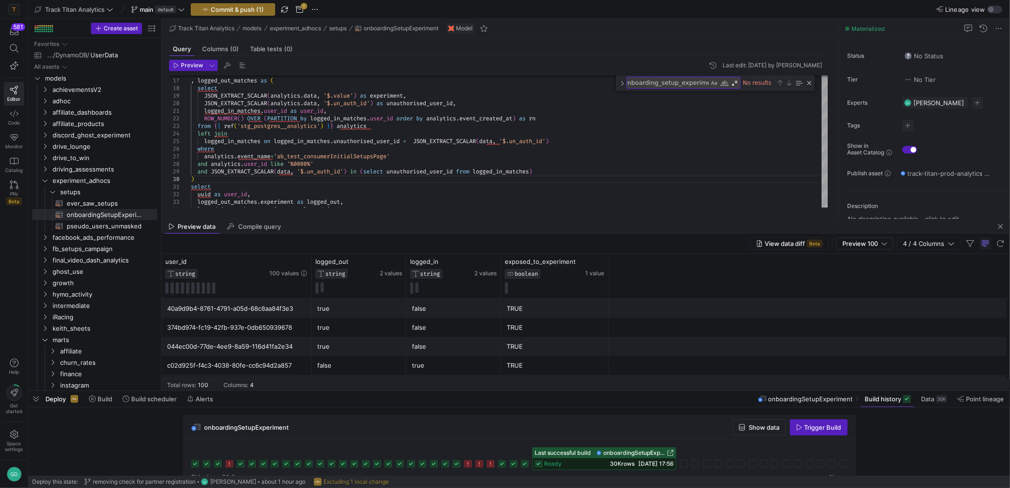
drag, startPoint x: 527, startPoint y: 263, endPoint x: 521, endPoint y: 206, distance: 57.7
click at [517, 218] on as-split "Track Titan Analytics models experiment_adhocs setups onboardingSetupExperiment…" at bounding box center [586, 204] width 849 height 371
click at [530, 178] on div ", logged_out_matches as ( select JSON_EXTRACT_SCALAR ( analytics . data , '$.va…" at bounding box center [510, 95] width 638 height 311
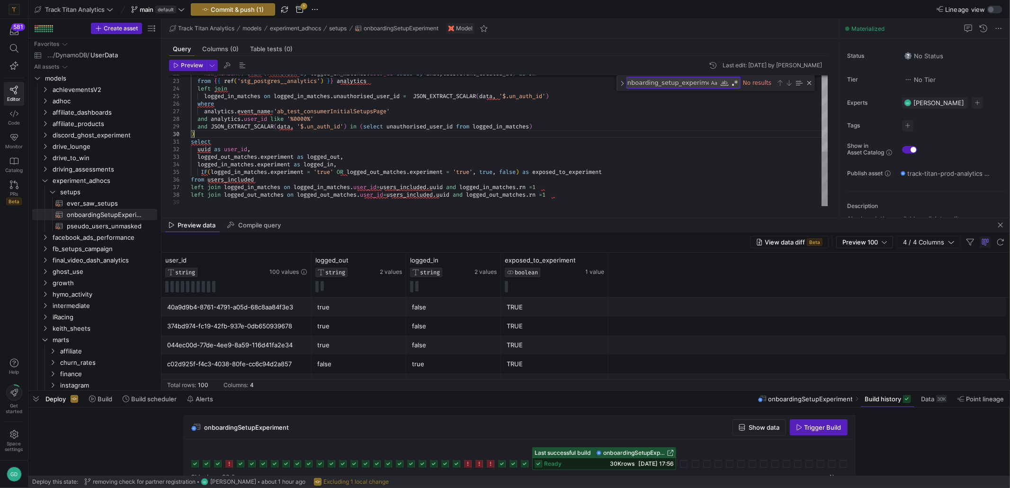
click at [608, 171] on div "ROW_NUMBER ( ) OVER ( PARTITION by logged_in_matches . user_id order by analyti…" at bounding box center [510, 50] width 638 height 311
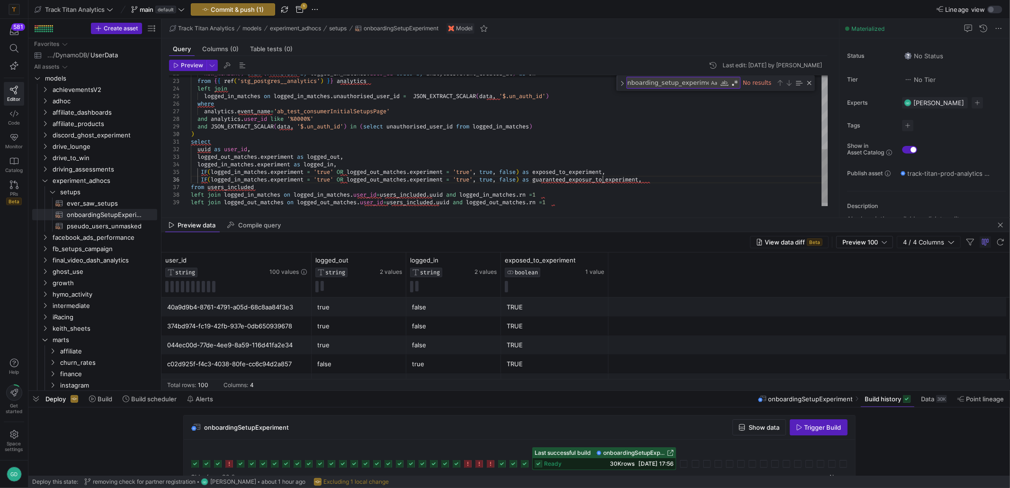
scroll to position [38, 415]
click at [323, 180] on div "ROW_NUMBER ( ) OVER ( PARTITION by logged_in_matches . user_id order by analyti…" at bounding box center [510, 54] width 638 height 319
drag, startPoint x: 246, startPoint y: 178, endPoint x: 518, endPoint y: 206, distance: 273.8
click at [246, 179] on div "ROW_NUMBER ( ) OVER ( PARTITION by logged_in_matches . user_id order by analyti…" at bounding box center [510, 54] width 638 height 319
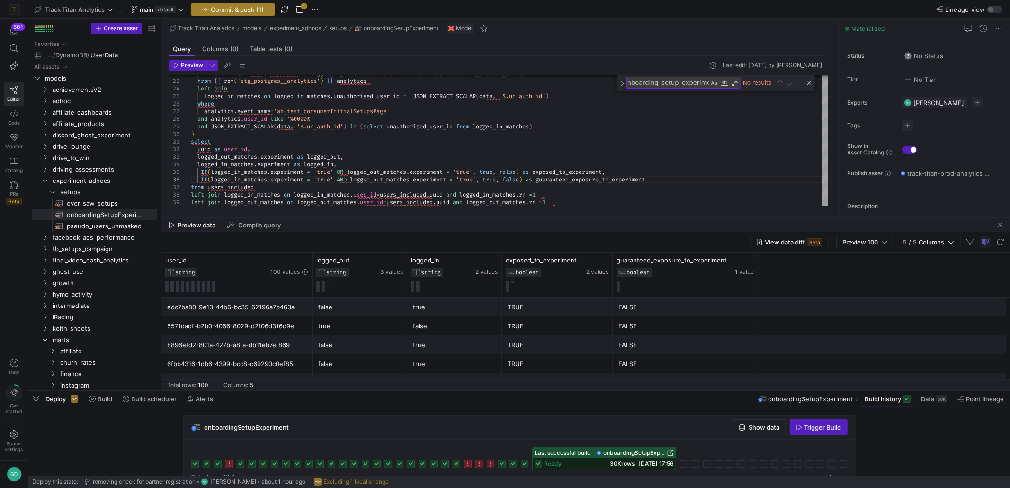
type textarea "select uuid as user_id, logged_out_matches.experiment as logged_out, logged_in_…"
click at [203, 4] on button "Commit & push (1)" at bounding box center [233, 9] width 84 height 12
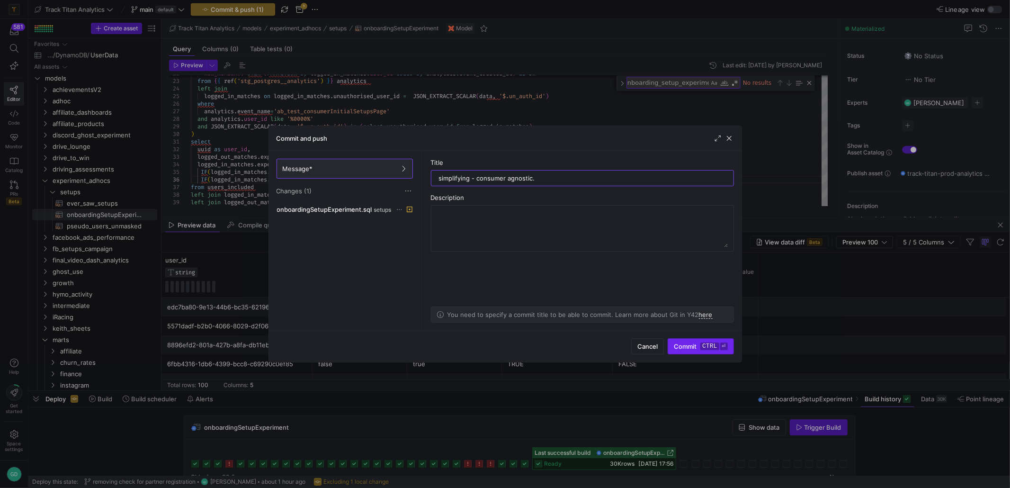
type input "simplifying - consumer agnostic."
click at [684, 348] on span "Commit ctrl ⏎" at bounding box center [701, 346] width 54 height 8
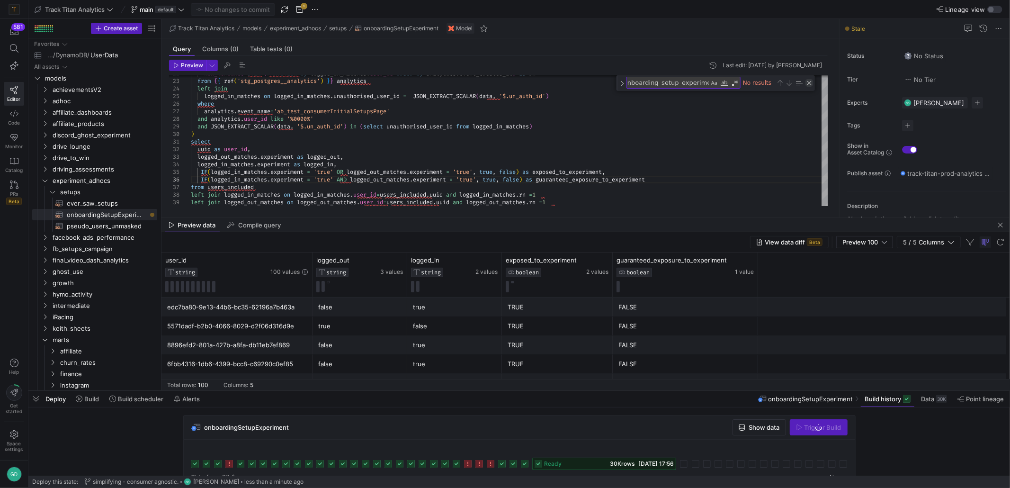
click at [812, 84] on div "Close (Escape)" at bounding box center [810, 83] width 8 height 8
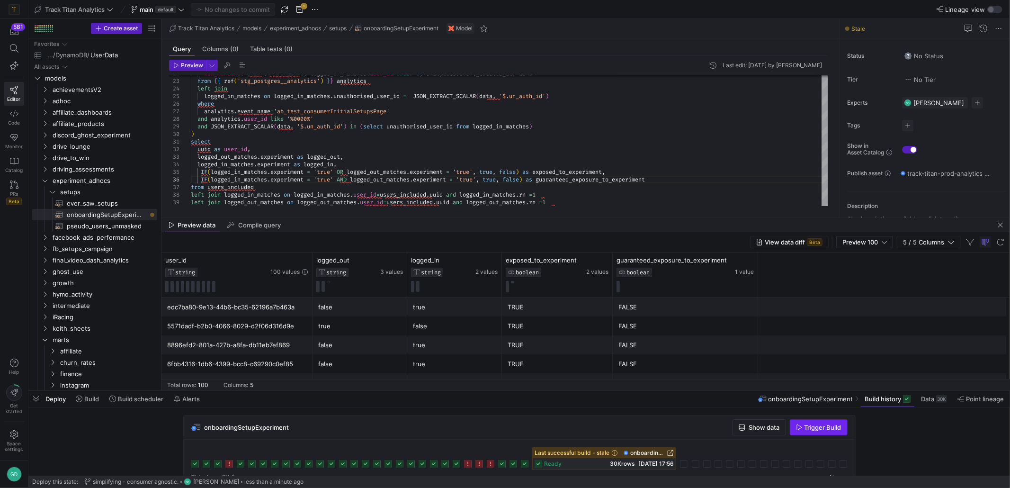
click at [826, 433] on span "button" at bounding box center [819, 427] width 57 height 15
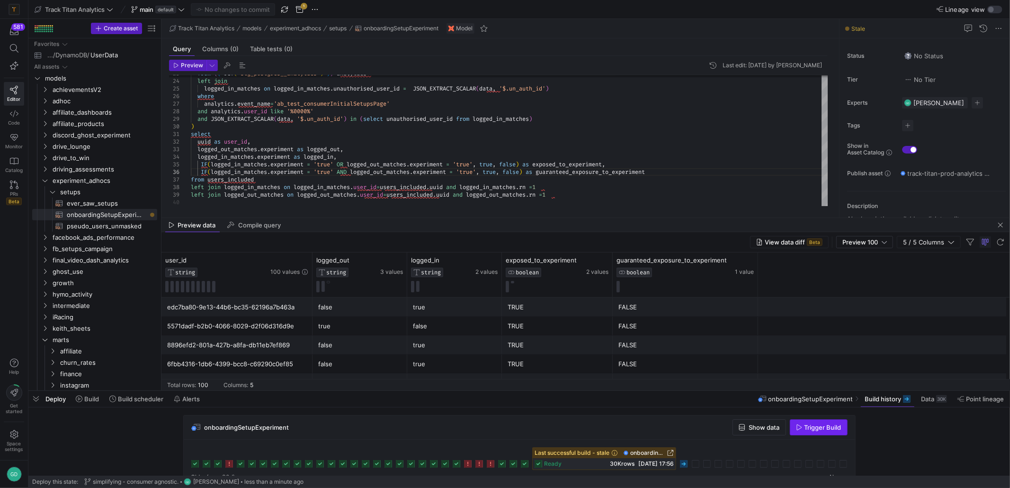
click at [811, 433] on span "button" at bounding box center [819, 427] width 57 height 15
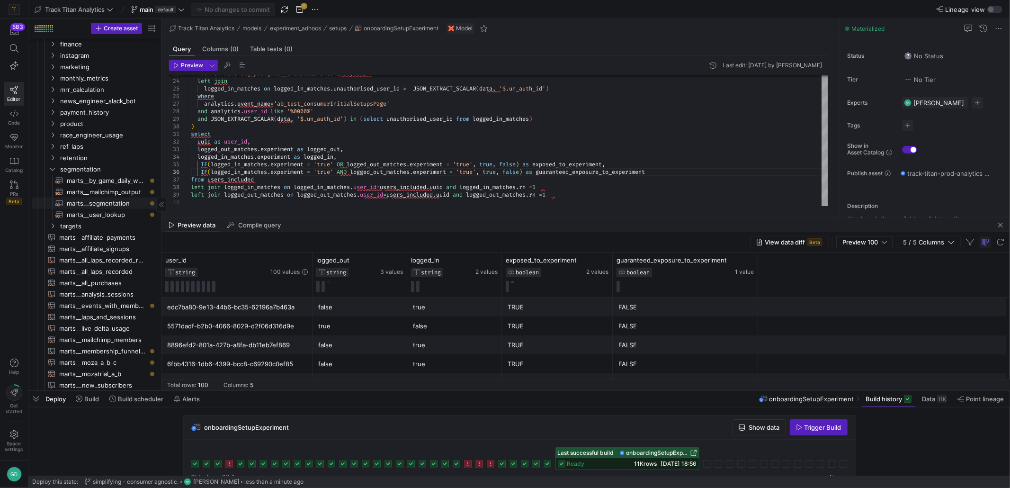
scroll to position [284, 0]
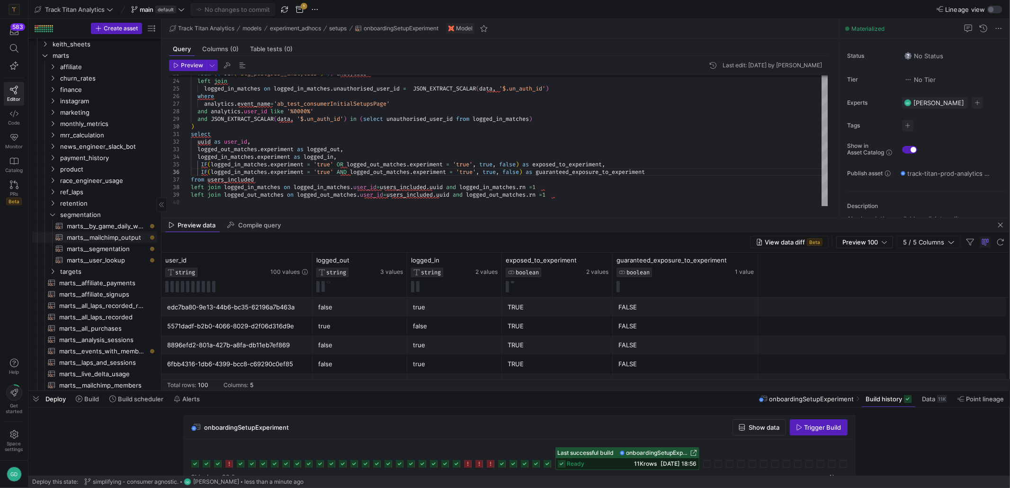
click at [115, 245] on span "marts__segmentation​​​​​​​​​​" at bounding box center [107, 248] width 80 height 11
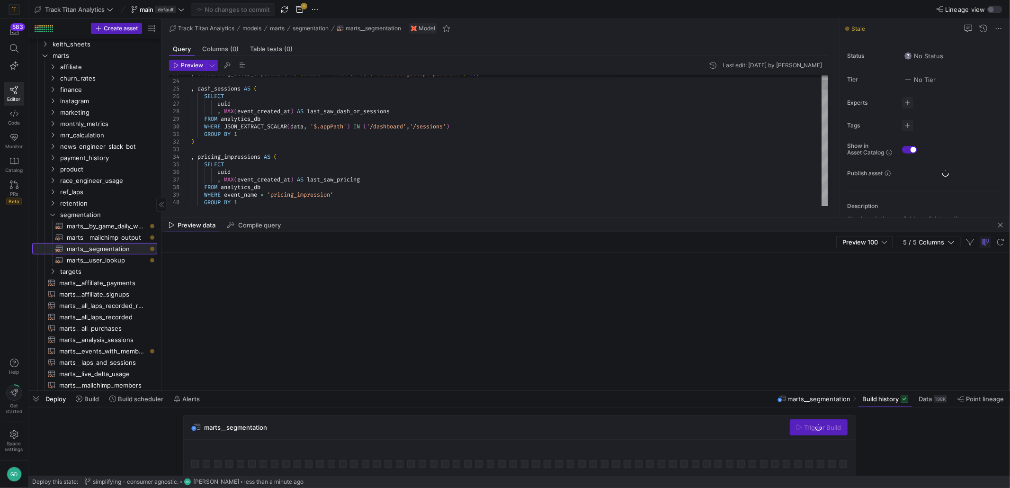
scroll to position [38, 282]
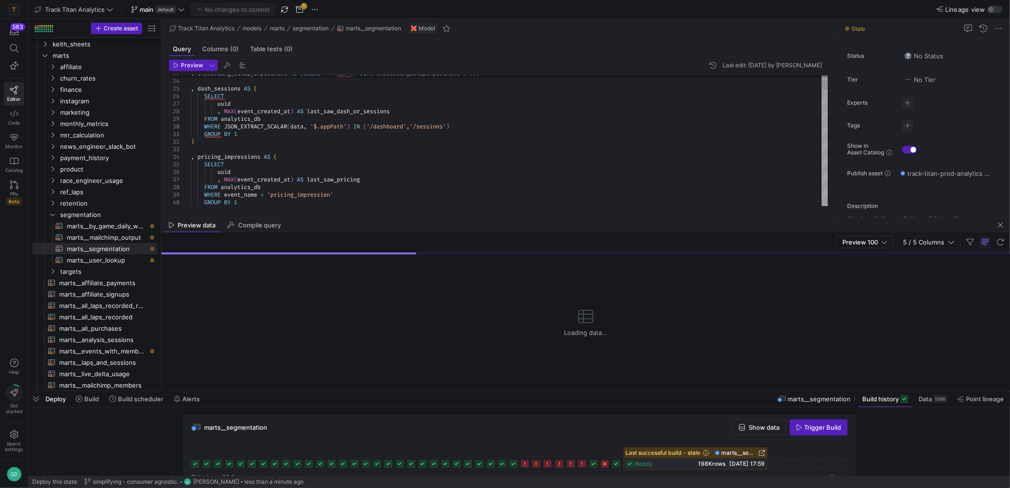
type textarea "GROUP BY 1 ) , pricing_impressions AS ( SELECT uuid , MAX(event_created_at) AS …"
click at [821, 430] on span "Trigger Build" at bounding box center [823, 428] width 37 height 8
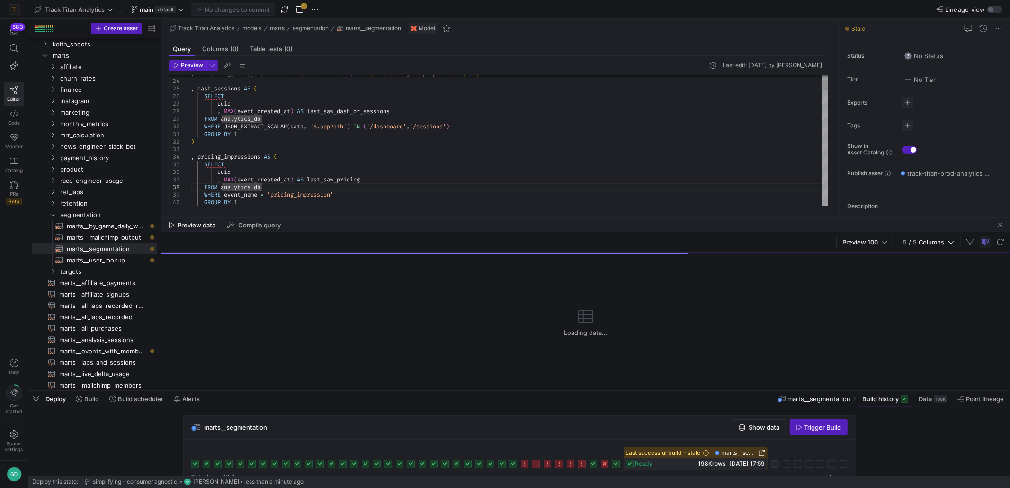
scroll to position [38, 70]
click at [874, 239] on span "Preview 100" at bounding box center [861, 242] width 36 height 8
click at [746, 222] on div at bounding box center [505, 244] width 1010 height 488
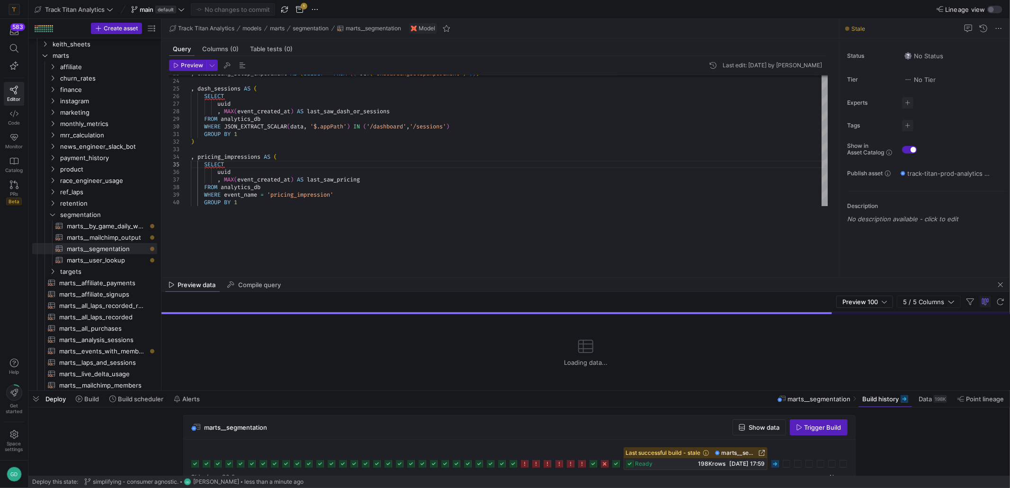
drag, startPoint x: 757, startPoint y: 217, endPoint x: 894, endPoint y: 314, distance: 167.2
click at [763, 277] on div at bounding box center [586, 277] width 849 height 0
click at [982, 304] on span "button" at bounding box center [985, 301] width 11 height 11
click at [259, 299] on div "Preview 100 5 / 5 Columns" at bounding box center [586, 302] width 849 height 20
click at [255, 288] on span "Compile query" at bounding box center [259, 285] width 43 height 6
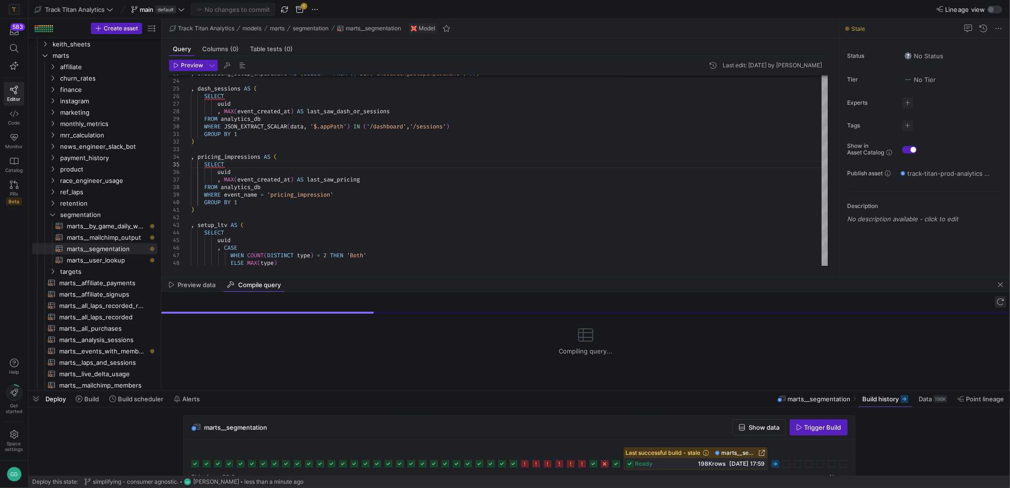
click at [1001, 302] on span "button" at bounding box center [1000, 301] width 11 height 11
click at [775, 462] on icon at bounding box center [776, 464] width 8 height 8
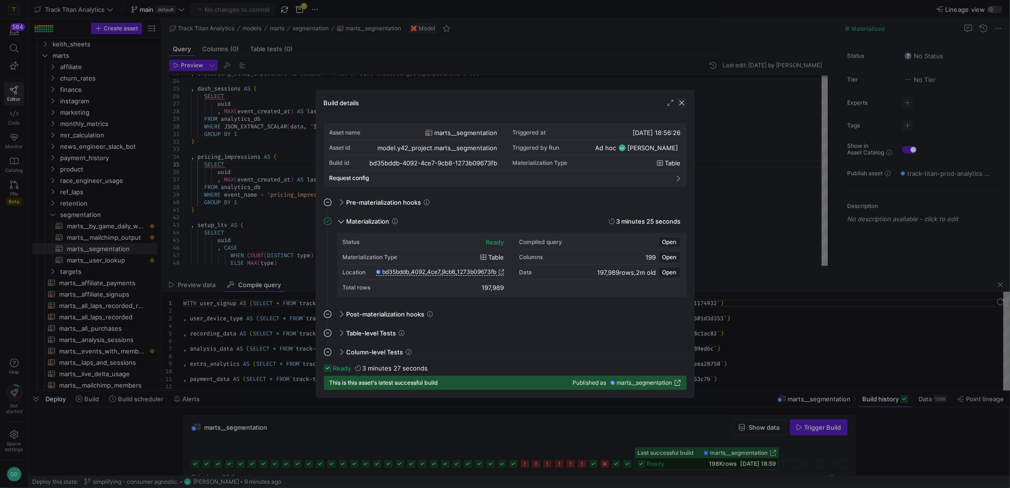
drag, startPoint x: 674, startPoint y: 102, endPoint x: 682, endPoint y: 99, distance: 7.9
click at [681, 99] on div at bounding box center [676, 102] width 21 height 9
click at [682, 99] on span "button" at bounding box center [681, 102] width 9 height 9
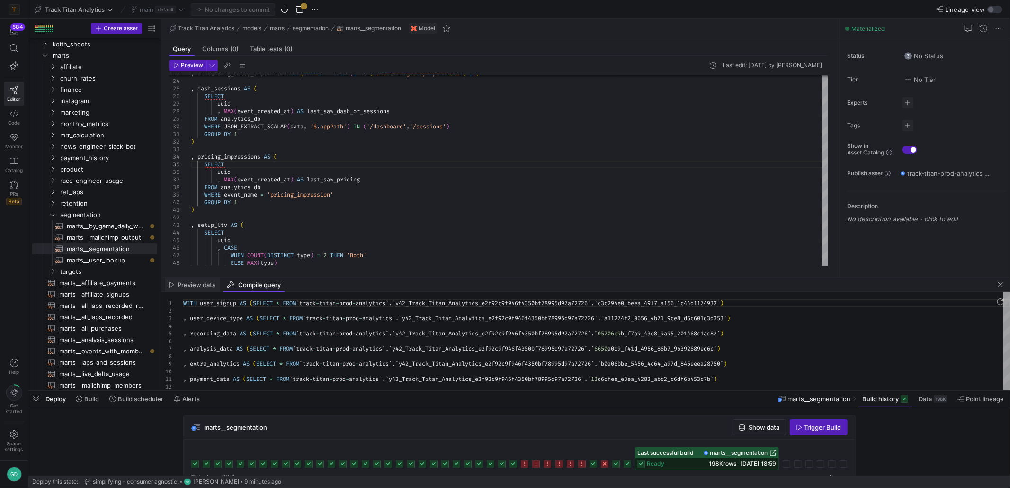
click at [208, 284] on span "Preview data" at bounding box center [197, 285] width 38 height 6
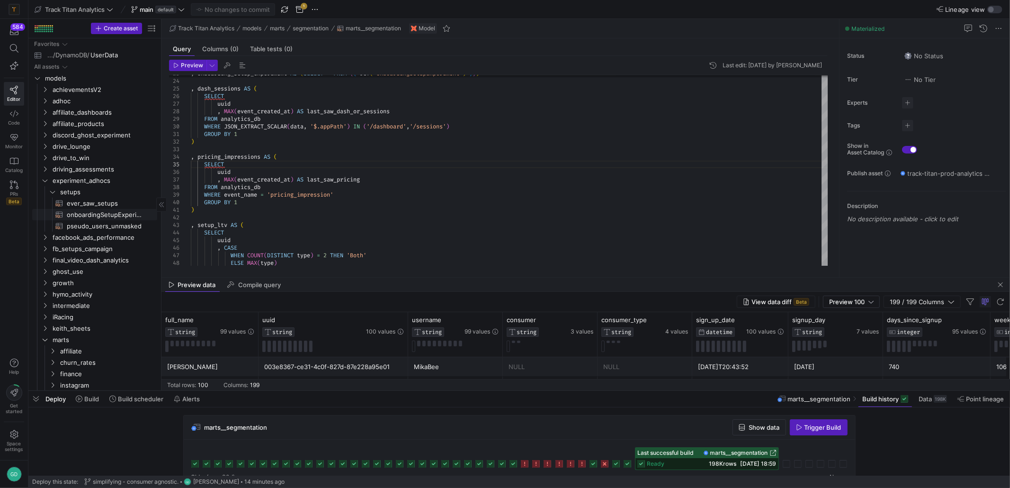
click at [94, 210] on span "onboardingSetupExperiment​​​​​​​​​​" at bounding box center [107, 214] width 80 height 11
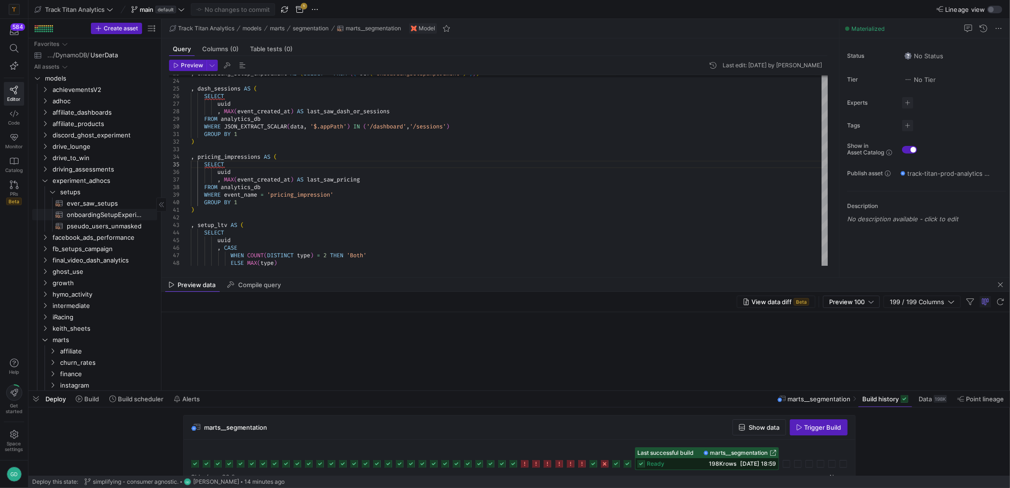
type textarea "with logged_in_matches as ( select user_id, JSON_EXTRACT_SCALAR(data, '$.value'…"
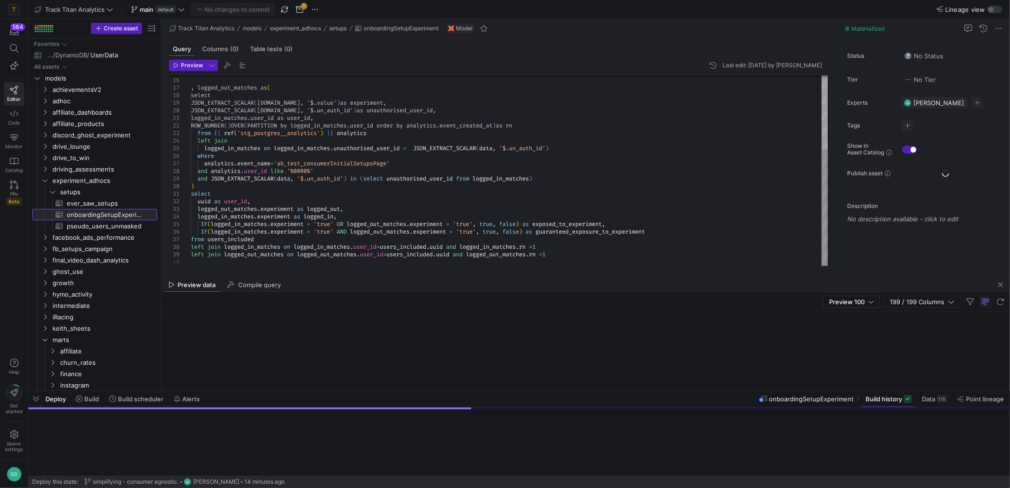
scroll to position [0, 6]
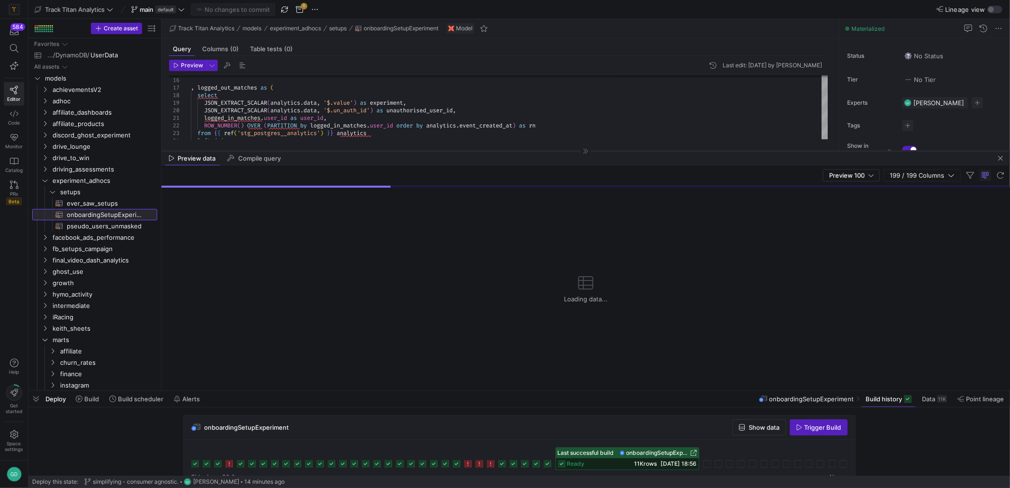
drag, startPoint x: 471, startPoint y: 277, endPoint x: 460, endPoint y: 151, distance: 127.0
click at [460, 151] on div at bounding box center [586, 151] width 849 height 0
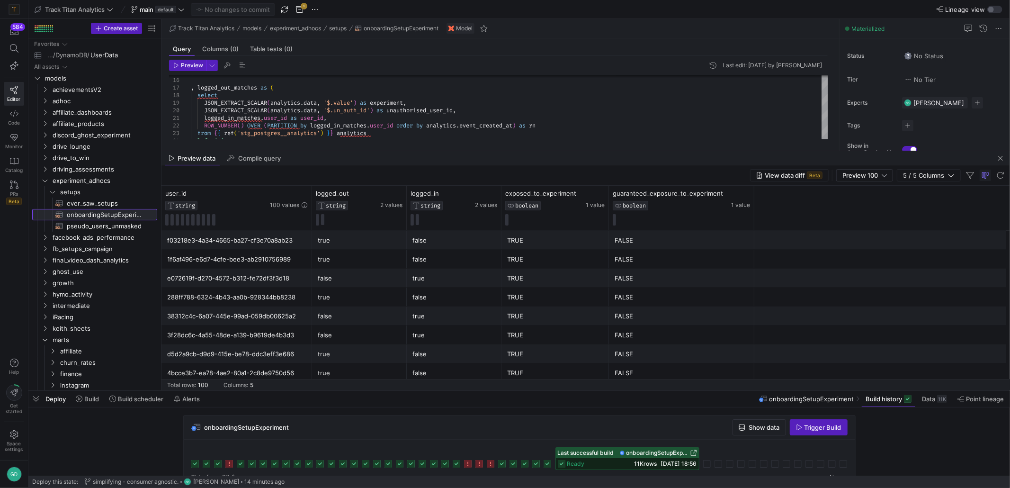
scroll to position [0, 0]
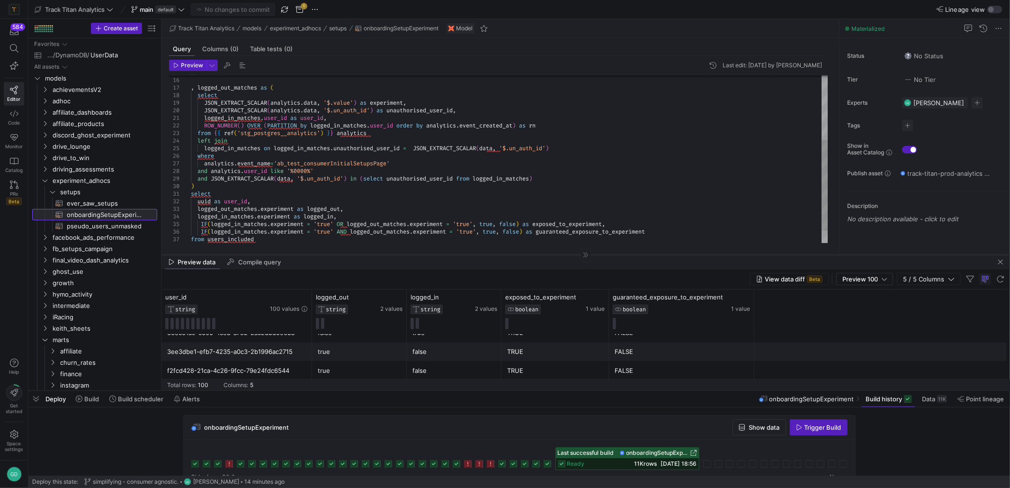
drag, startPoint x: 491, startPoint y: 151, endPoint x: 499, endPoint y: 254, distance: 104.1
click at [499, 254] on div at bounding box center [586, 254] width 849 height 0
